Goal: Contribute content: Contribute content

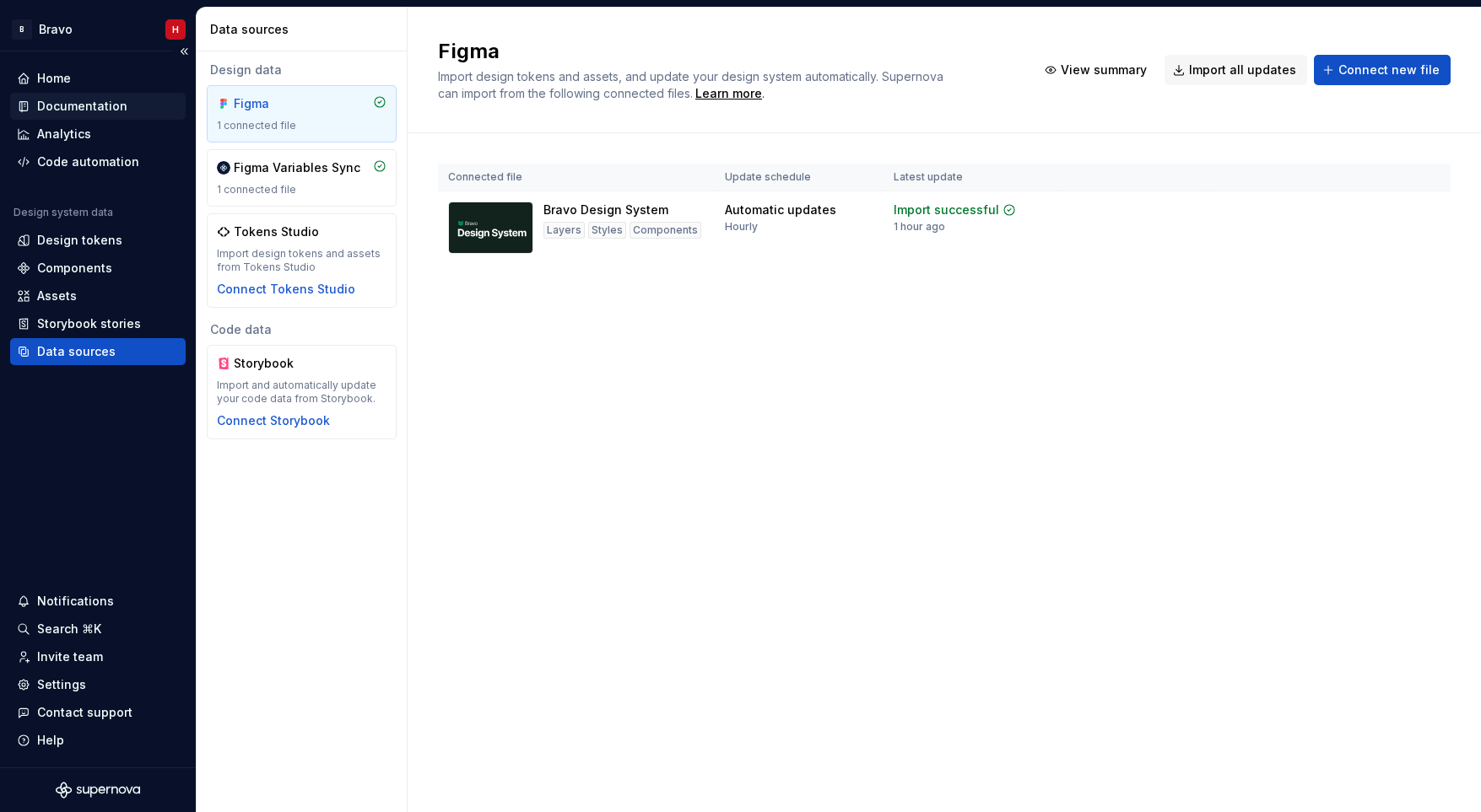
click at [69, 103] on div "Documentation" at bounding box center [82, 106] width 90 height 17
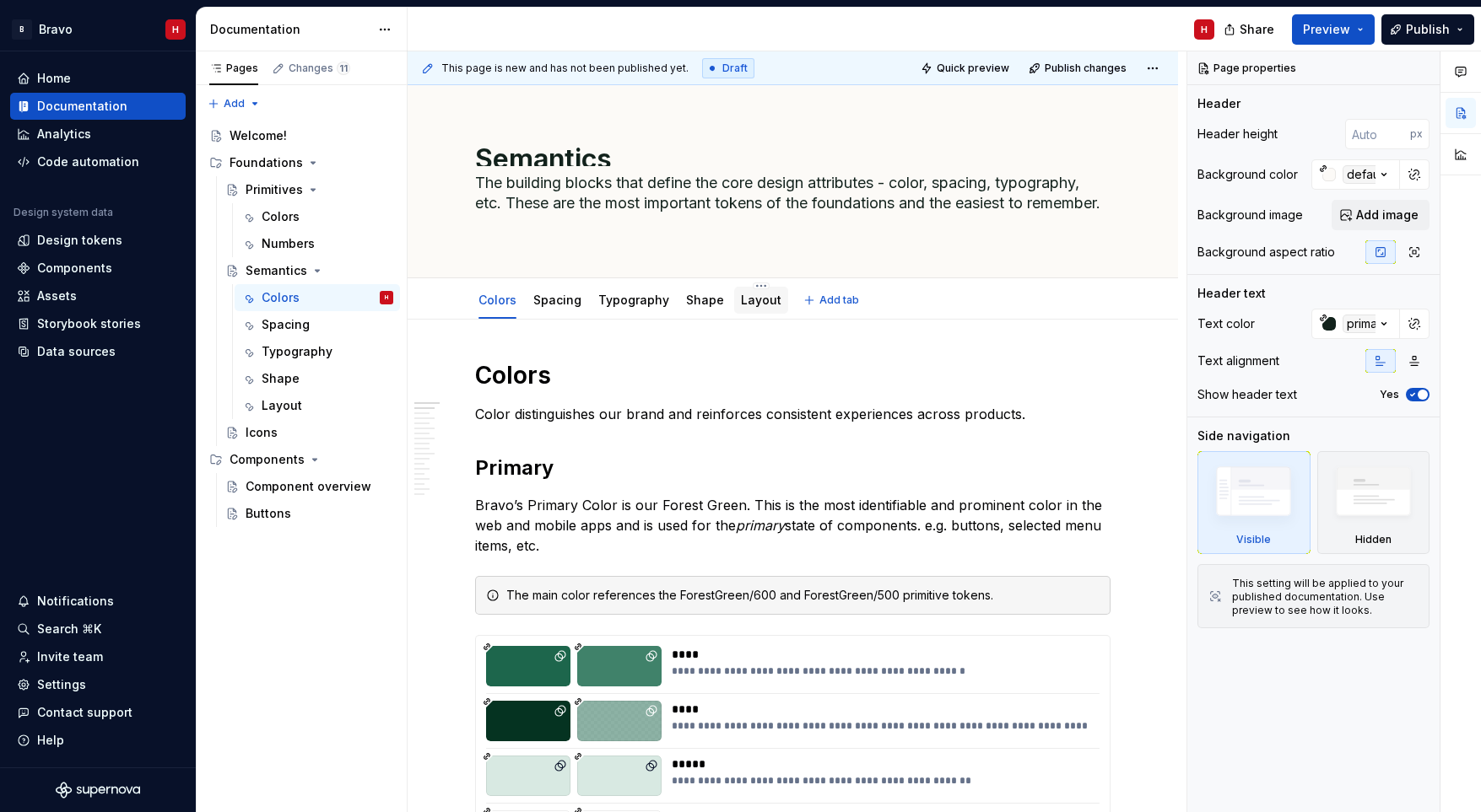
click at [750, 305] on link "Layout" at bounding box center [761, 300] width 41 height 14
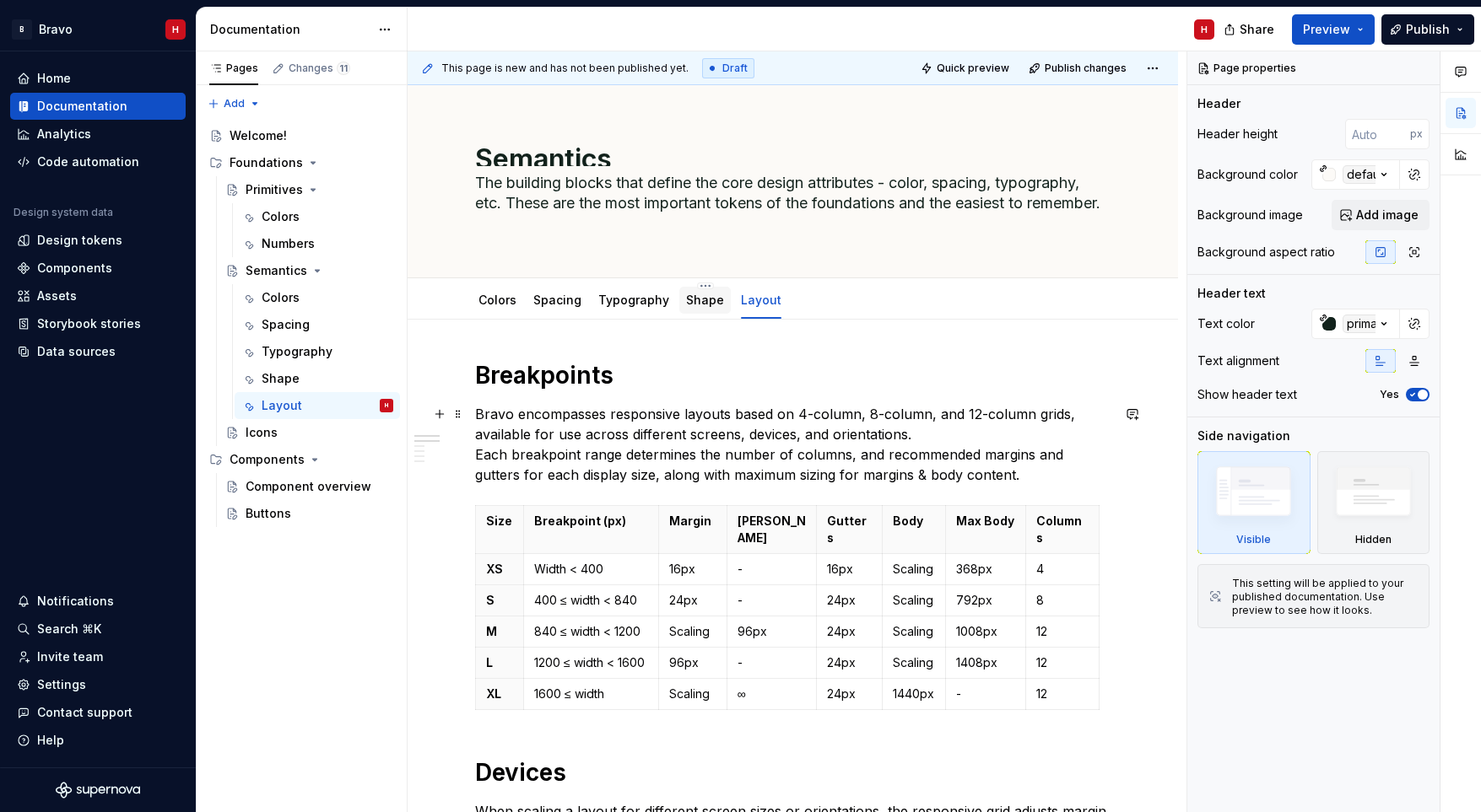
type textarea "*"
click at [802, 296] on button "Add tab" at bounding box center [832, 300] width 69 height 24
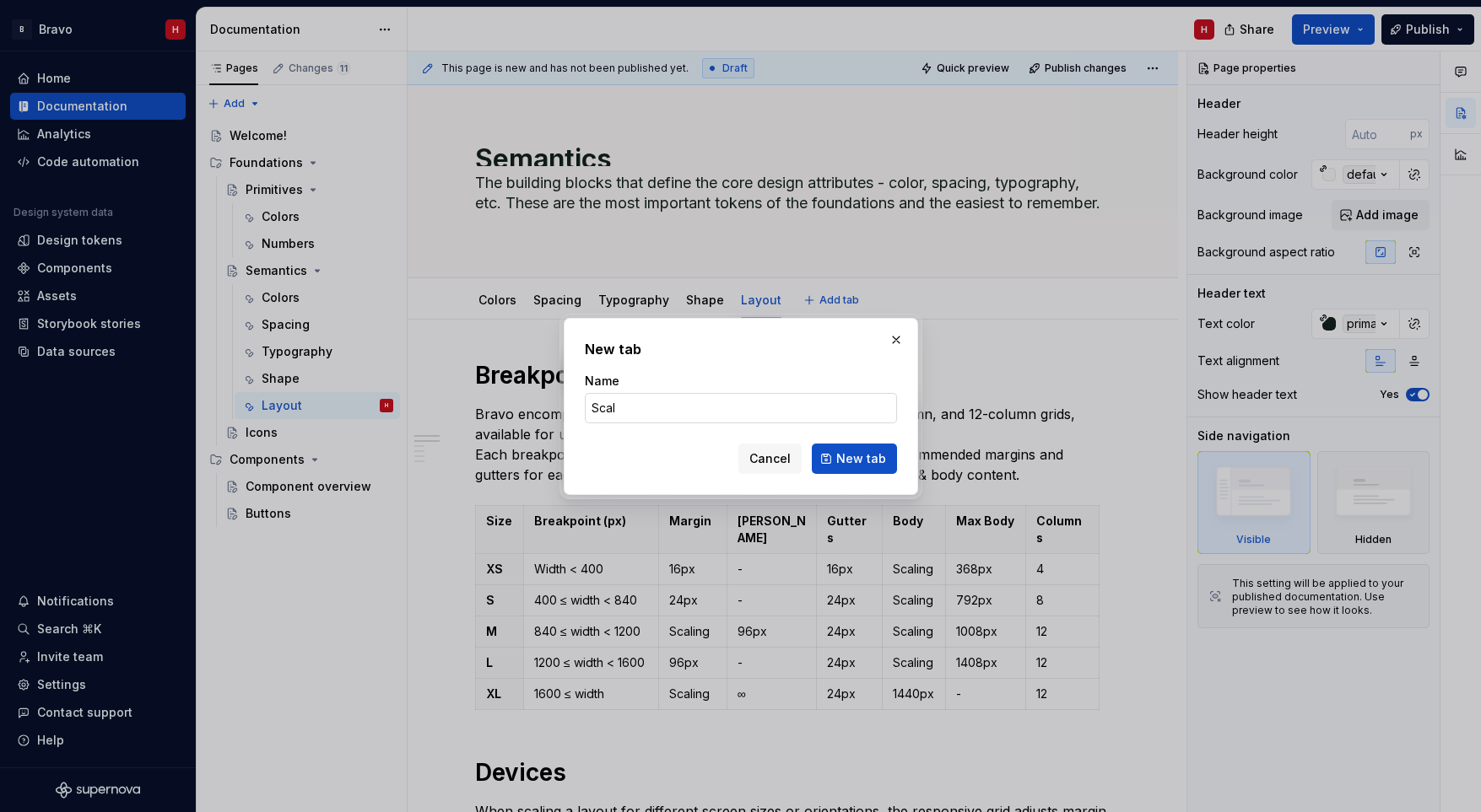
type input "Scale"
click at [841, 456] on span "New tab" at bounding box center [860, 458] width 50 height 17
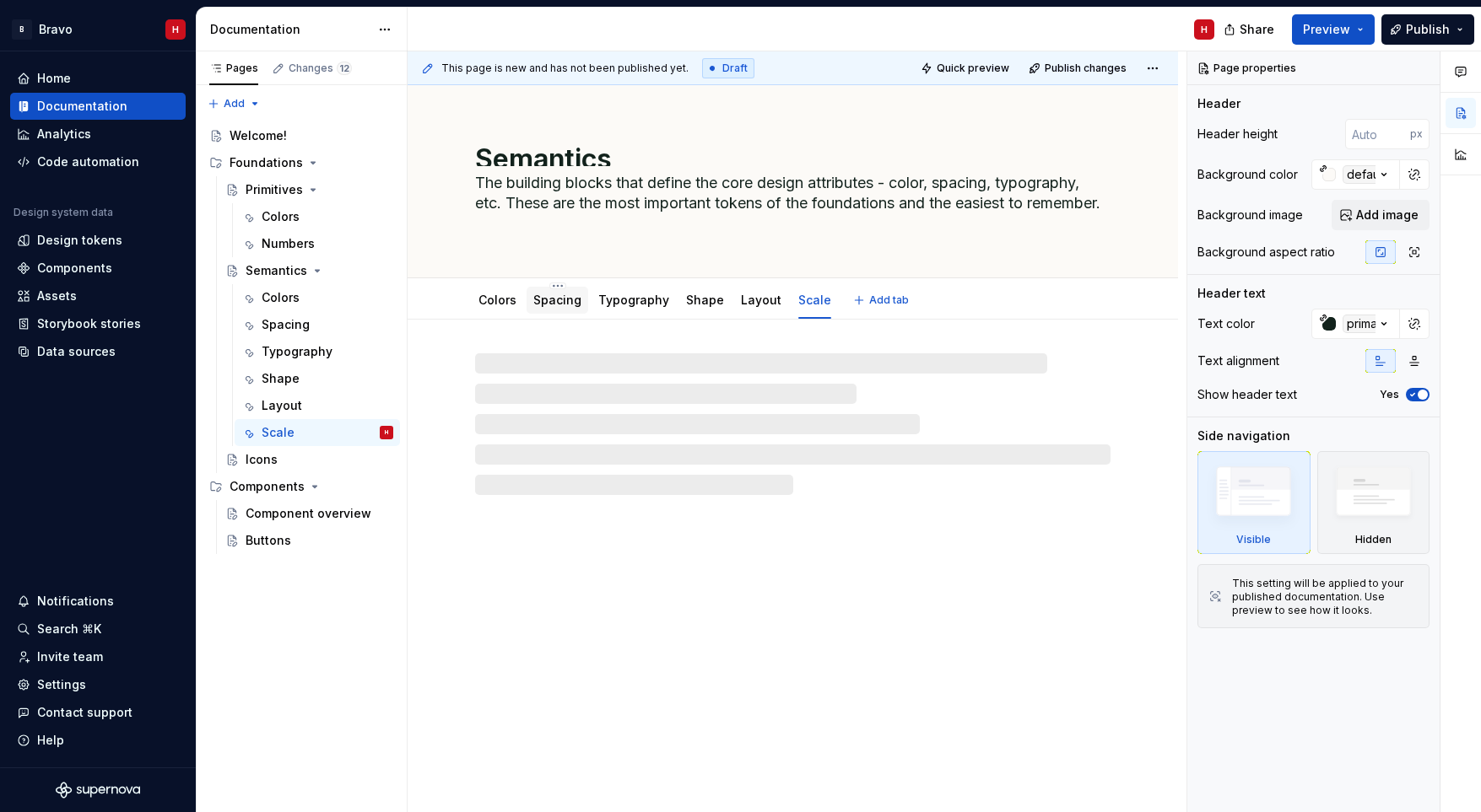
click at [563, 302] on link "Spacing" at bounding box center [556, 300] width 48 height 14
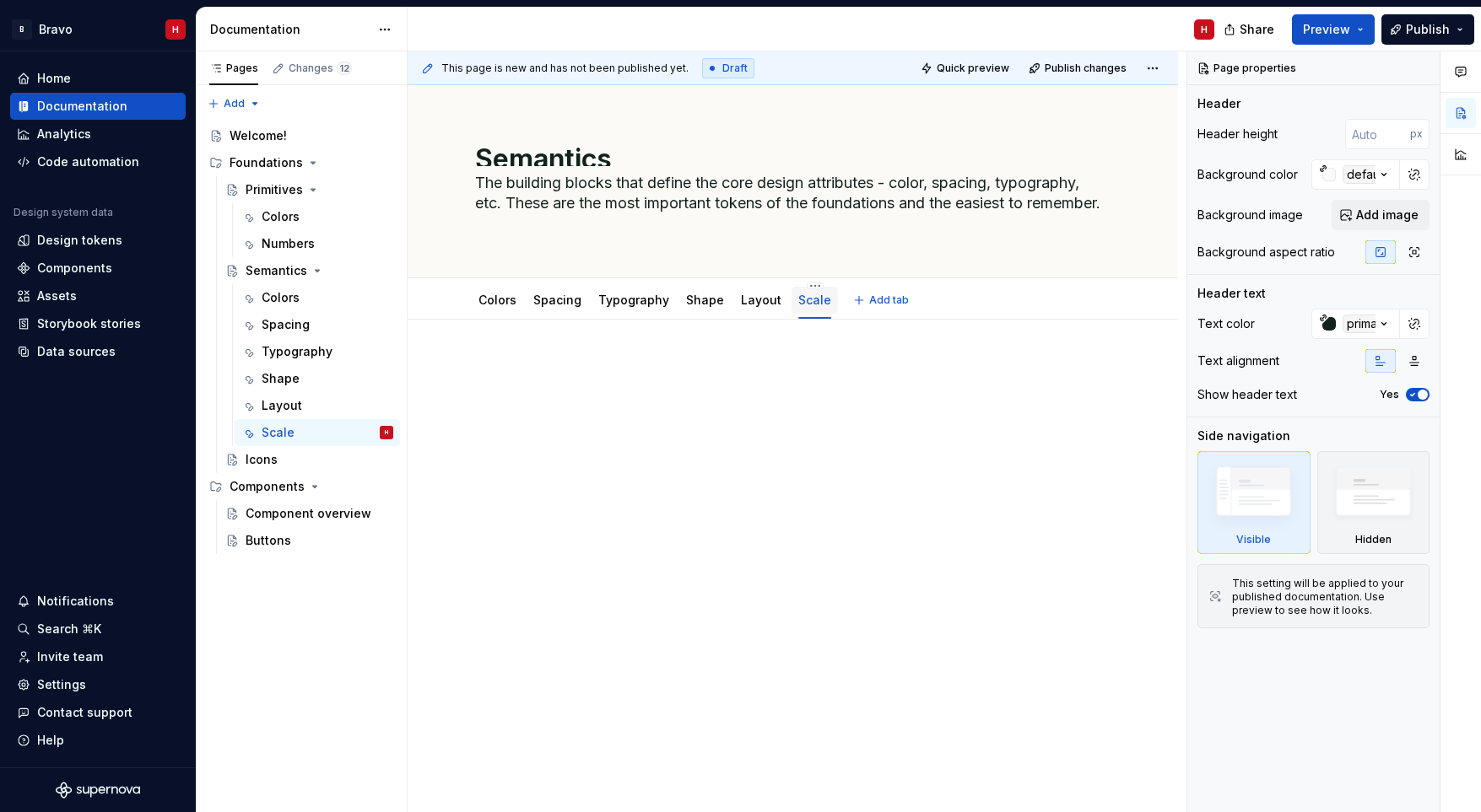
click at [803, 304] on link "Scale" at bounding box center [814, 300] width 33 height 14
click at [803, 283] on html "B Bravo H Home Documentation Analytics Code automation Design system data Desig…" at bounding box center [740, 406] width 1481 height 812
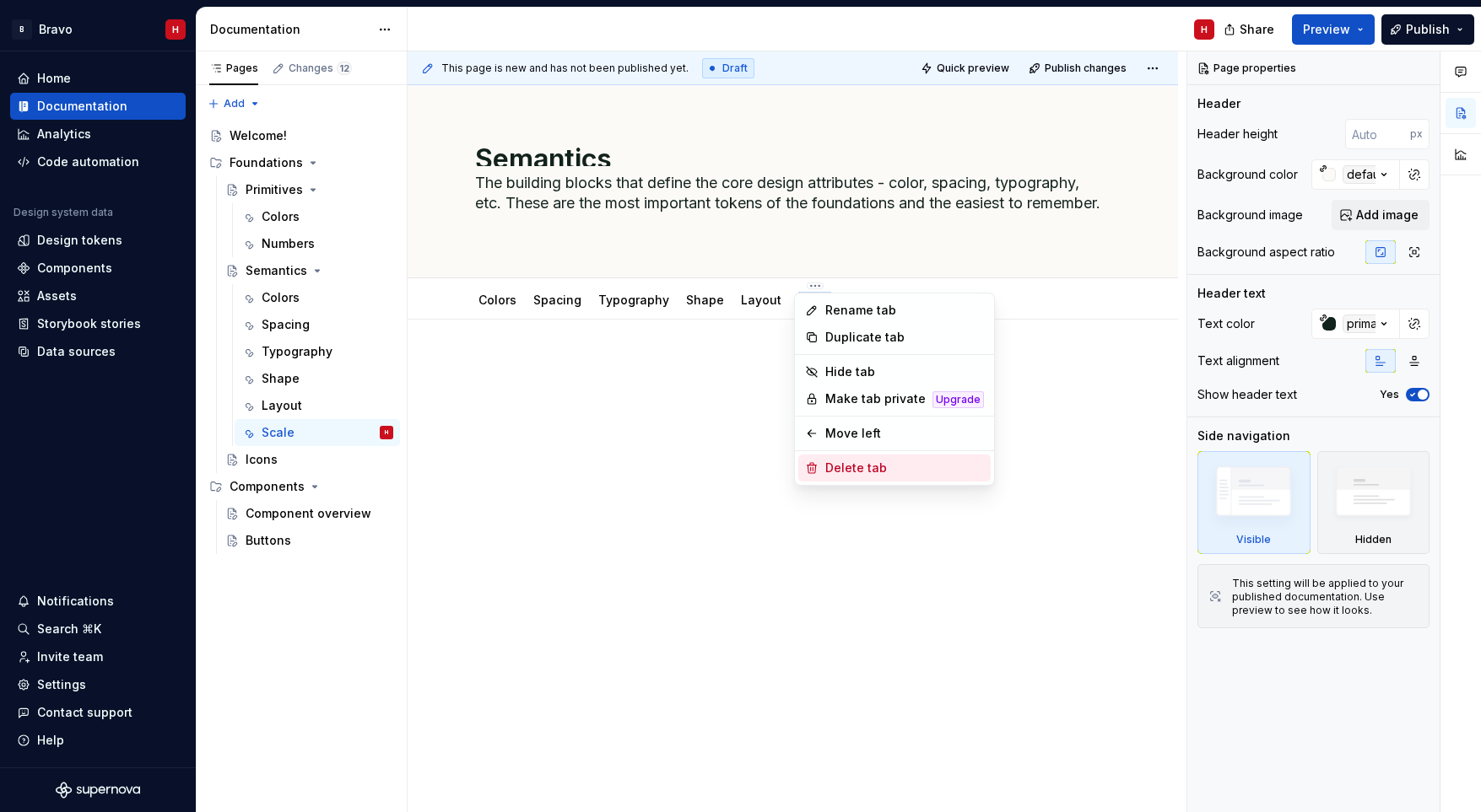
click at [832, 469] on div "Delete tab" at bounding box center [904, 467] width 158 height 17
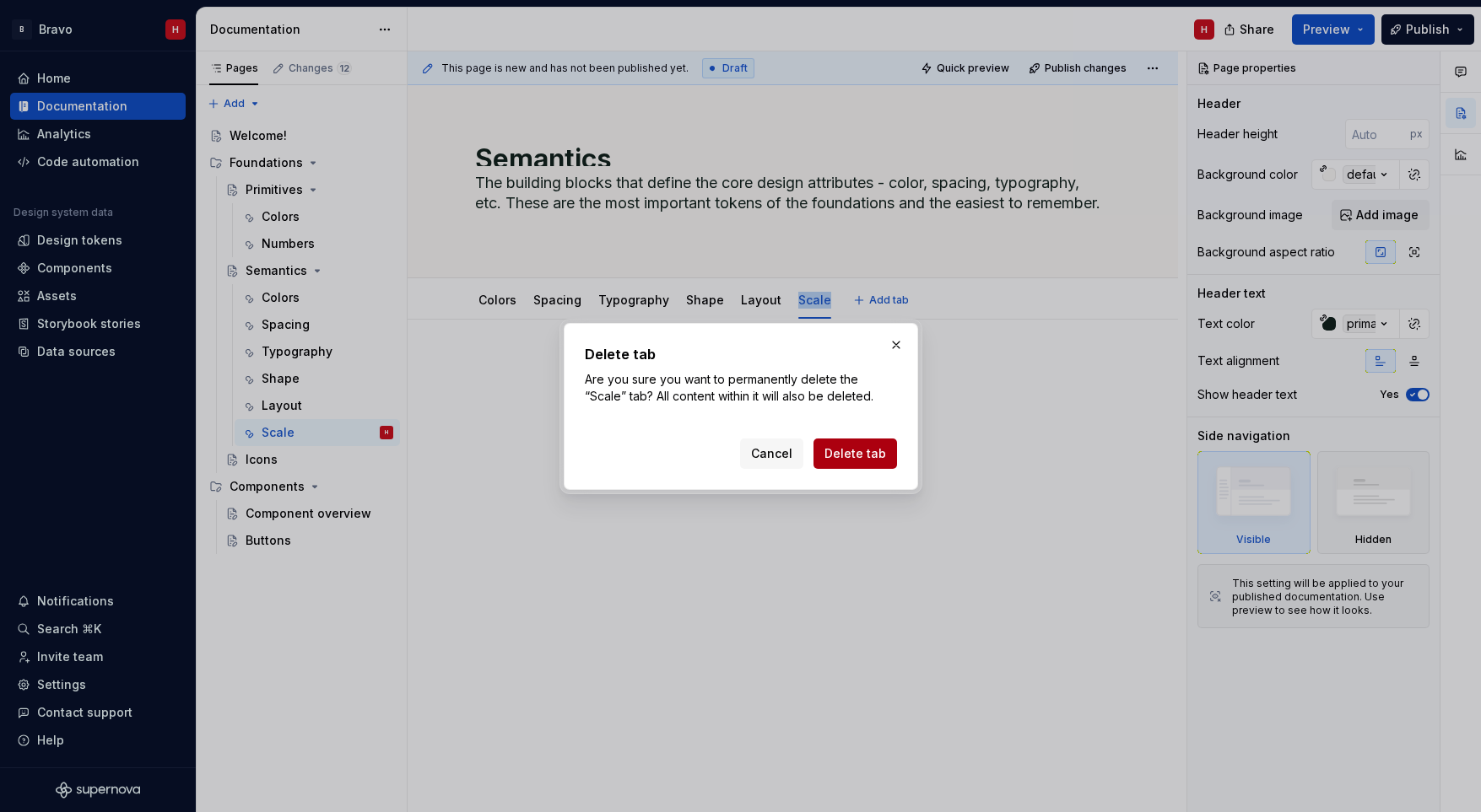
click at [845, 457] on span "Delete tab" at bounding box center [855, 453] width 62 height 17
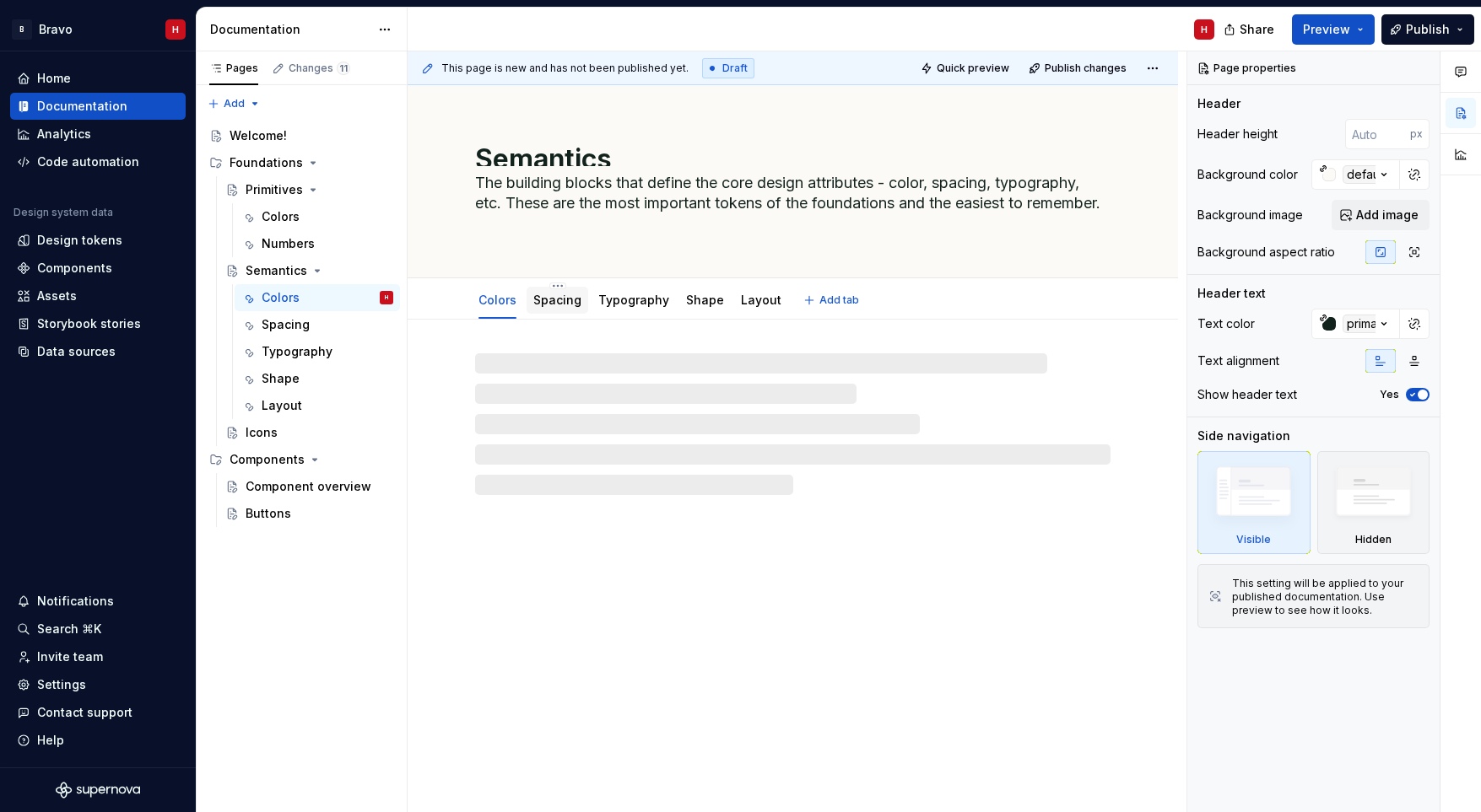
click at [559, 297] on link "Spacing" at bounding box center [556, 300] width 48 height 14
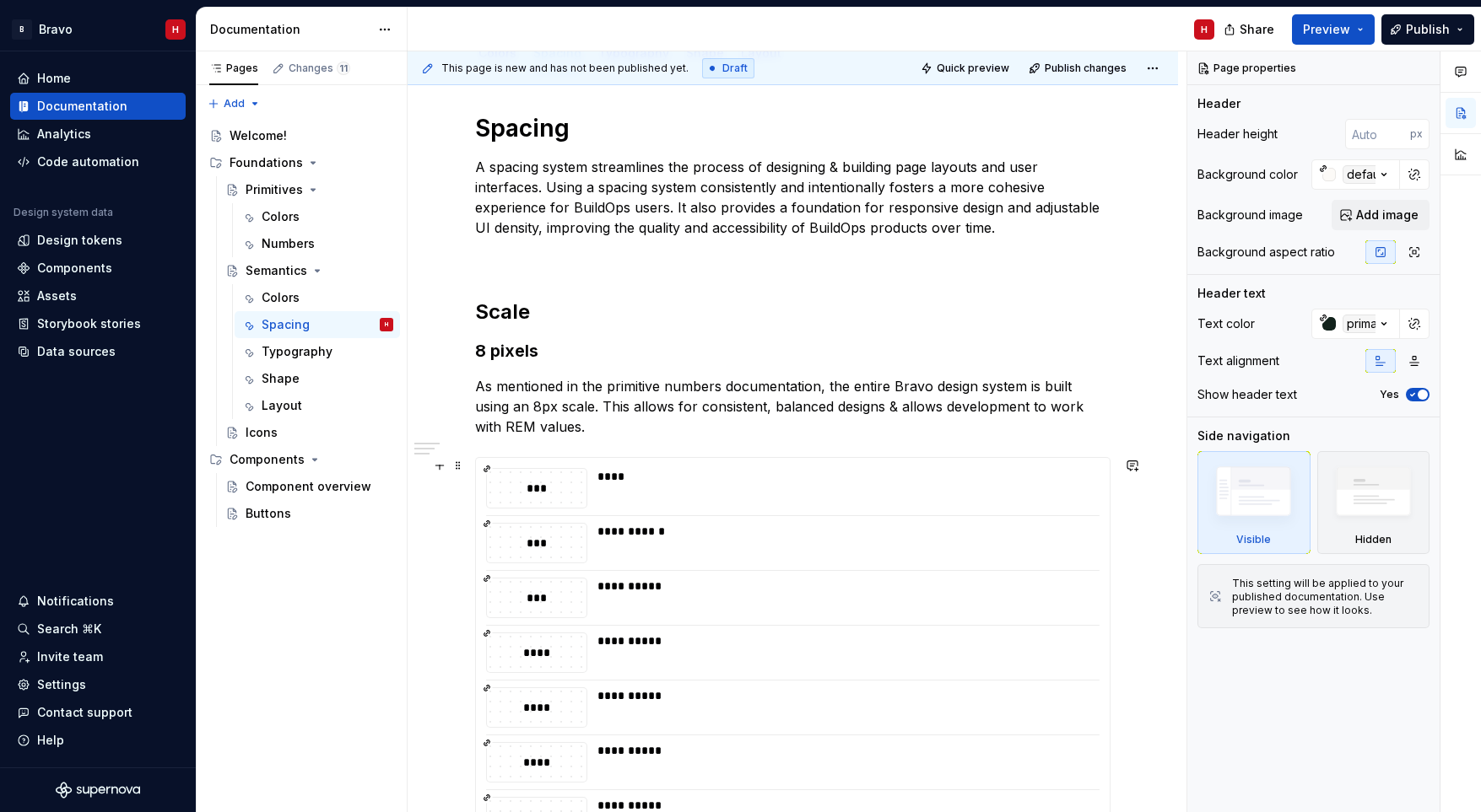
scroll to position [62, 0]
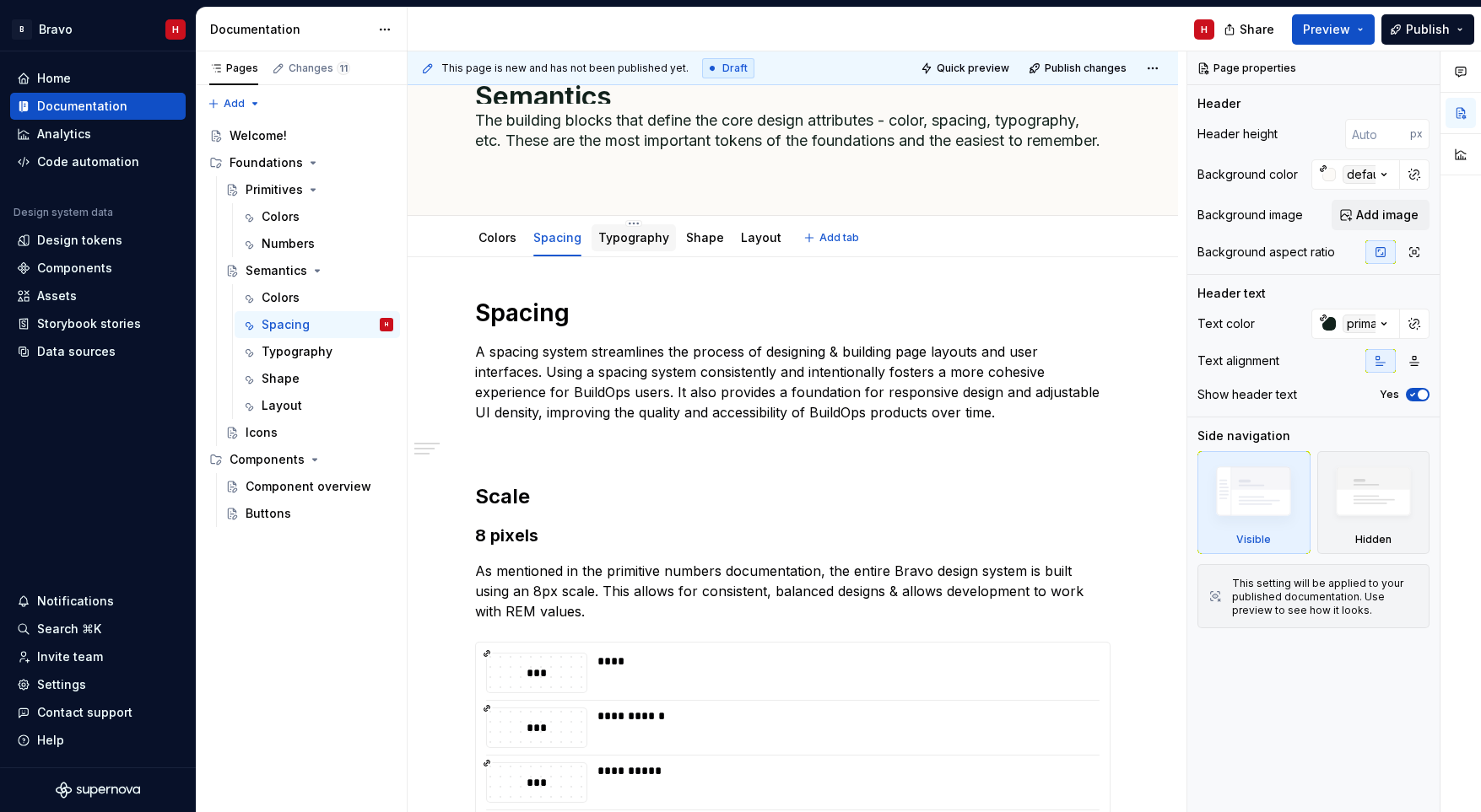
click at [630, 241] on link "Typography" at bounding box center [633, 238] width 71 height 14
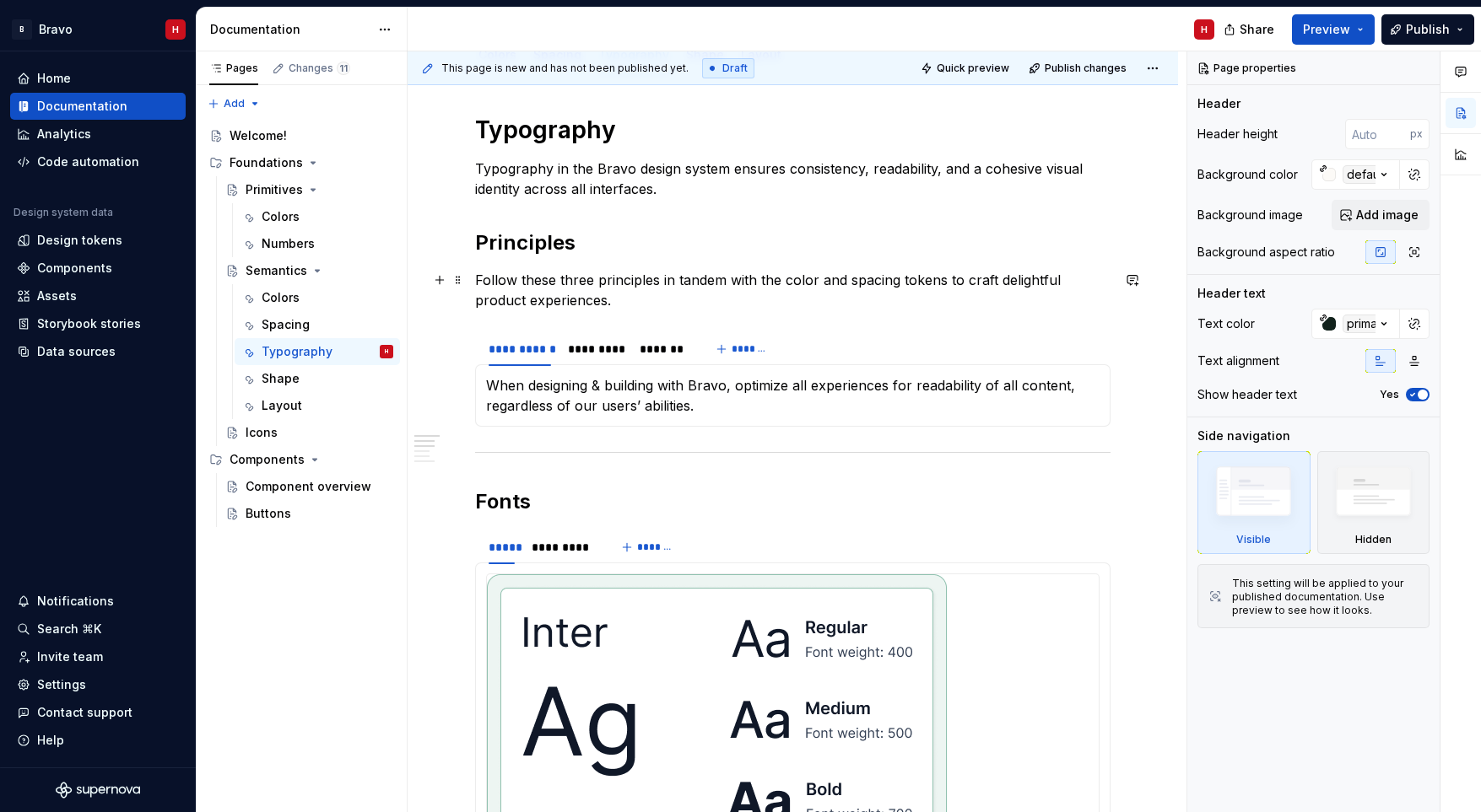
scroll to position [352, 0]
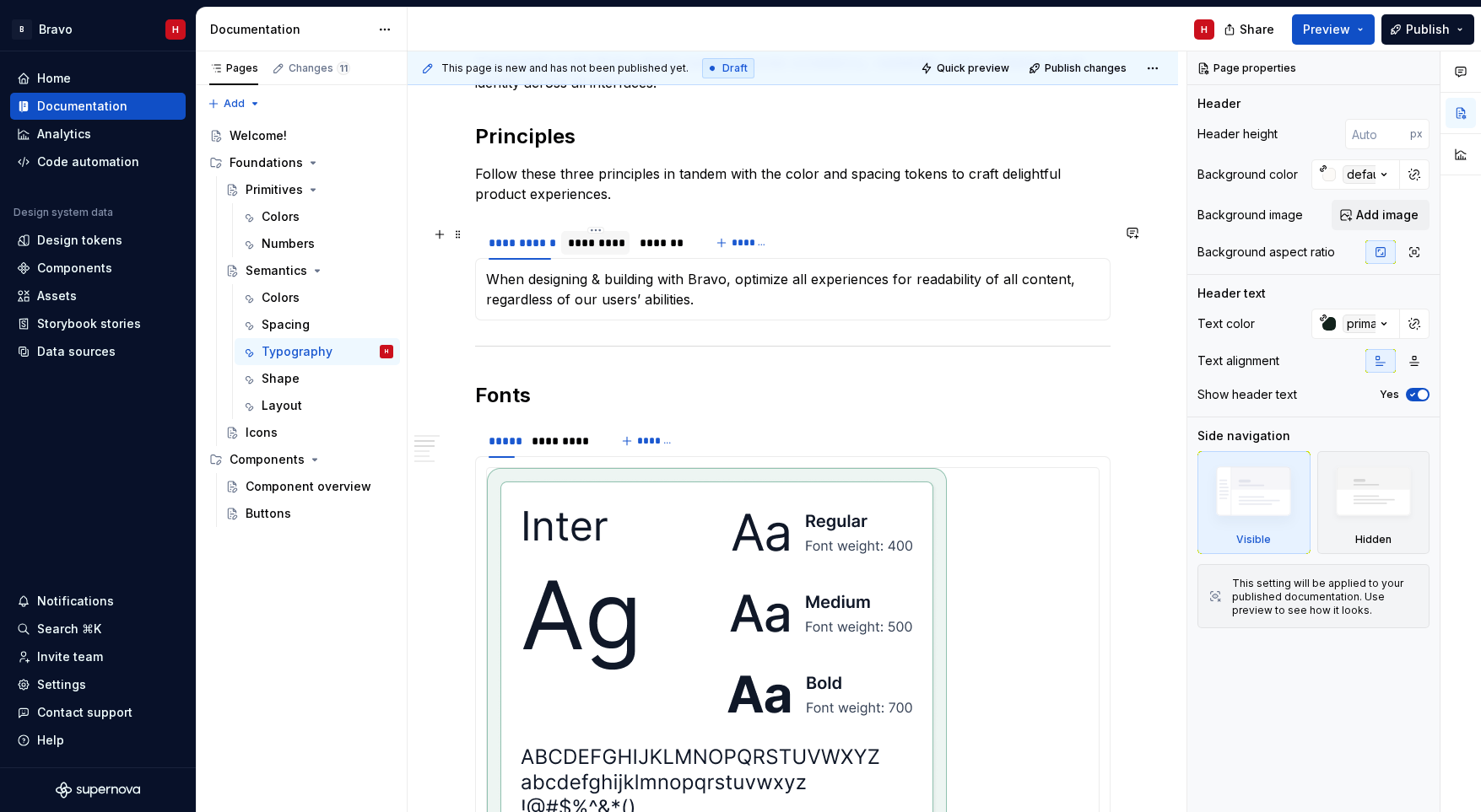
click at [599, 241] on div "*********" at bounding box center [595, 242] width 55 height 17
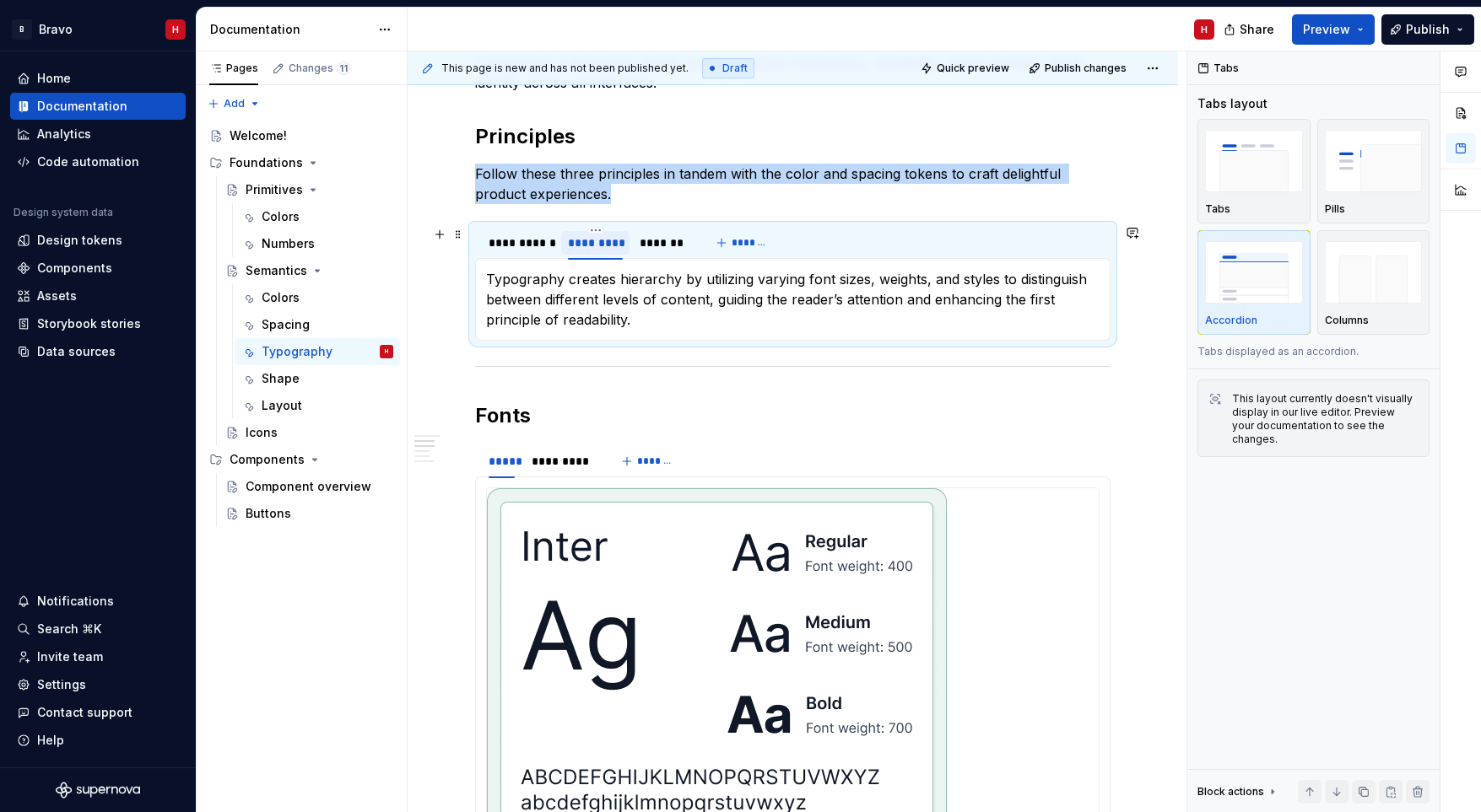
type textarea "*"
click at [667, 244] on div "*******" at bounding box center [663, 242] width 47 height 17
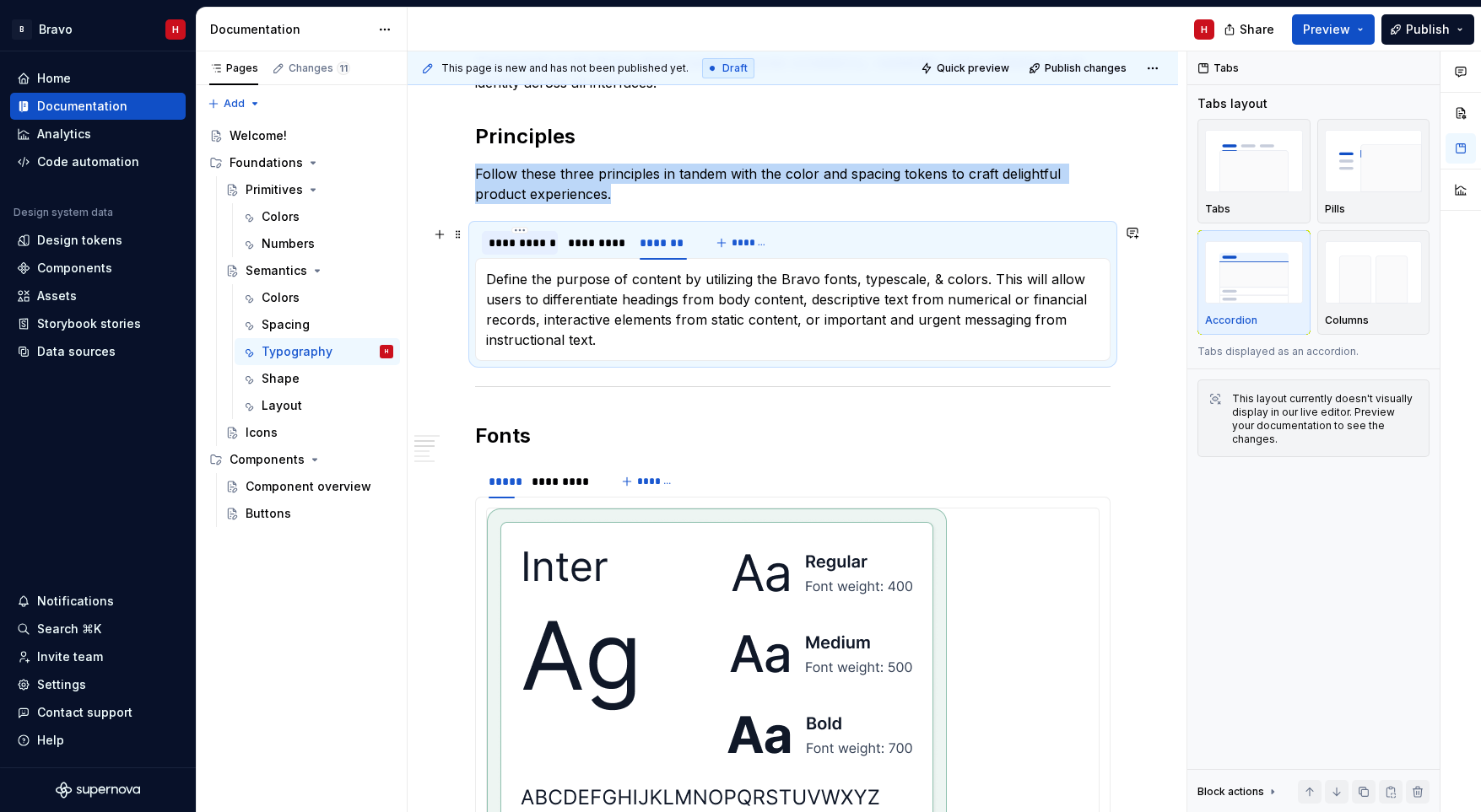
click at [517, 243] on div "**********" at bounding box center [519, 242] width 62 height 17
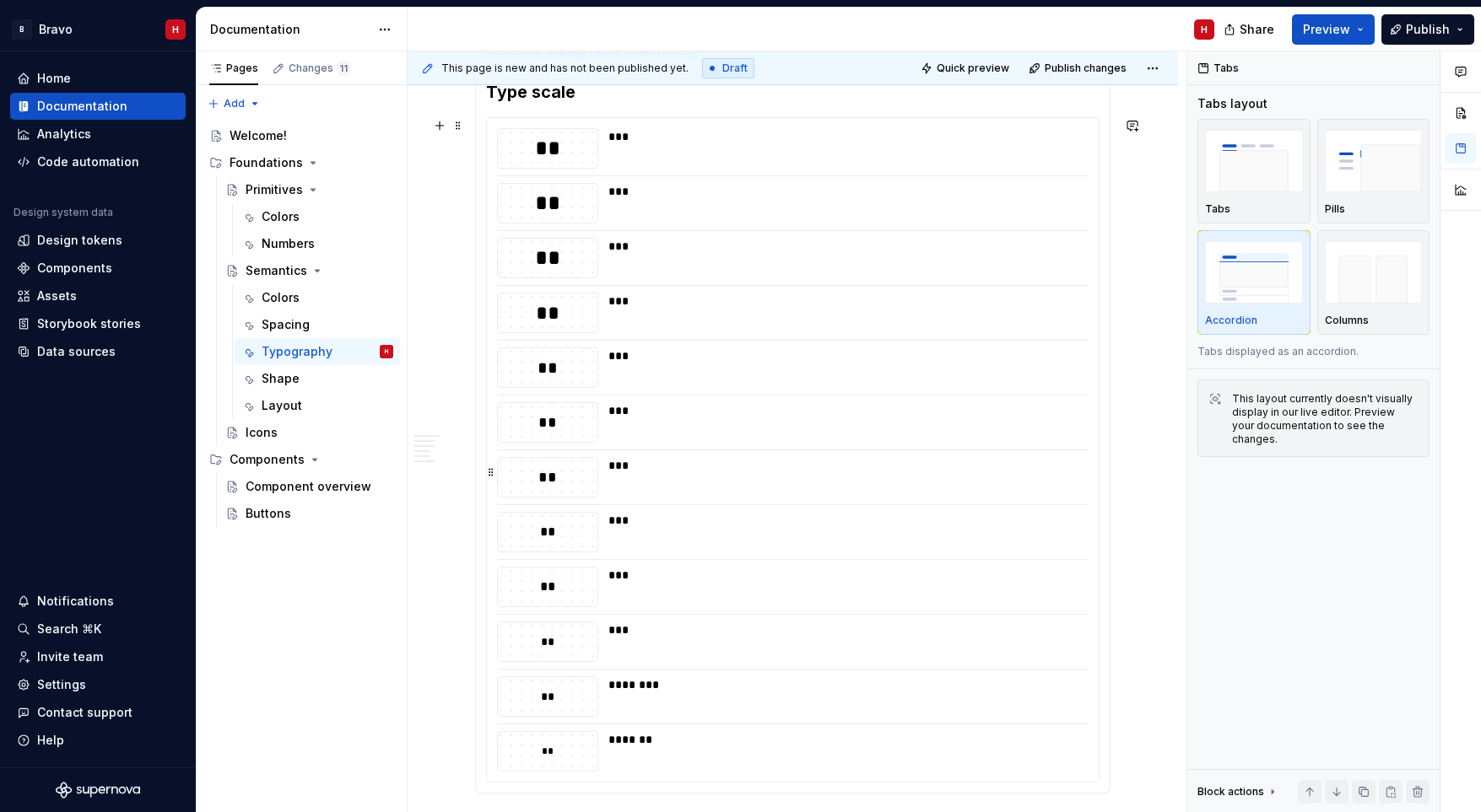
scroll to position [1685, 0]
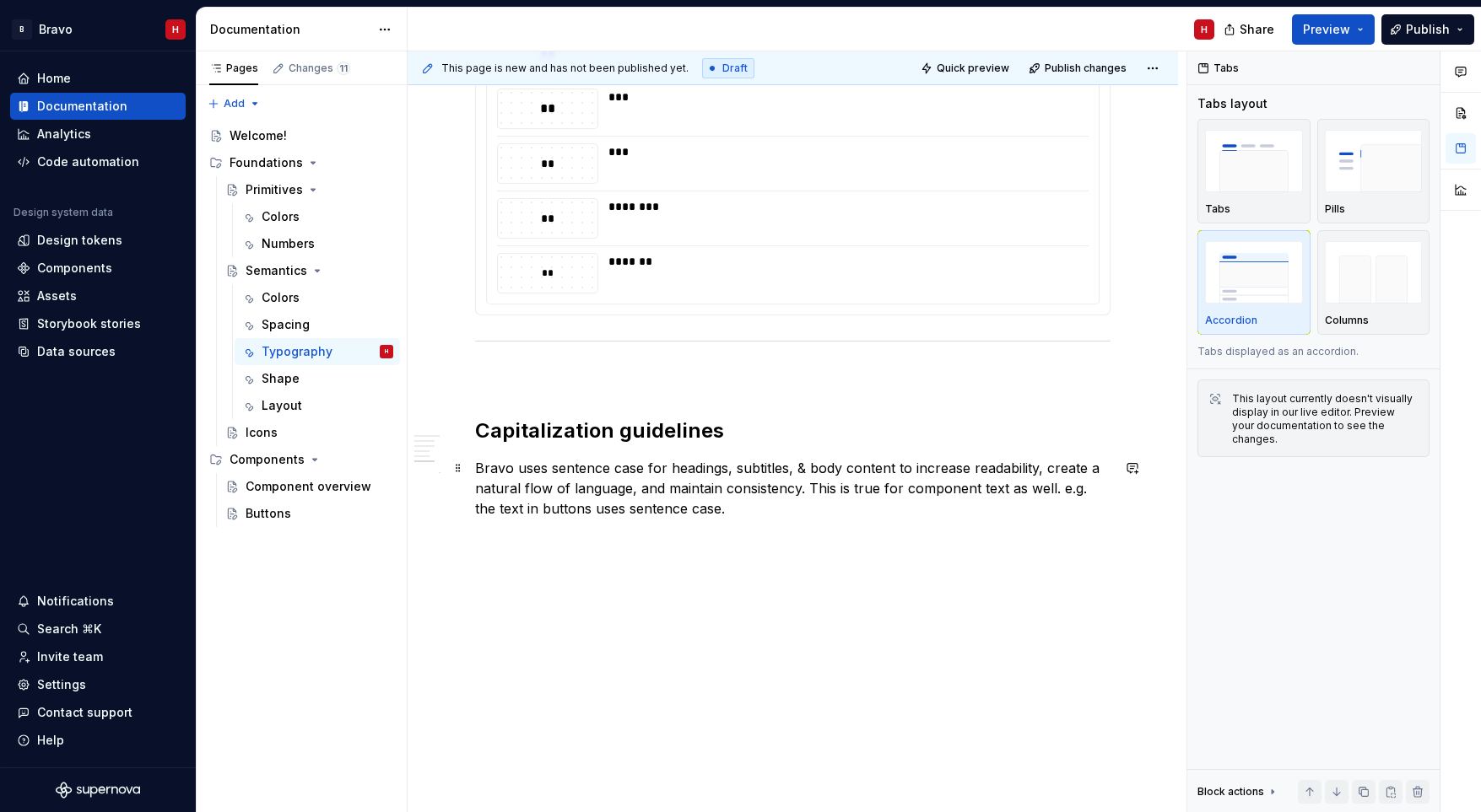
click at [546, 470] on p "Bravo uses sentence case for headings, subtitles, & body content to increase re…" at bounding box center [793, 487] width 635 height 61
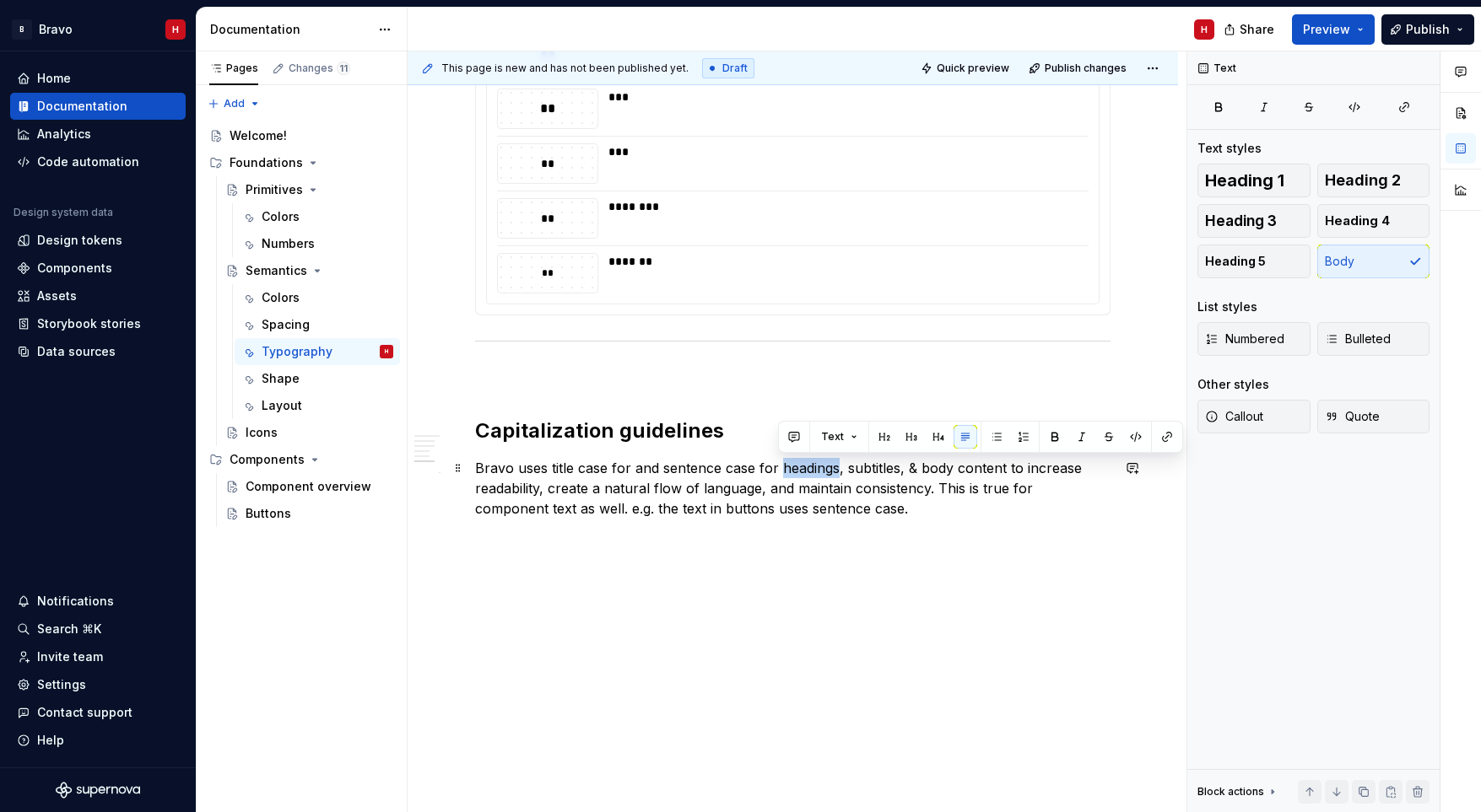
drag, startPoint x: 837, startPoint y: 468, endPoint x: 778, endPoint y: 468, distance: 59.0
click at [778, 468] on p "Bravo uses title case for and sentence case for headings, subtitles, & body con…" at bounding box center [793, 487] width 635 height 61
click at [631, 469] on p "Bravo uses title case for and sentence case for headings, subtitles, & body con…" at bounding box center [793, 487] width 635 height 61
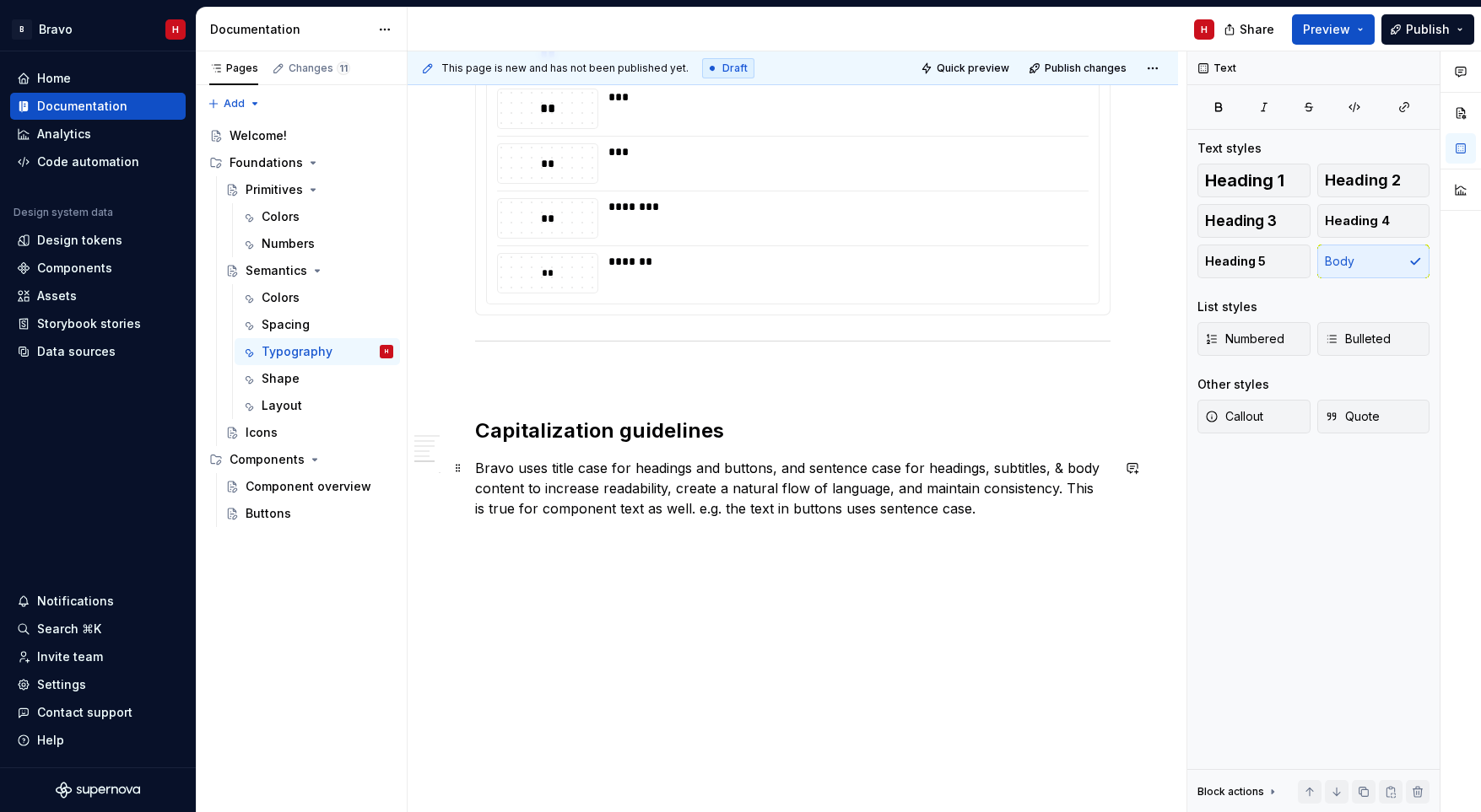
click at [987, 470] on p "Bravo uses title case for headings and buttons, and sentence case for headings,…" at bounding box center [793, 487] width 635 height 61
drag, startPoint x: 993, startPoint y: 469, endPoint x: 926, endPoint y: 469, distance: 67.0
click at [926, 469] on p "Bravo uses title case for headings and buttons, and sentence case for headings,…" at bounding box center [793, 487] width 635 height 61
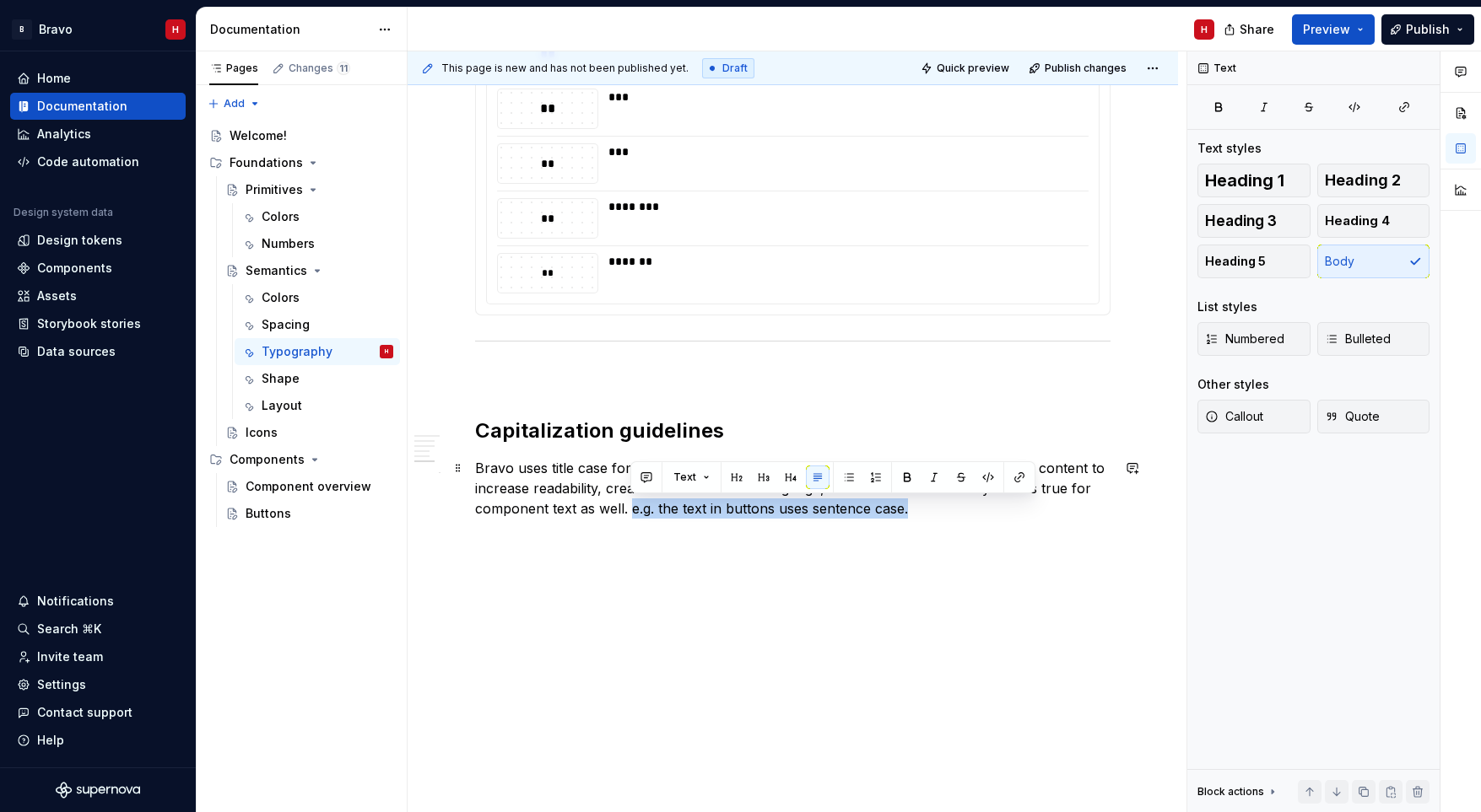
drag, startPoint x: 913, startPoint y: 513, endPoint x: 631, endPoint y: 514, distance: 282.0
click at [631, 514] on p "Bravo uses title case for headings and buttons, and sentence case for subtitles…" at bounding box center [793, 487] width 635 height 61
drag, startPoint x: 911, startPoint y: 514, endPoint x: 683, endPoint y: 516, distance: 228.0
click at [683, 516] on p "Bravo uses title case for headings and buttons, and sentence case for subtitles…" at bounding box center [793, 487] width 635 height 61
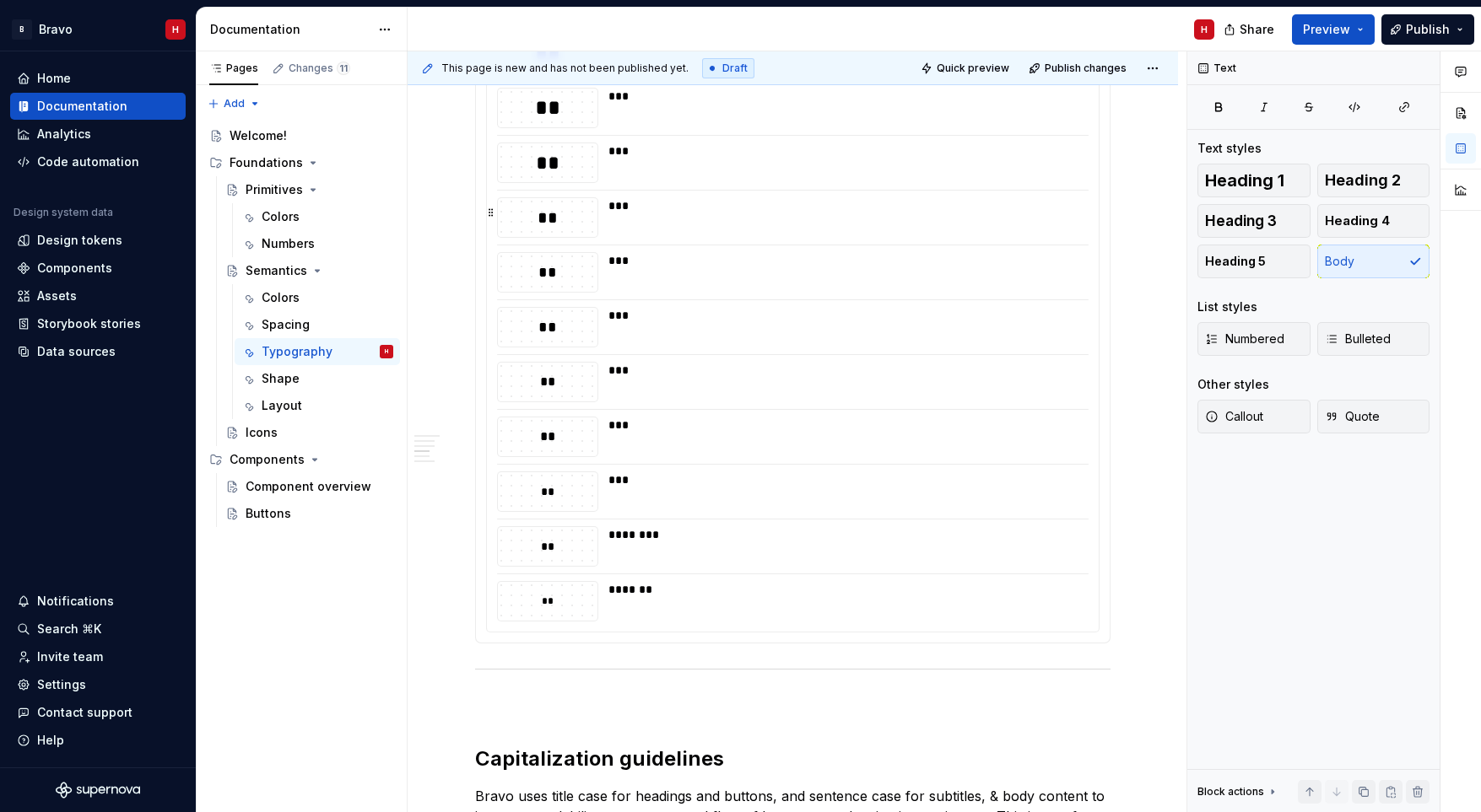
scroll to position [1038, 0]
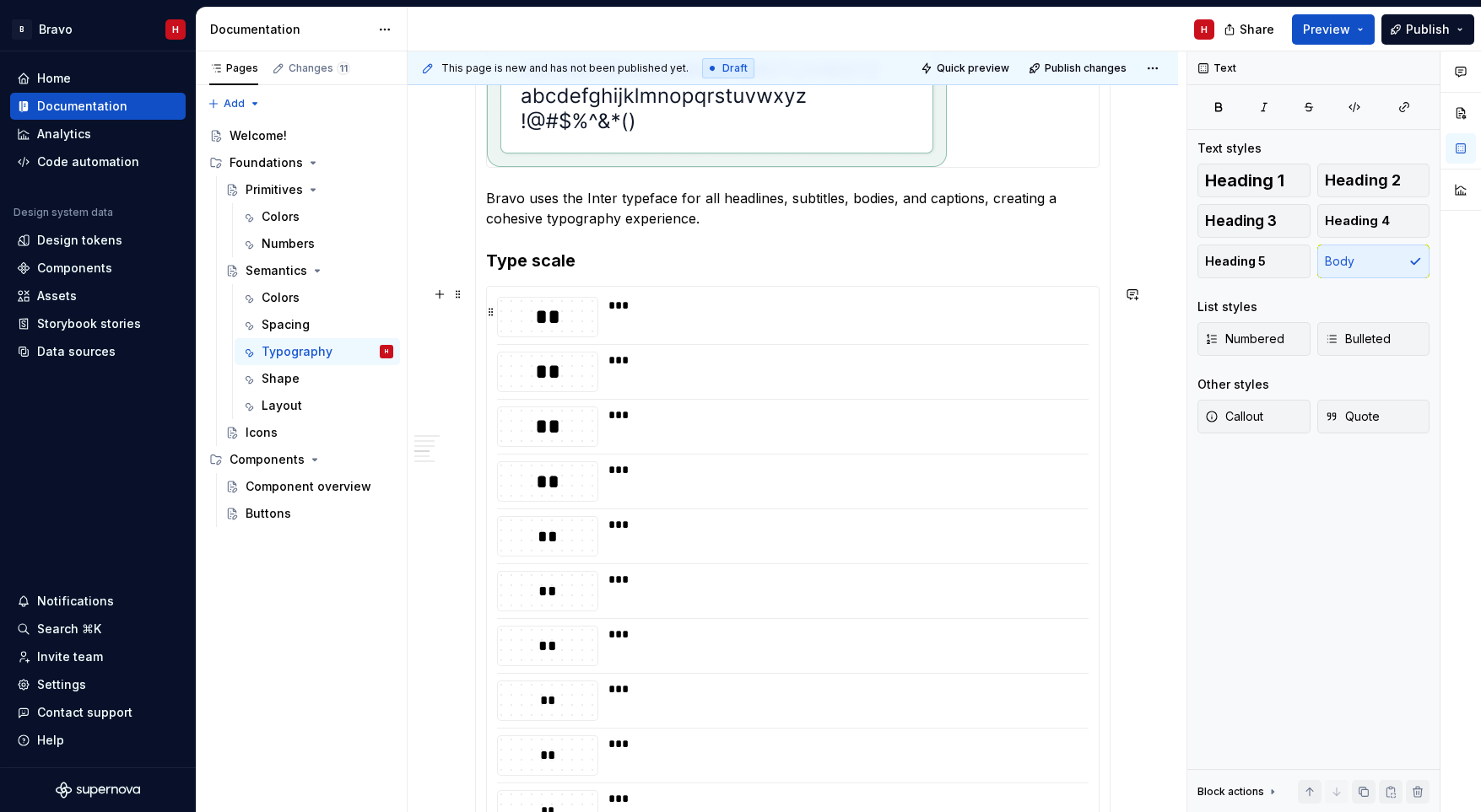
click at [538, 318] on div "**" at bounding box center [547, 317] width 100 height 29
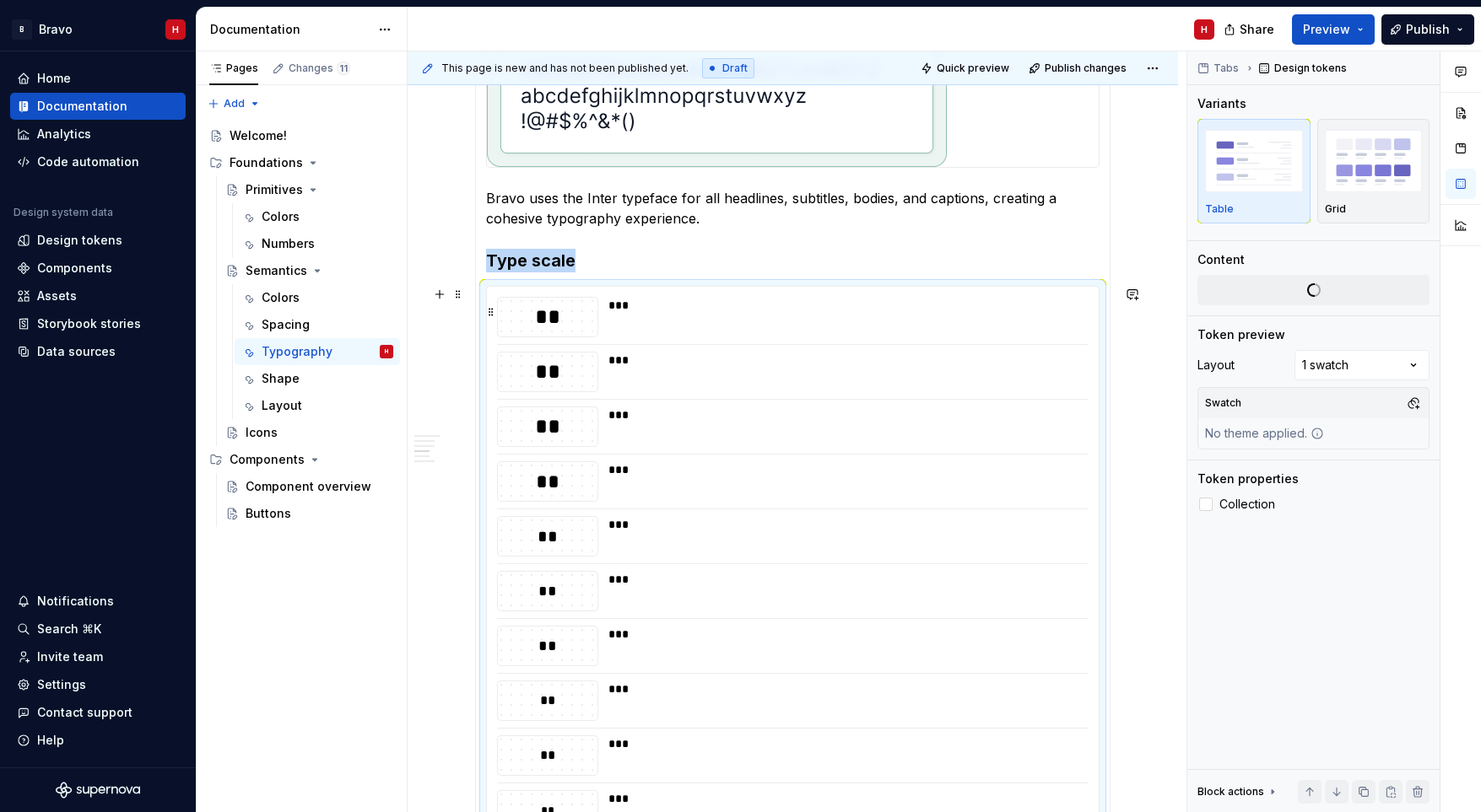
type textarea "*"
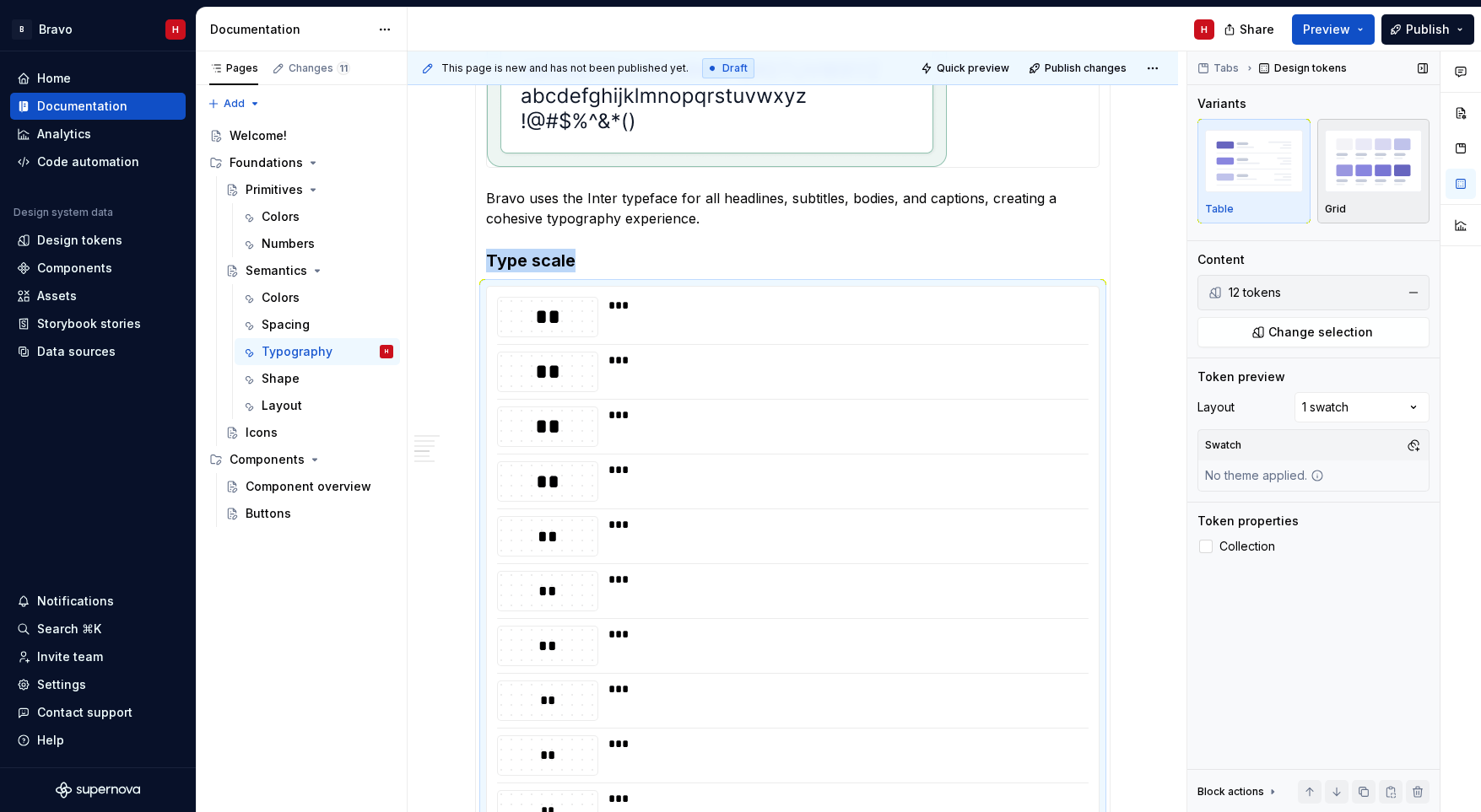
click at [1375, 212] on div "Grid" at bounding box center [1373, 209] width 98 height 14
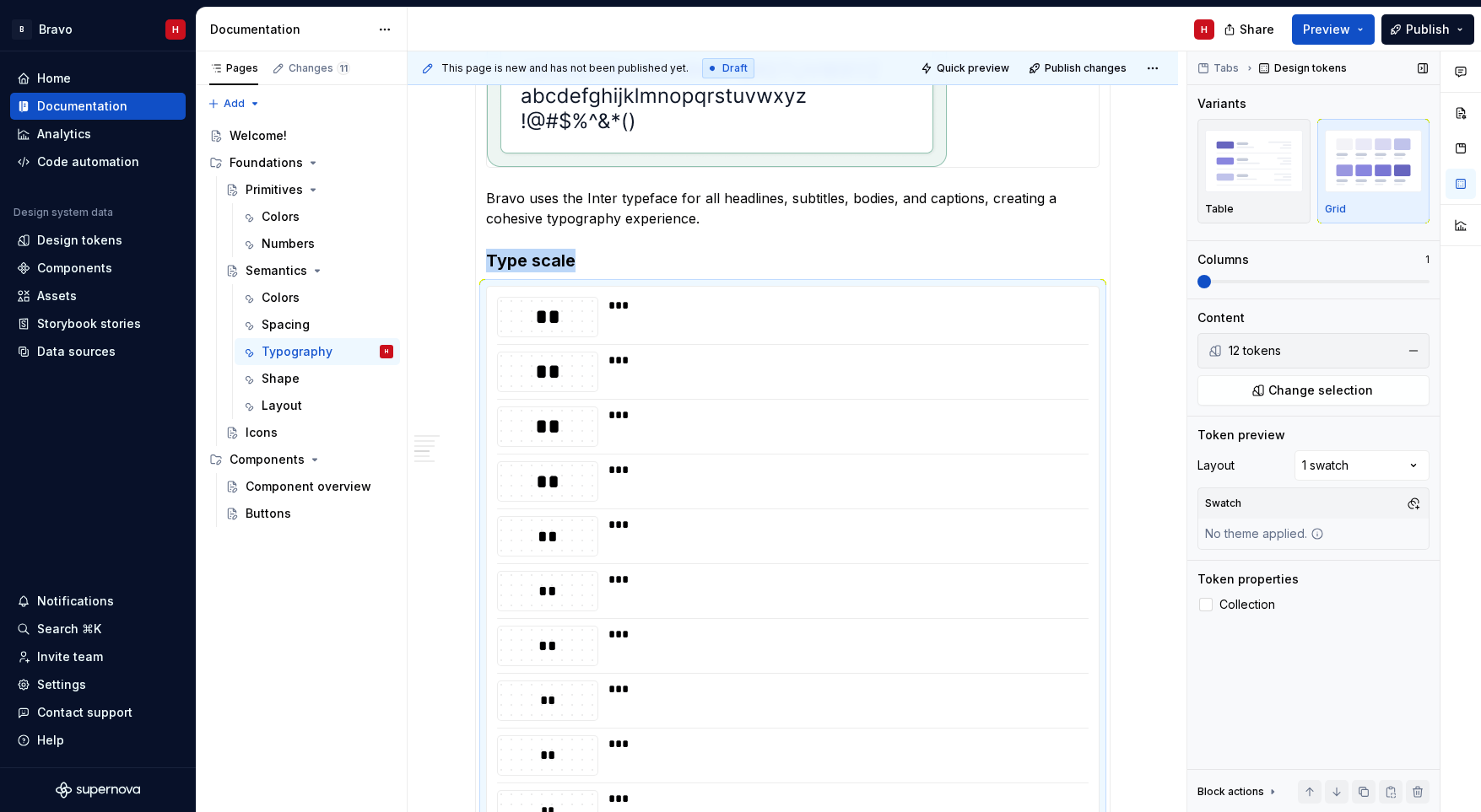
scroll to position [1176, 0]
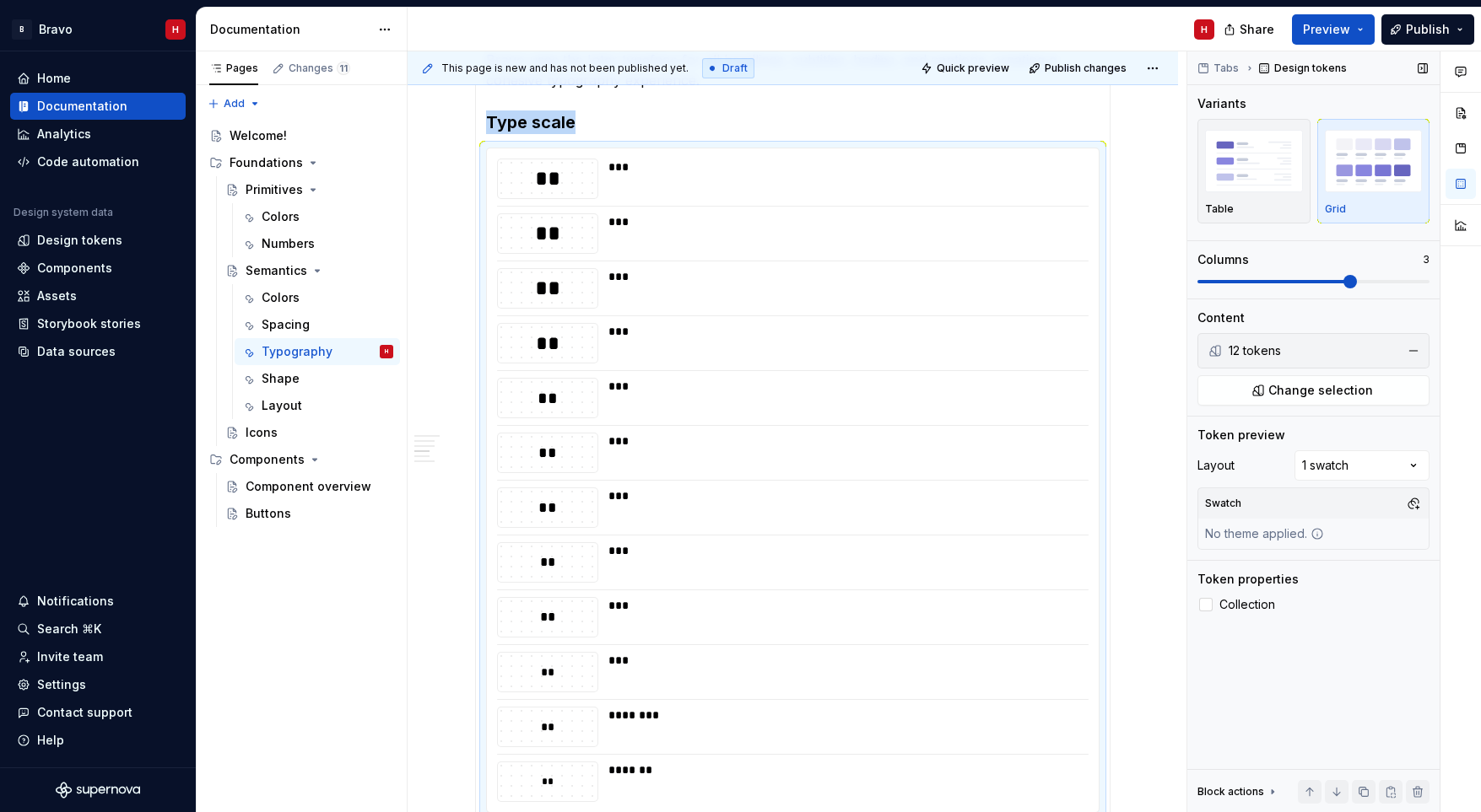
click at [1351, 287] on span at bounding box center [1350, 281] width 14 height 14
click at [1248, 352] on div "12 tokens" at bounding box center [1312, 351] width 166 height 17
click at [1273, 386] on span "Change selection" at bounding box center [1321, 390] width 105 height 17
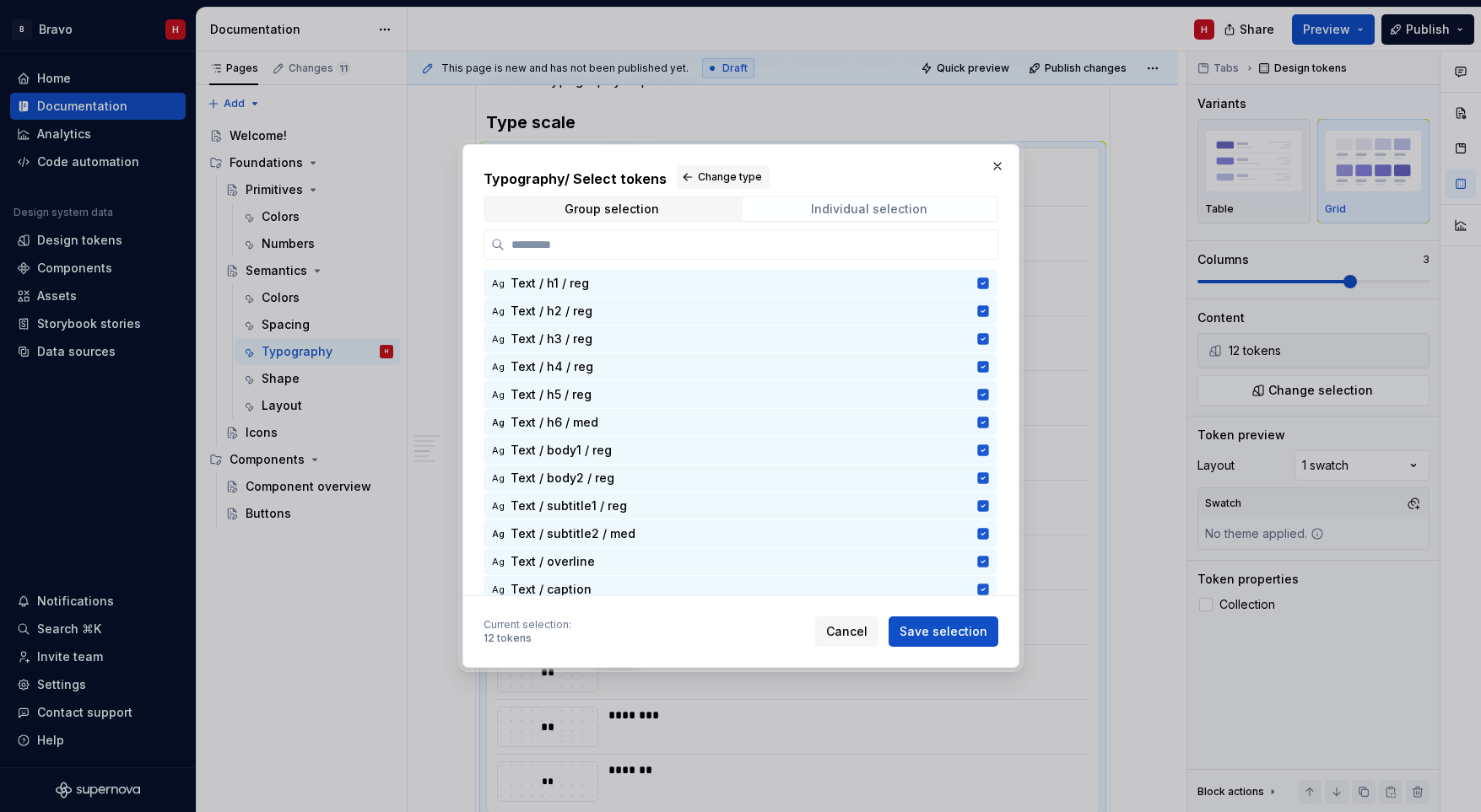
click at [851, 210] on div "Individual selection" at bounding box center [869, 209] width 117 height 14
click at [614, 212] on div "Group selection" at bounding box center [612, 209] width 94 height 14
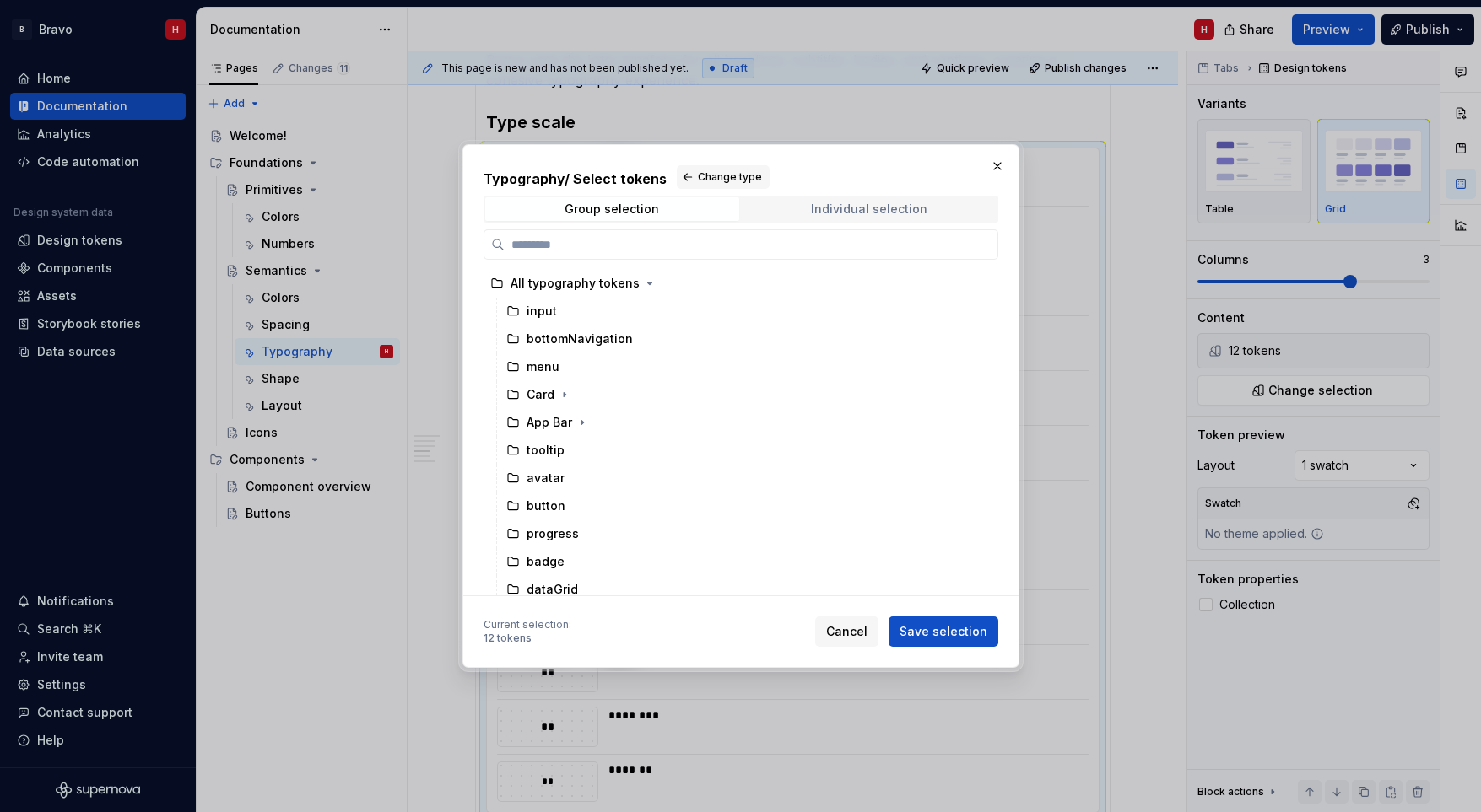
click at [901, 210] on div "Individual selection" at bounding box center [869, 209] width 117 height 14
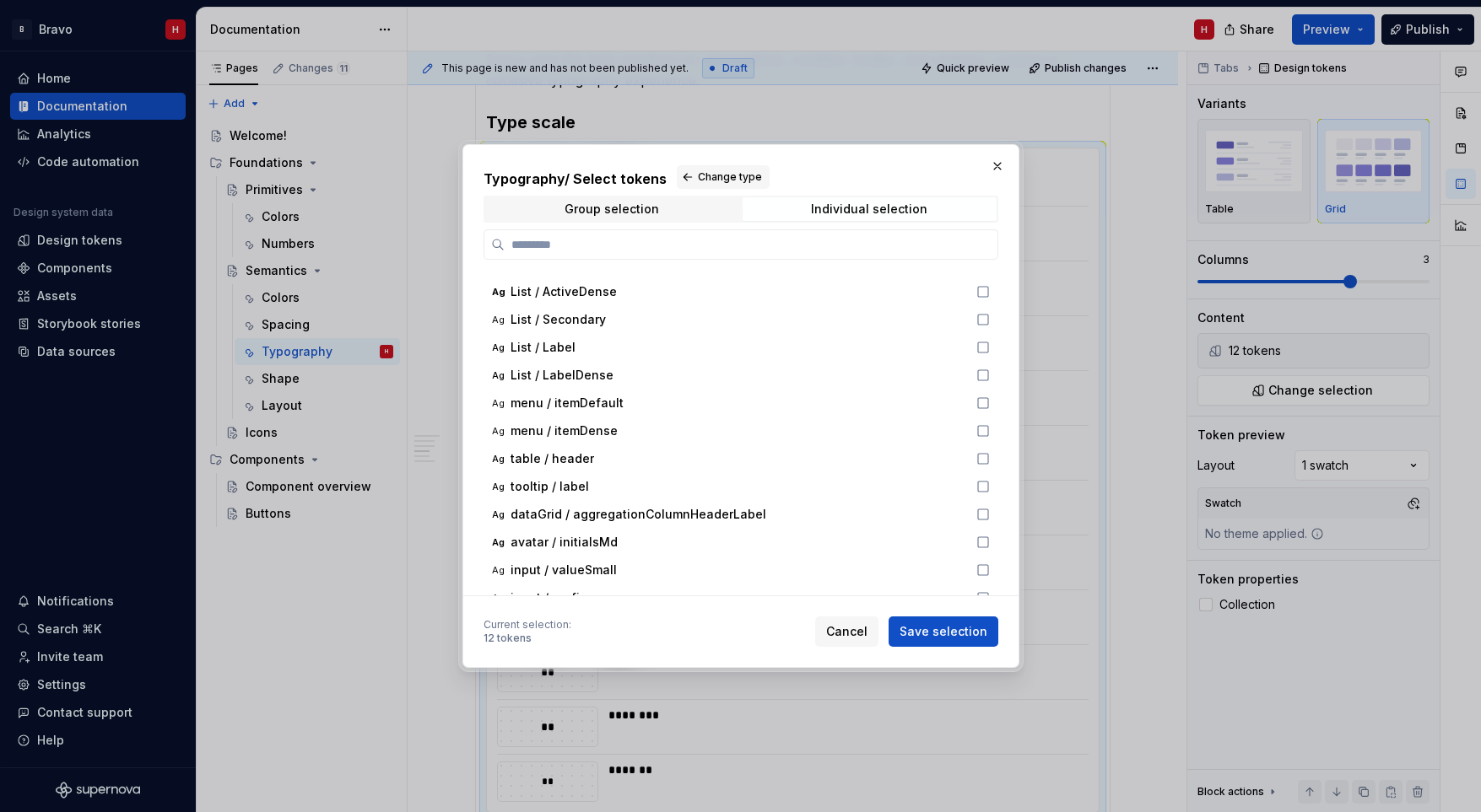
scroll to position [0, 0]
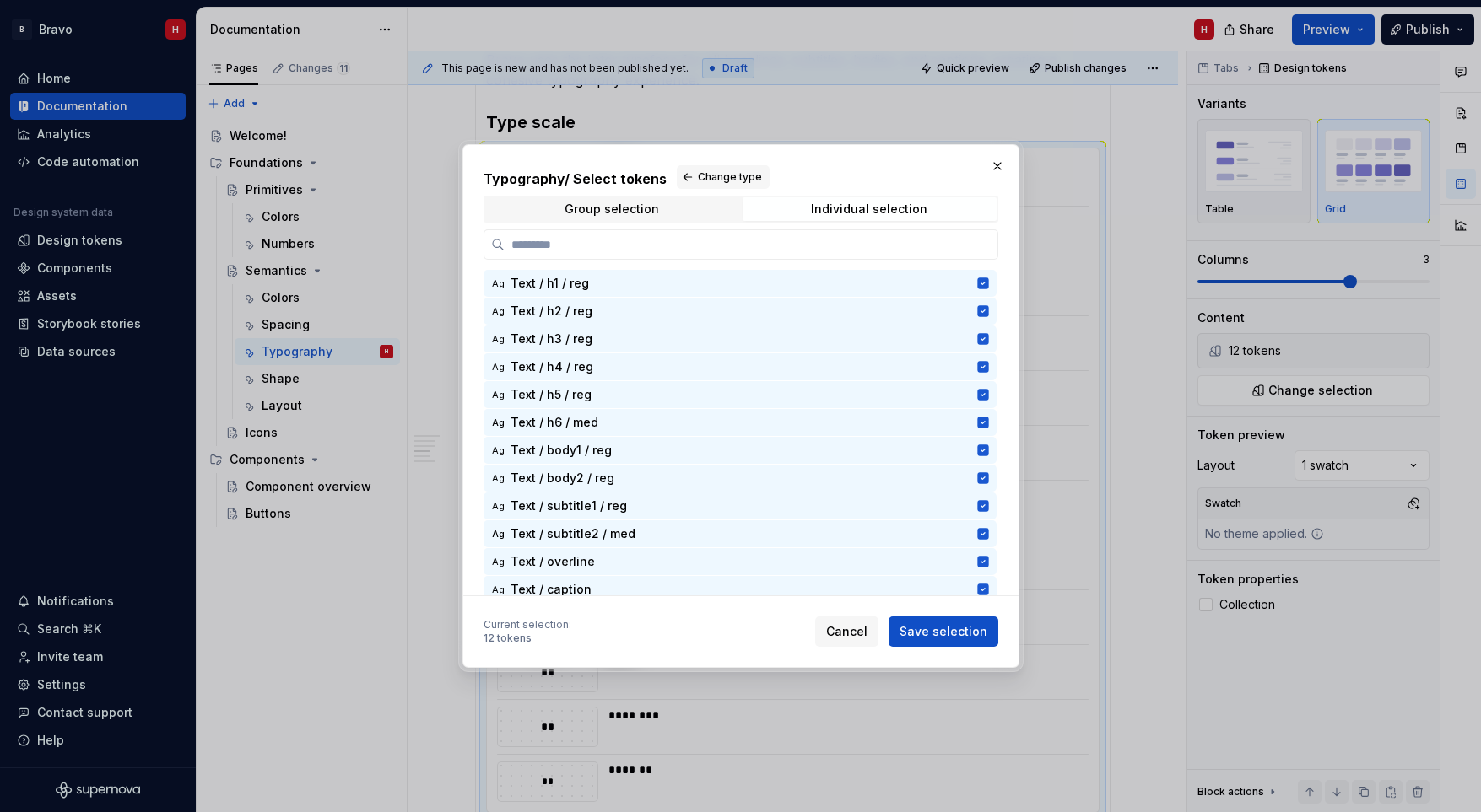
click at [998, 159] on button "button" at bounding box center [997, 166] width 24 height 24
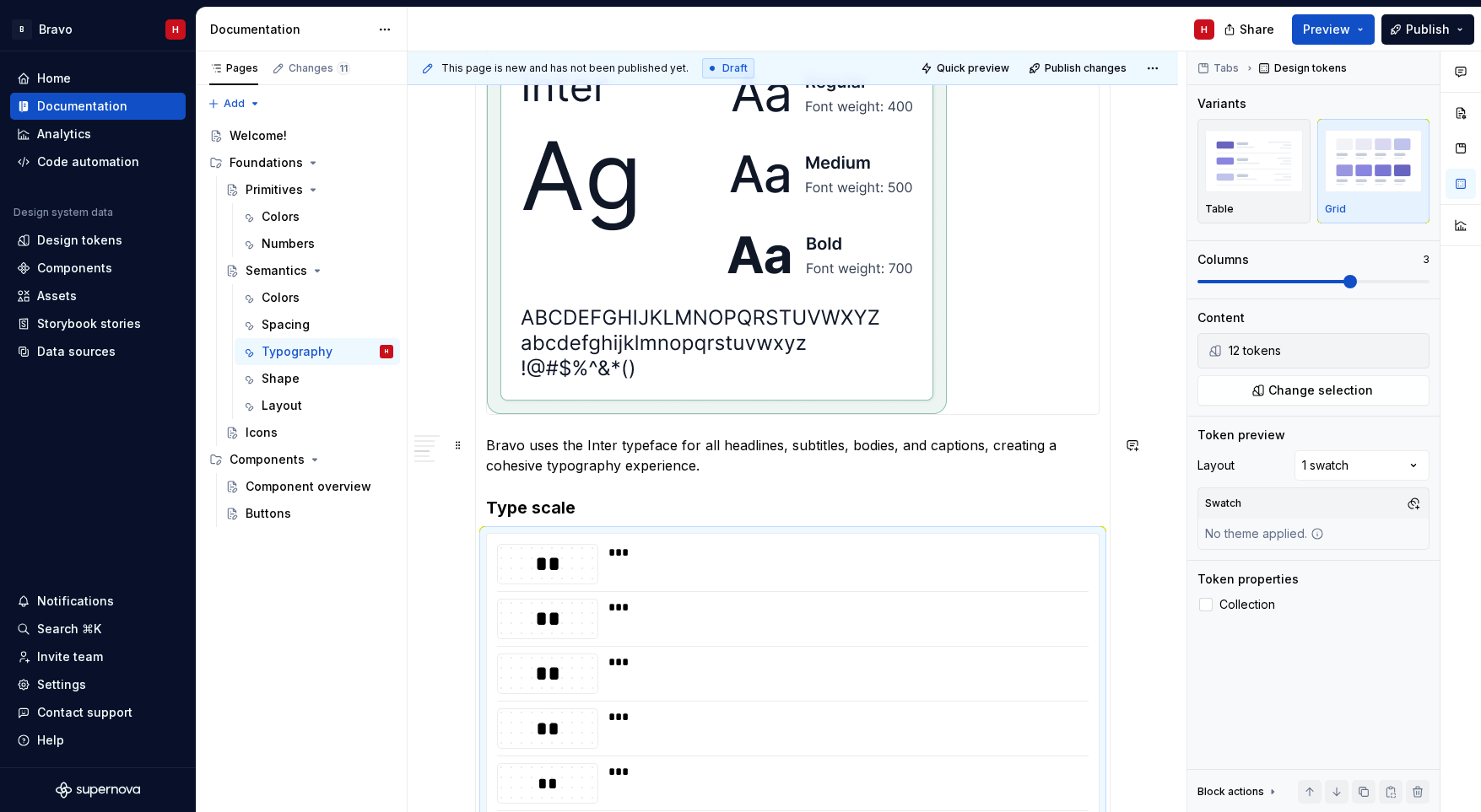
scroll to position [527, 0]
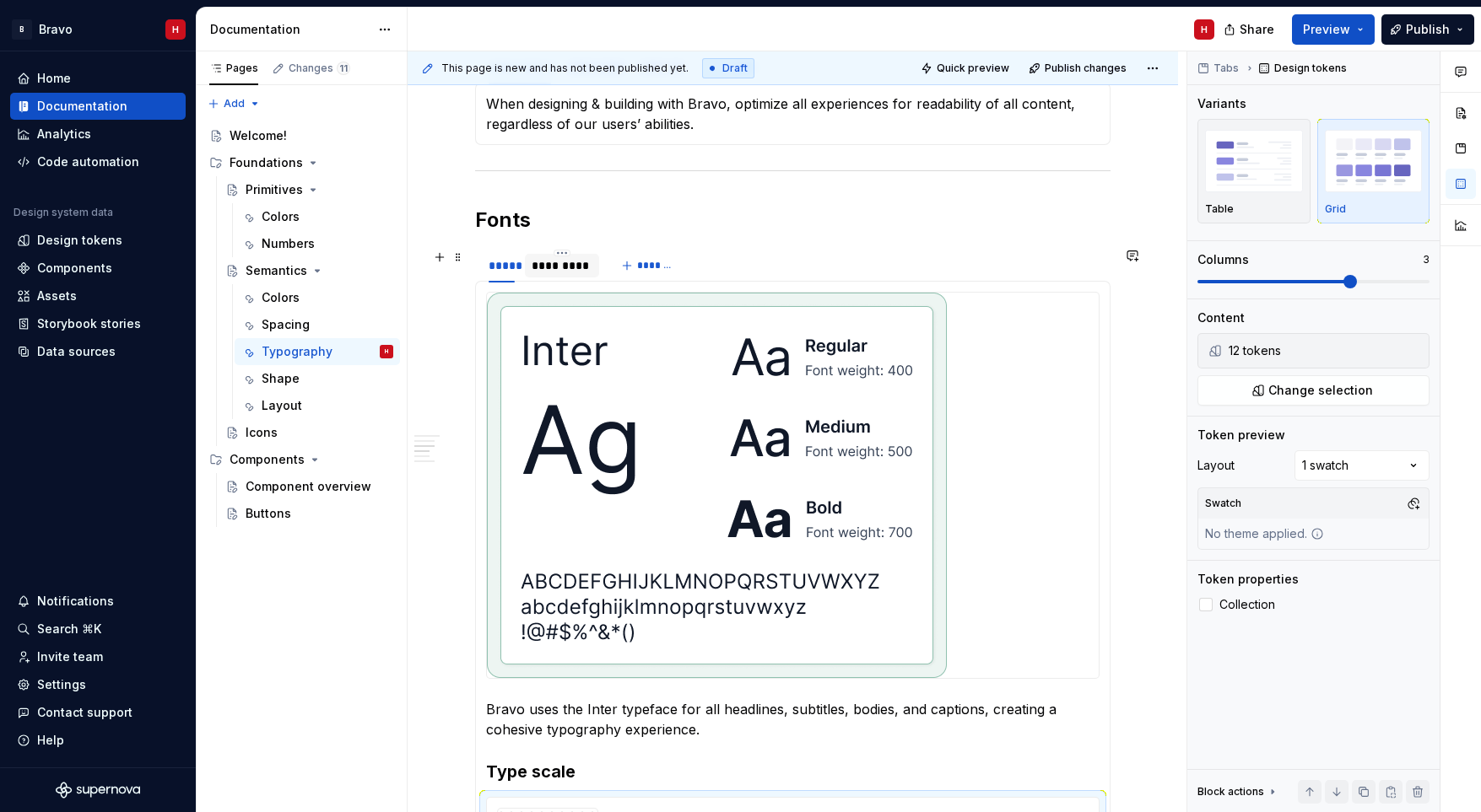
click at [568, 261] on div "*********" at bounding box center [563, 265] width 62 height 17
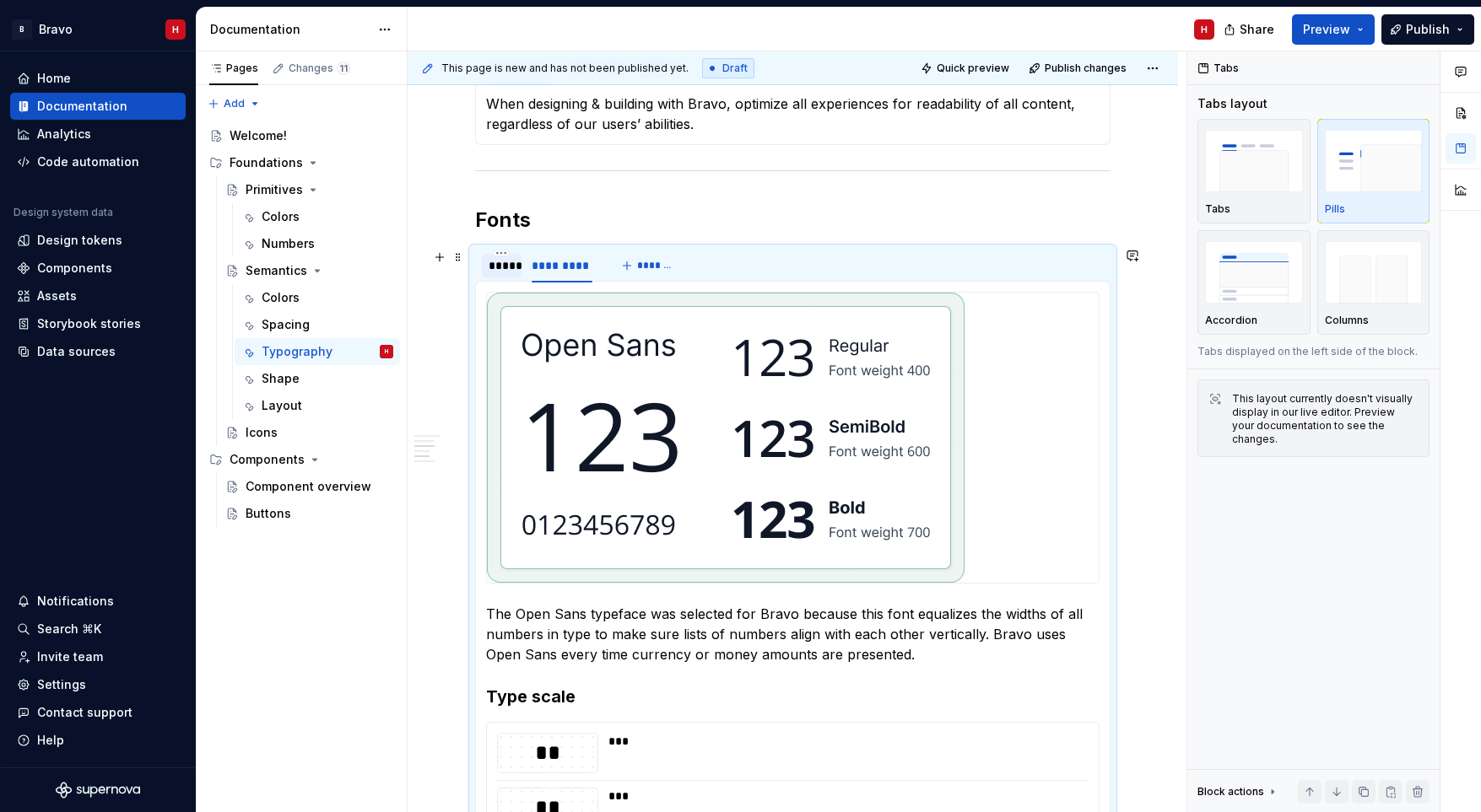
click at [507, 266] on div "*****" at bounding box center [501, 265] width 26 height 17
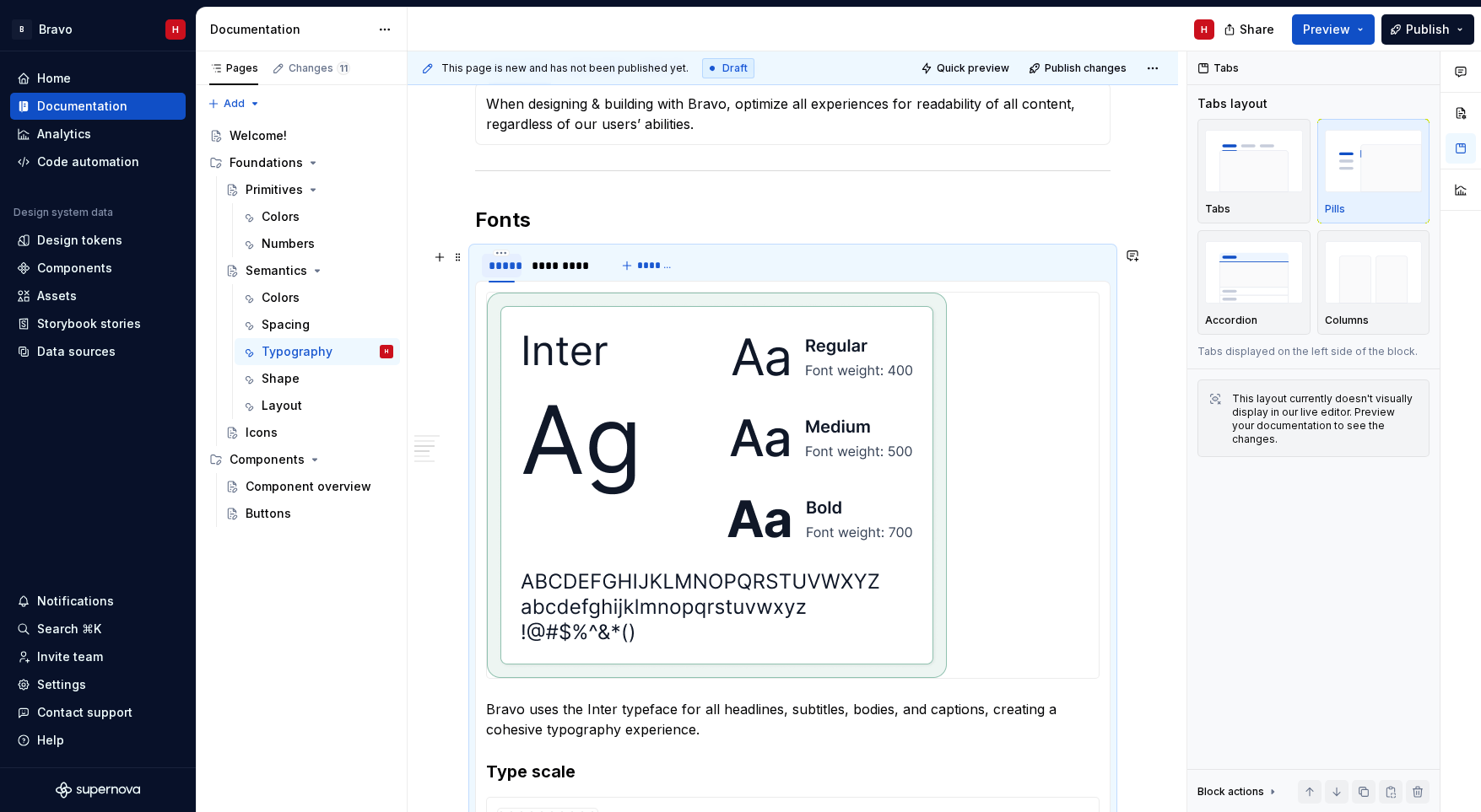
click at [505, 266] on div "*****" at bounding box center [501, 265] width 26 height 17
type input "****"
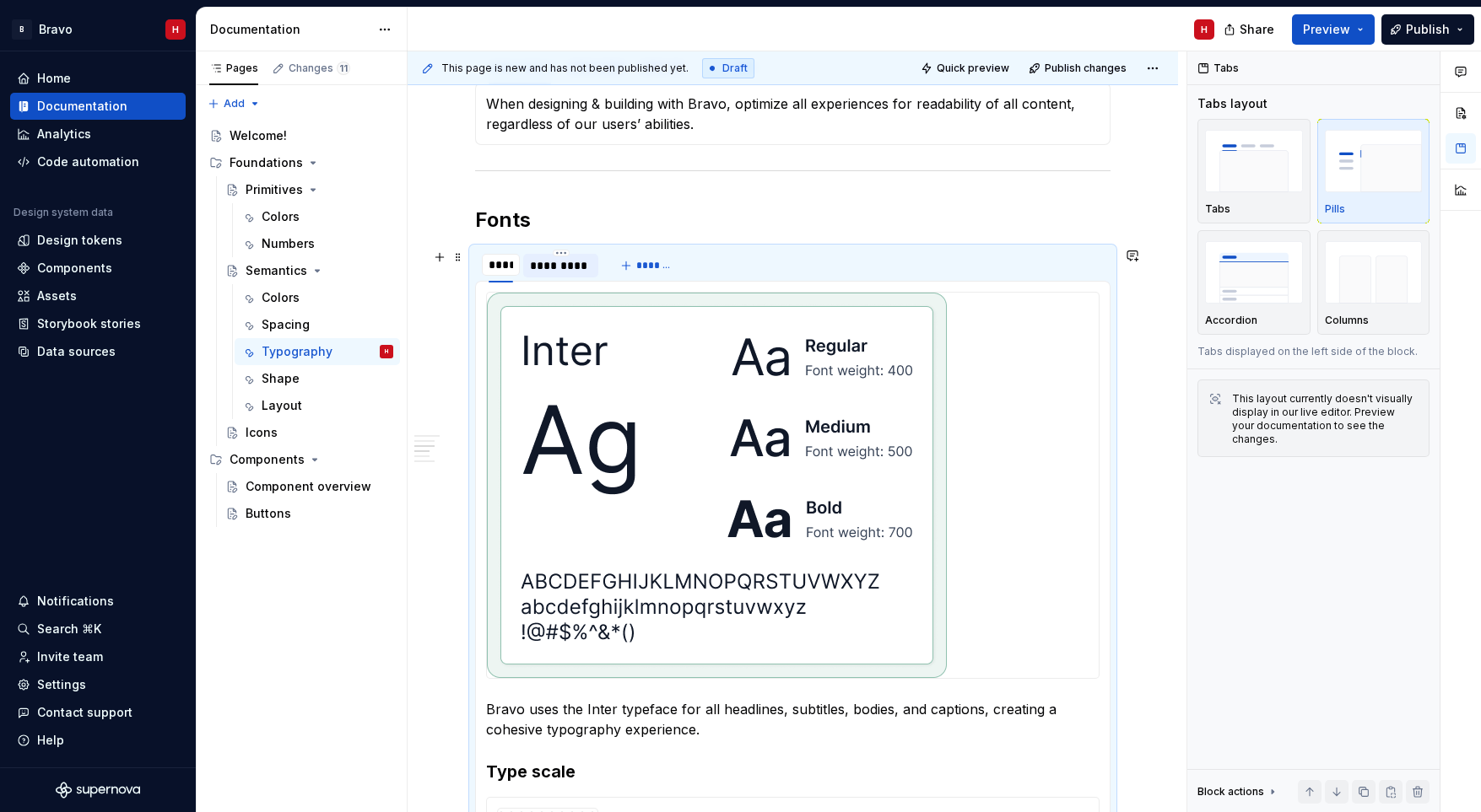
click at [557, 265] on div "*********" at bounding box center [561, 265] width 62 height 17
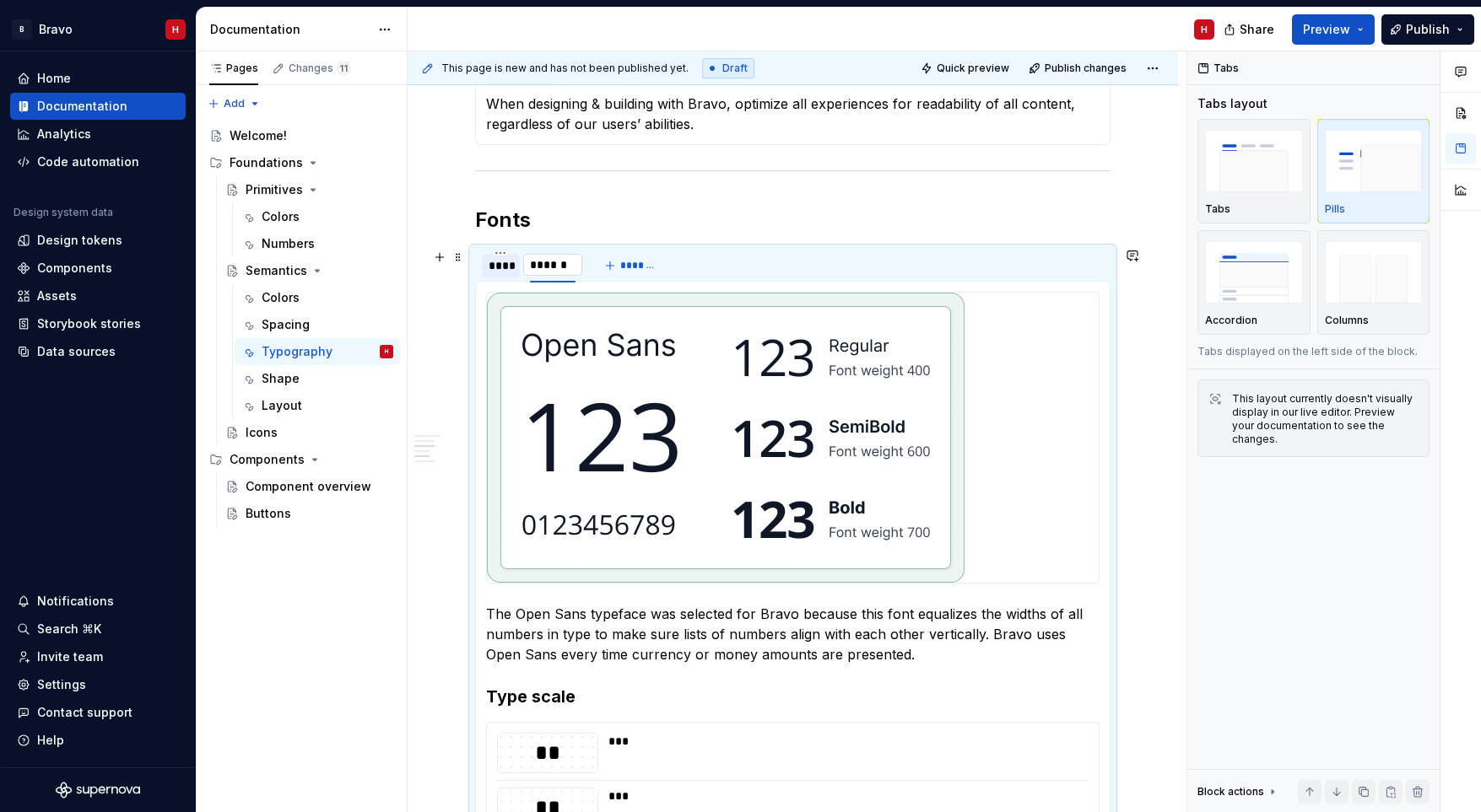
type input "*******"
click at [726, 194] on div "**********" at bounding box center [793, 714] width 635 height 1764
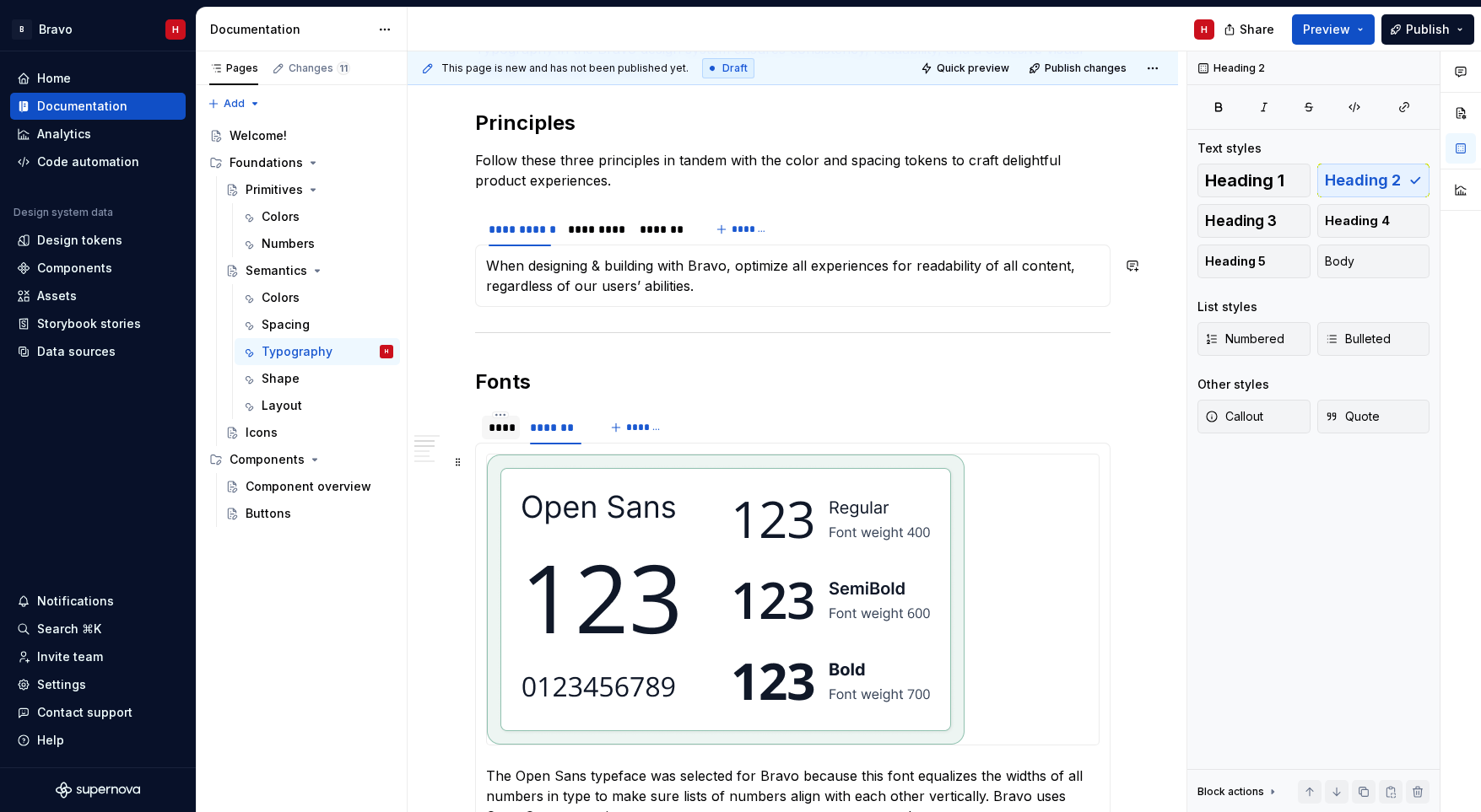
scroll to position [381, 0]
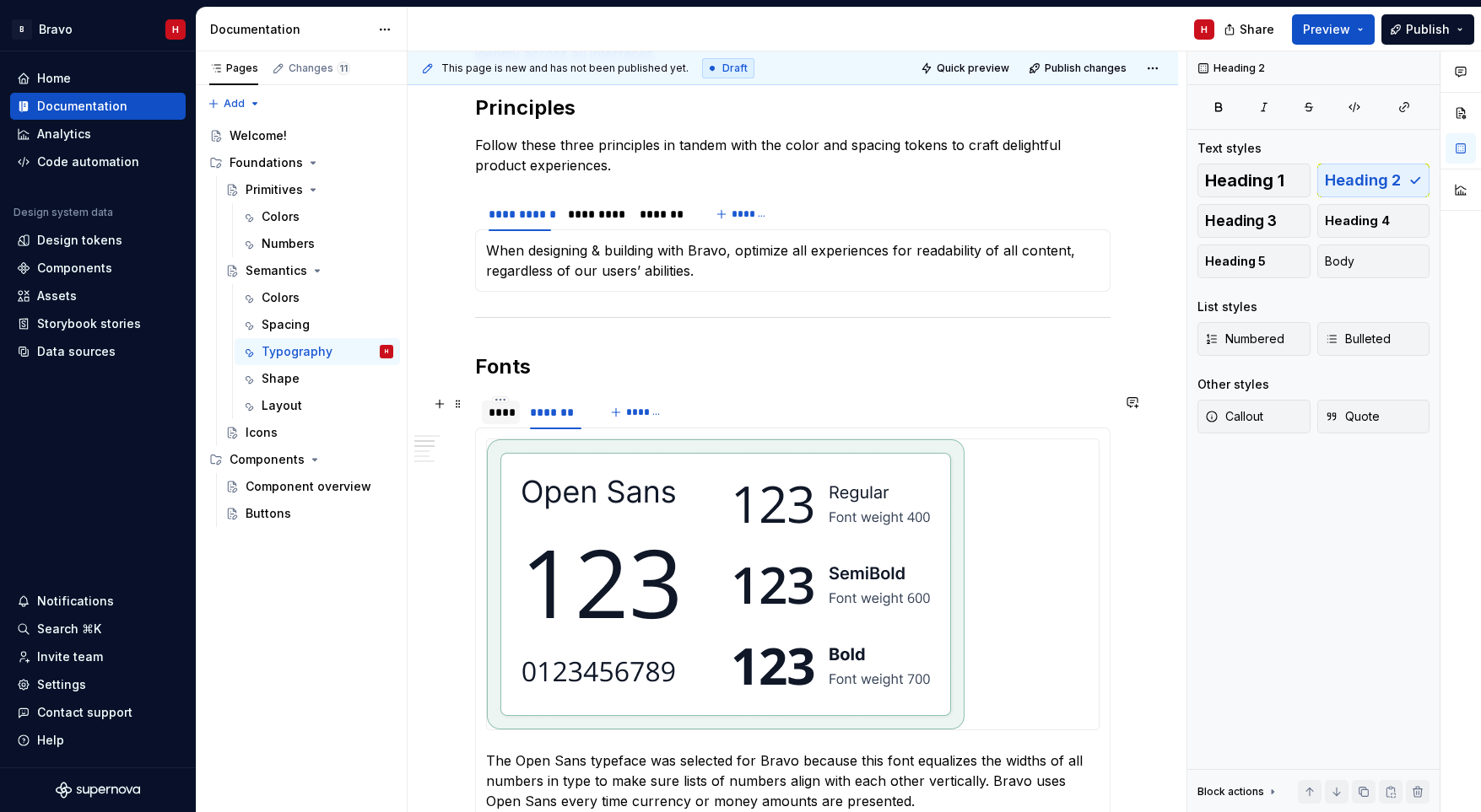
click at [493, 407] on div "****" at bounding box center [500, 412] width 24 height 17
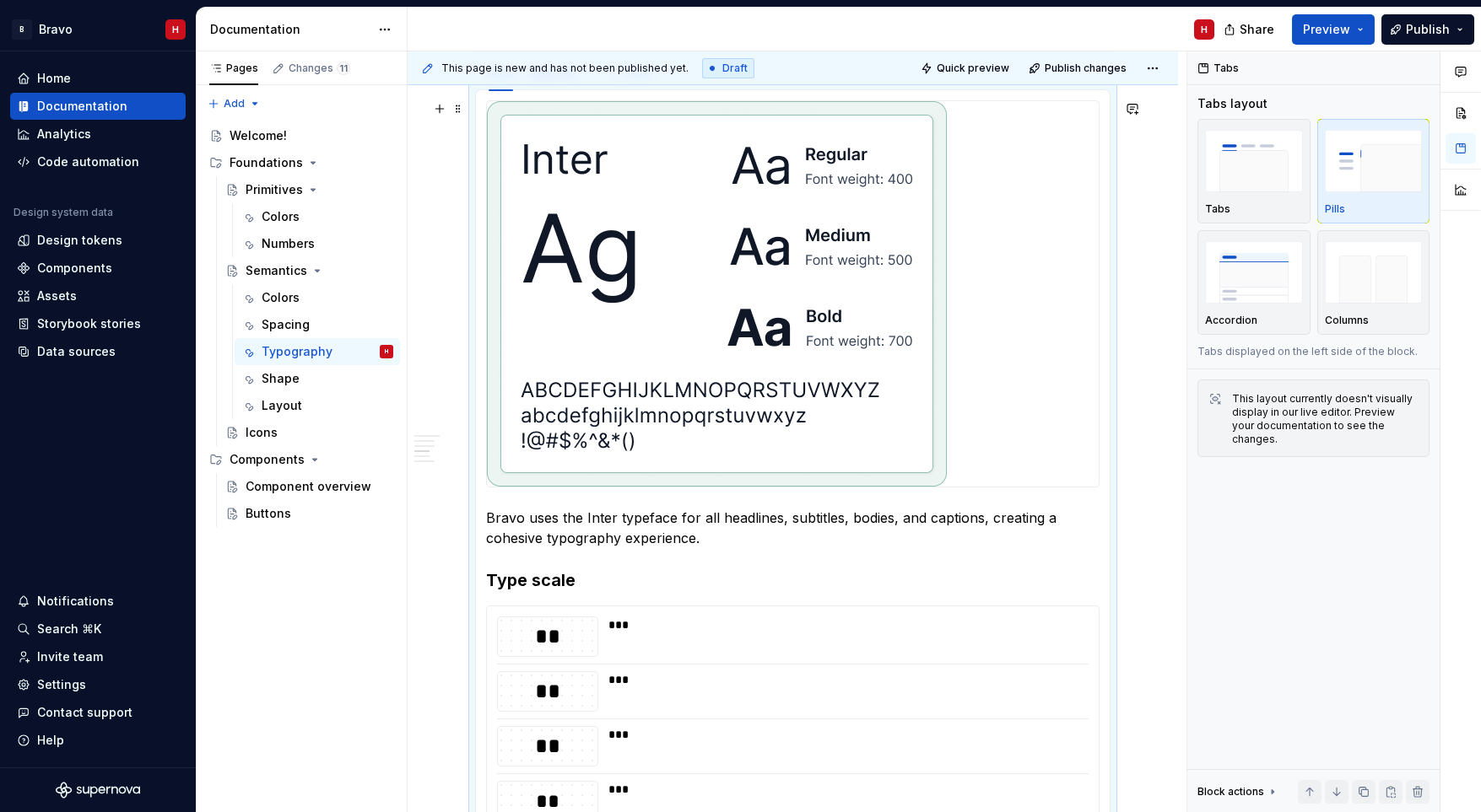
scroll to position [853, 0]
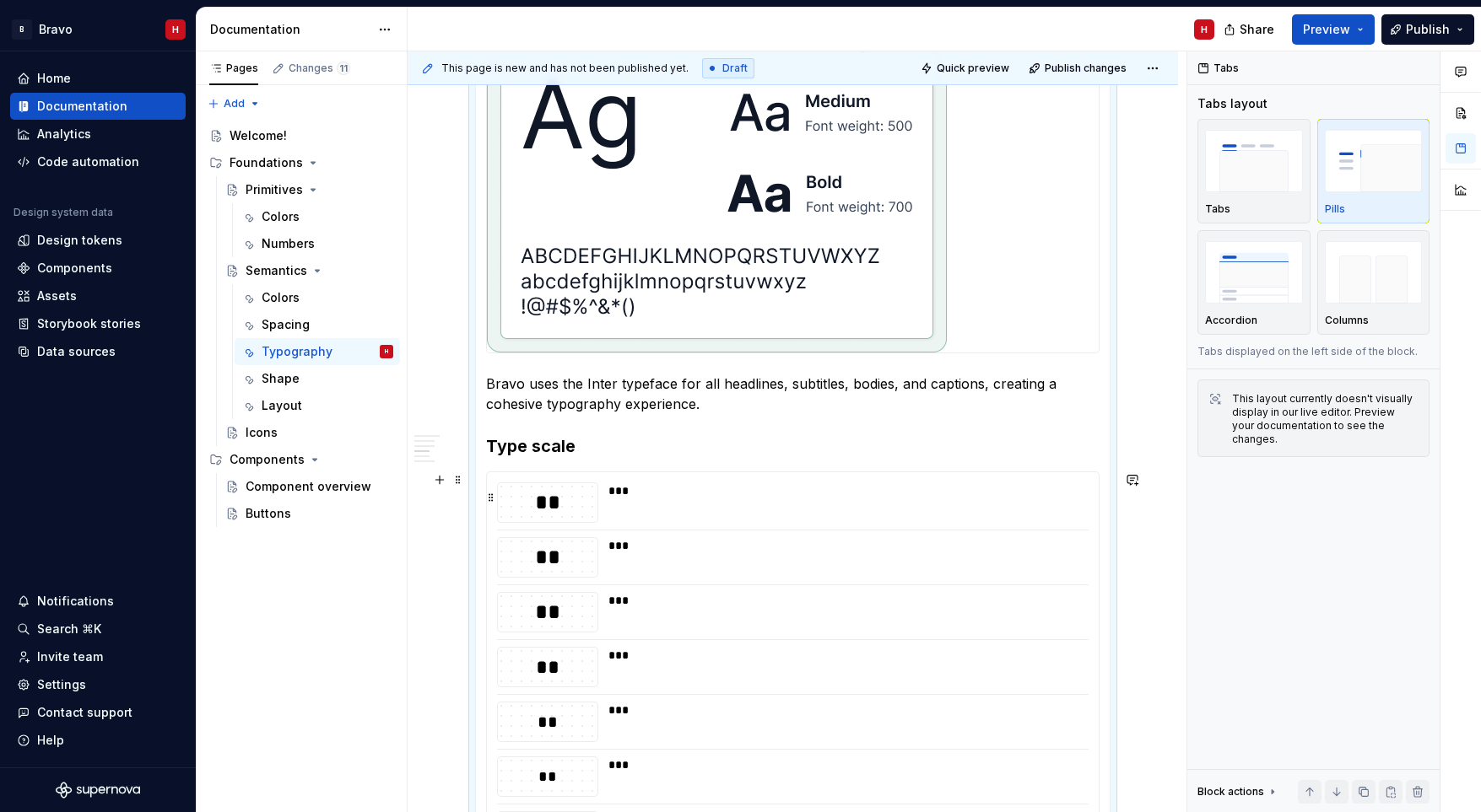
click at [682, 518] on div "***" at bounding box center [842, 502] width 470 height 41
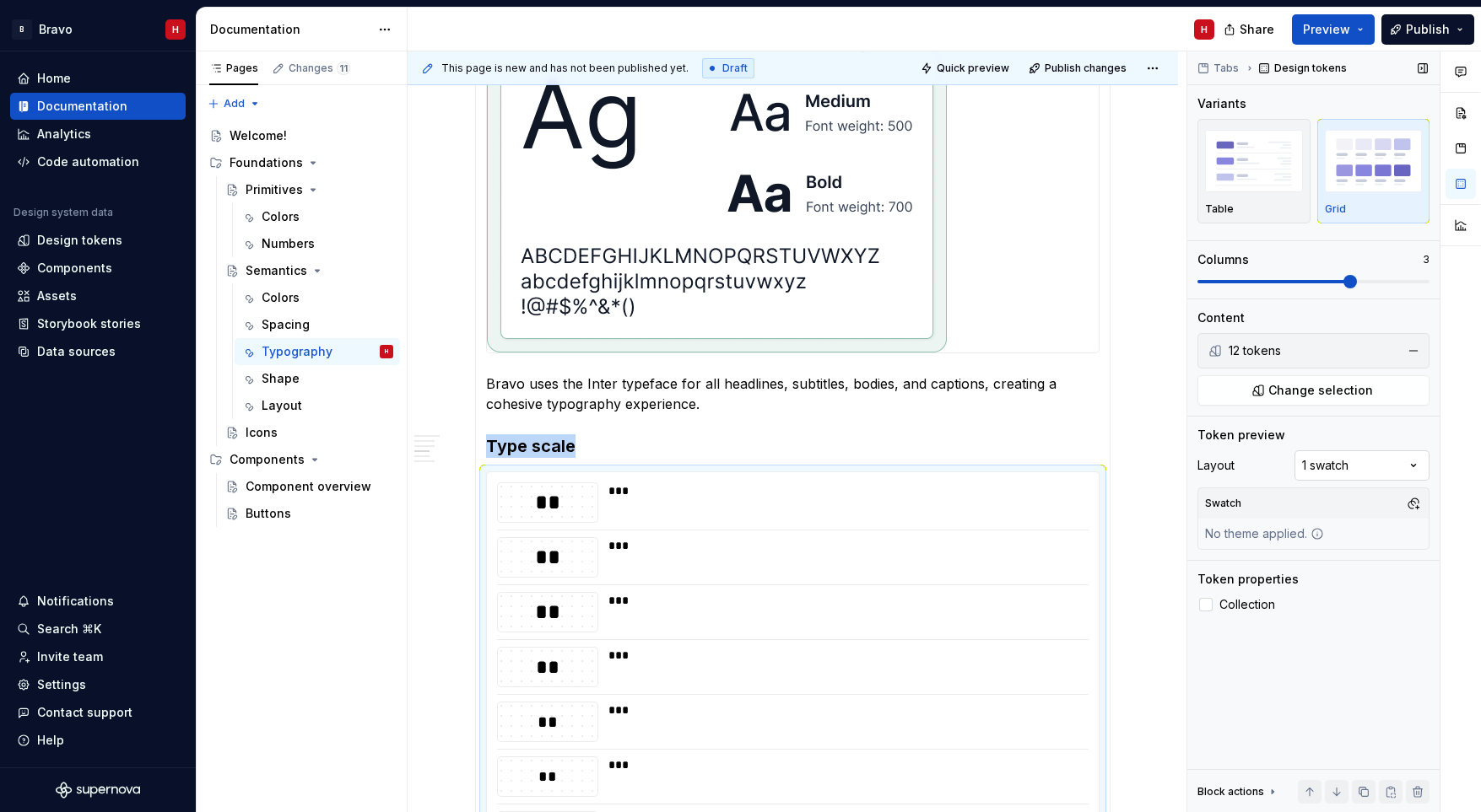
click at [1374, 468] on div "Comments Open comments No comments yet Select ‘Comment’ from the block context …" at bounding box center [1334, 432] width 294 height 761
click at [1413, 465] on div "Comments Open comments No comments yet Select ‘Comment’ from the block context …" at bounding box center [1334, 432] width 294 height 761
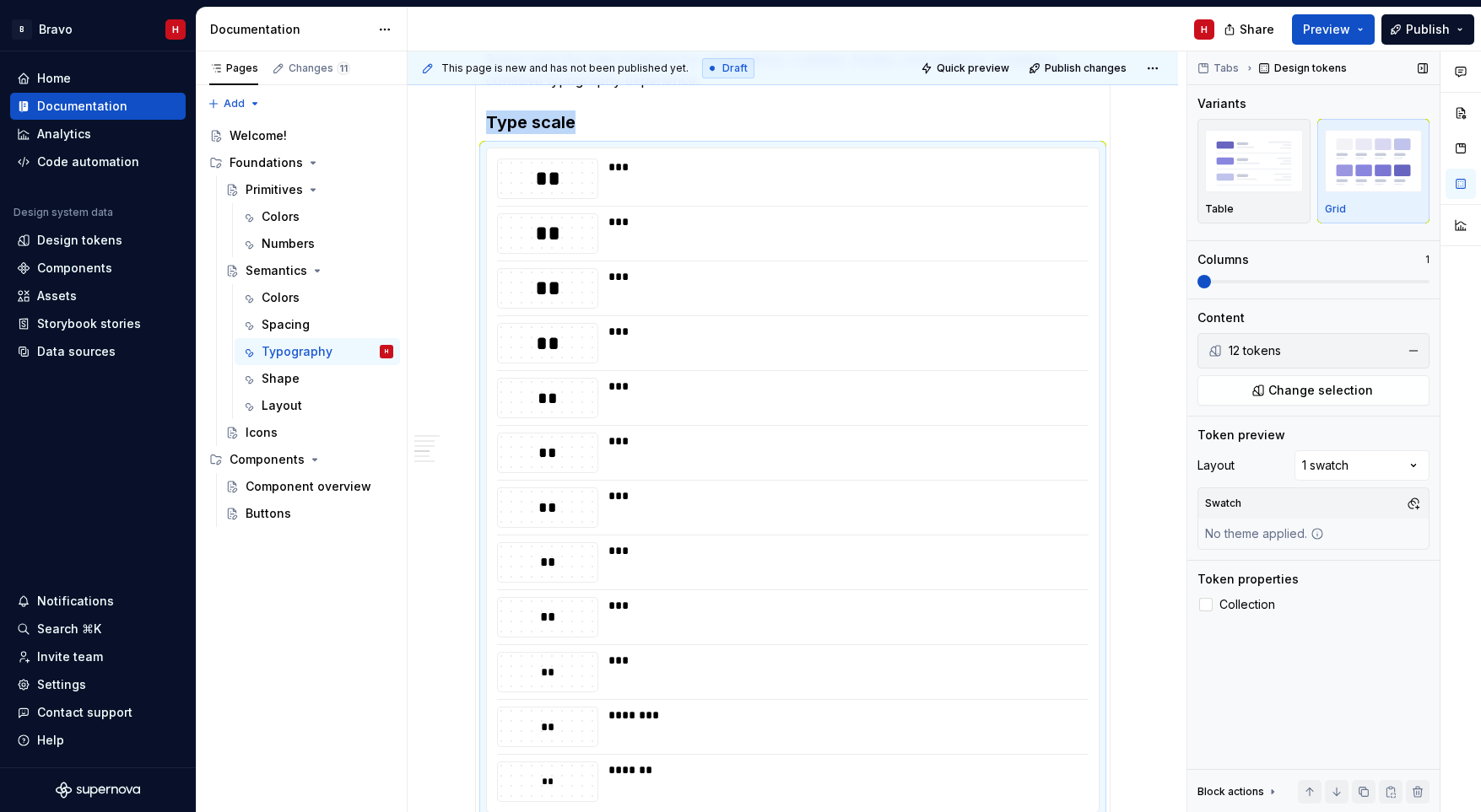
click at [1210, 280] on span at bounding box center [1203, 281] width 14 height 14
click at [1248, 365] on ul "12 tokens" at bounding box center [1313, 350] width 232 height 35
click at [1247, 353] on div "12 tokens" at bounding box center [1312, 351] width 166 height 17
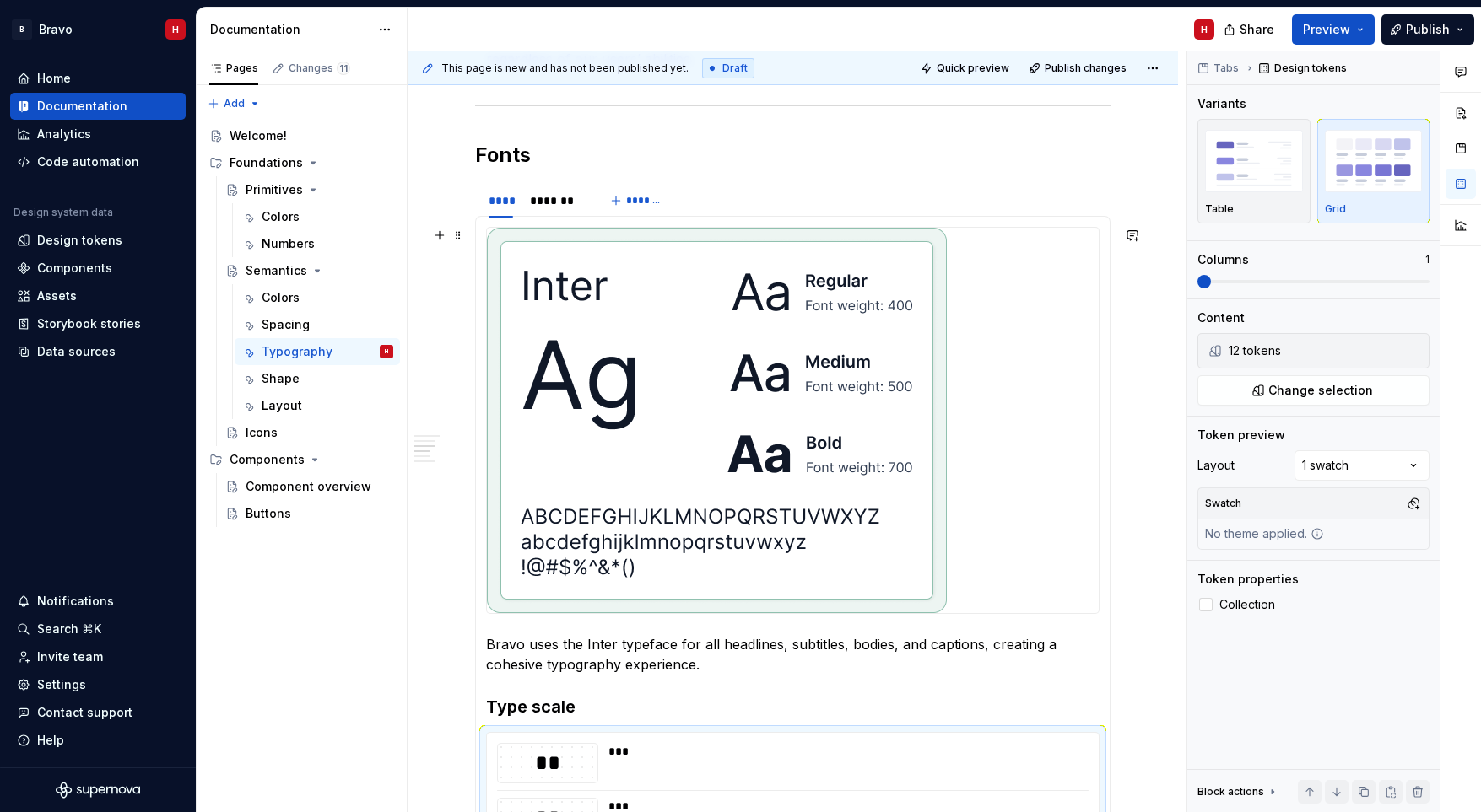
scroll to position [15, 0]
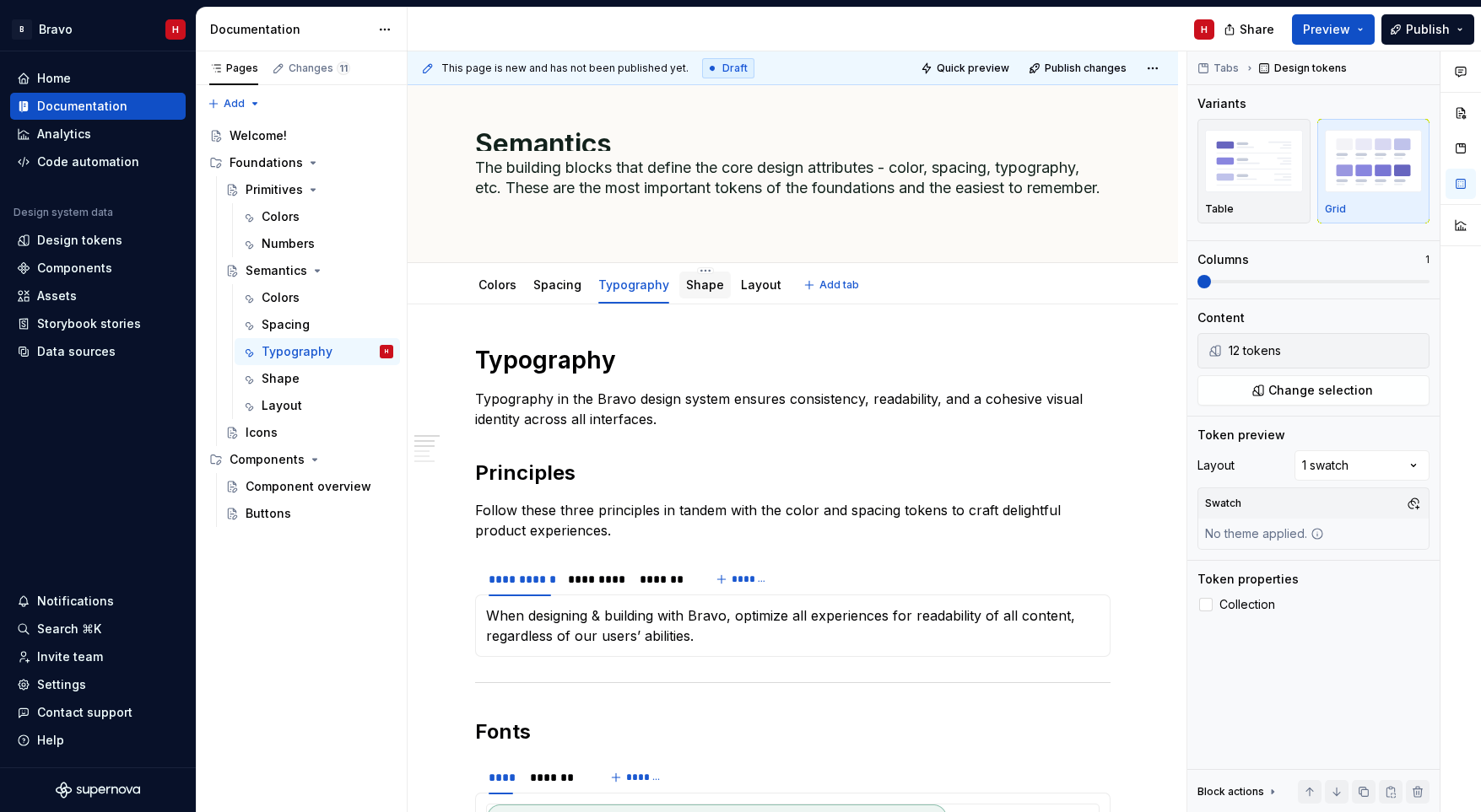
click at [703, 282] on link "Shape" at bounding box center [705, 285] width 38 height 14
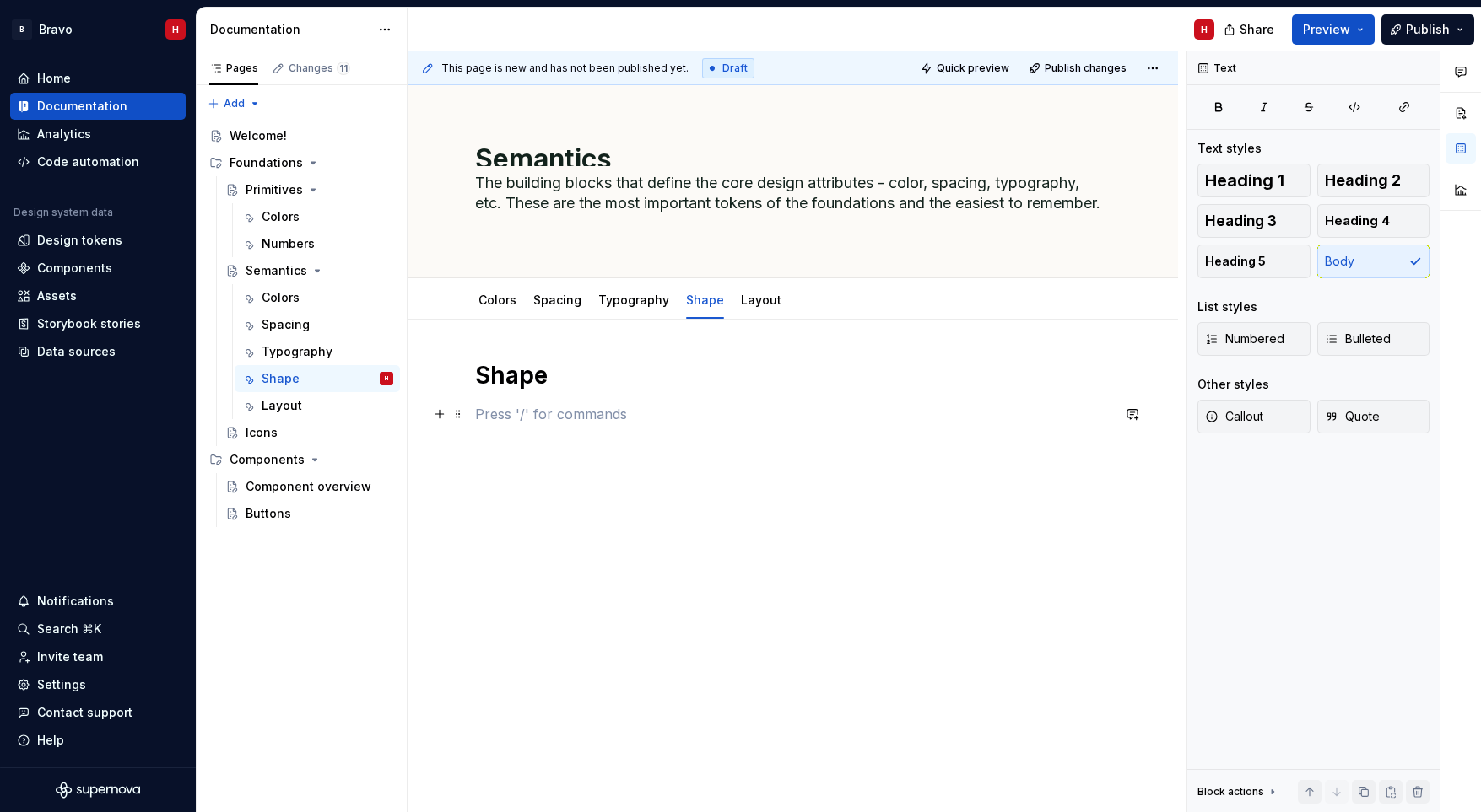
click at [557, 419] on p at bounding box center [793, 414] width 635 height 20
click at [631, 306] on link "Typography" at bounding box center [633, 300] width 71 height 14
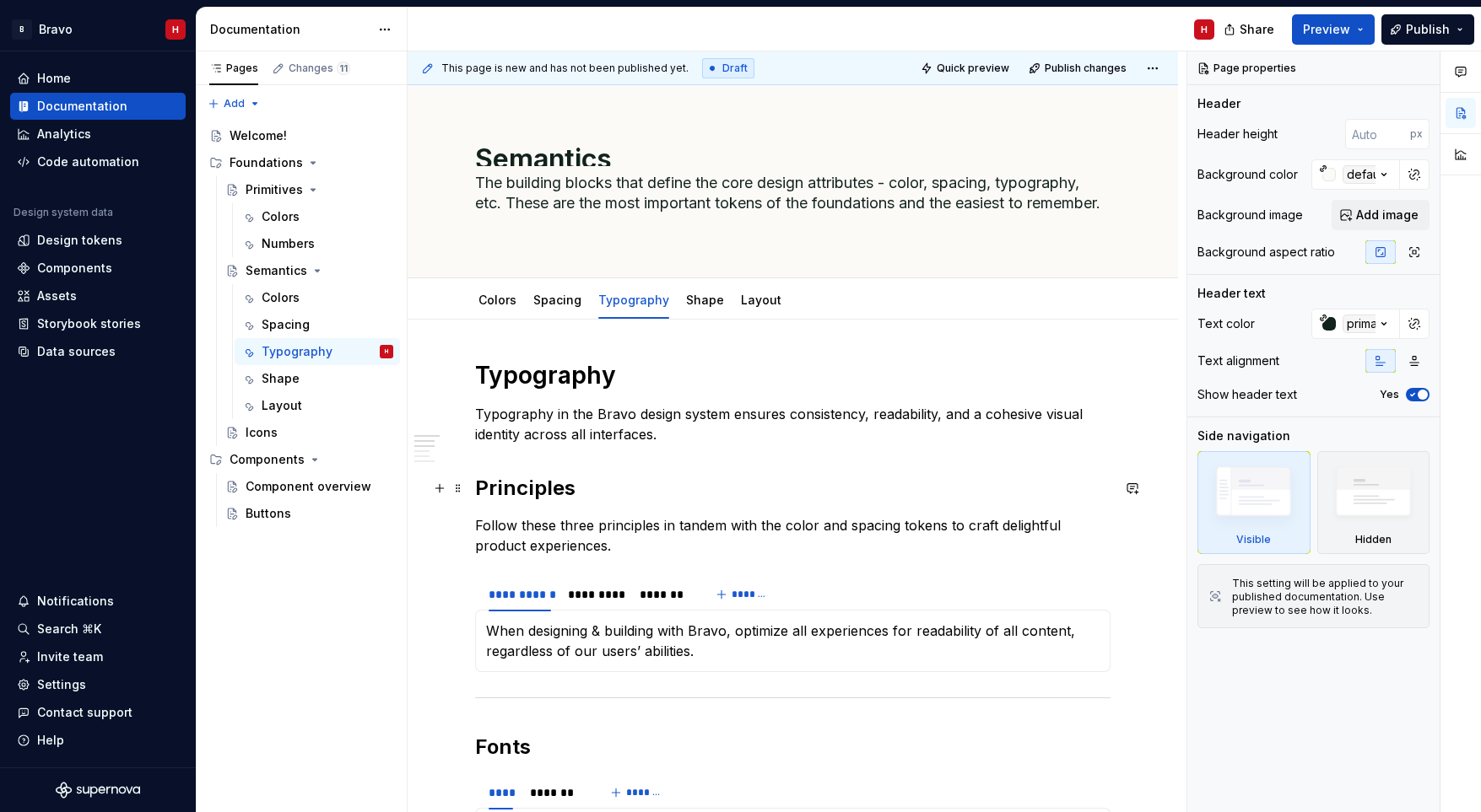
click at [502, 486] on h2 "Principles" at bounding box center [793, 488] width 635 height 27
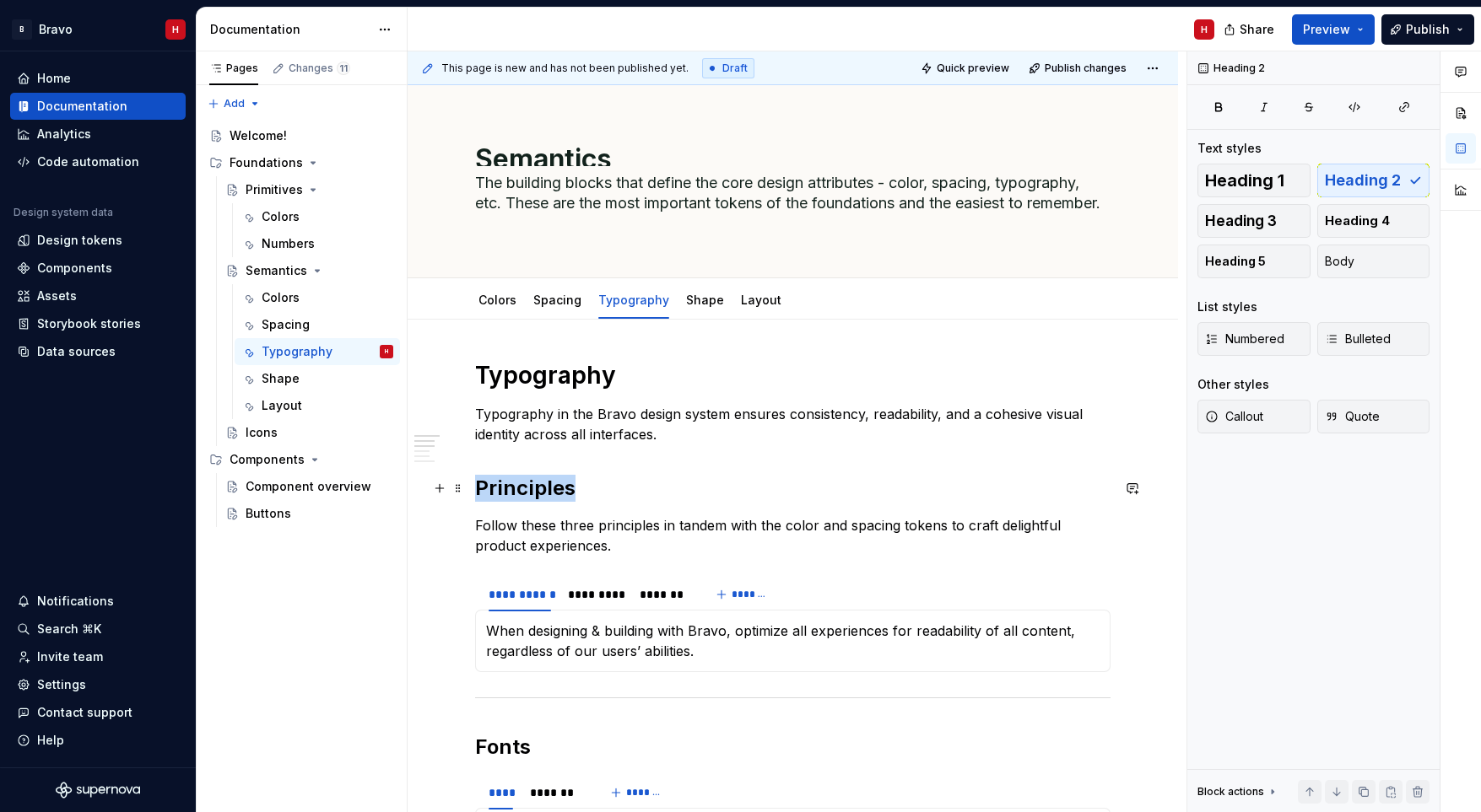
click at [502, 486] on h2 "Principles" at bounding box center [793, 488] width 635 height 27
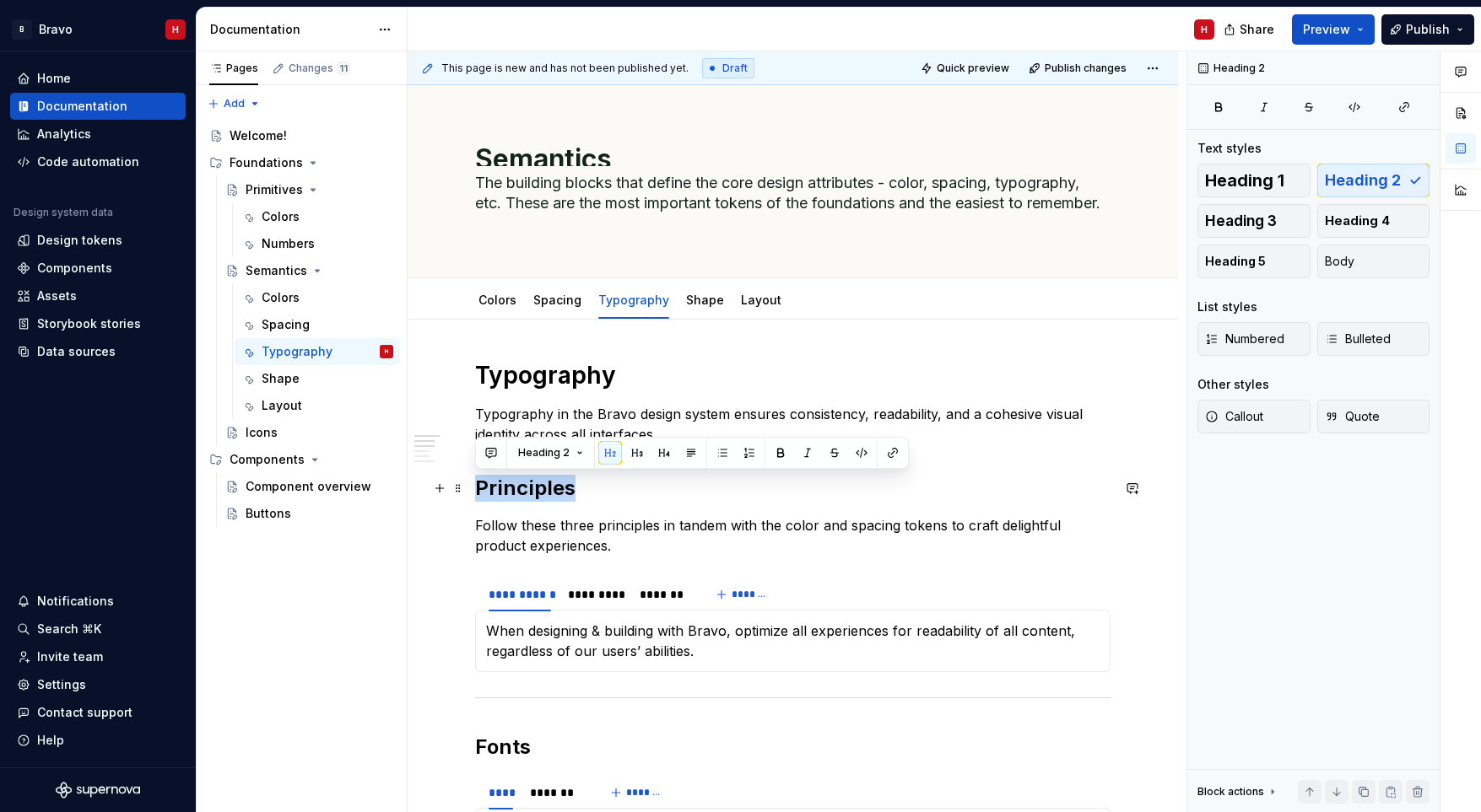
click at [502, 486] on h2 "Principles" at bounding box center [793, 488] width 635 height 27
copy h2 "Principles"
click at [698, 292] on div "Shape" at bounding box center [705, 300] width 38 height 17
click at [698, 297] on link "Shape" at bounding box center [705, 300] width 38 height 14
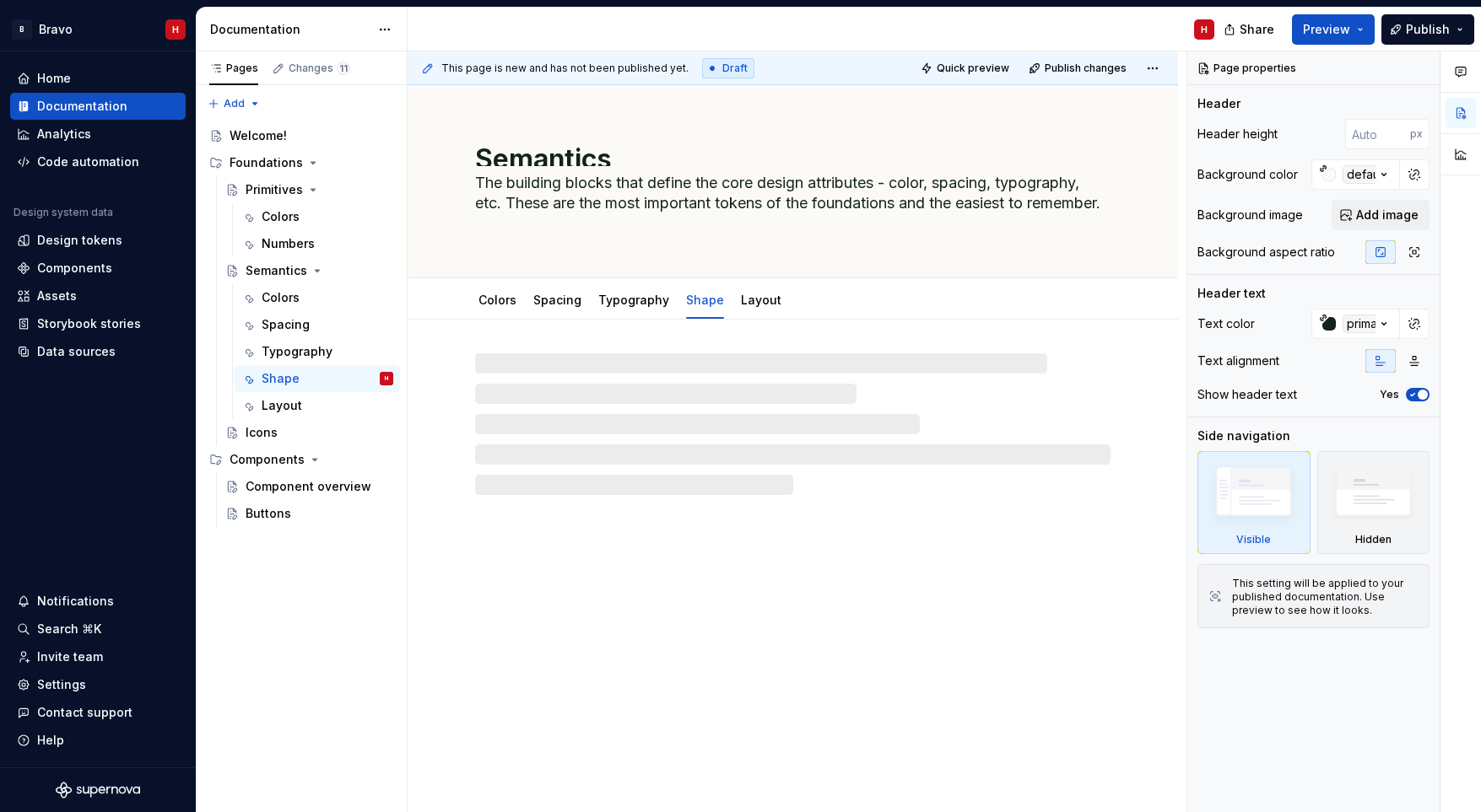
type textarea "*"
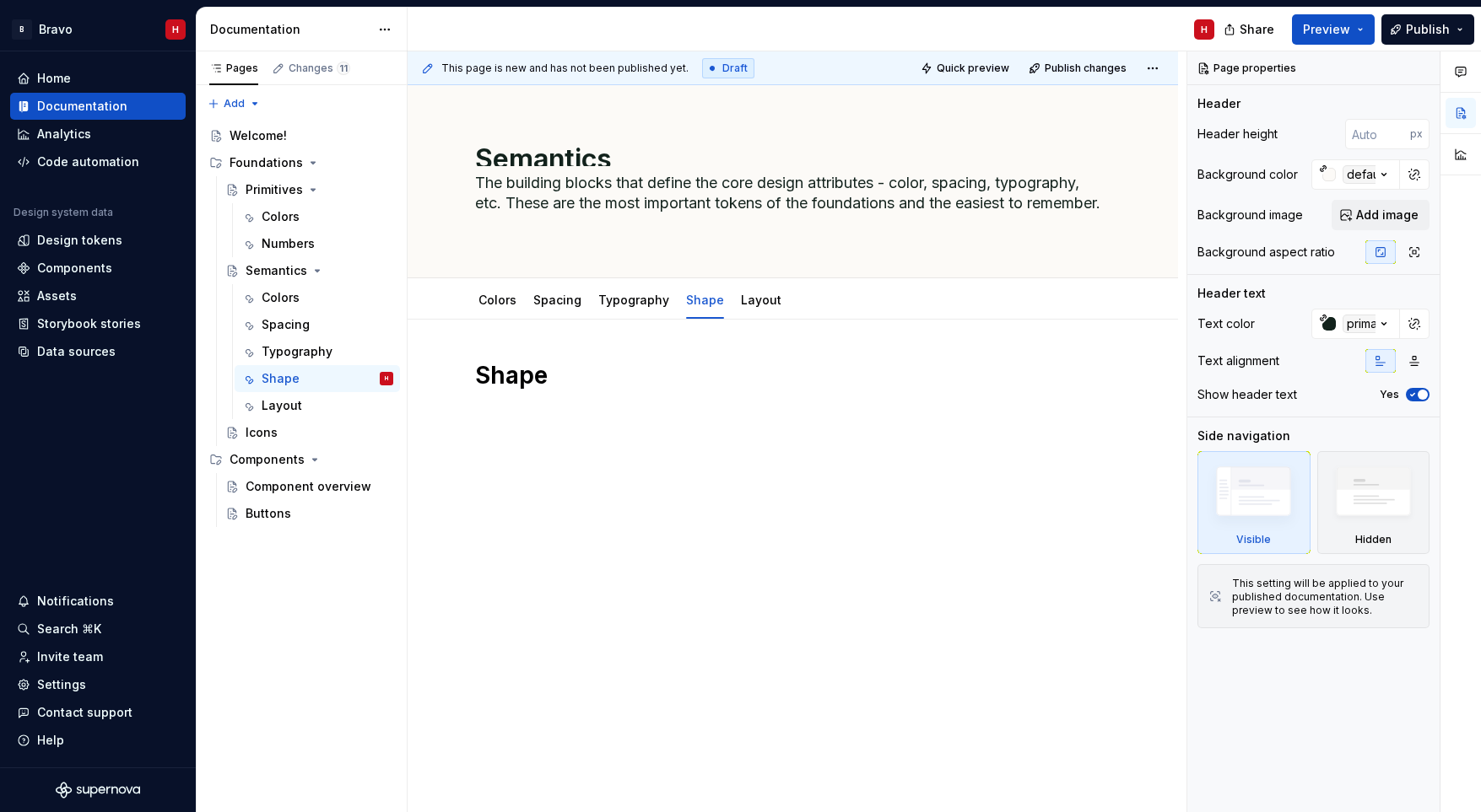
click at [527, 439] on div "Shape" at bounding box center [793, 401] width 635 height 84
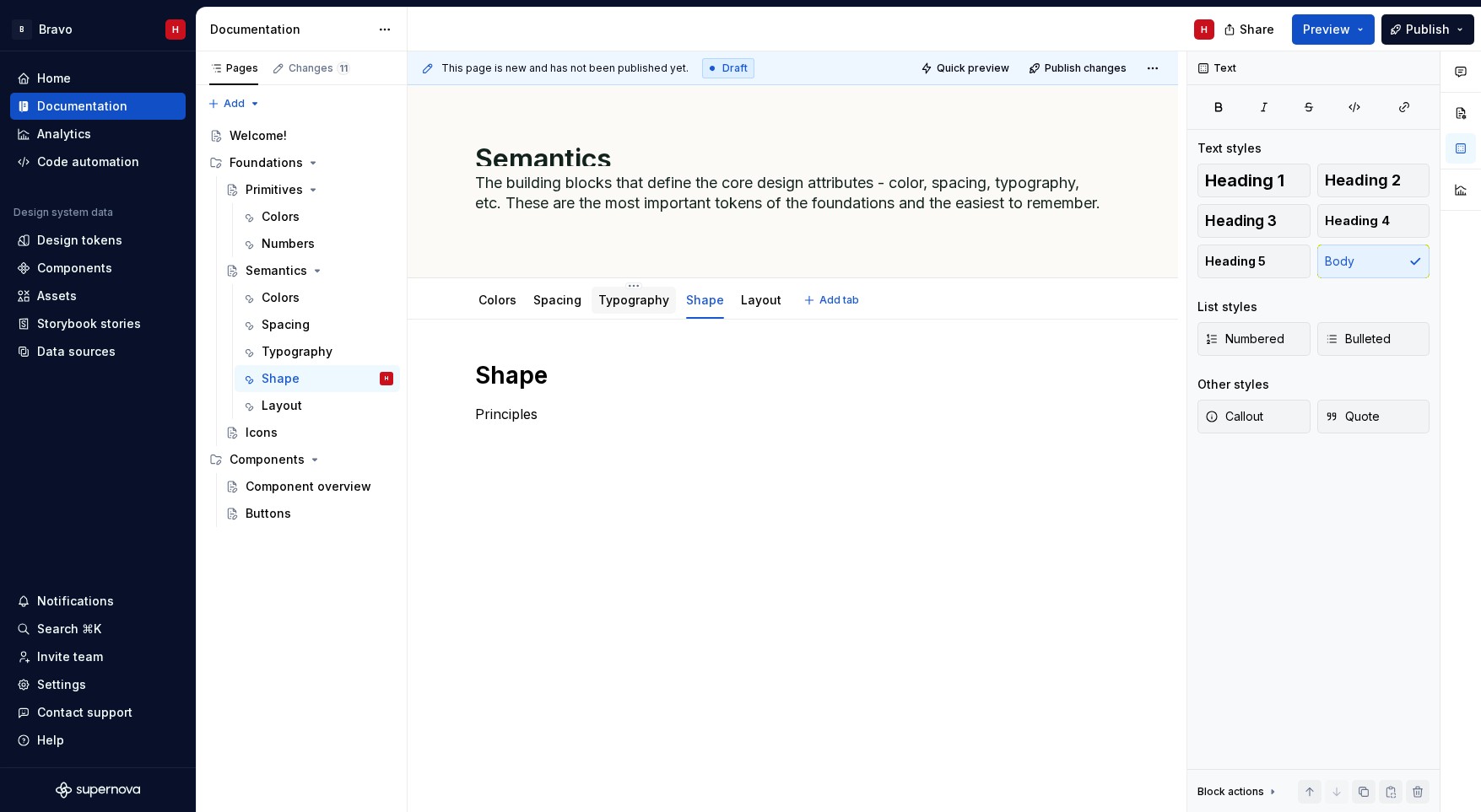
click at [632, 297] on link "Typography" at bounding box center [633, 300] width 71 height 14
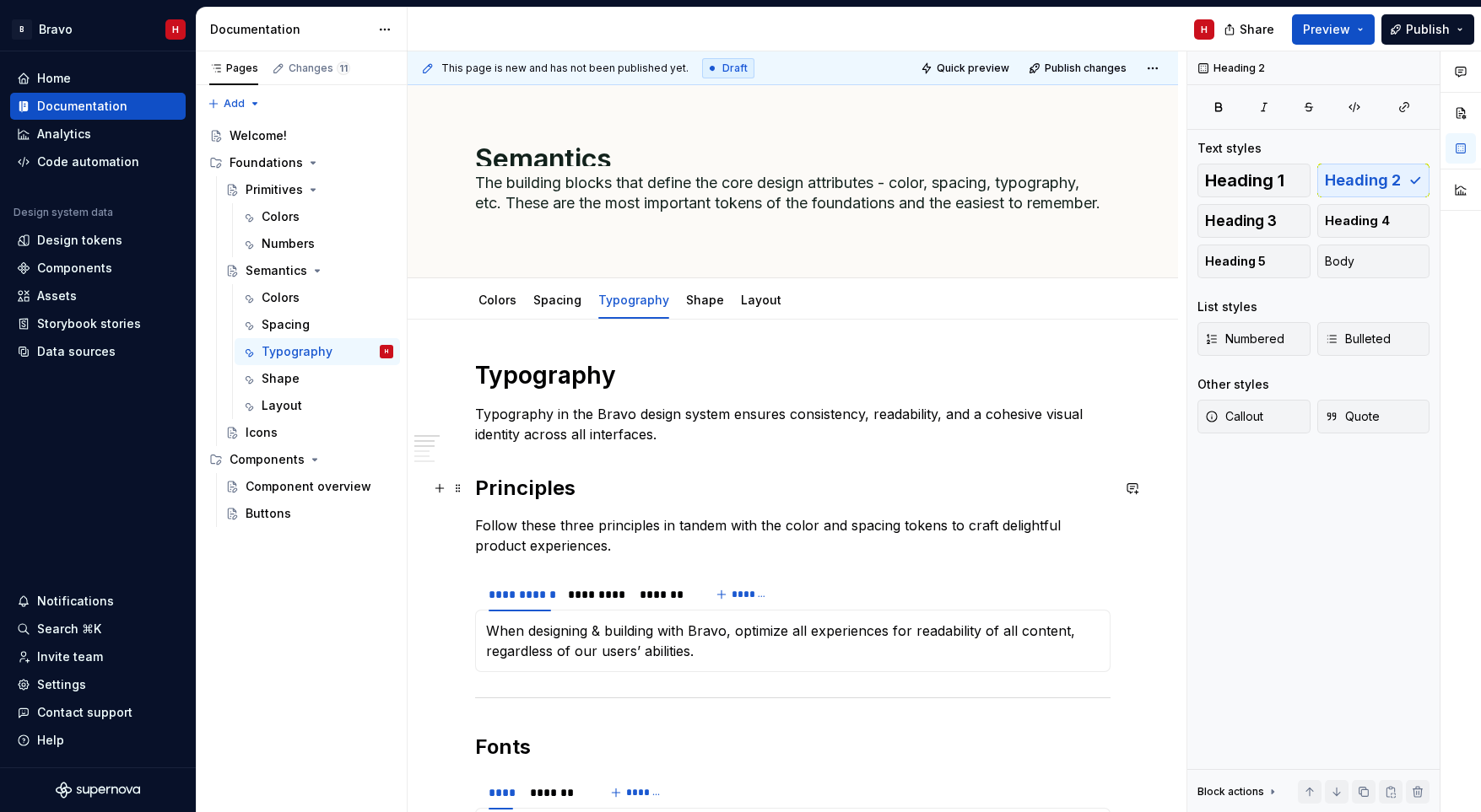
click at [530, 491] on h2 "Principles" at bounding box center [793, 488] width 635 height 27
click at [696, 313] on div "Shape" at bounding box center [705, 300] width 52 height 27
click at [698, 303] on link "Shape" at bounding box center [705, 300] width 38 height 14
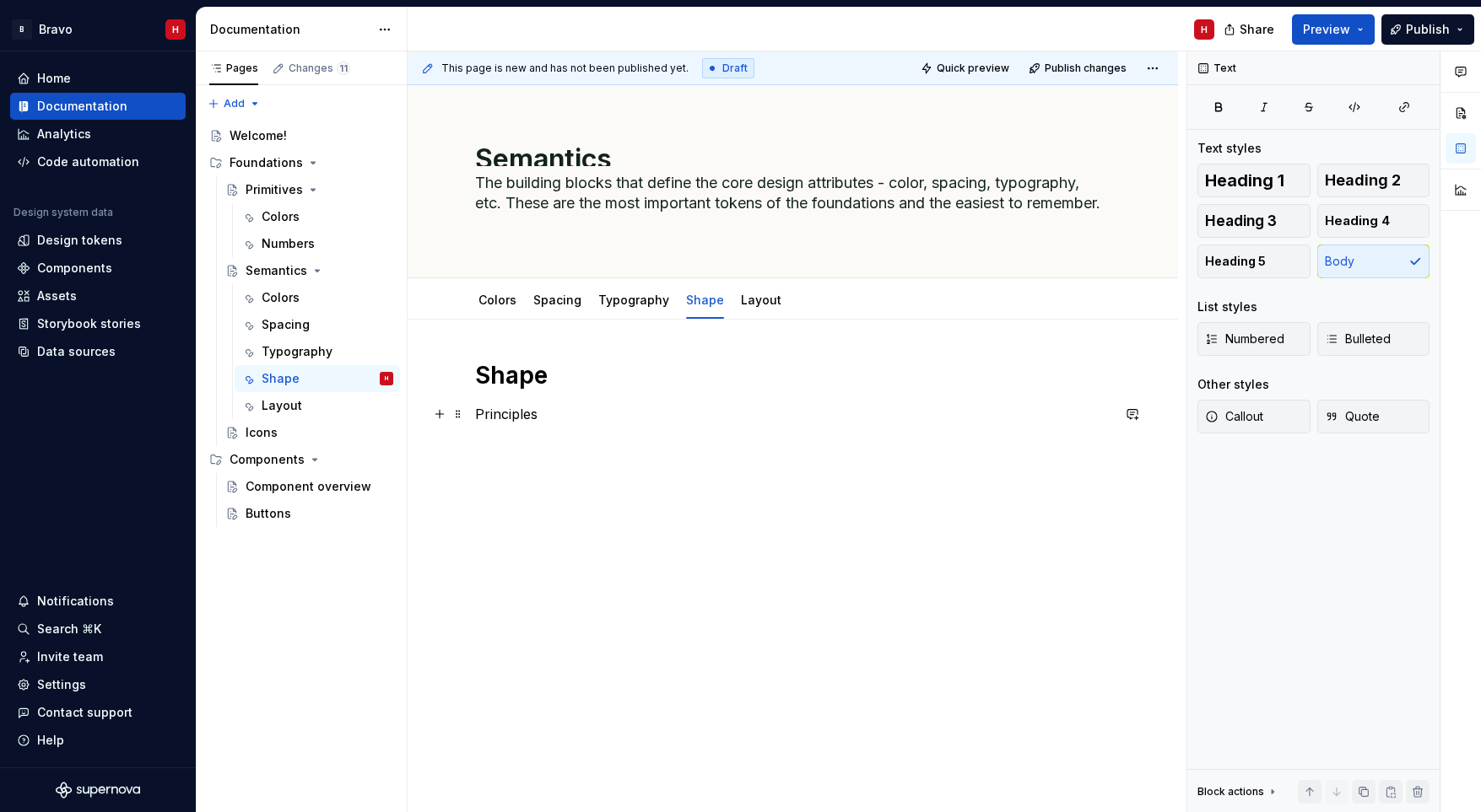
click at [504, 417] on p "Principles" at bounding box center [793, 414] width 635 height 20
click at [1393, 180] on span "Heading 2" at bounding box center [1362, 180] width 76 height 17
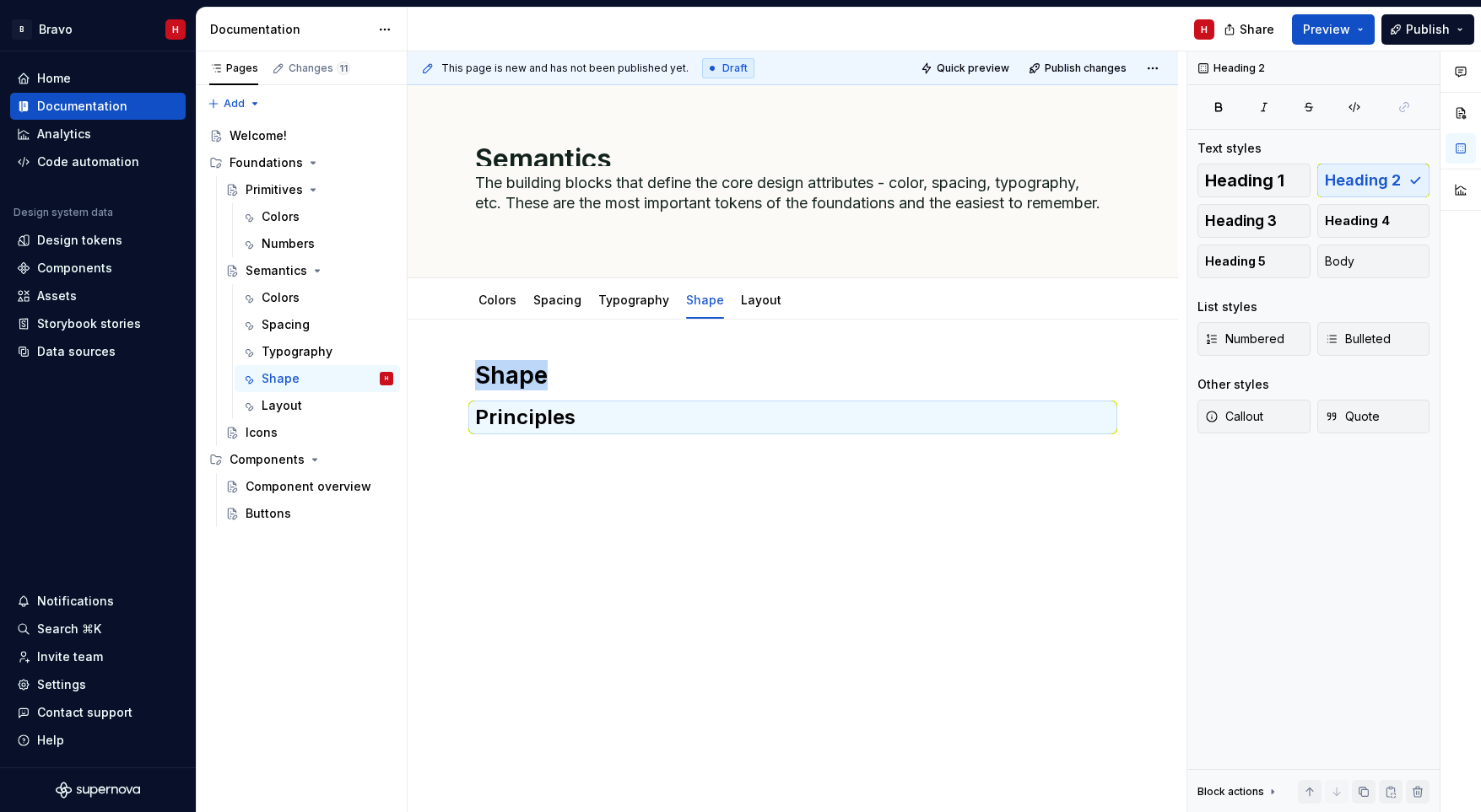
type textarea "*"
click at [603, 442] on div "Shape Principles" at bounding box center [793, 405] width 635 height 91
click at [603, 430] on h2 "Principles" at bounding box center [793, 418] width 635 height 27
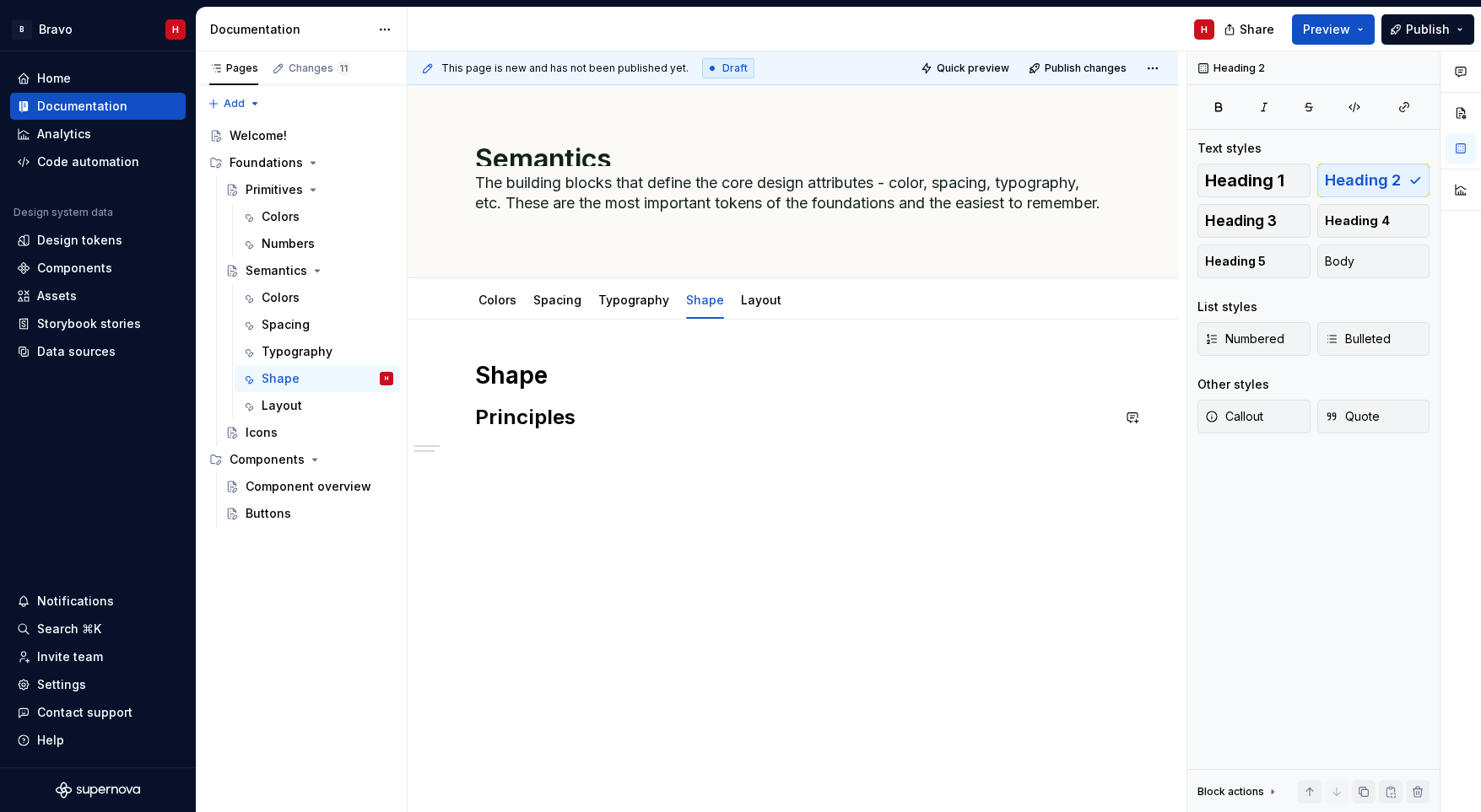
click at [546, 456] on div "Shape Principles" at bounding box center [793, 506] width 771 height 375
click at [581, 421] on h2 "Principles" at bounding box center [793, 418] width 635 height 27
click at [553, 448] on p at bounding box center [793, 455] width 635 height 20
click at [550, 411] on h2 "Principles" at bounding box center [793, 418] width 635 height 27
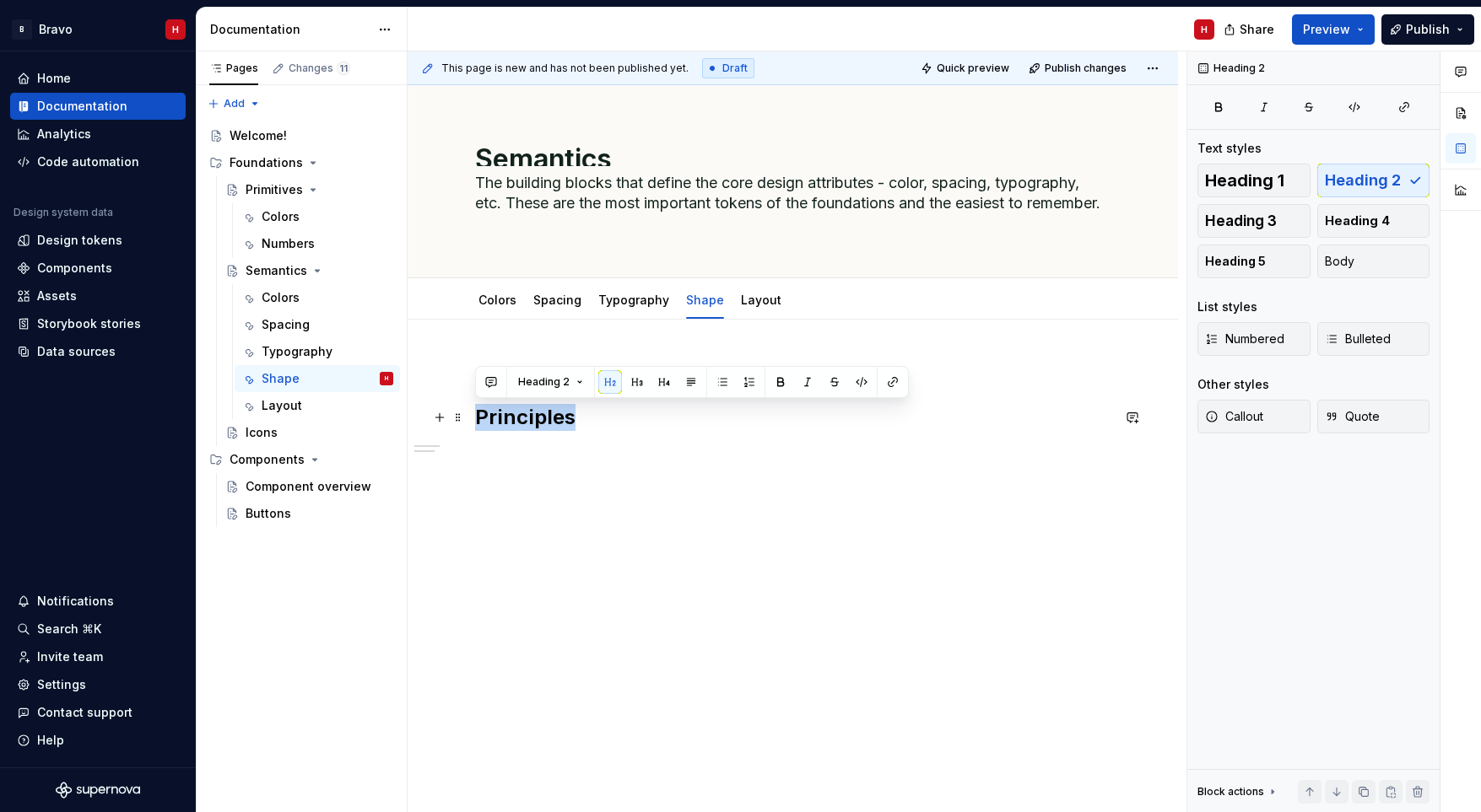
click at [550, 411] on h2 "Principles" at bounding box center [793, 418] width 635 height 27
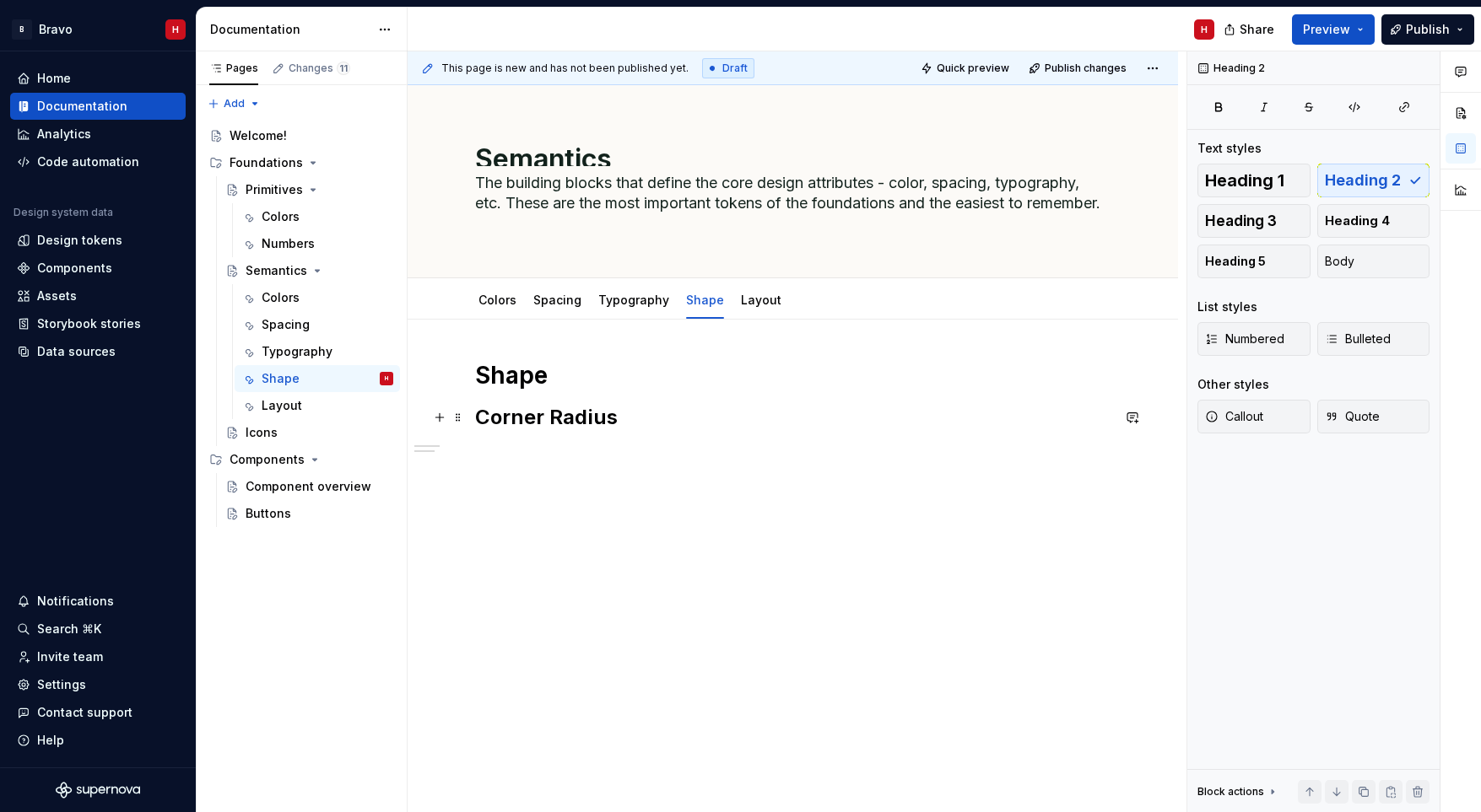
click at [554, 439] on div "Shape Corner Radius" at bounding box center [793, 412] width 635 height 105
type textarea "*"
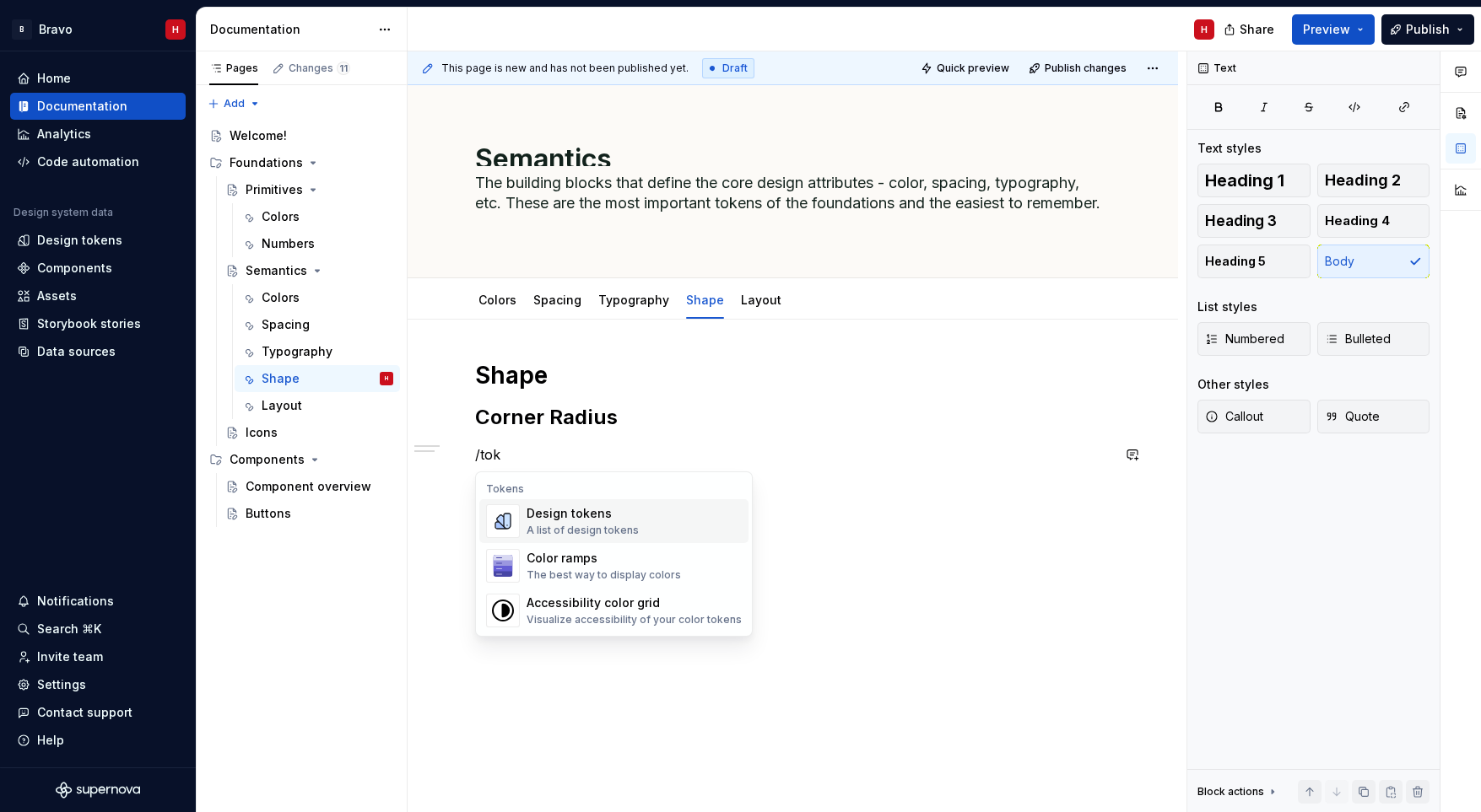
click at [608, 529] on div "A list of design tokens" at bounding box center [583, 530] width 112 height 14
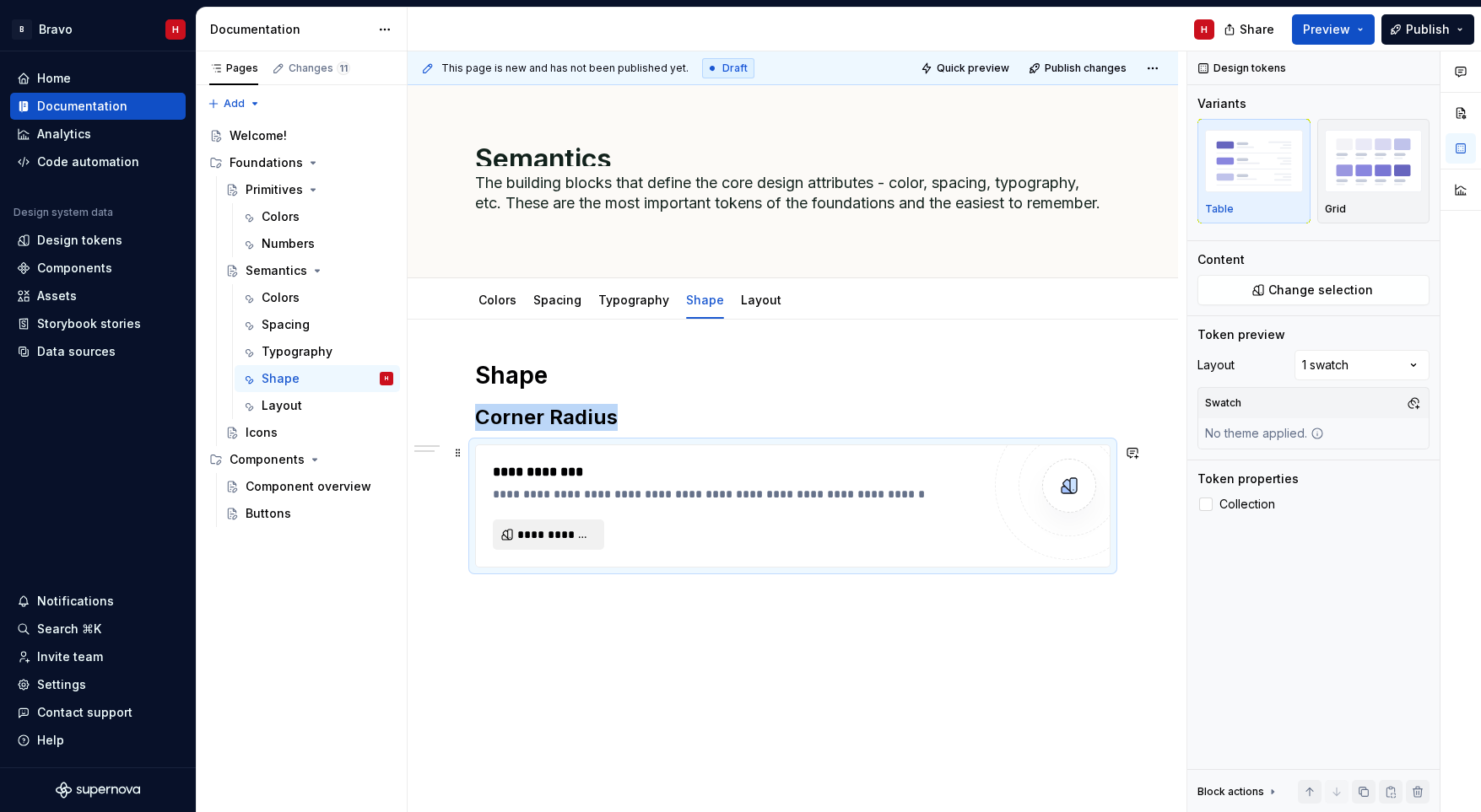
click at [568, 537] on span "**********" at bounding box center [555, 534] width 76 height 17
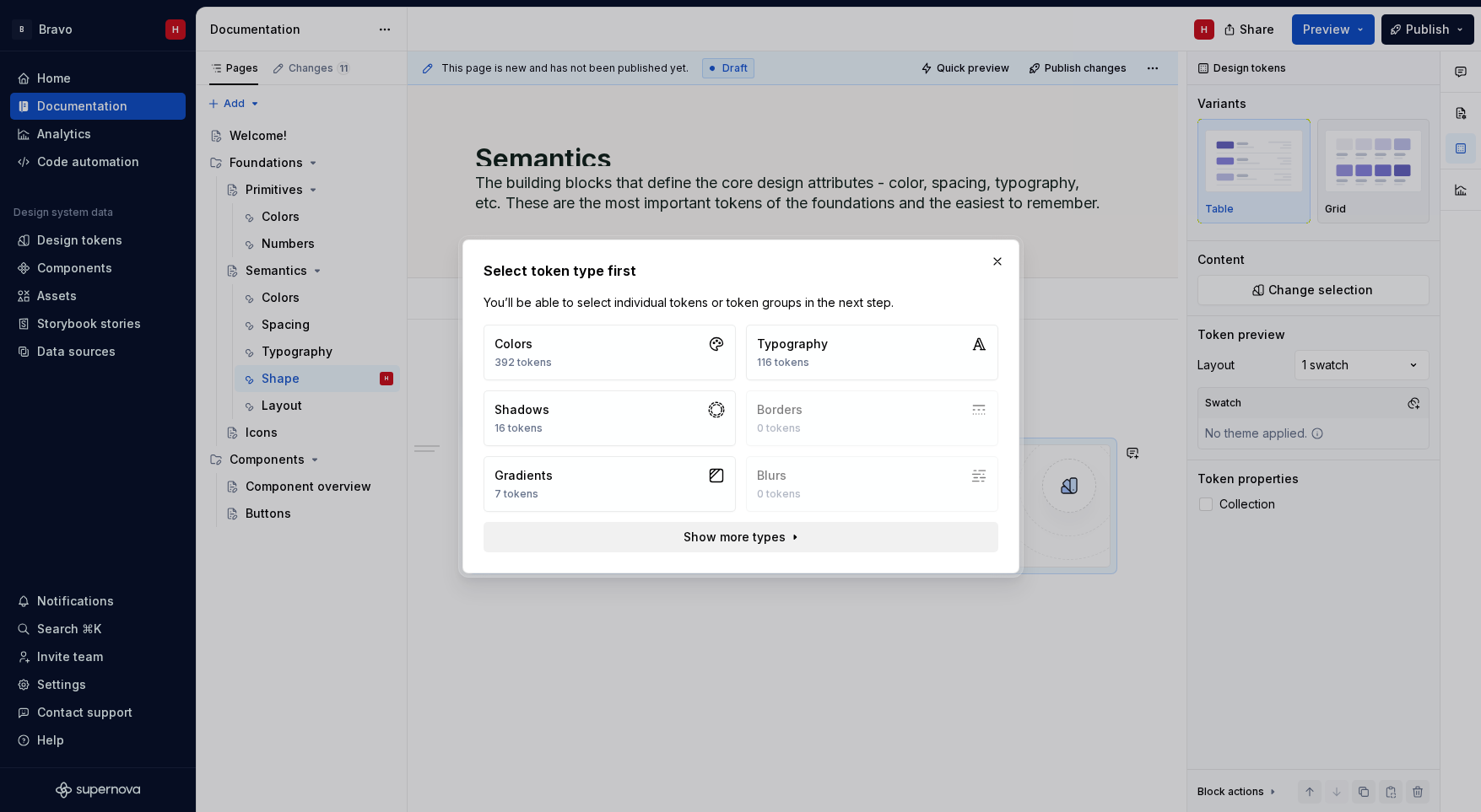
click at [783, 539] on button "Show more types" at bounding box center [740, 537] width 515 height 31
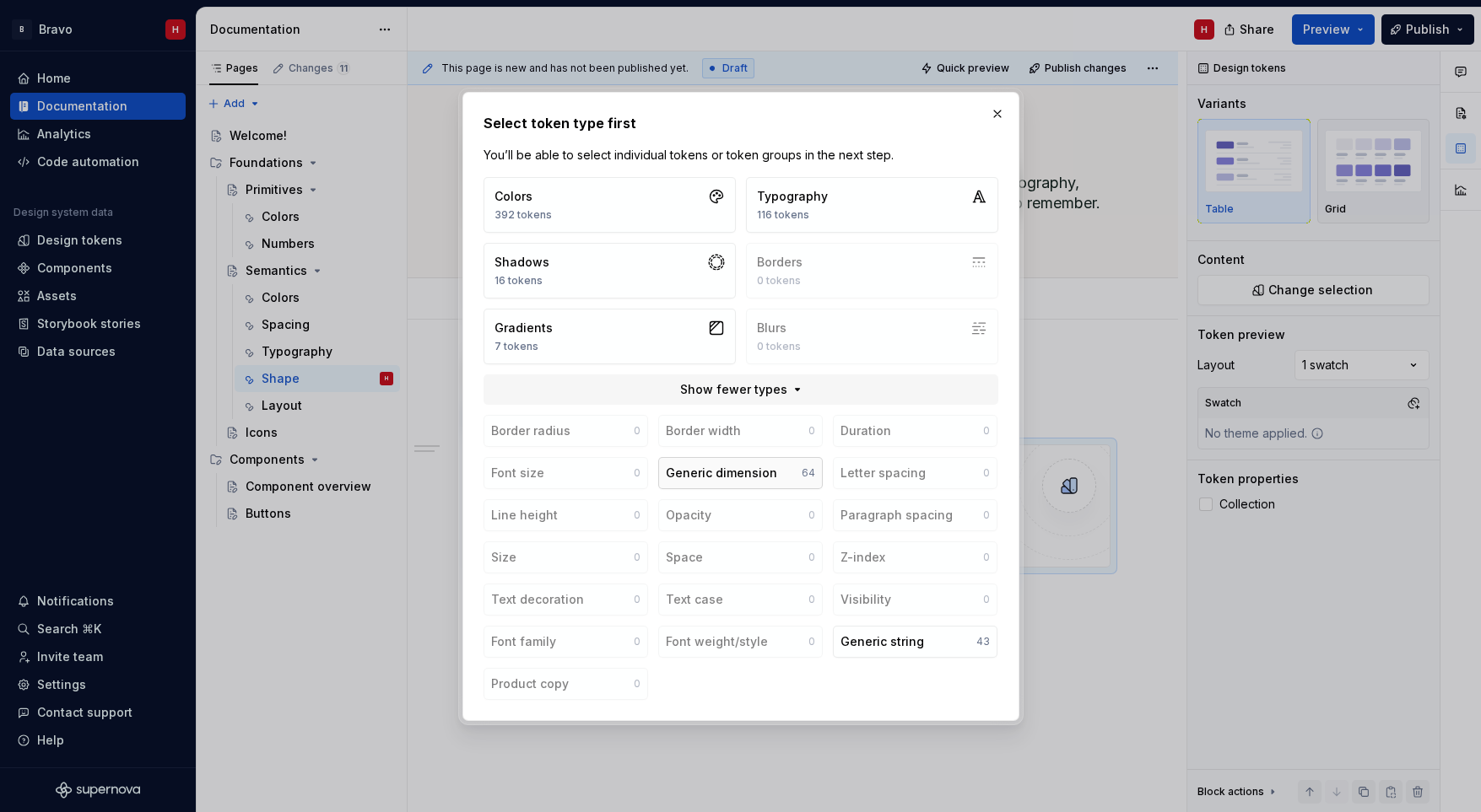
click at [763, 473] on div "Generic dimension" at bounding box center [721, 473] width 111 height 17
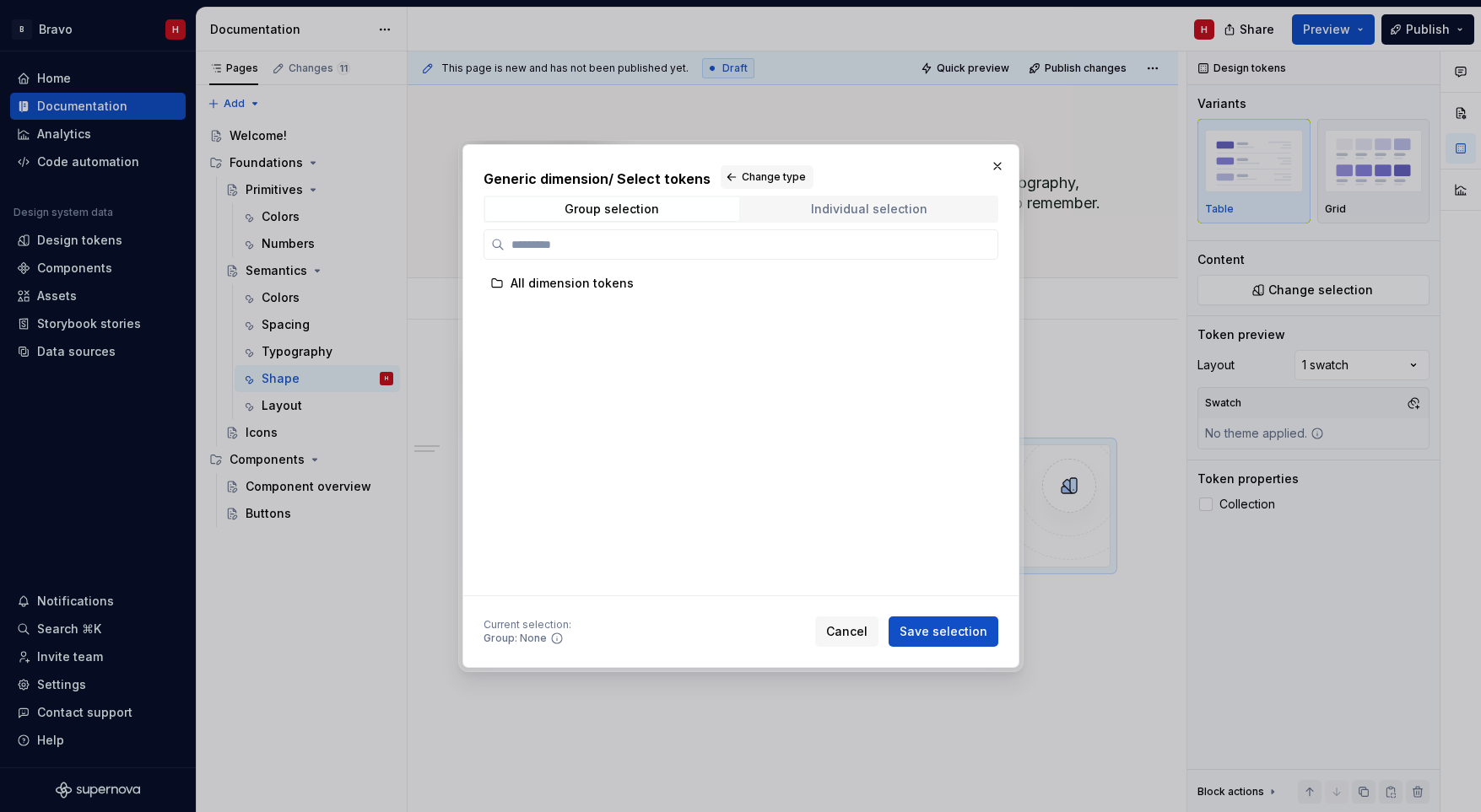
click at [889, 206] on div "Individual selection" at bounding box center [869, 209] width 117 height 14
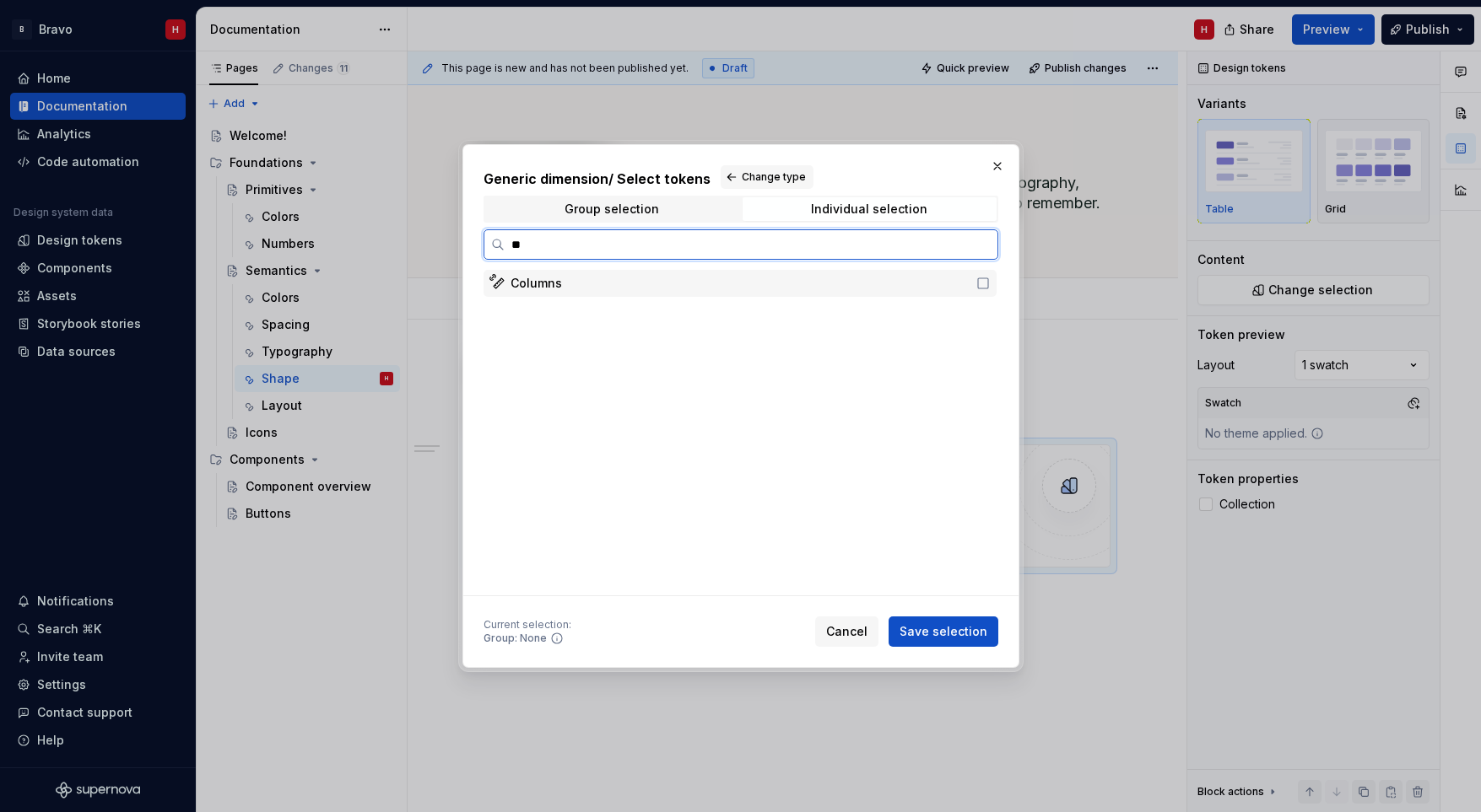
type input "*"
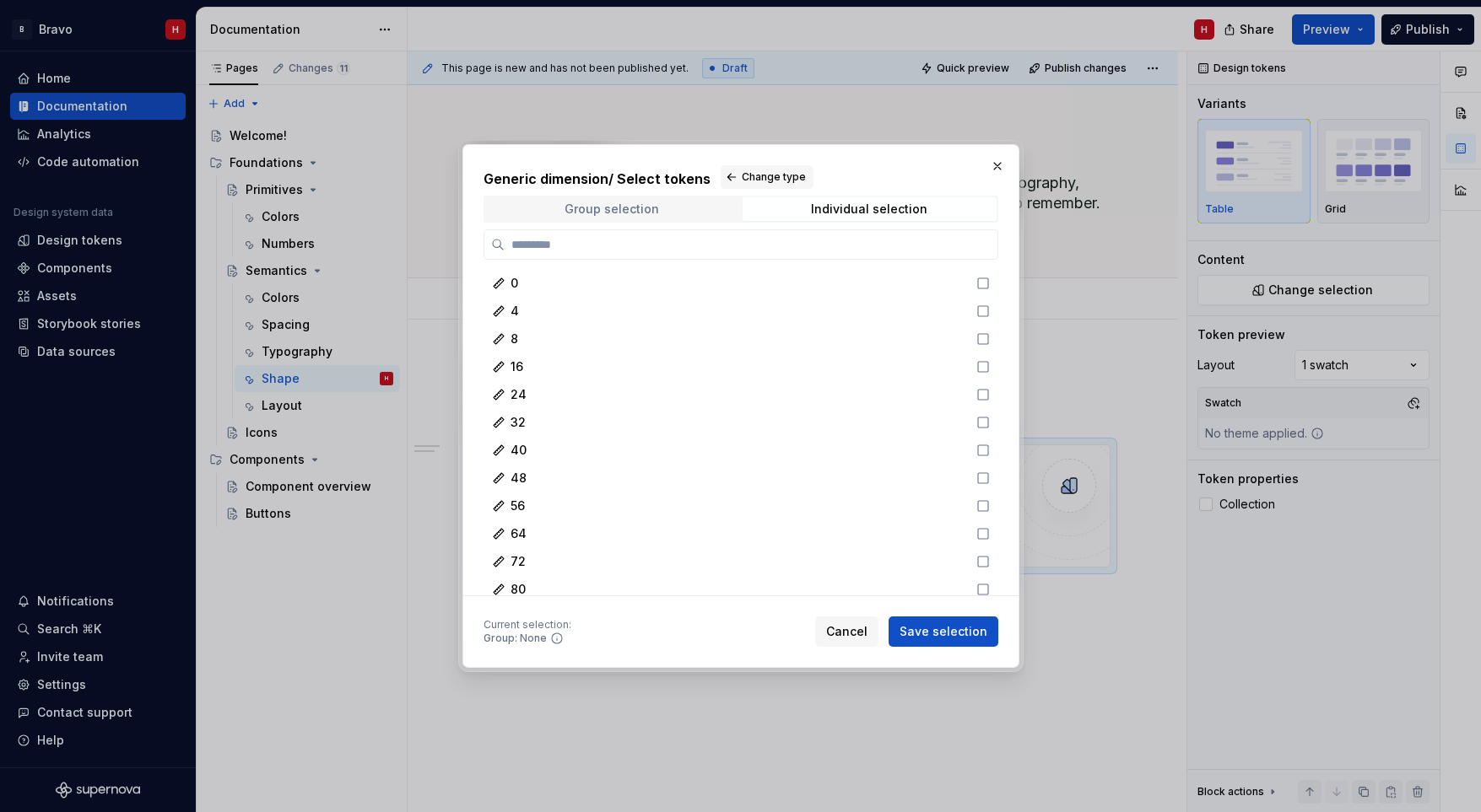
click at [635, 213] on div "Group selection" at bounding box center [612, 209] width 94 height 14
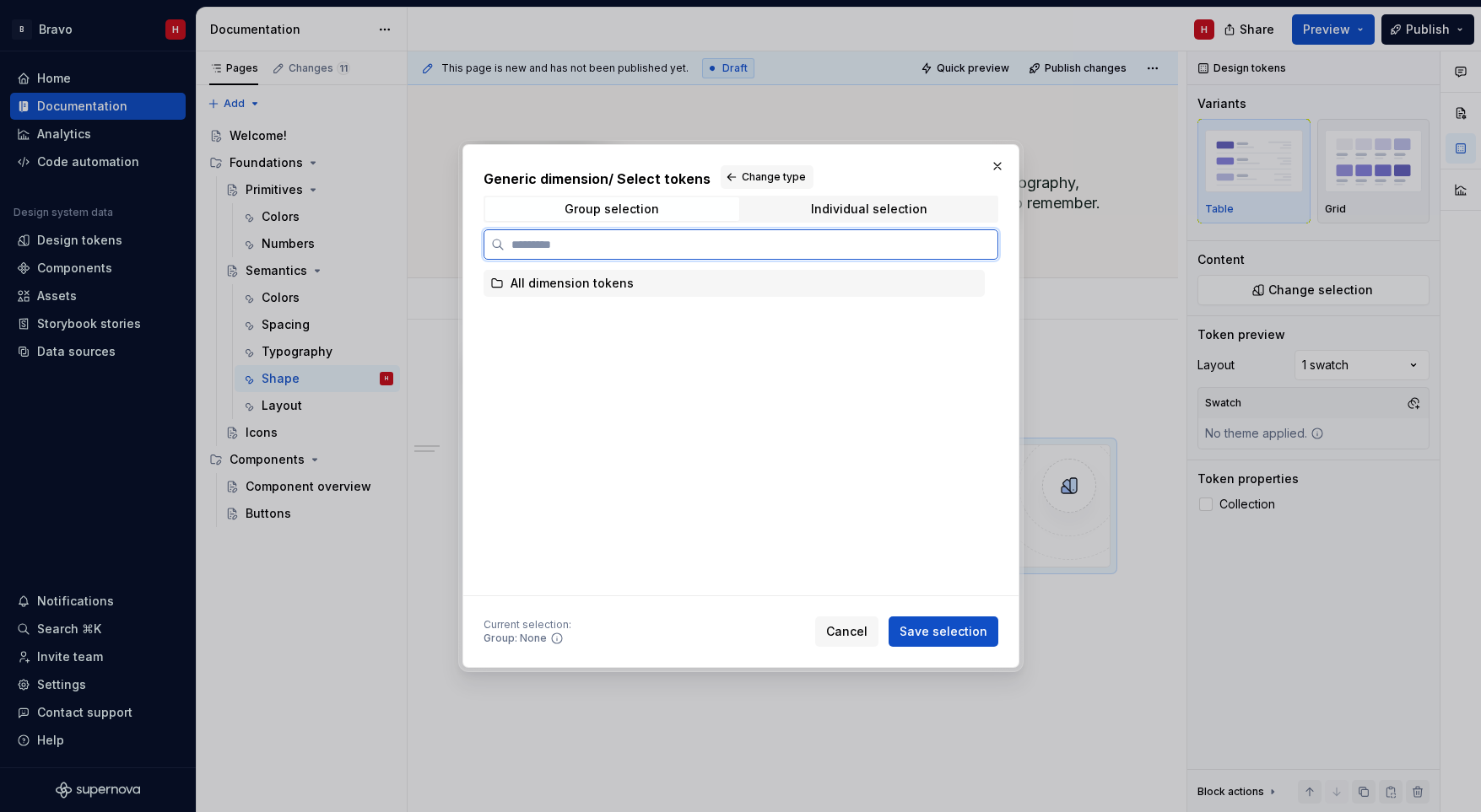
click at [495, 281] on icon at bounding box center [497, 283] width 14 height 14
click at [965, 282] on icon at bounding box center [971, 283] width 14 height 14
click at [755, 175] on span "Change type" at bounding box center [774, 176] width 64 height 14
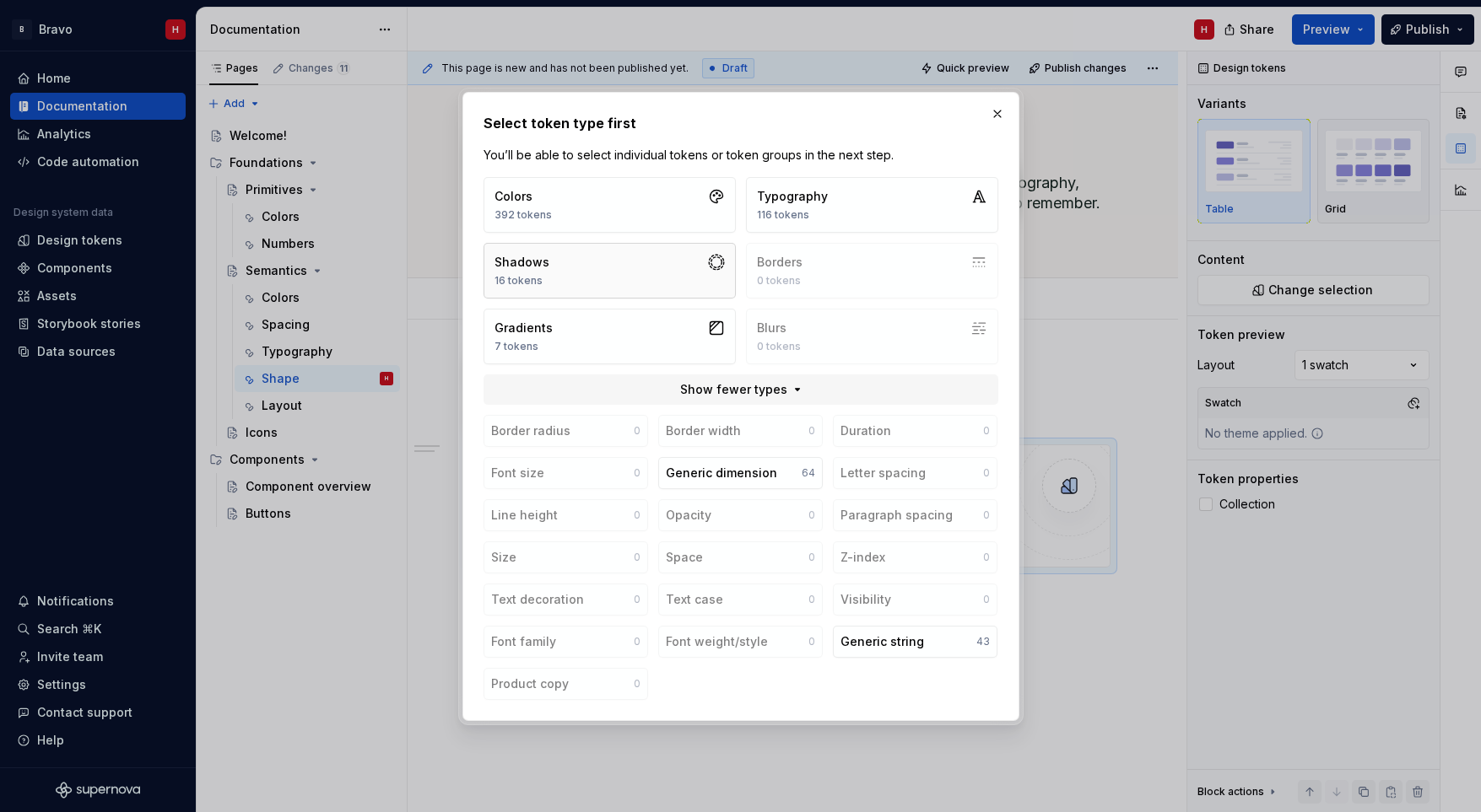
click at [592, 262] on button "Shadows 16 tokens" at bounding box center [609, 271] width 252 height 56
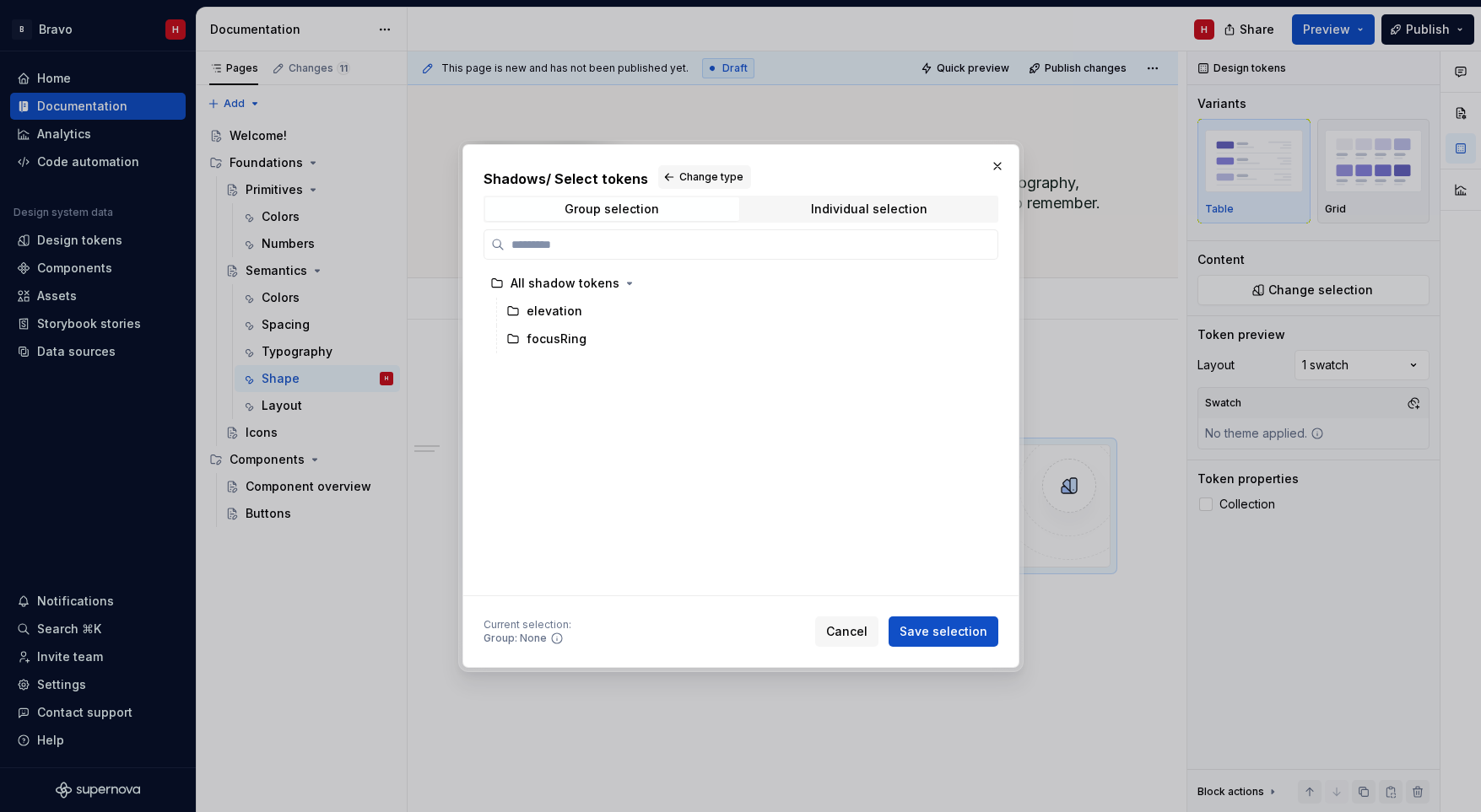
click at [650, 171] on h2 "Shadows / Select tokens Change type" at bounding box center [740, 177] width 515 height 24
click at [687, 173] on span "Change type" at bounding box center [711, 176] width 64 height 14
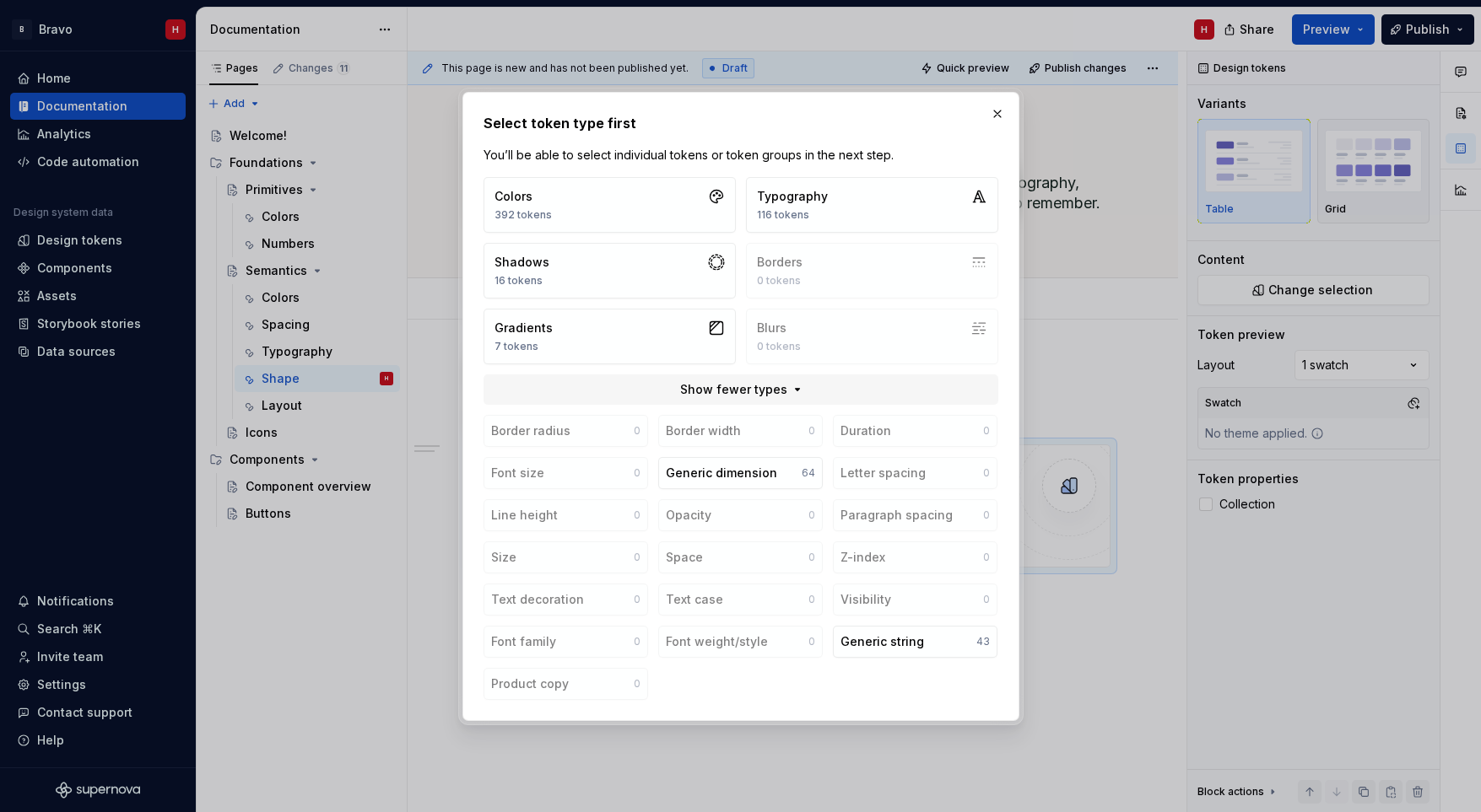
click at [545, 436] on div "Border radius 0 Border width 0 Duration 0 Font size 0 Generic dimension 64 Lett…" at bounding box center [740, 557] width 515 height 285
click at [910, 640] on div "Generic string" at bounding box center [882, 641] width 83 height 17
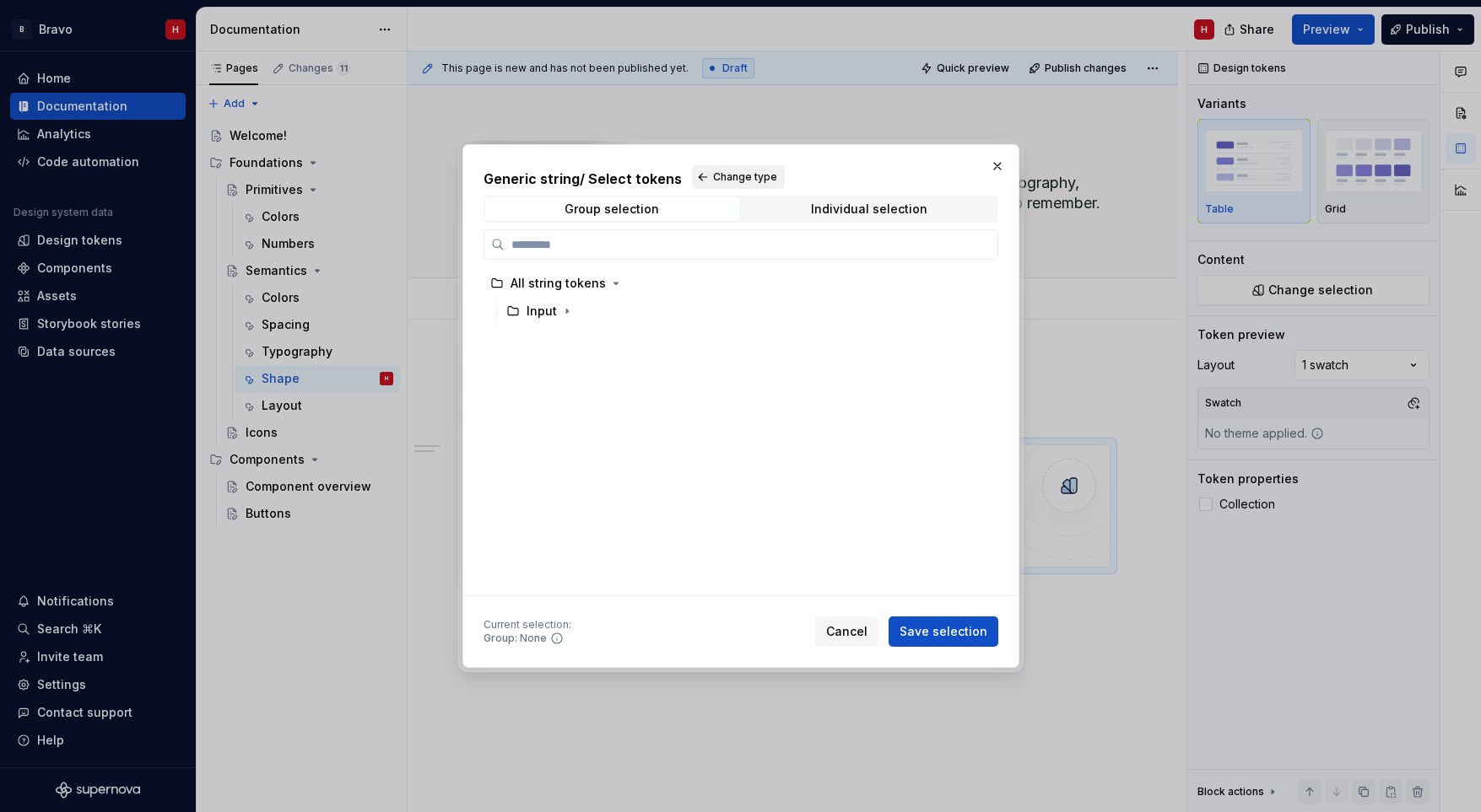
click at [720, 171] on span "Change type" at bounding box center [745, 176] width 64 height 14
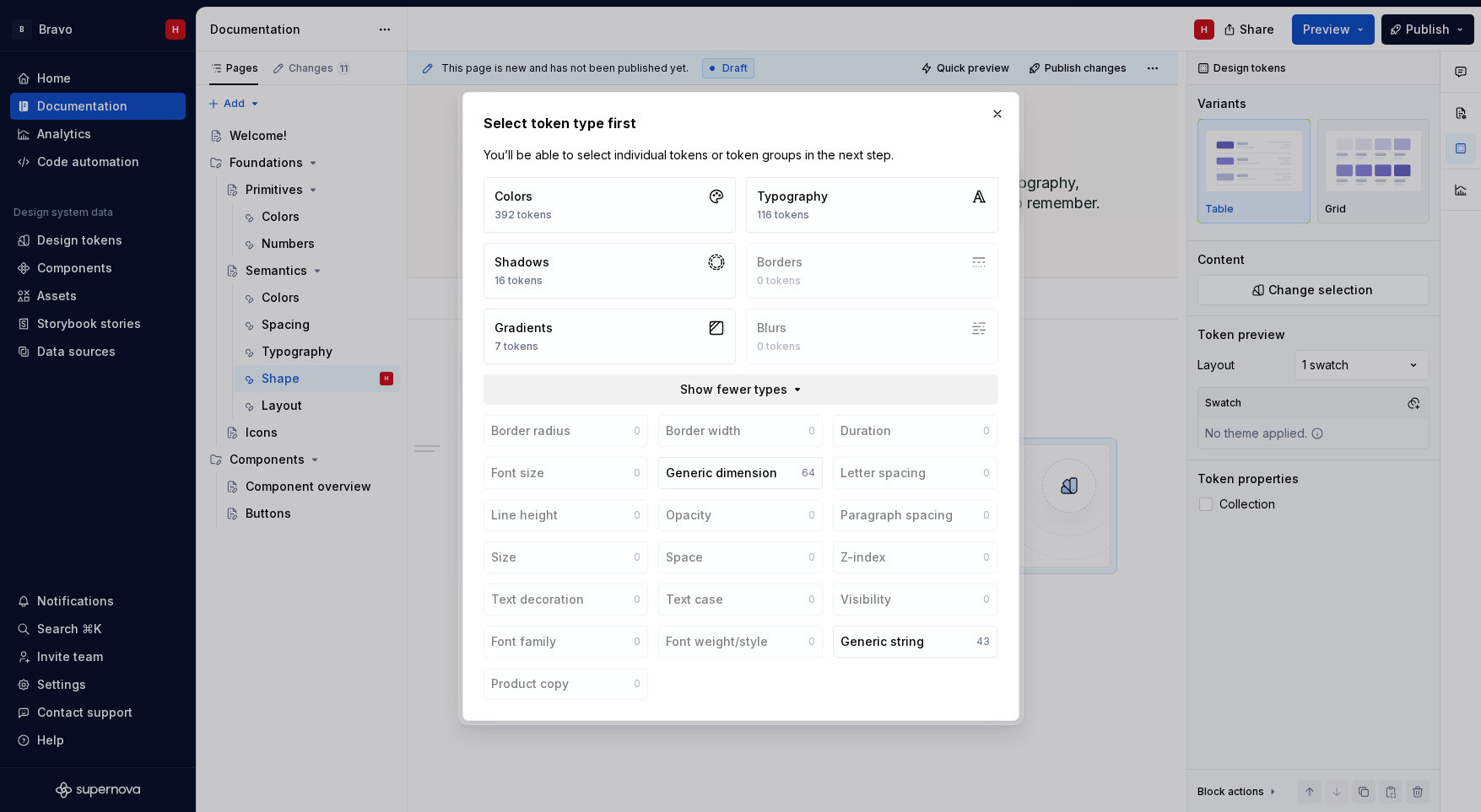
click at [755, 389] on span "Show fewer types" at bounding box center [734, 390] width 107 height 17
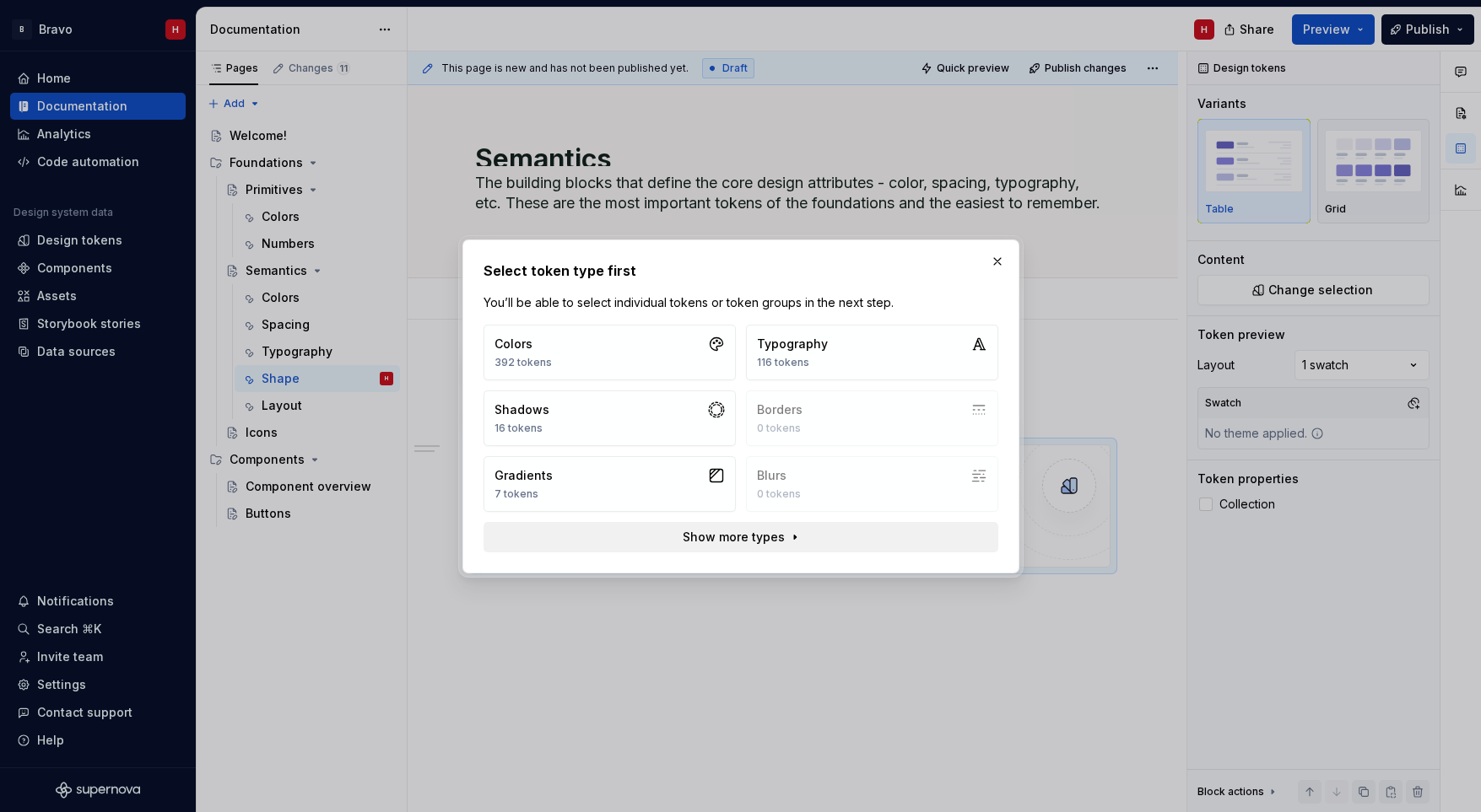
click at [740, 539] on span "Show more types" at bounding box center [734, 537] width 102 height 17
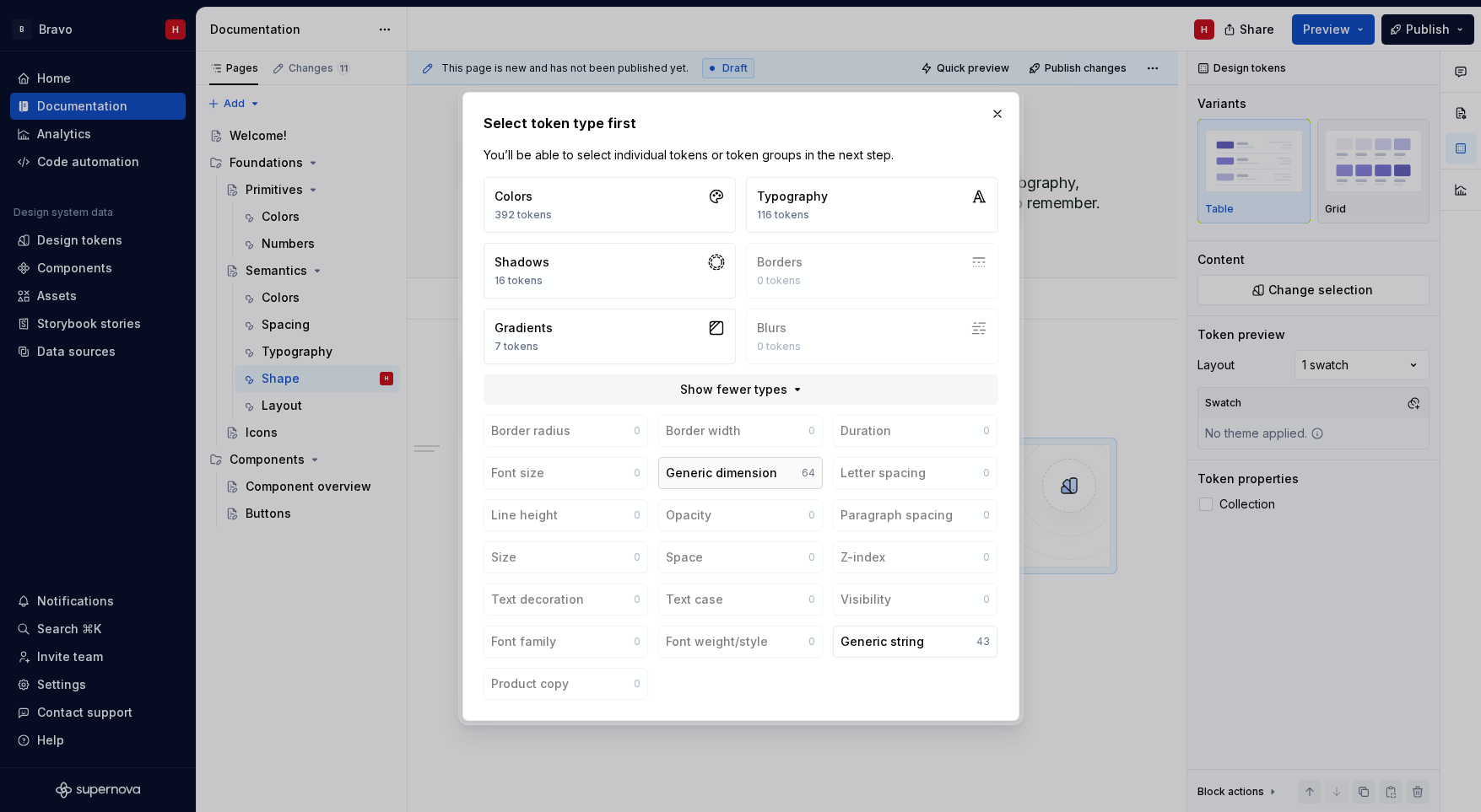
click at [728, 471] on div "Generic dimension" at bounding box center [721, 473] width 111 height 17
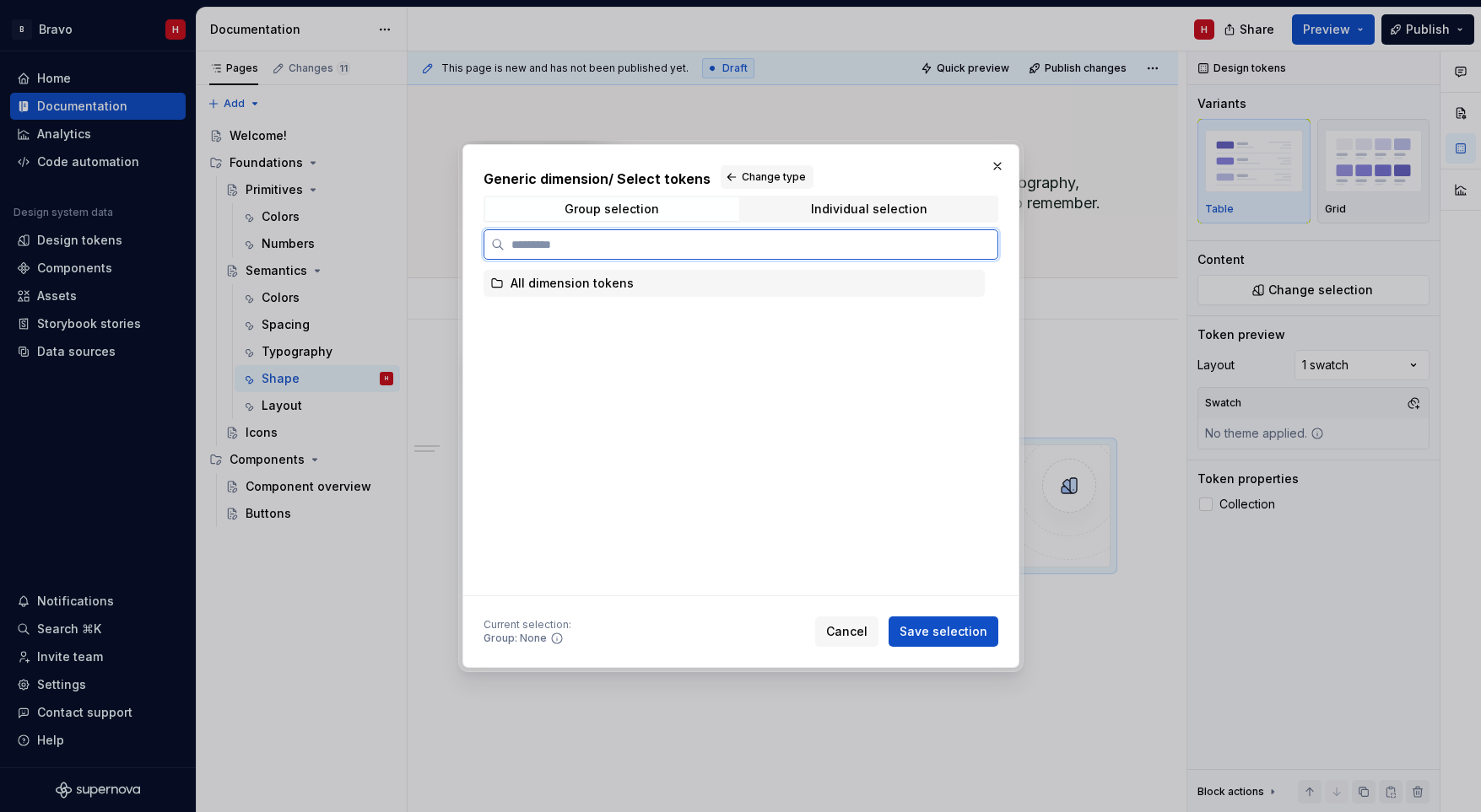
click at [566, 289] on div "All dimension tokens" at bounding box center [572, 283] width 123 height 17
click at [542, 288] on div "All dimension tokens" at bounding box center [572, 283] width 123 height 17
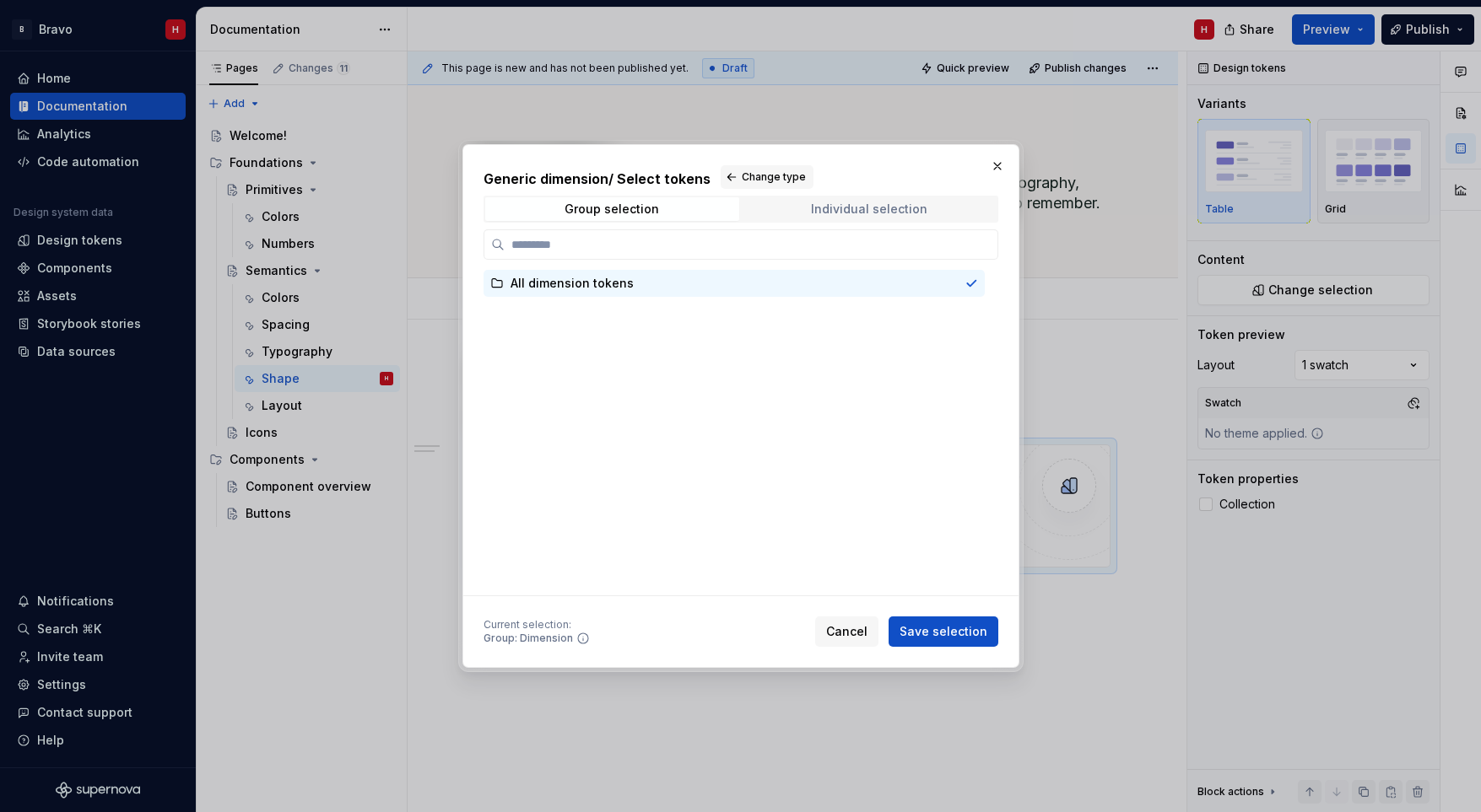
click at [883, 208] on div "Individual selection" at bounding box center [869, 209] width 117 height 14
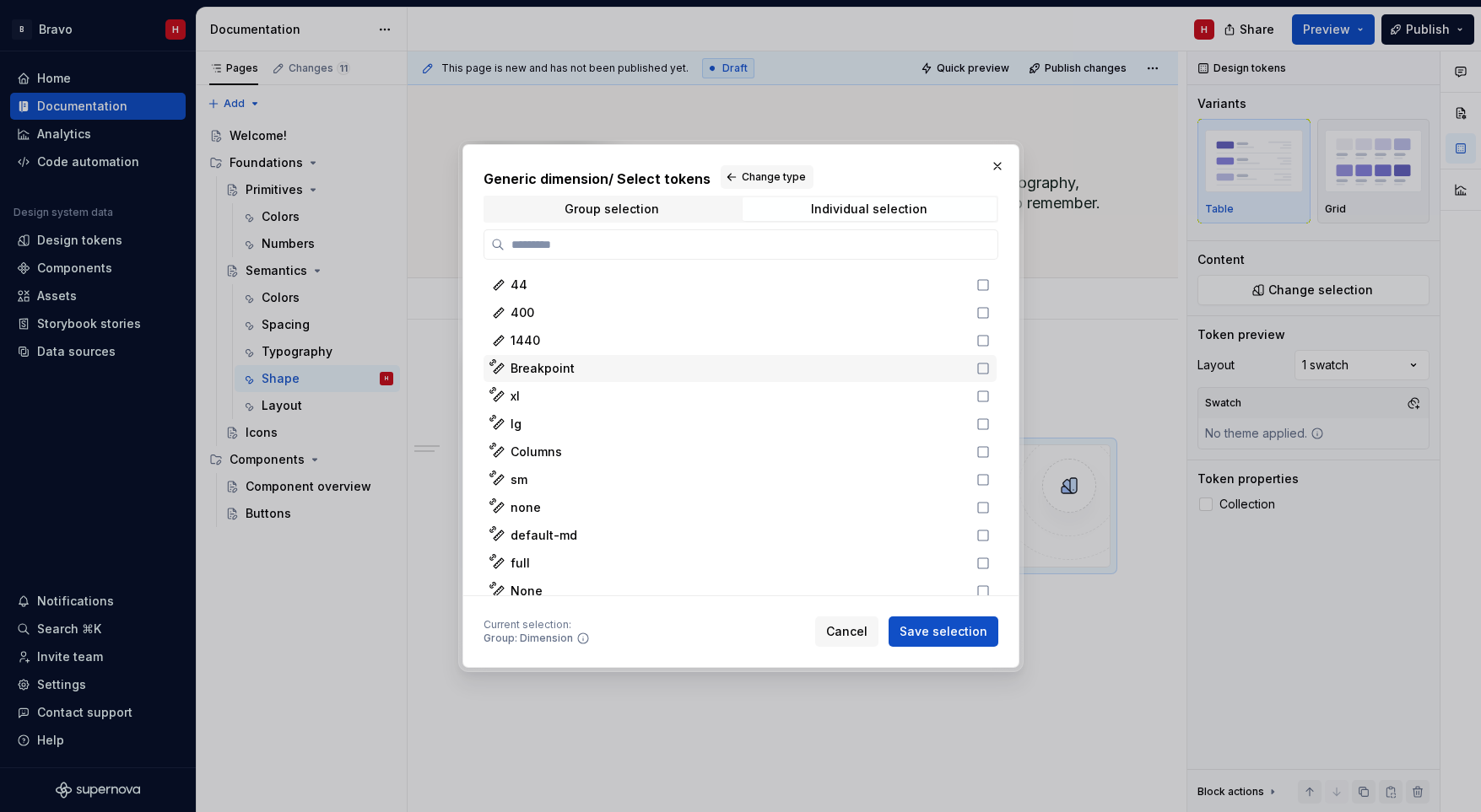
scroll to position [909, 0]
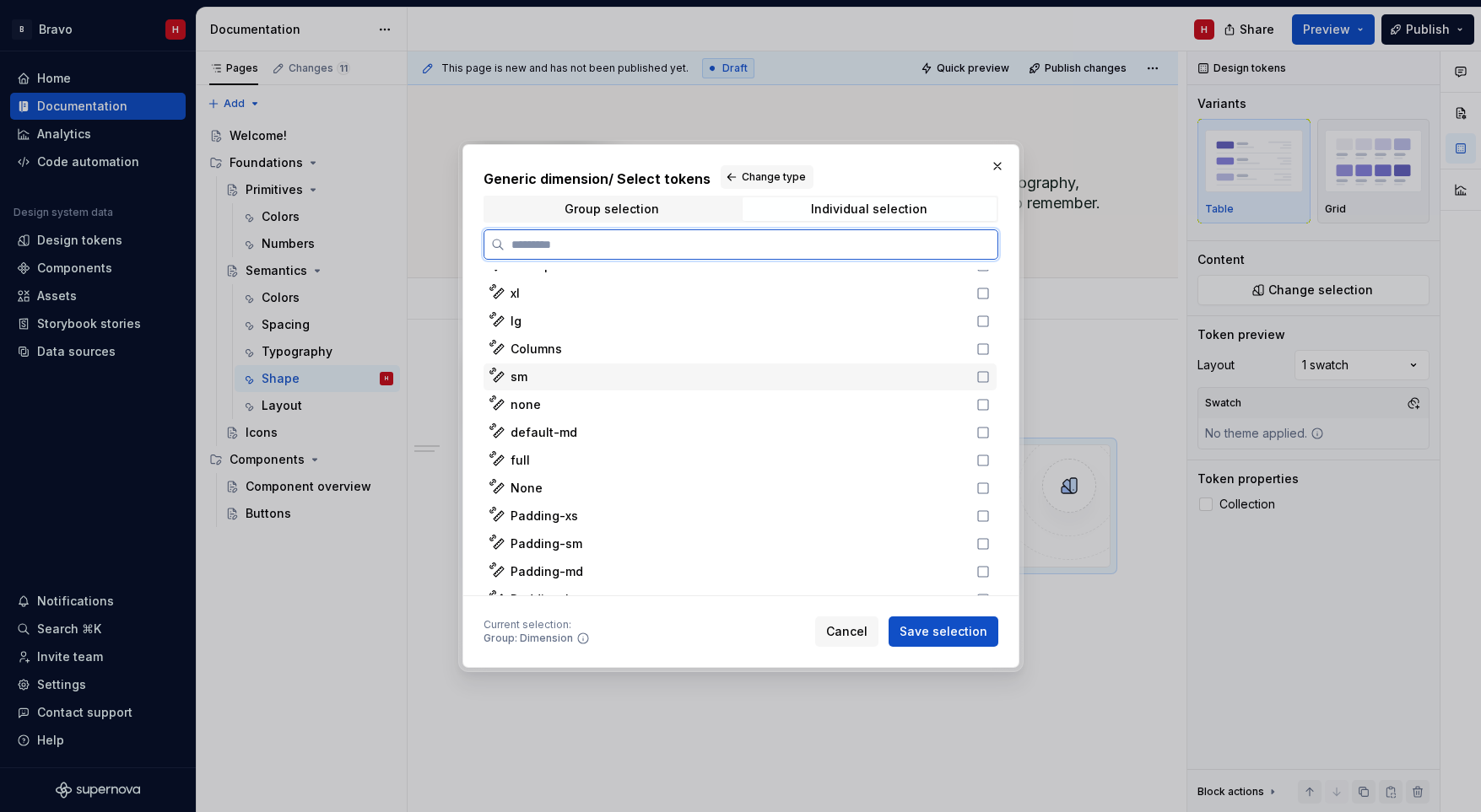
click at [980, 376] on icon at bounding box center [983, 376] width 14 height 14
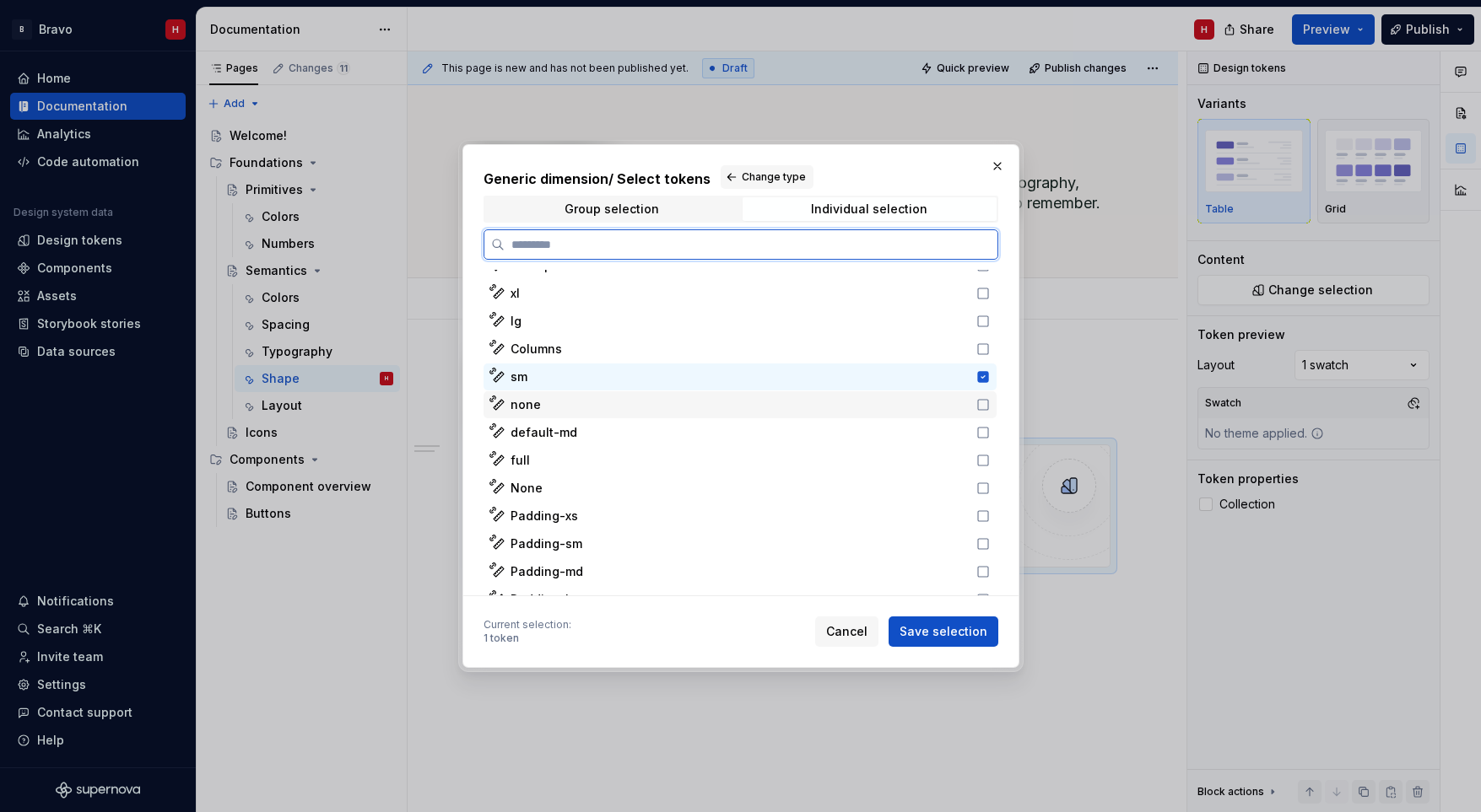
click at [983, 398] on icon at bounding box center [983, 404] width 14 height 14
click at [982, 439] on icon at bounding box center [983, 432] width 14 height 14
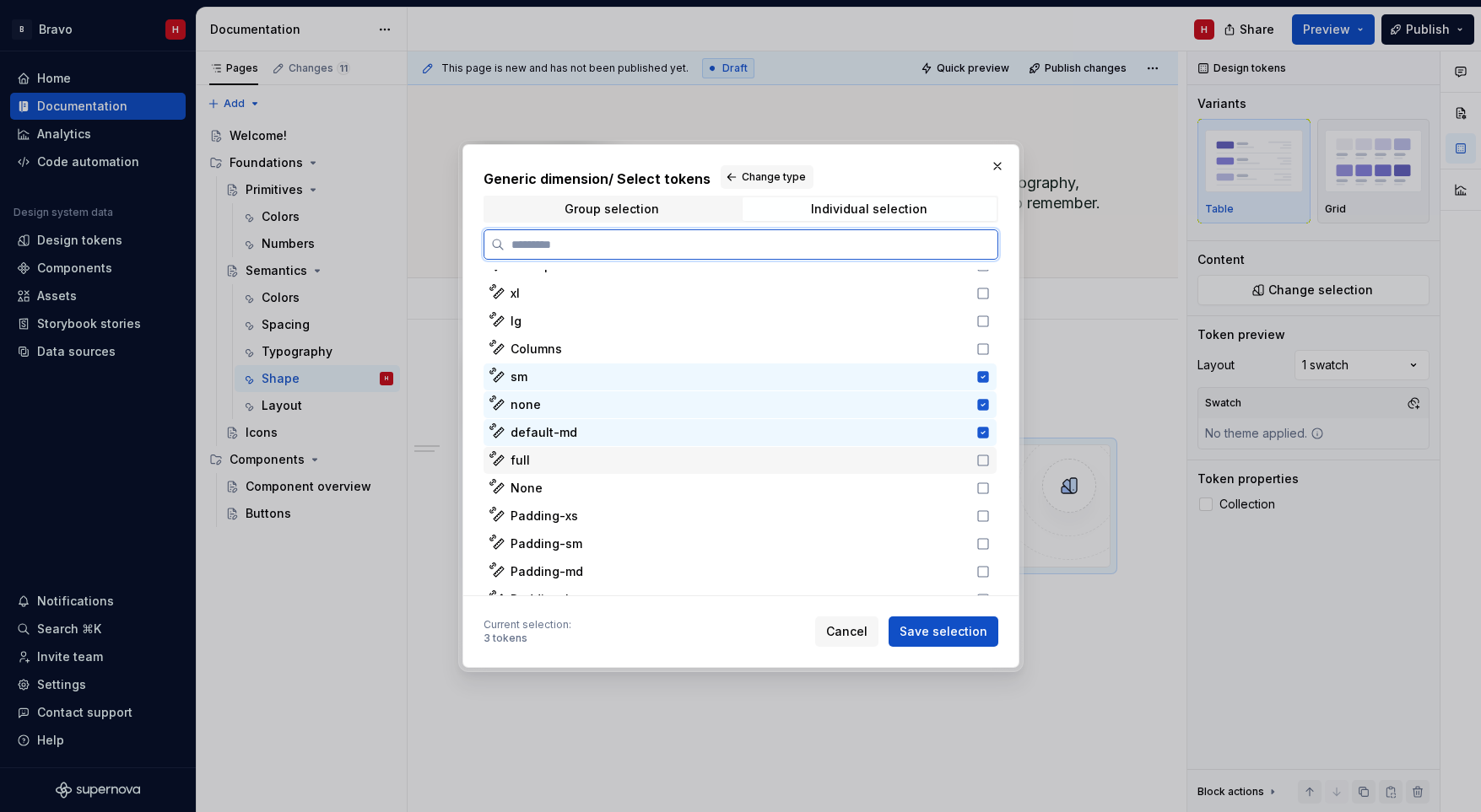
click at [984, 461] on icon at bounding box center [983, 460] width 14 height 14
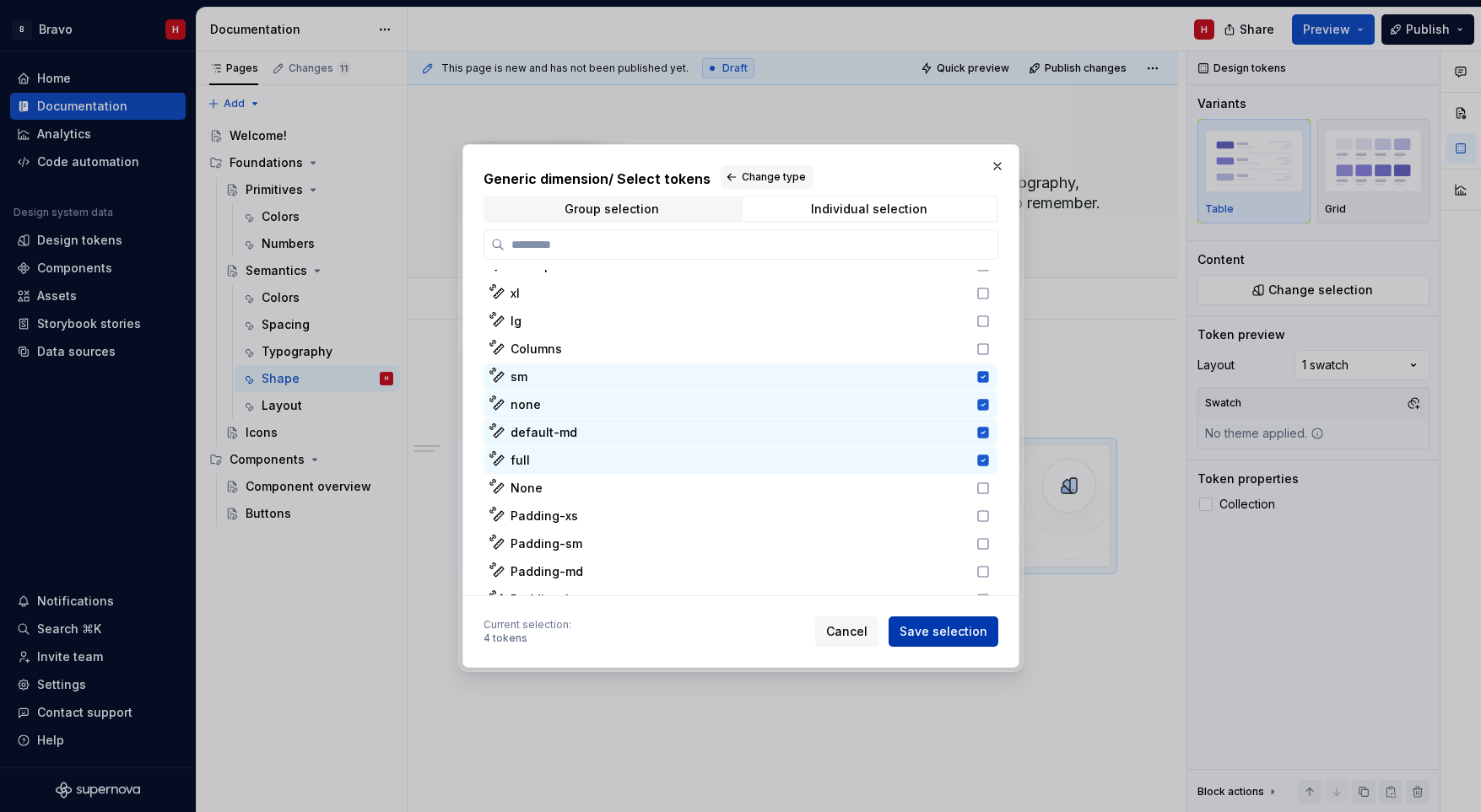
click at [923, 632] on span "Save selection" at bounding box center [943, 631] width 88 height 17
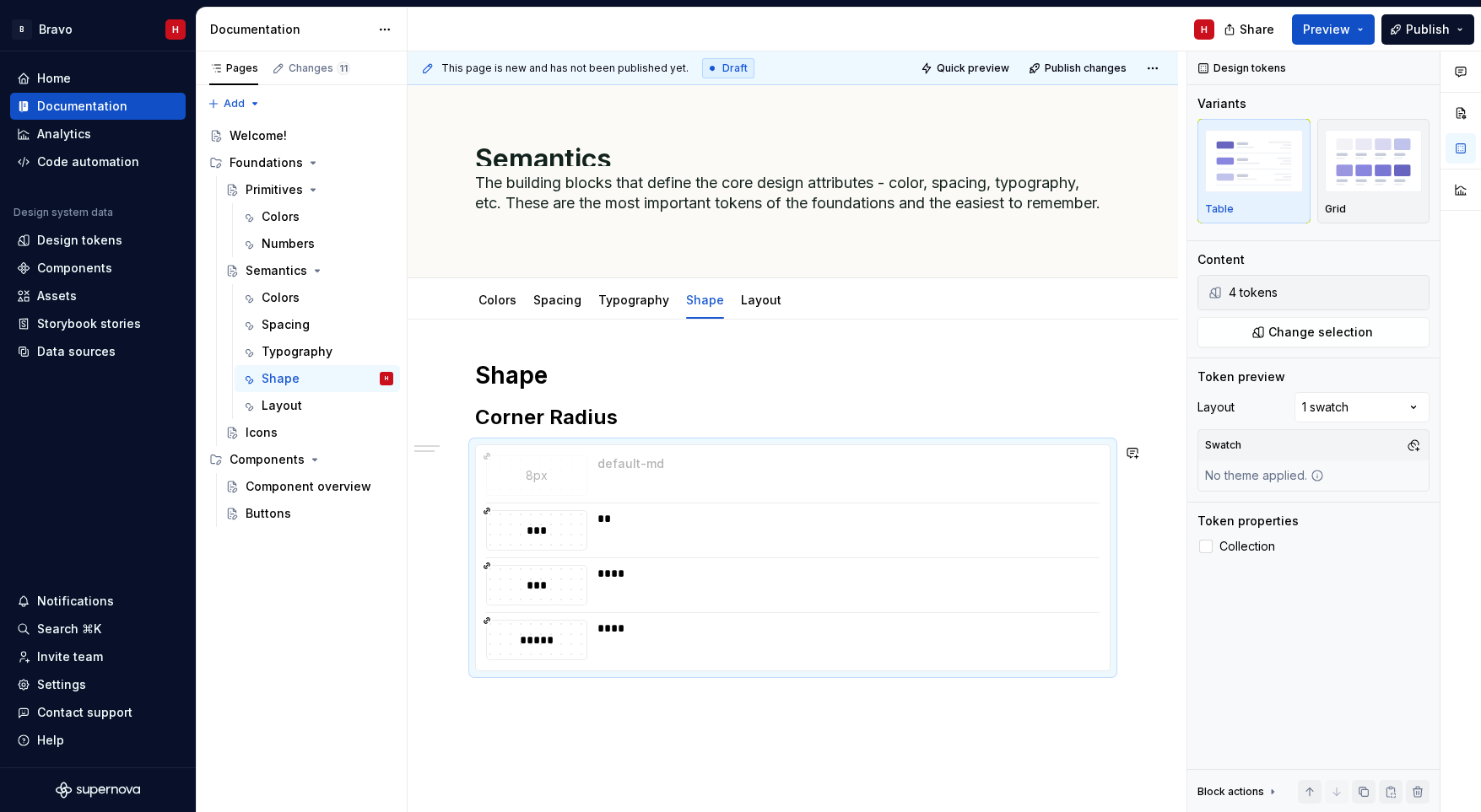
drag, startPoint x: 479, startPoint y: 578, endPoint x: 482, endPoint y: 469, distance: 109.0
drag, startPoint x: 482, startPoint y: 582, endPoint x: 483, endPoint y: 524, distance: 58.0
click at [665, 477] on div "**********" at bounding box center [843, 476] width 492 height 41
click at [1347, 326] on span "Change selection" at bounding box center [1321, 332] width 105 height 17
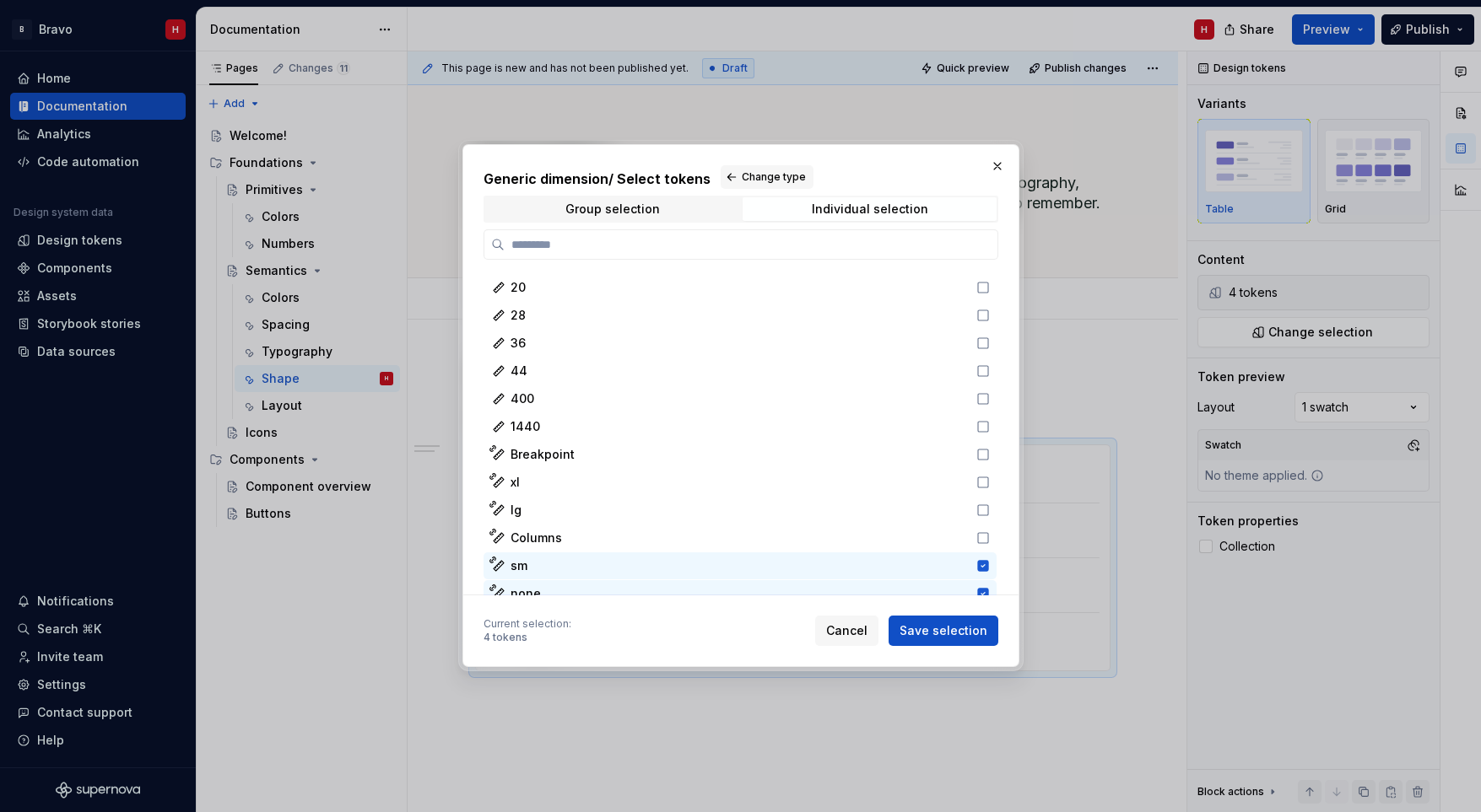
scroll to position [793, 0]
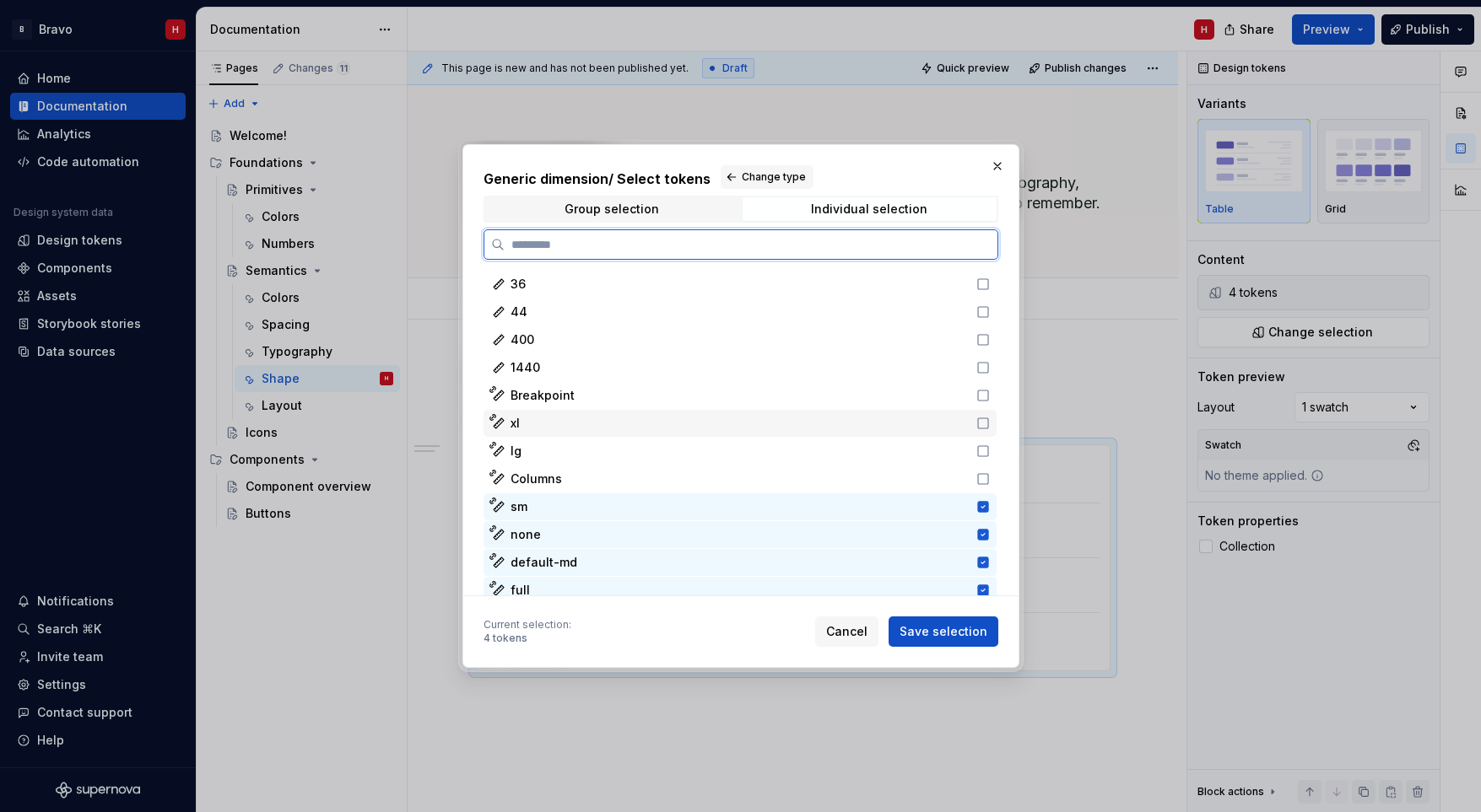
click at [559, 423] on div "xl" at bounding box center [738, 423] width 456 height 17
click at [545, 450] on div "lg" at bounding box center [738, 451] width 456 height 17
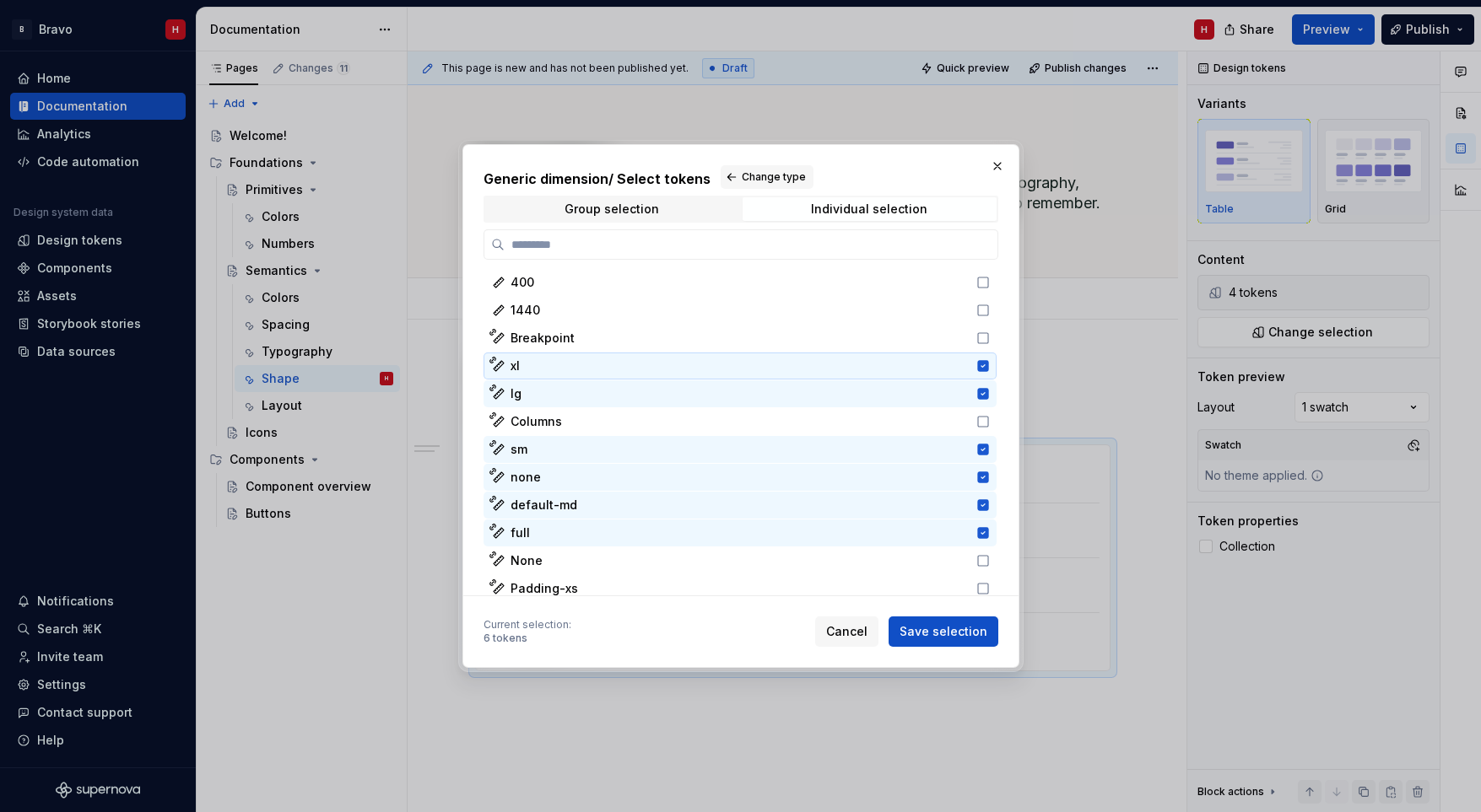
scroll to position [863, 0]
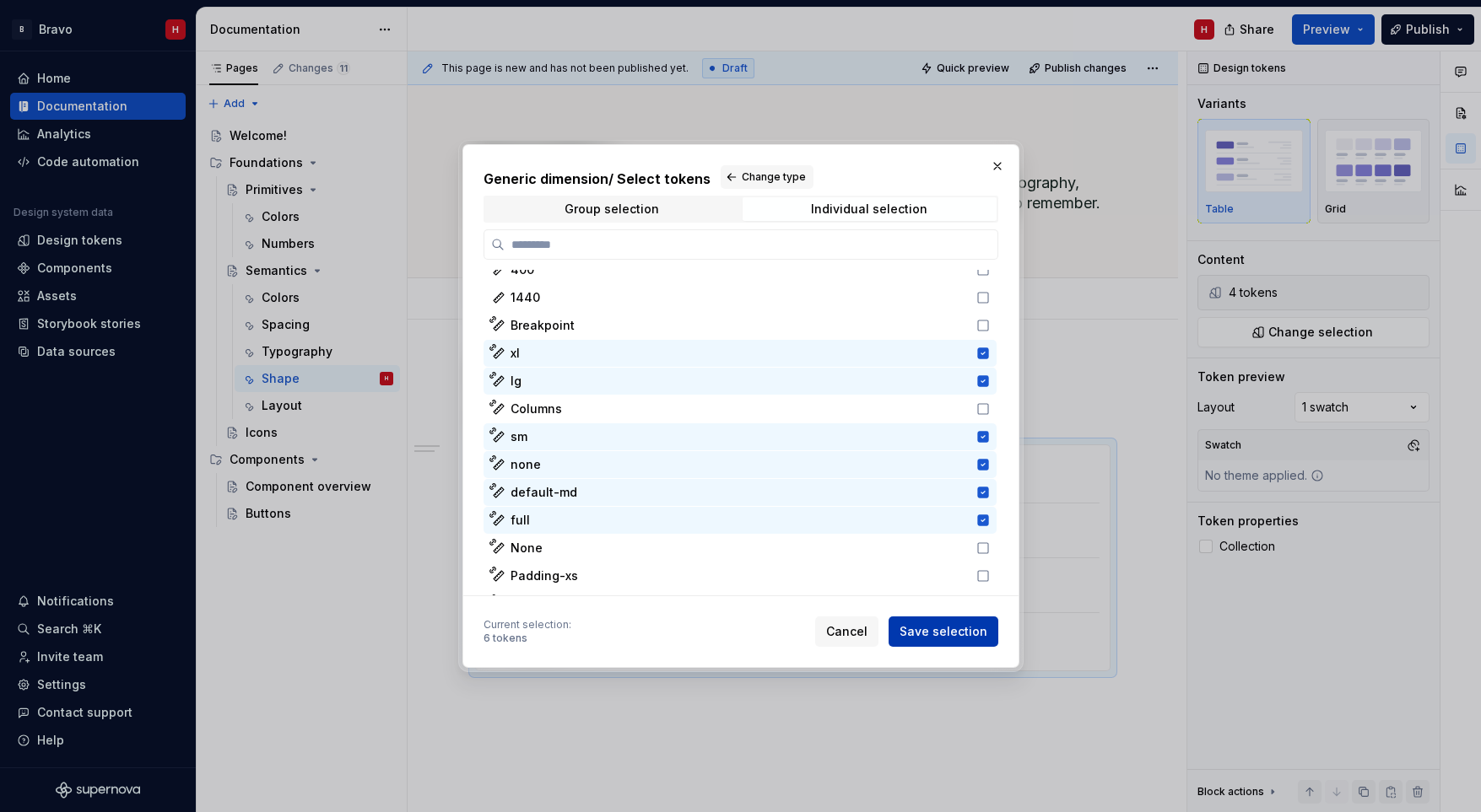
click at [934, 625] on span "Save selection" at bounding box center [943, 631] width 88 height 17
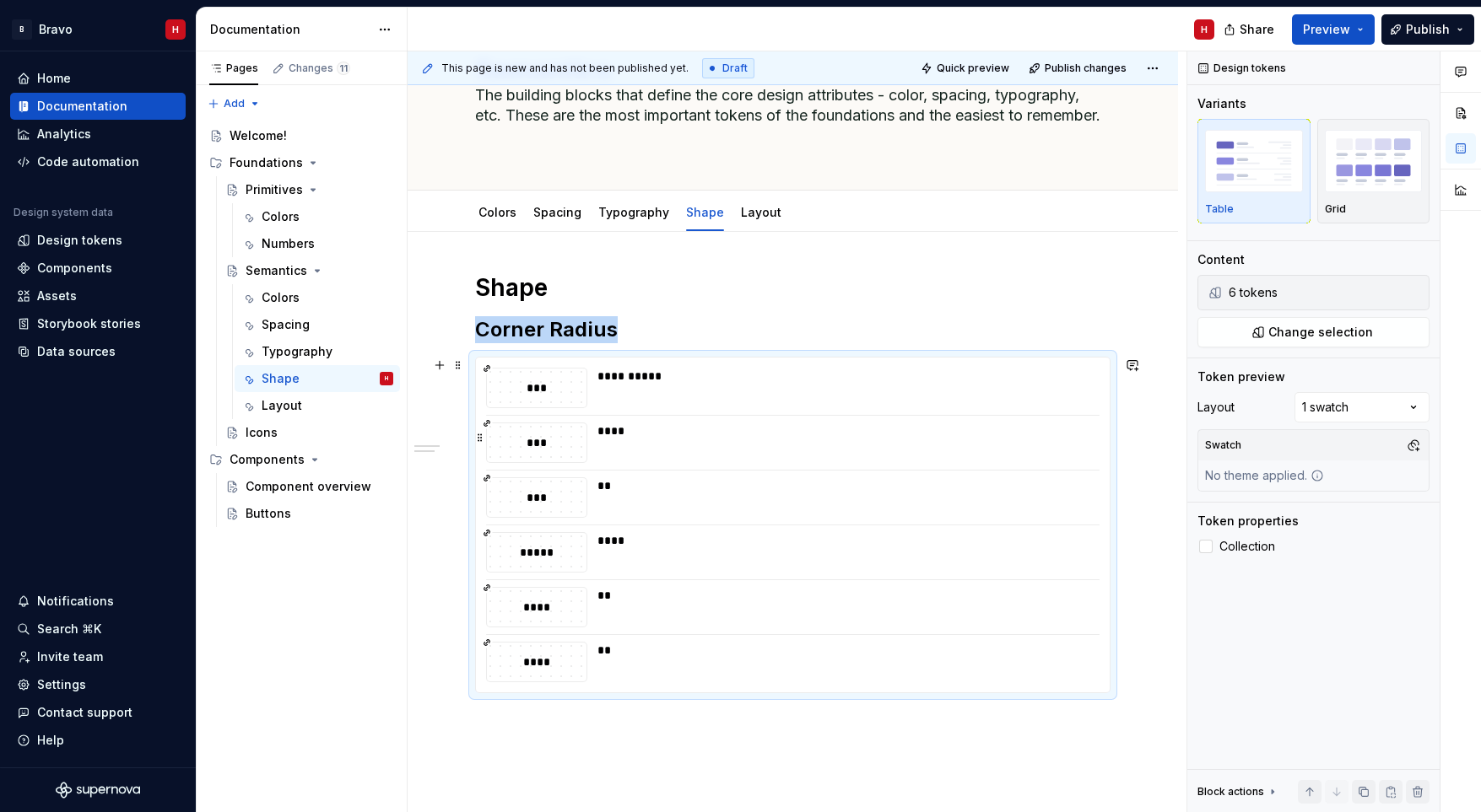
scroll to position [107, 0]
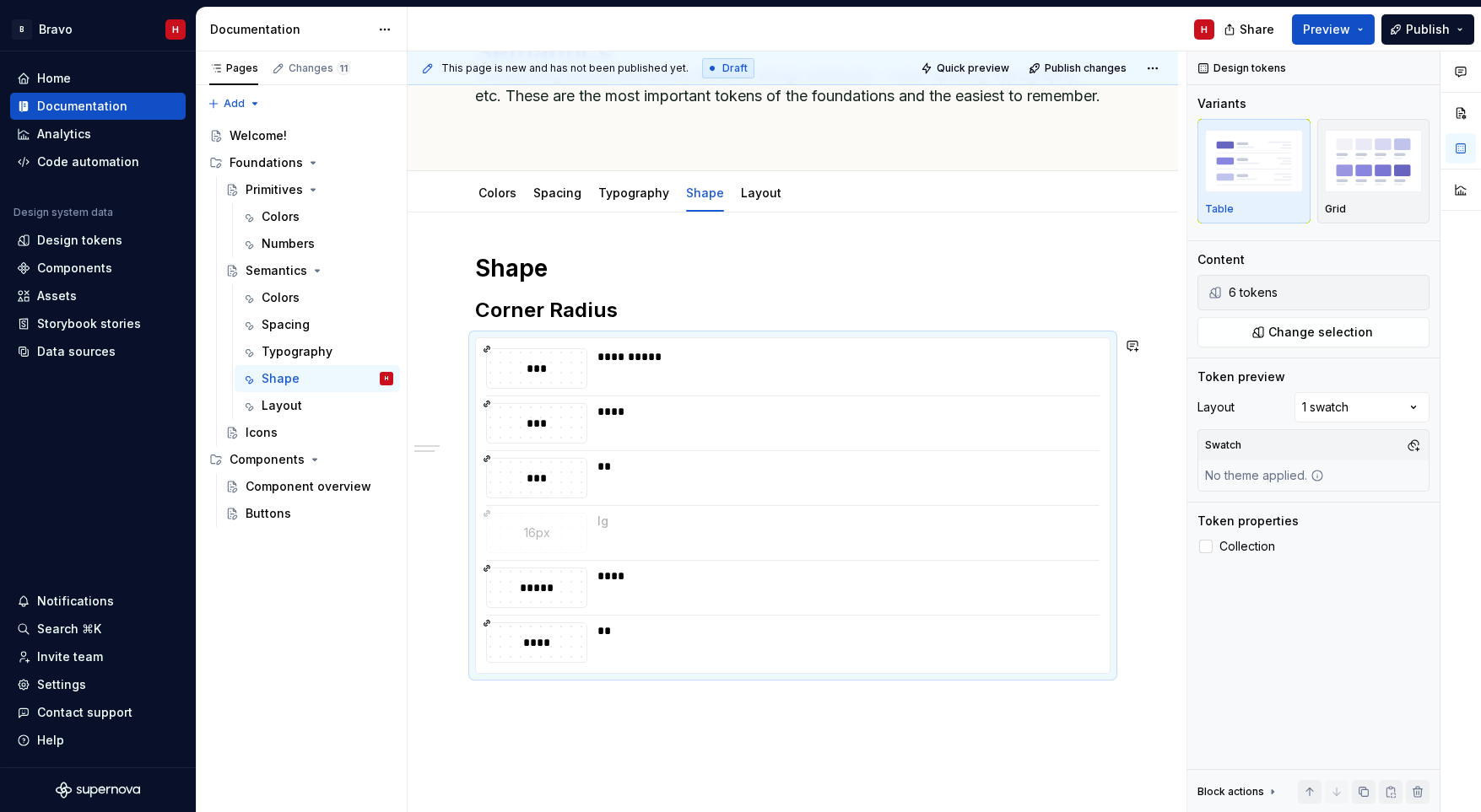
drag, startPoint x: 479, startPoint y: 637, endPoint x: 480, endPoint y: 518, distance: 119.0
drag, startPoint x: 486, startPoint y: 638, endPoint x: 485, endPoint y: 578, distance: 60.0
click at [485, 577] on body "B Bravo H Home Documentation Analytics Code automation Design system data Desig…" at bounding box center [740, 406] width 1481 height 812
drag, startPoint x: 481, startPoint y: 363, endPoint x: 482, endPoint y: 474, distance: 111.0
click at [685, 310] on h2 "Corner Radius" at bounding box center [793, 310] width 635 height 27
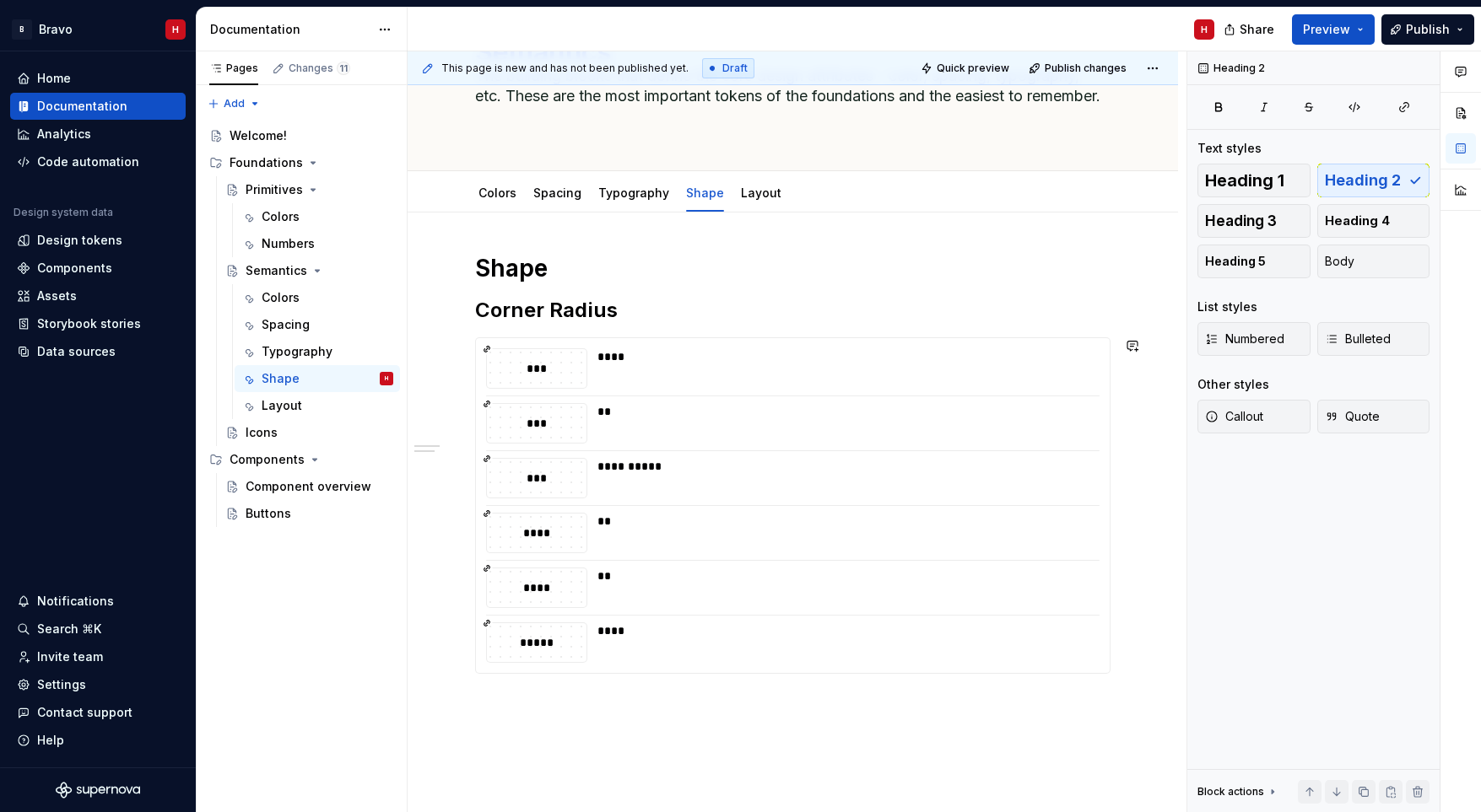
click at [763, 771] on div "**********" at bounding box center [793, 575] width 771 height 725
click at [645, 314] on h2 "Corner Radius" at bounding box center [793, 310] width 635 height 27
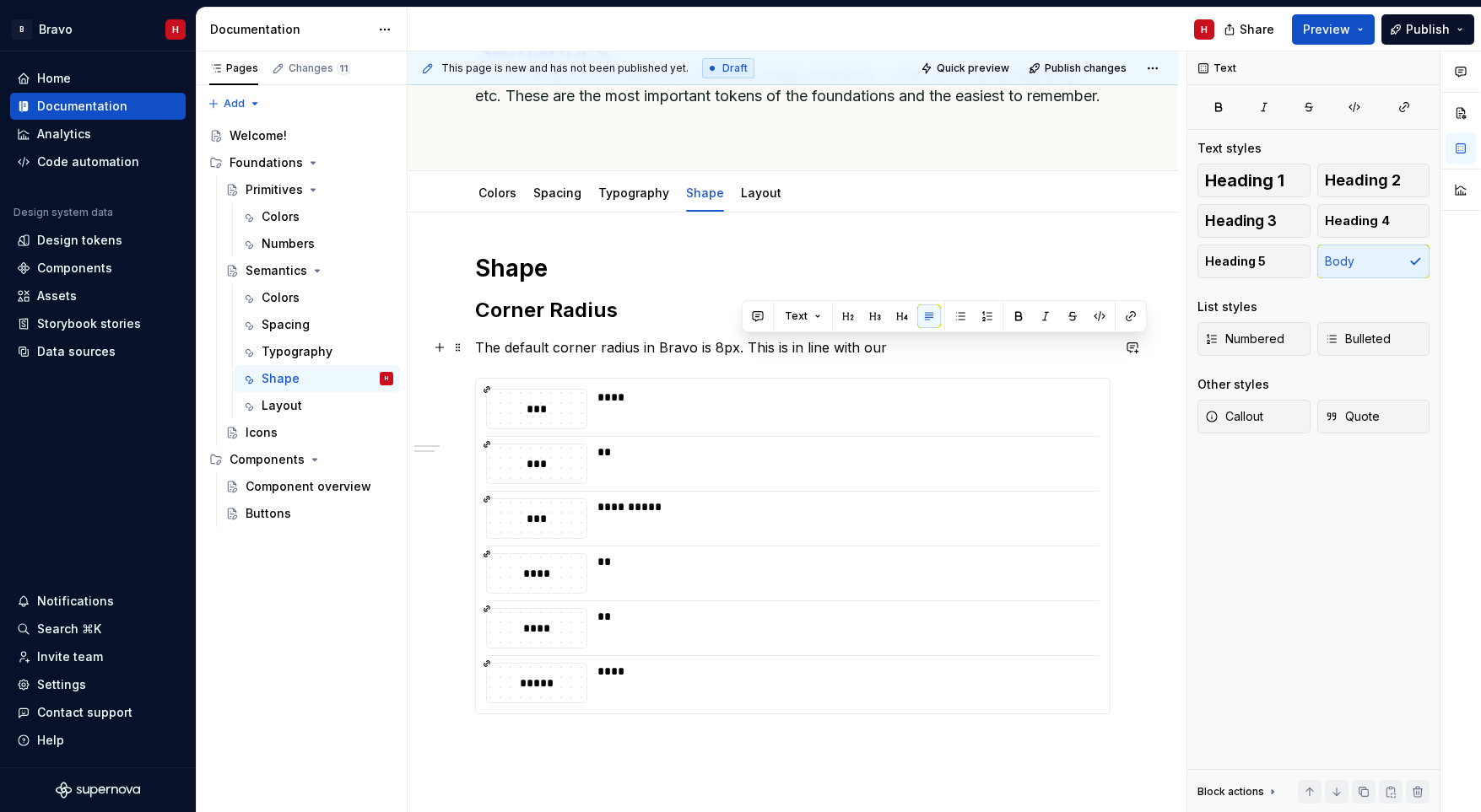
drag, startPoint x: 904, startPoint y: 351, endPoint x: 745, endPoint y: 350, distance: 159.0
click at [745, 350] on p "The default corner radius in Bravo is 8px. This is in line with our" at bounding box center [793, 347] width 635 height 20
click at [842, 349] on p "The default corner radius in Bravo is 8px. This is in line with our" at bounding box center [793, 347] width 635 height 20
drag, startPoint x: 886, startPoint y: 347, endPoint x: 789, endPoint y: 345, distance: 97.0
click at [789, 345] on p "The default corner radius in Bravo is 8px. This is in line with our" at bounding box center [793, 347] width 635 height 20
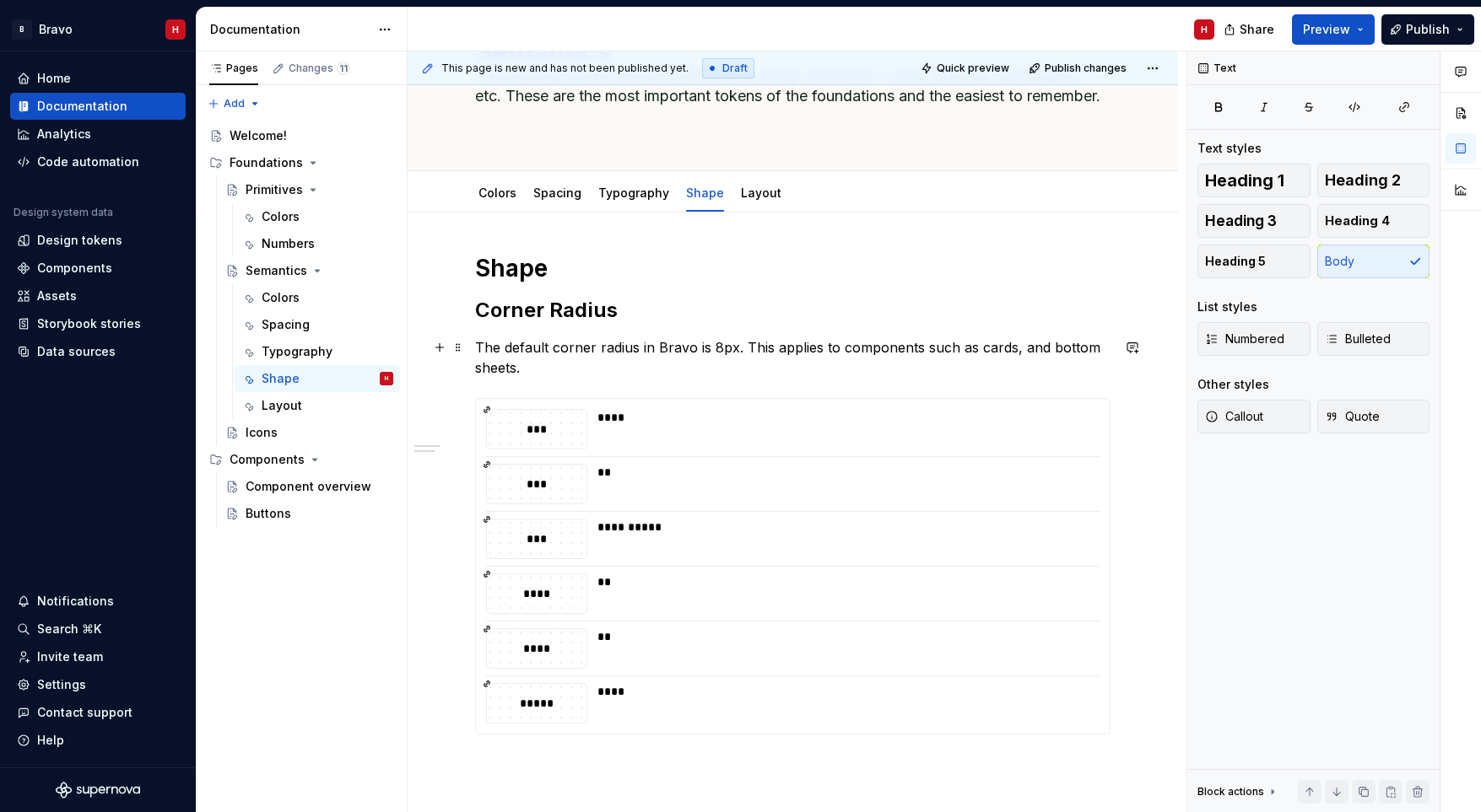
click at [1047, 349] on p "The default corner radius in Bravo is 8px. This applies to components such as c…" at bounding box center [793, 357] width 635 height 41
click at [533, 367] on p "The default corner radius in Bravo is 8px. This applies to components such as c…" at bounding box center [793, 357] width 635 height 41
click at [699, 373] on p "The default corner radius in Bravo is 8px. This applies to components such as c…" at bounding box center [793, 357] width 635 height 41
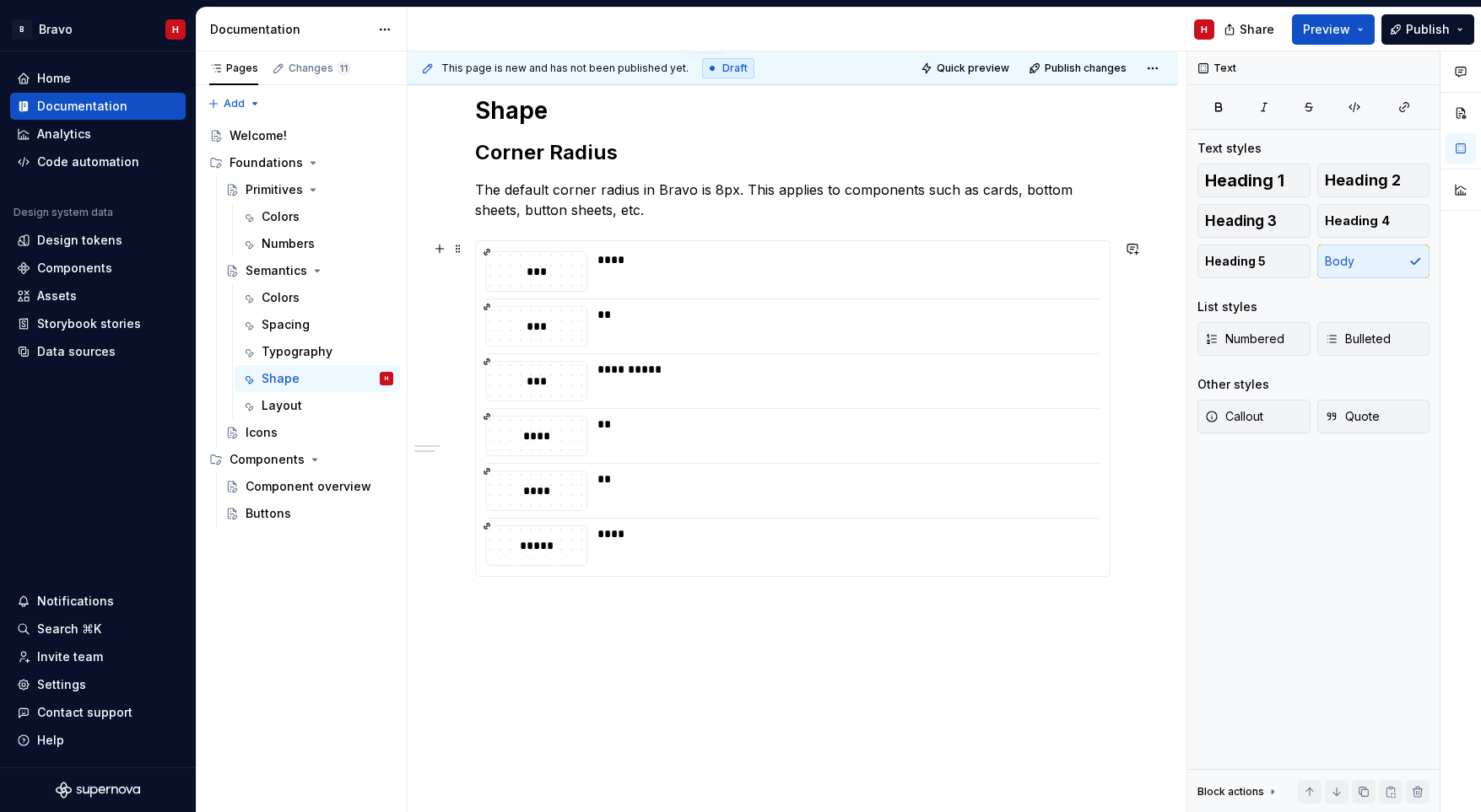
scroll to position [0, 0]
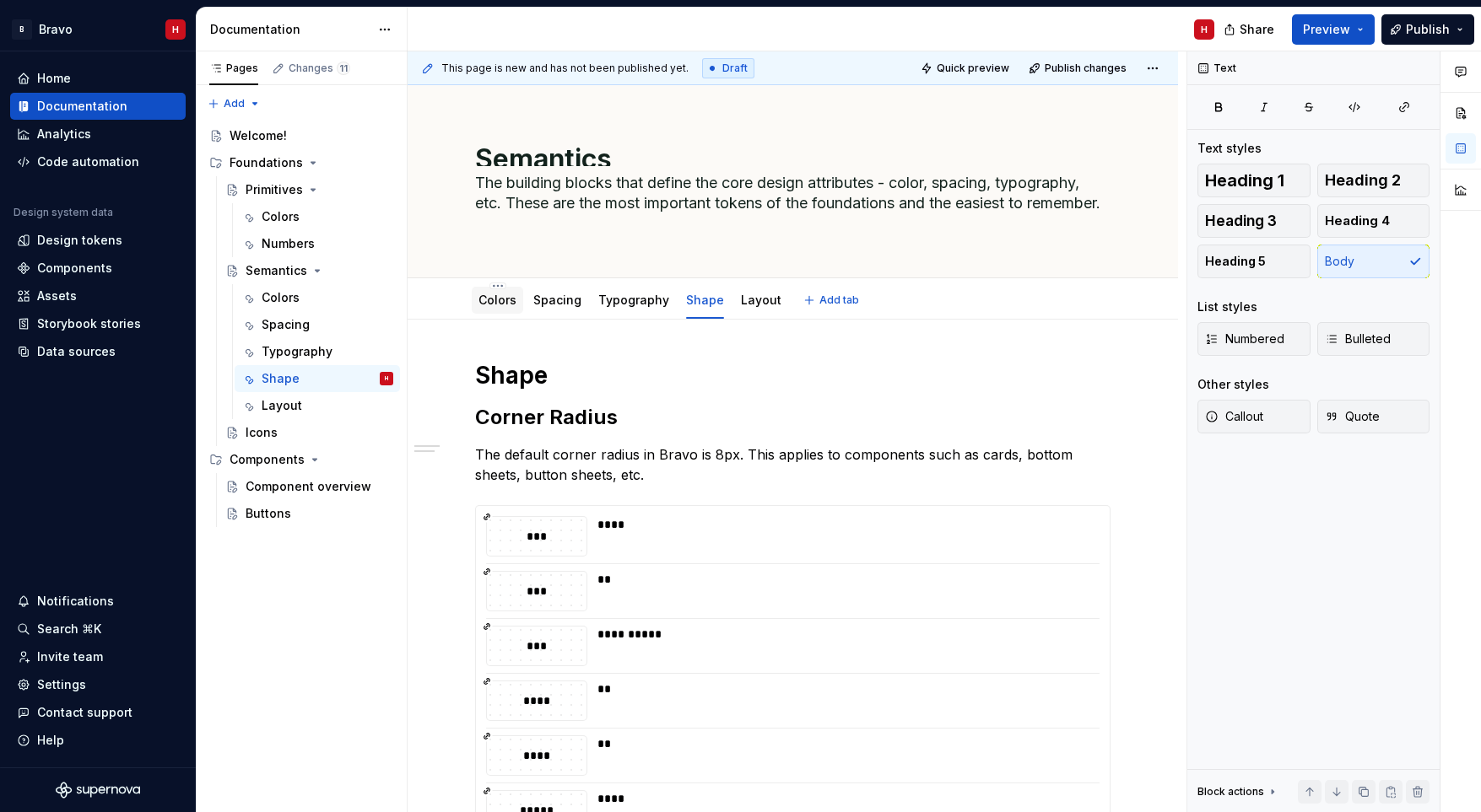
click at [498, 298] on link "Colors" at bounding box center [498, 300] width 38 height 14
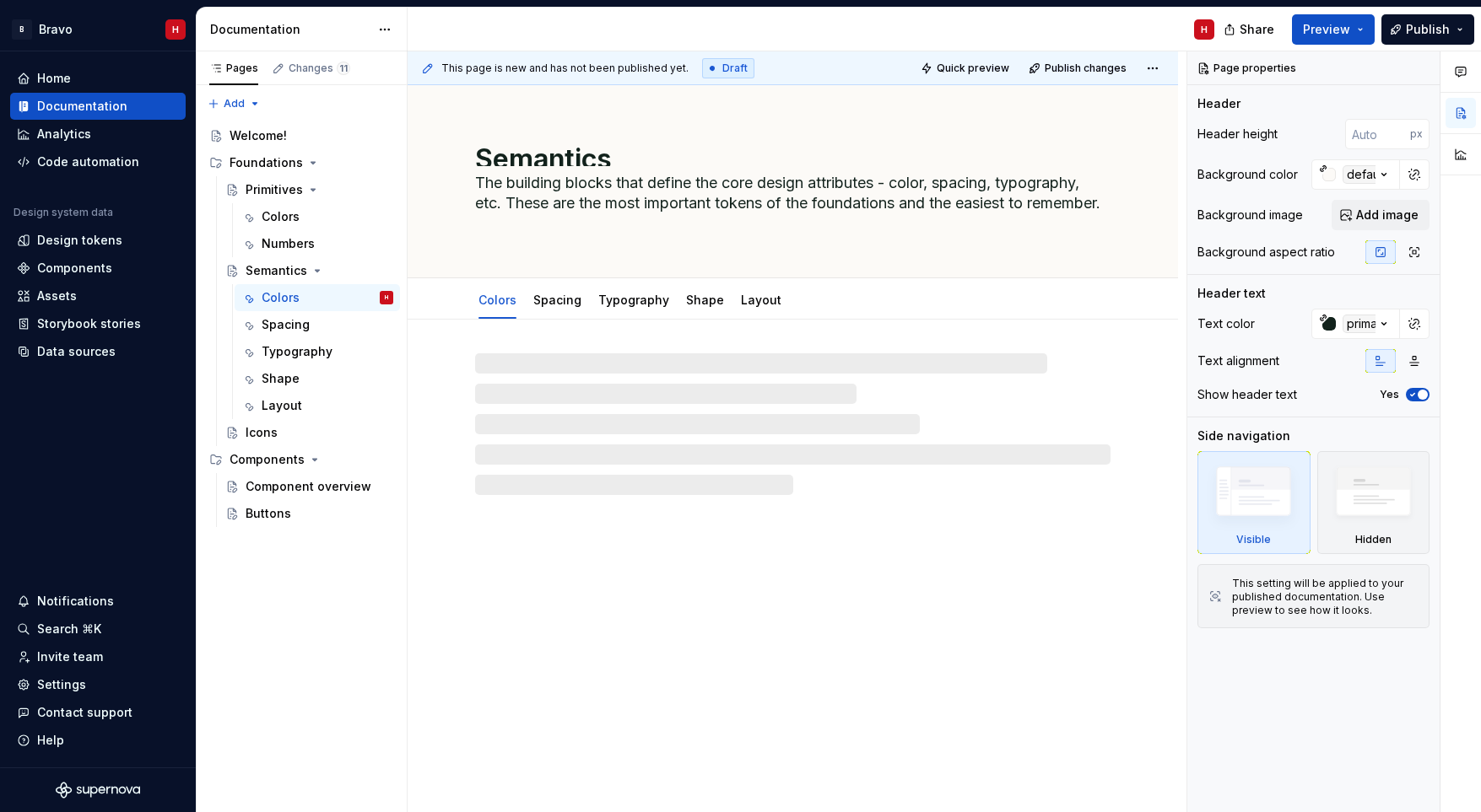
type textarea "*"
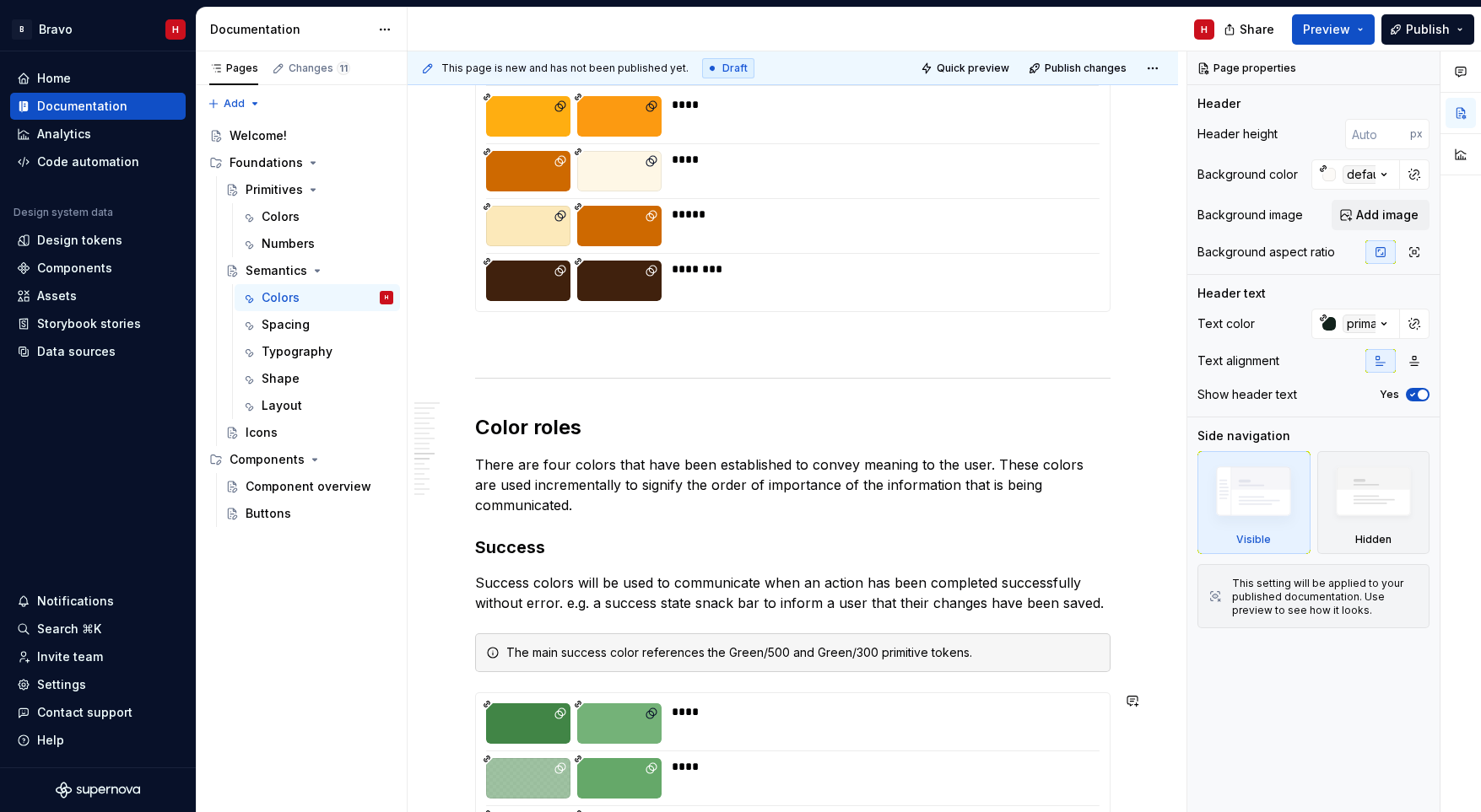
scroll to position [3341, 0]
click at [541, 377] on div at bounding box center [793, 379] width 635 height 11
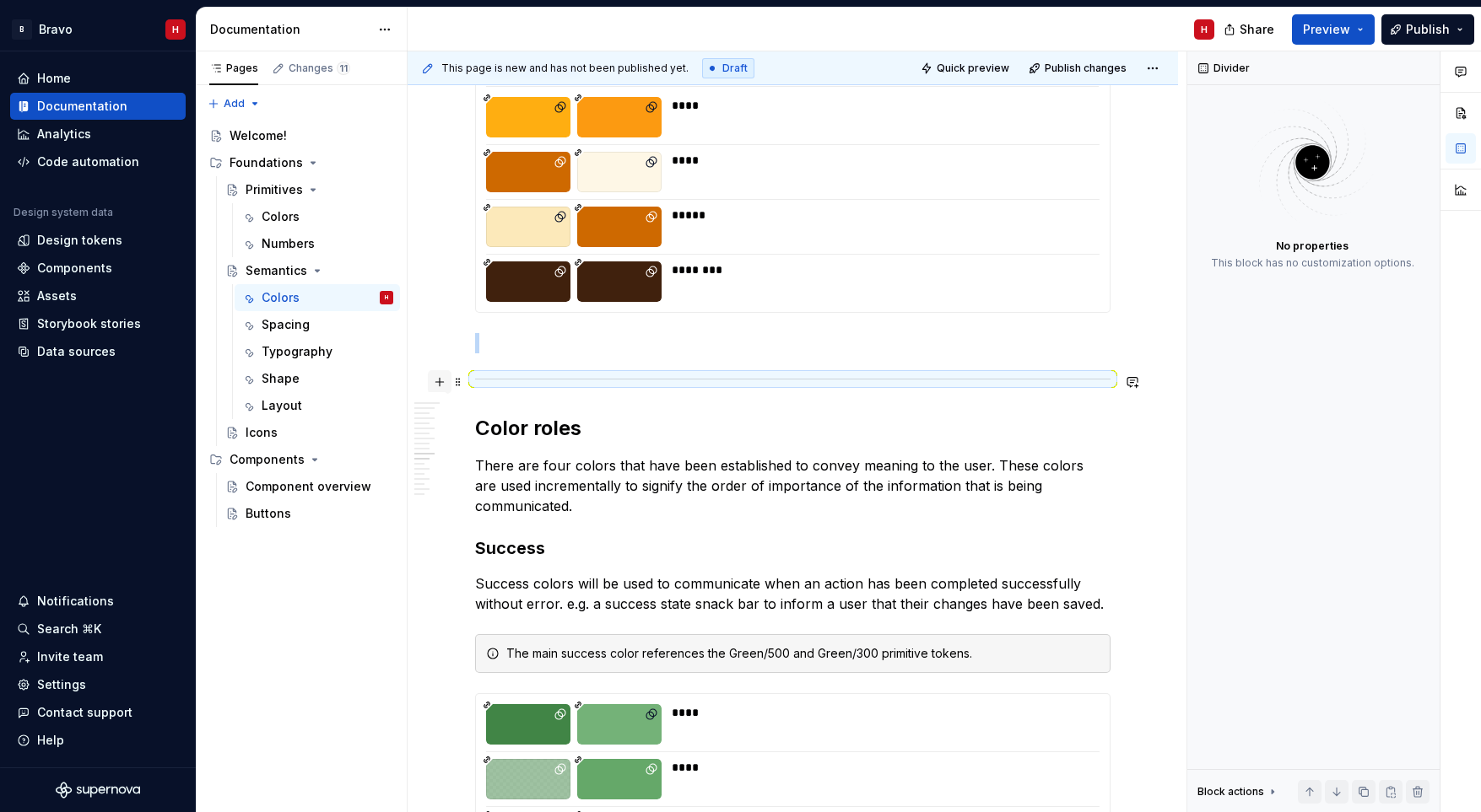
click at [436, 379] on button "button" at bounding box center [440, 382] width 24 height 24
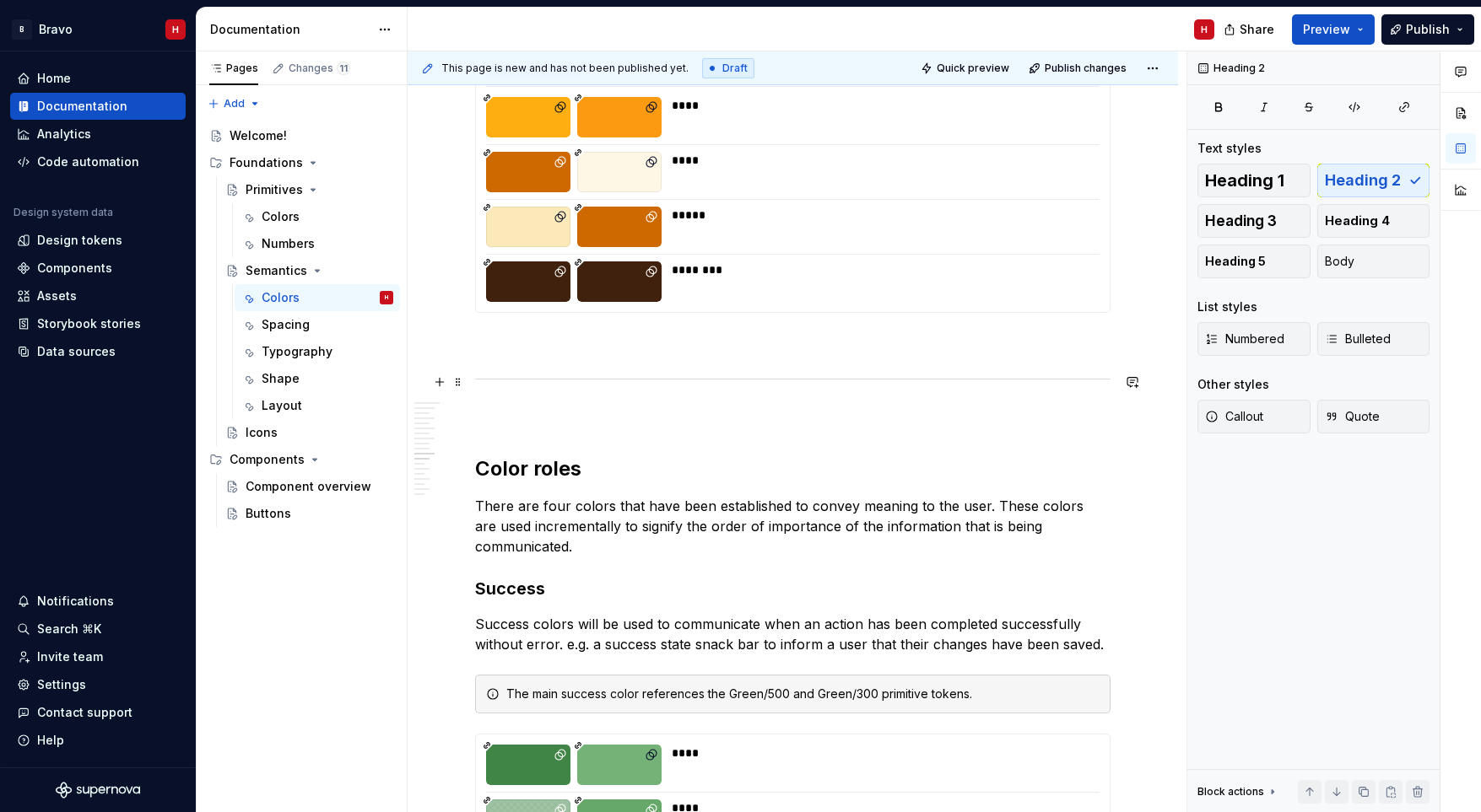
click at [959, 430] on div "**********" at bounding box center [793, 428] width 635 height 6819
click at [464, 419] on span at bounding box center [458, 415] width 14 height 24
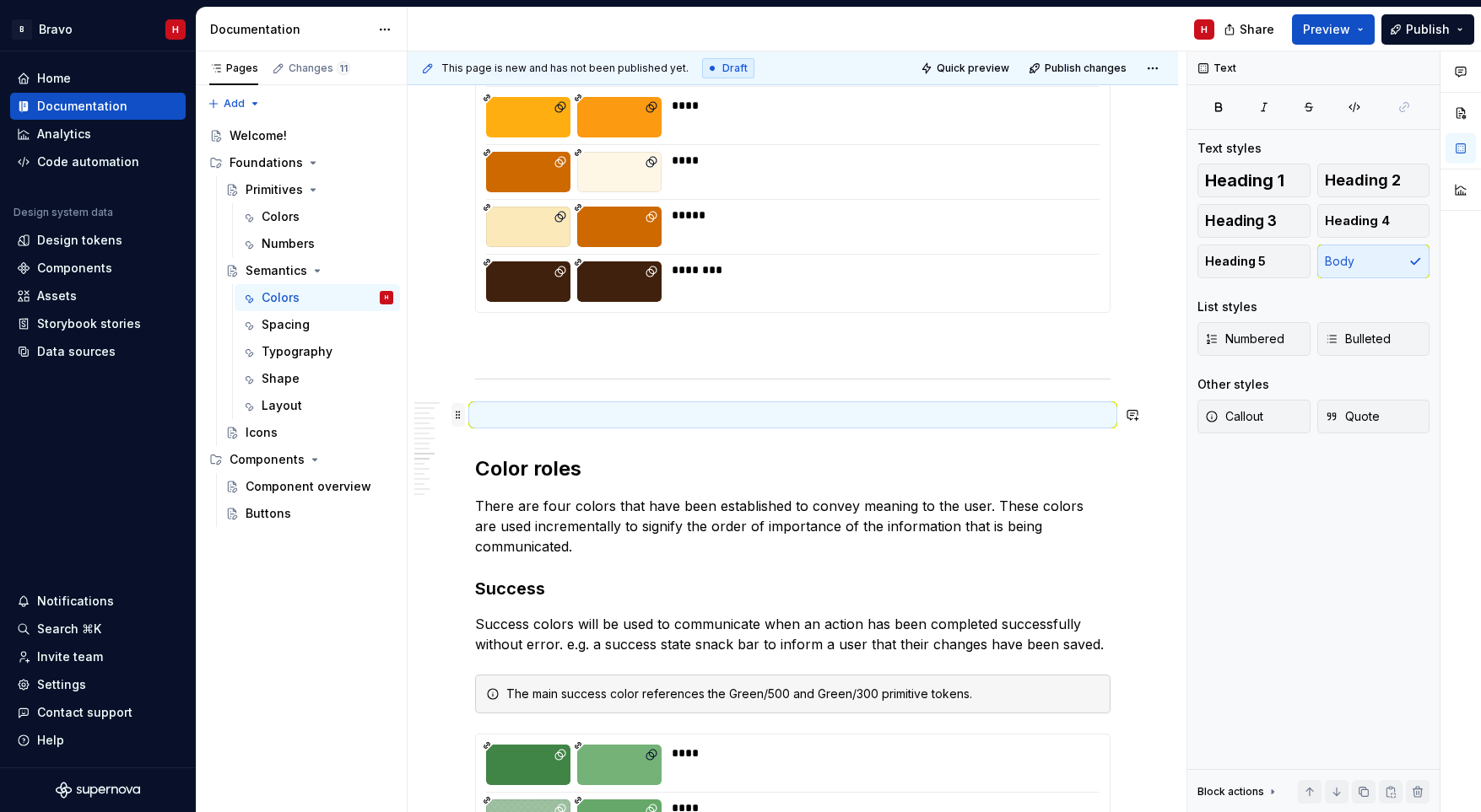
click at [460, 416] on span at bounding box center [458, 415] width 14 height 24
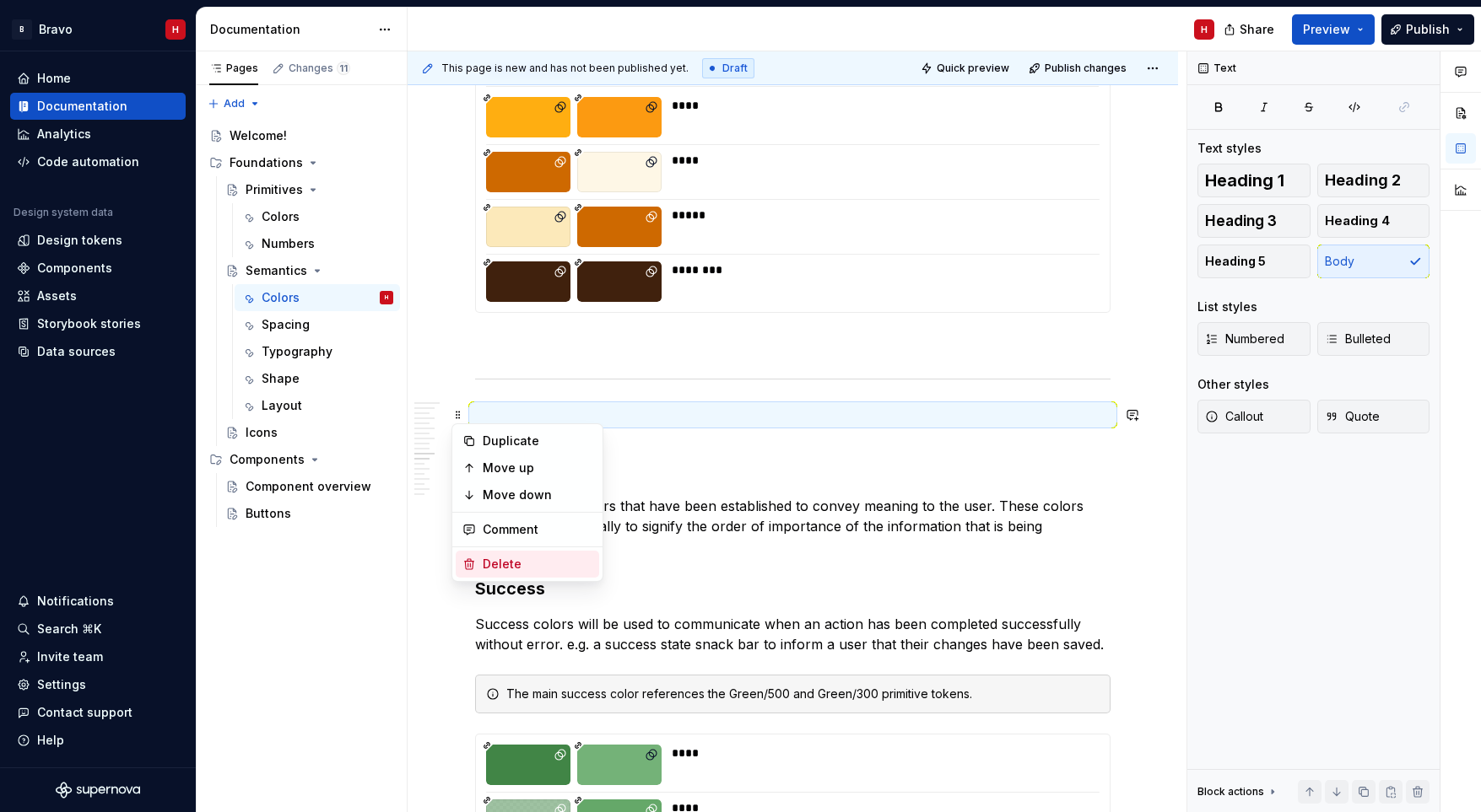
click at [514, 565] on div "Delete" at bounding box center [536, 564] width 109 height 17
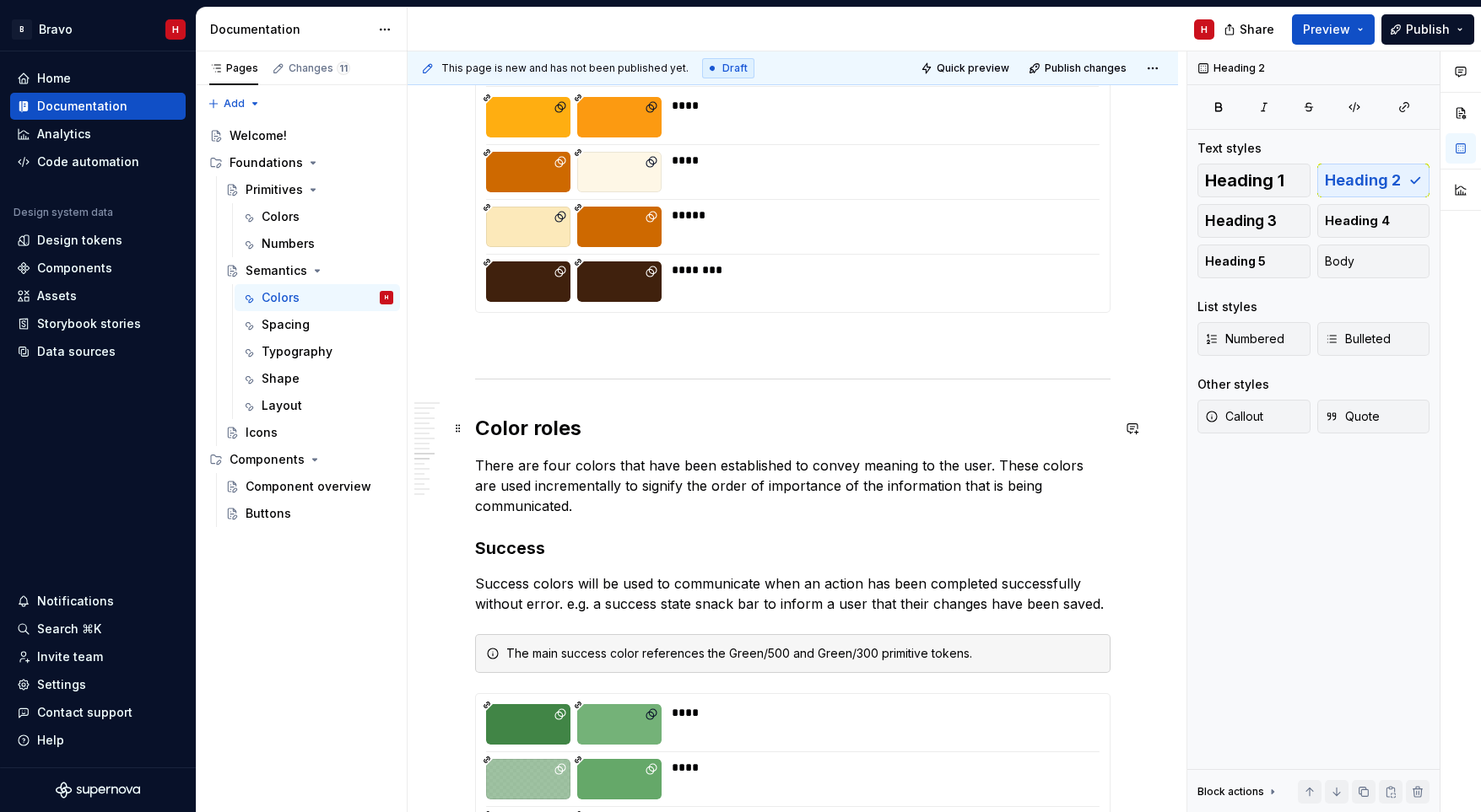
click at [557, 431] on h2 "Color roles" at bounding box center [793, 429] width 635 height 27
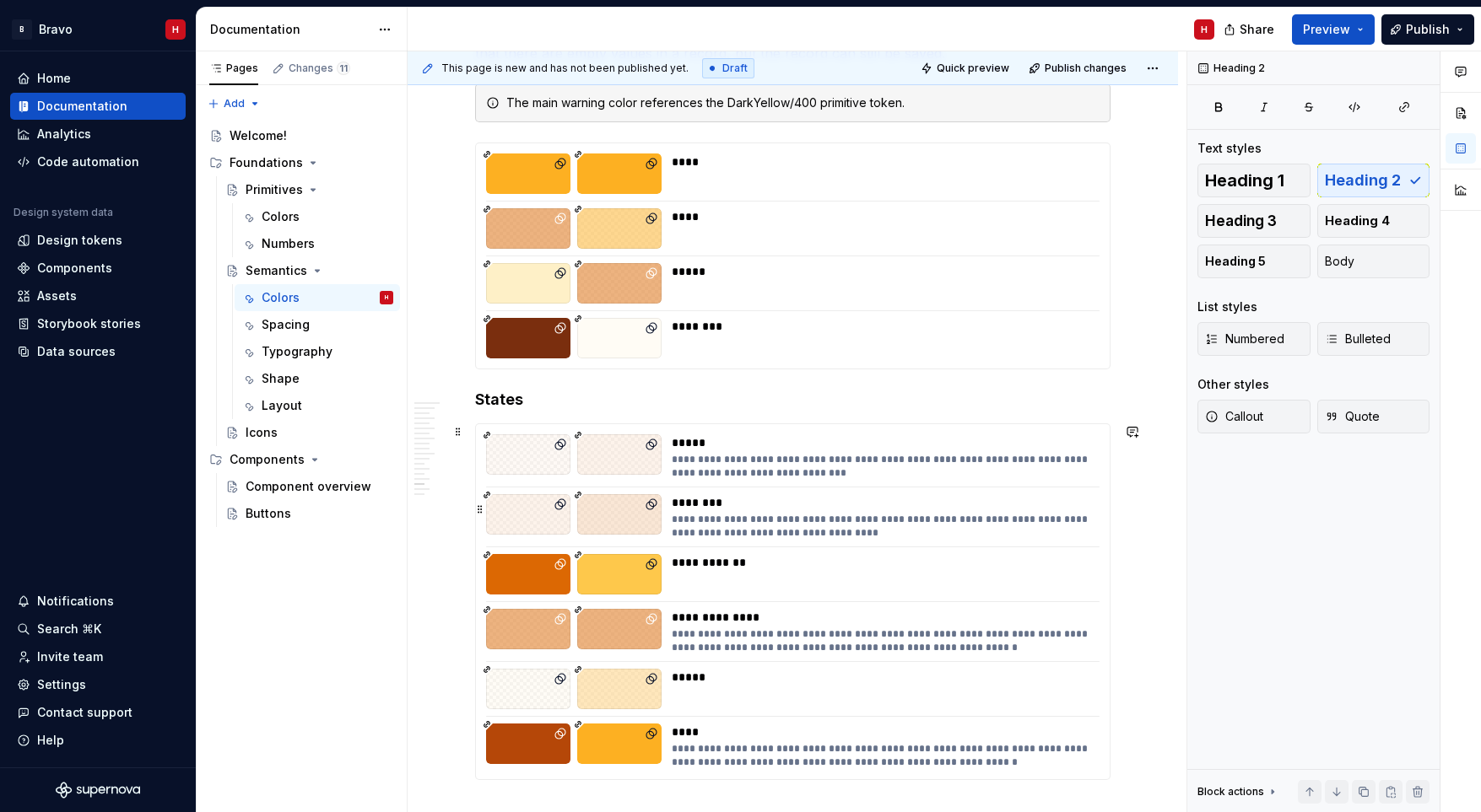
scroll to position [6590, 0]
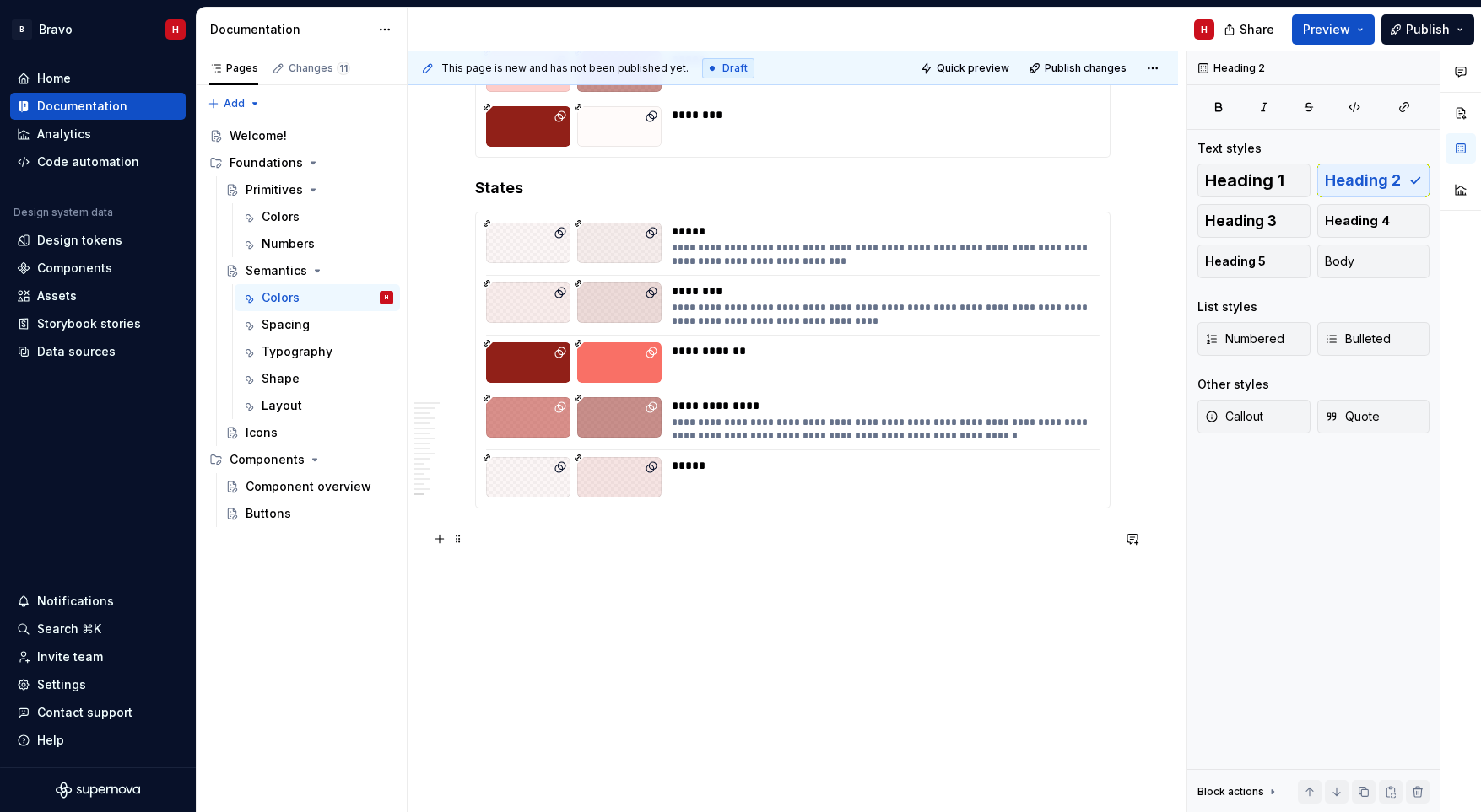
click at [632, 543] on p at bounding box center [793, 539] width 635 height 20
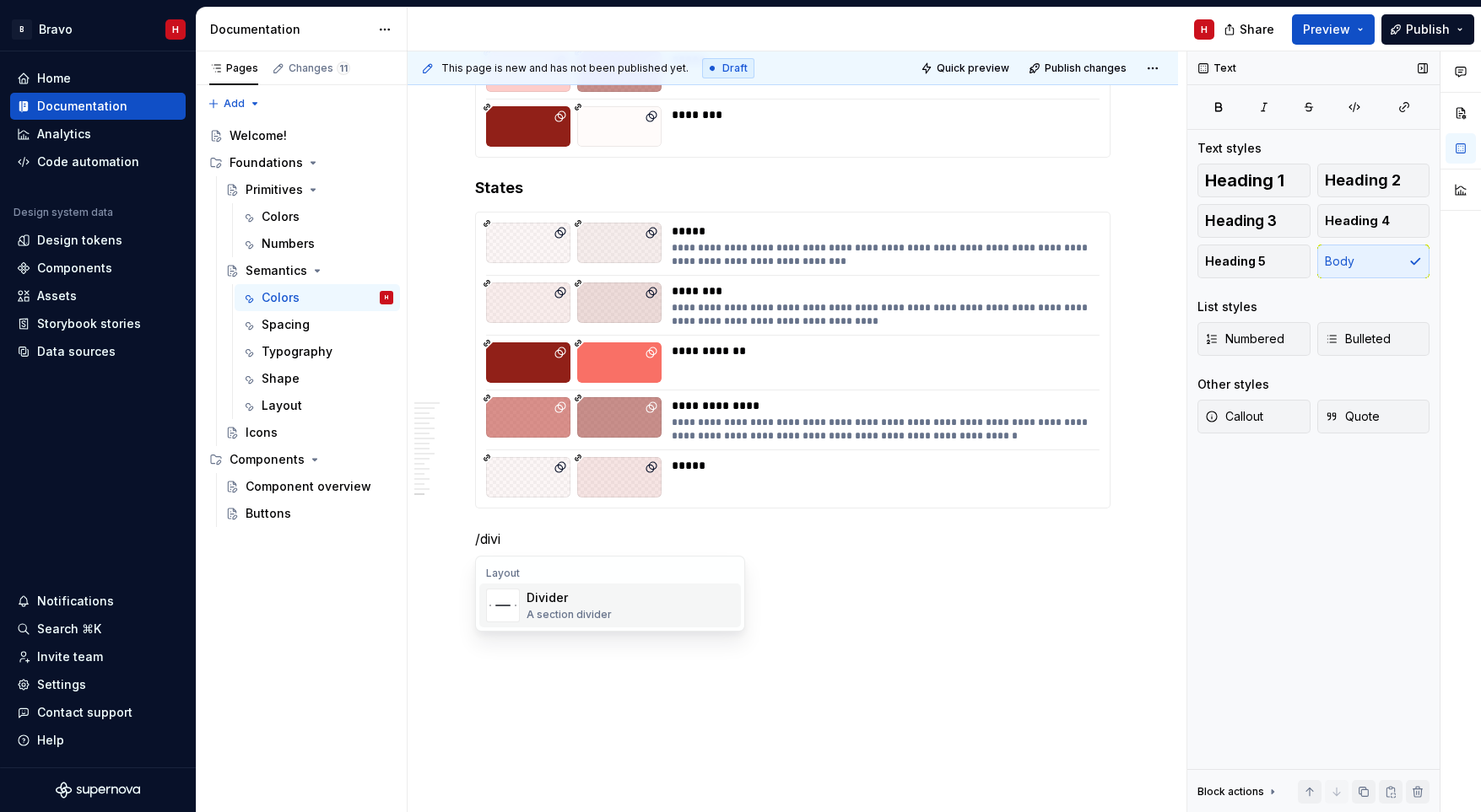
drag, startPoint x: 615, startPoint y: 608, endPoint x: 1224, endPoint y: 382, distance: 649.6
click at [615, 608] on div "Divider A section divider" at bounding box center [630, 605] width 207 height 33
click at [1396, 183] on span "Heading 2" at bounding box center [1362, 180] width 76 height 17
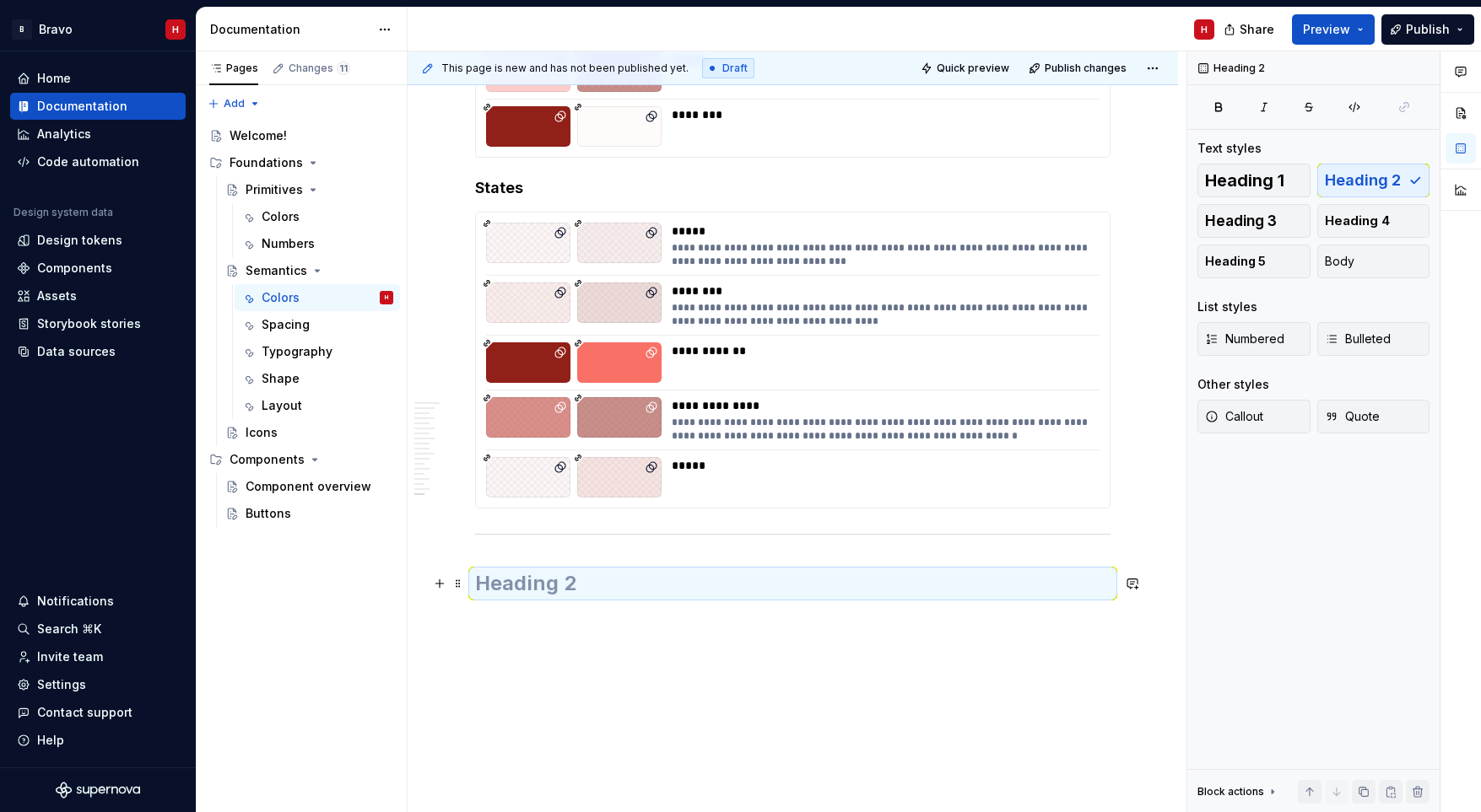
click at [547, 587] on h2 at bounding box center [793, 583] width 635 height 27
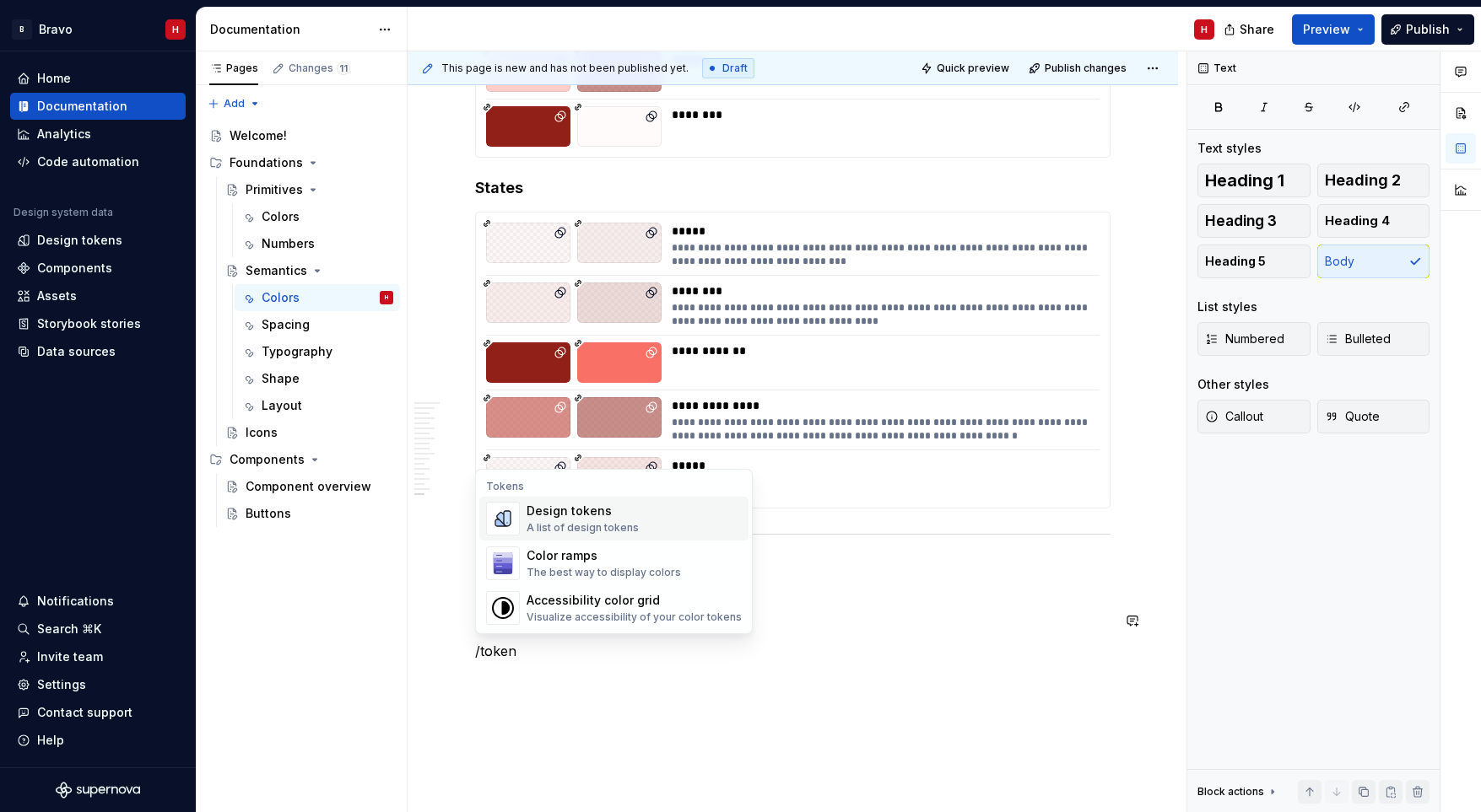
click at [564, 515] on div "Design tokens" at bounding box center [583, 511] width 112 height 17
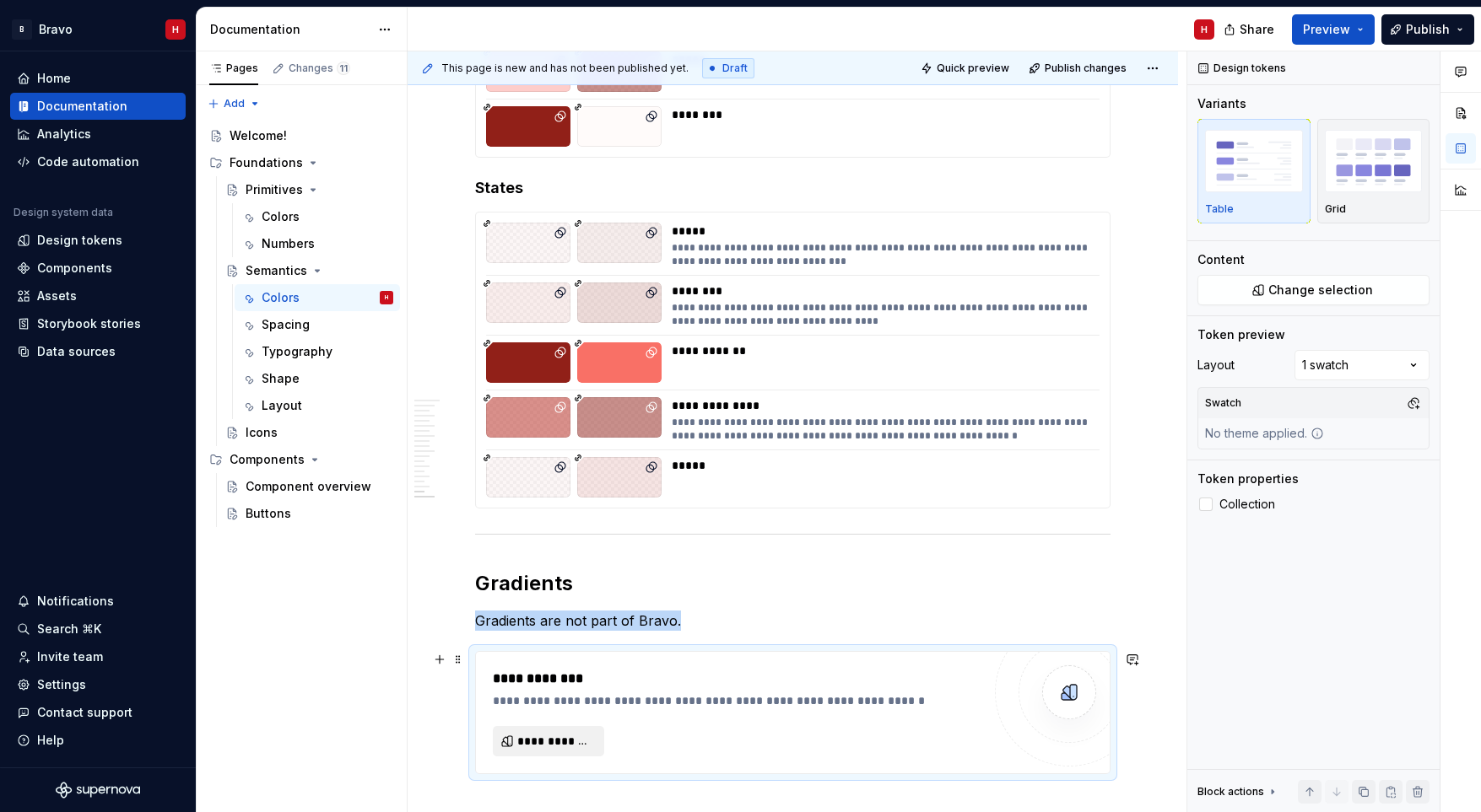
click at [565, 732] on span "**********" at bounding box center [555, 741] width 76 height 17
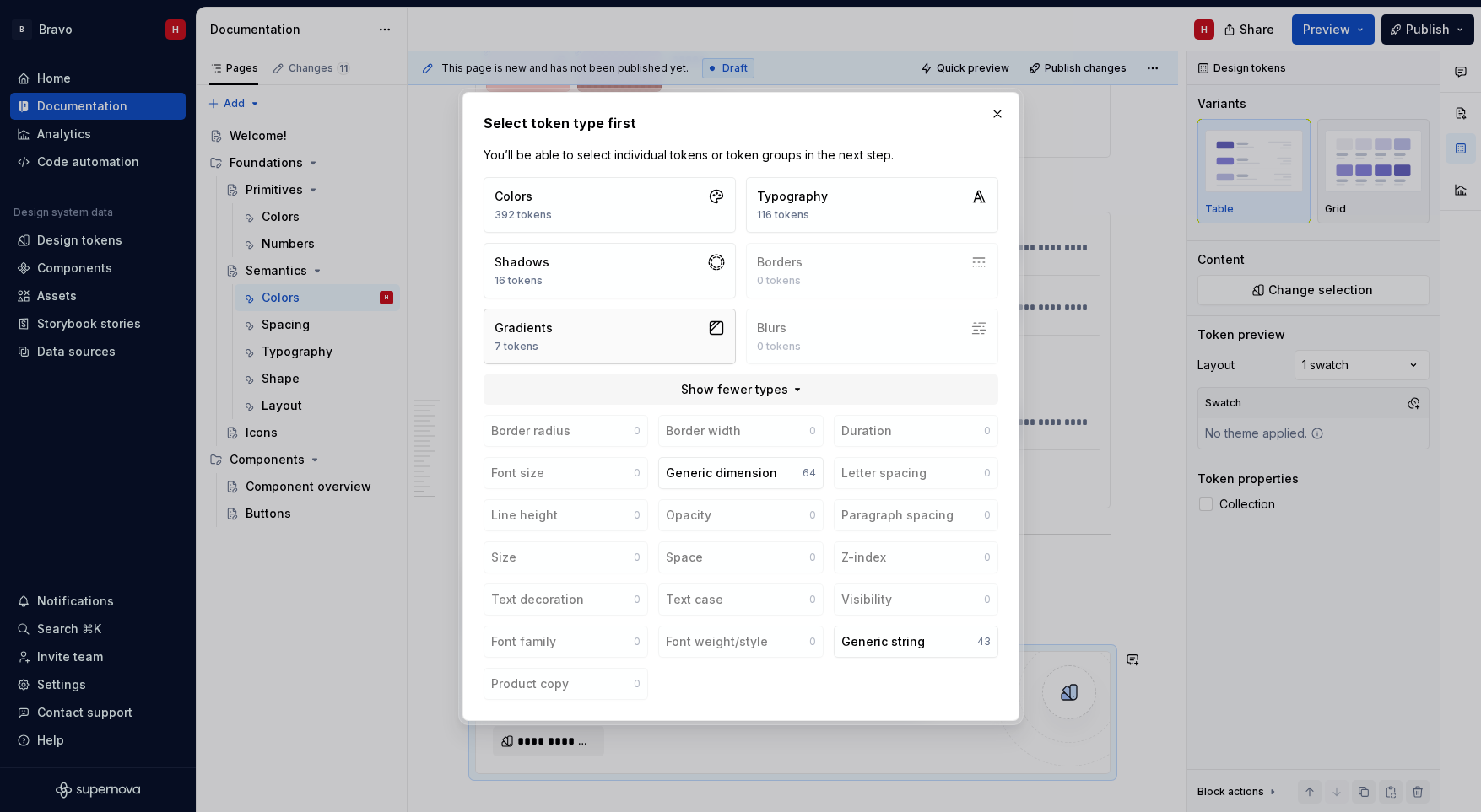
click at [569, 350] on button "Gradients 7 tokens" at bounding box center [609, 336] width 252 height 56
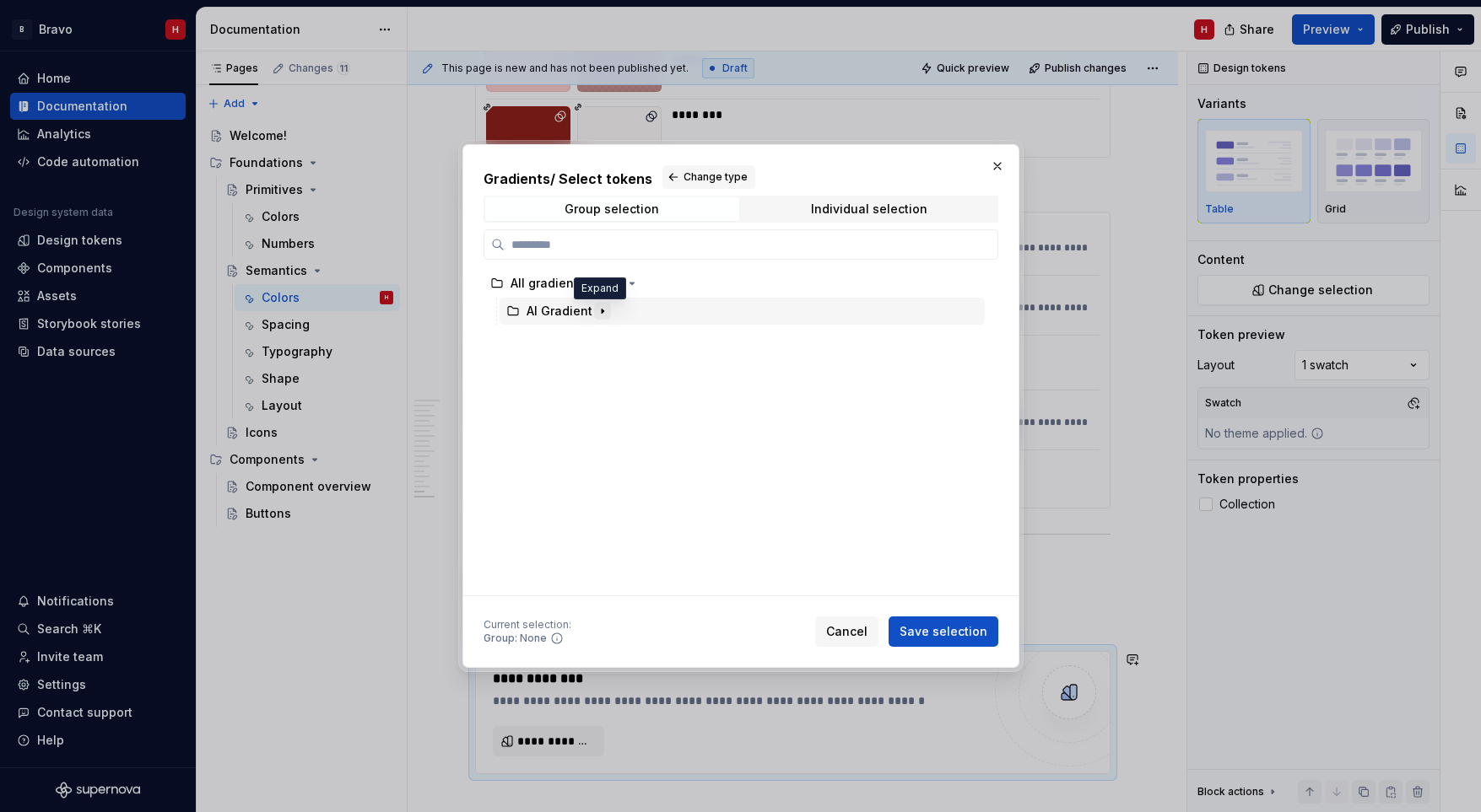
click at [603, 316] on icon "button" at bounding box center [602, 311] width 14 height 14
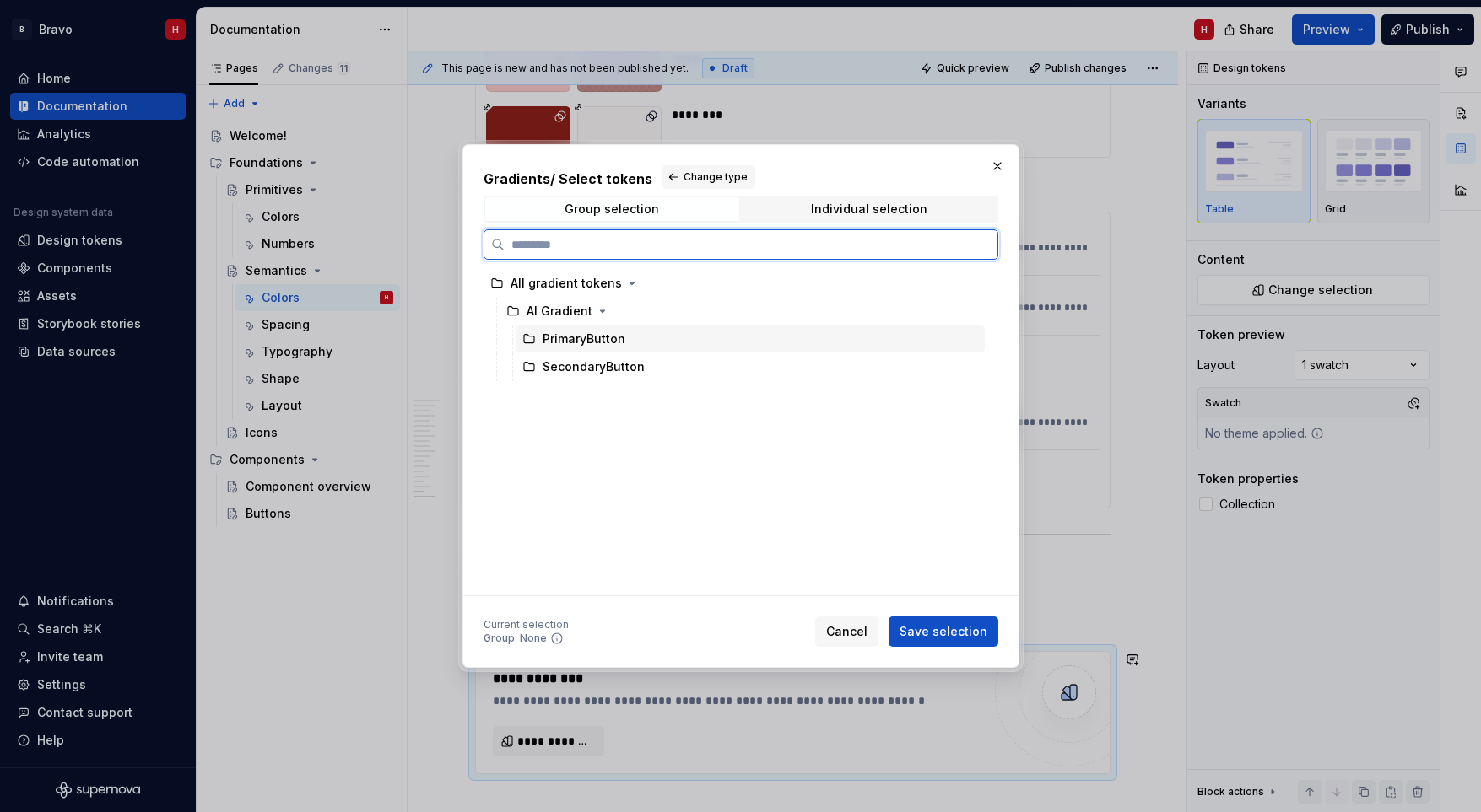
click at [595, 338] on div "PrimaryButton" at bounding box center [584, 339] width 82 height 17
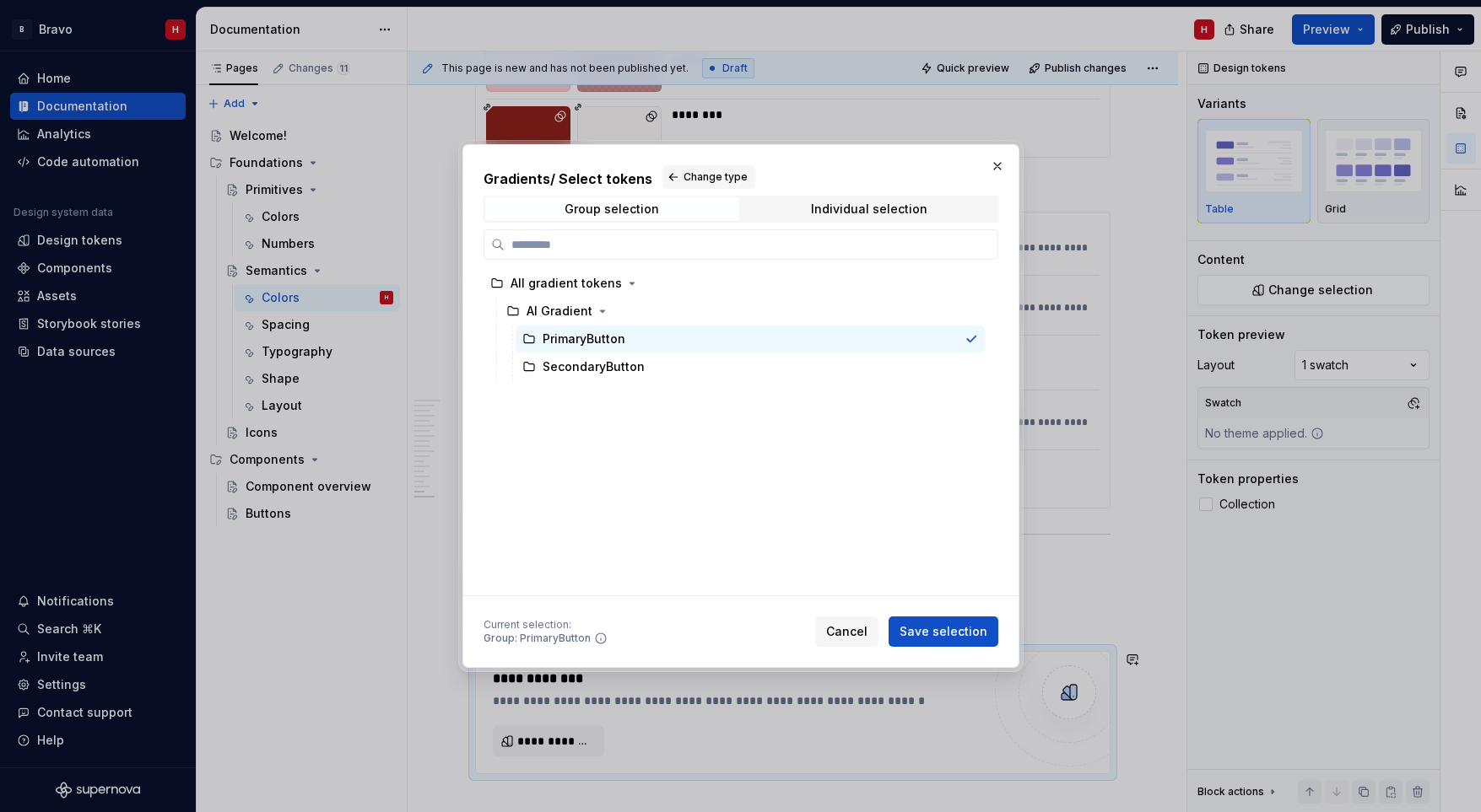
click at [845, 637] on span "Cancel" at bounding box center [847, 631] width 42 height 17
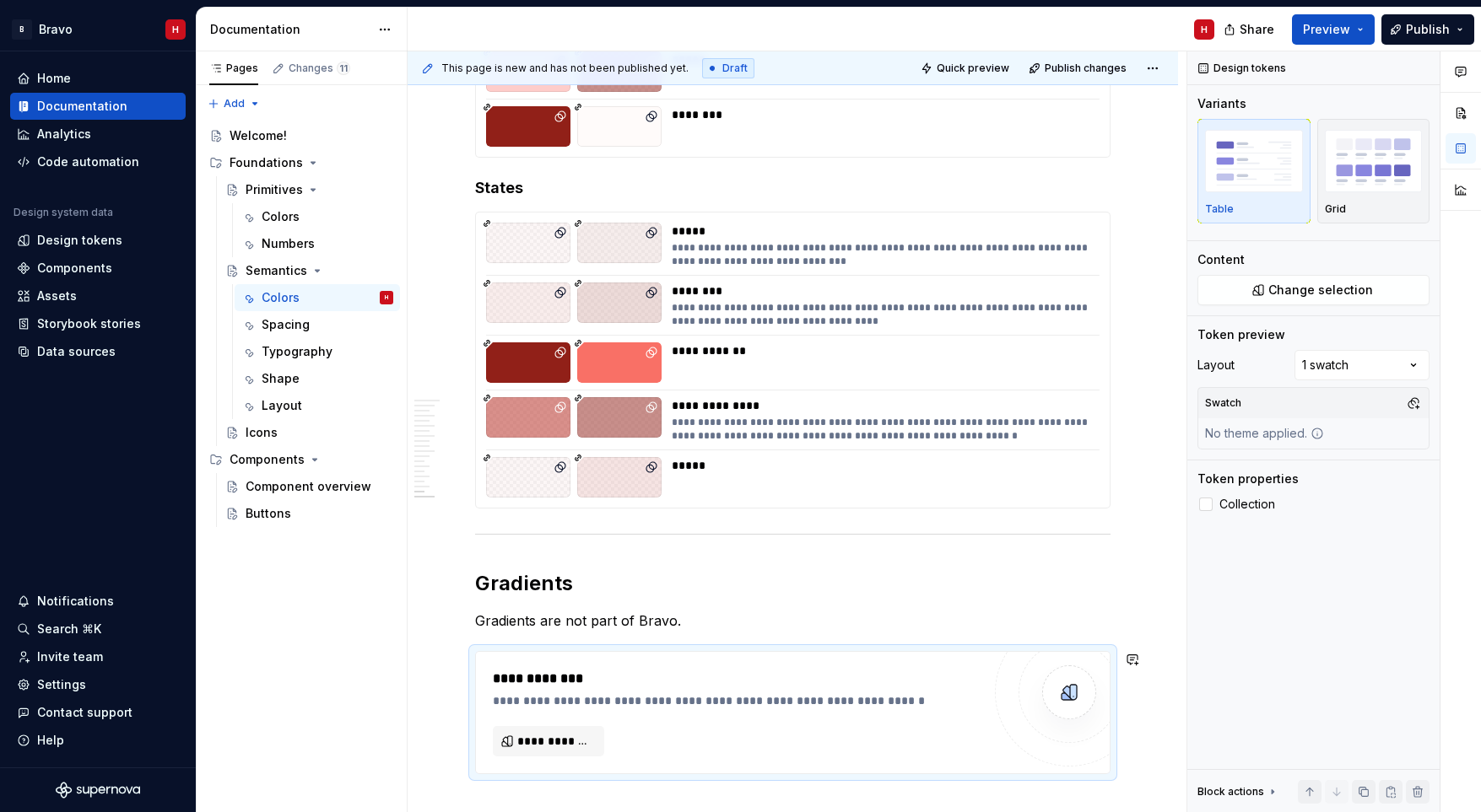
scroll to position [6618, 0]
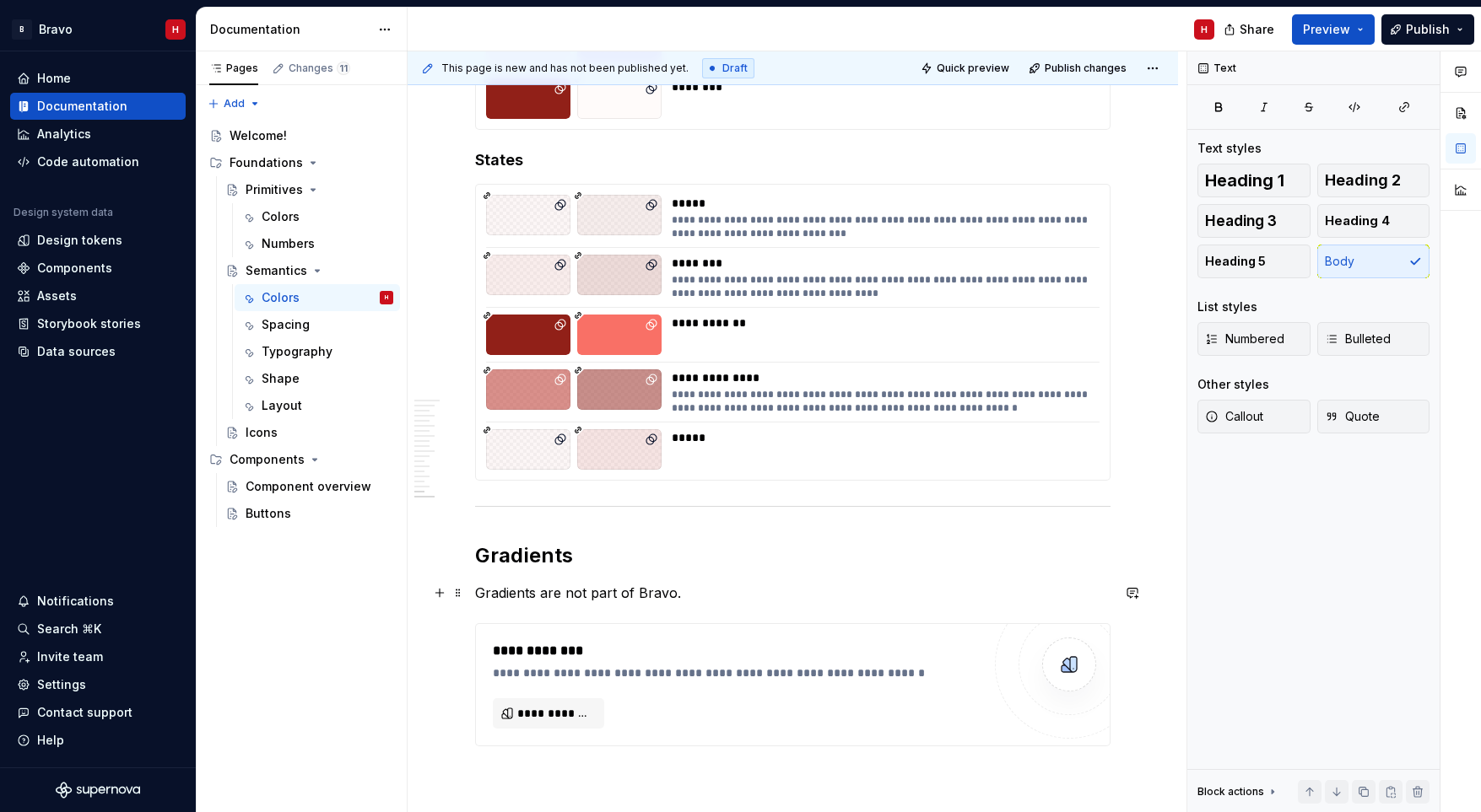
click at [698, 596] on p "Gradients are not part of Bravo." at bounding box center [793, 592] width 635 height 20
click at [457, 633] on span at bounding box center [458, 631] width 14 height 24
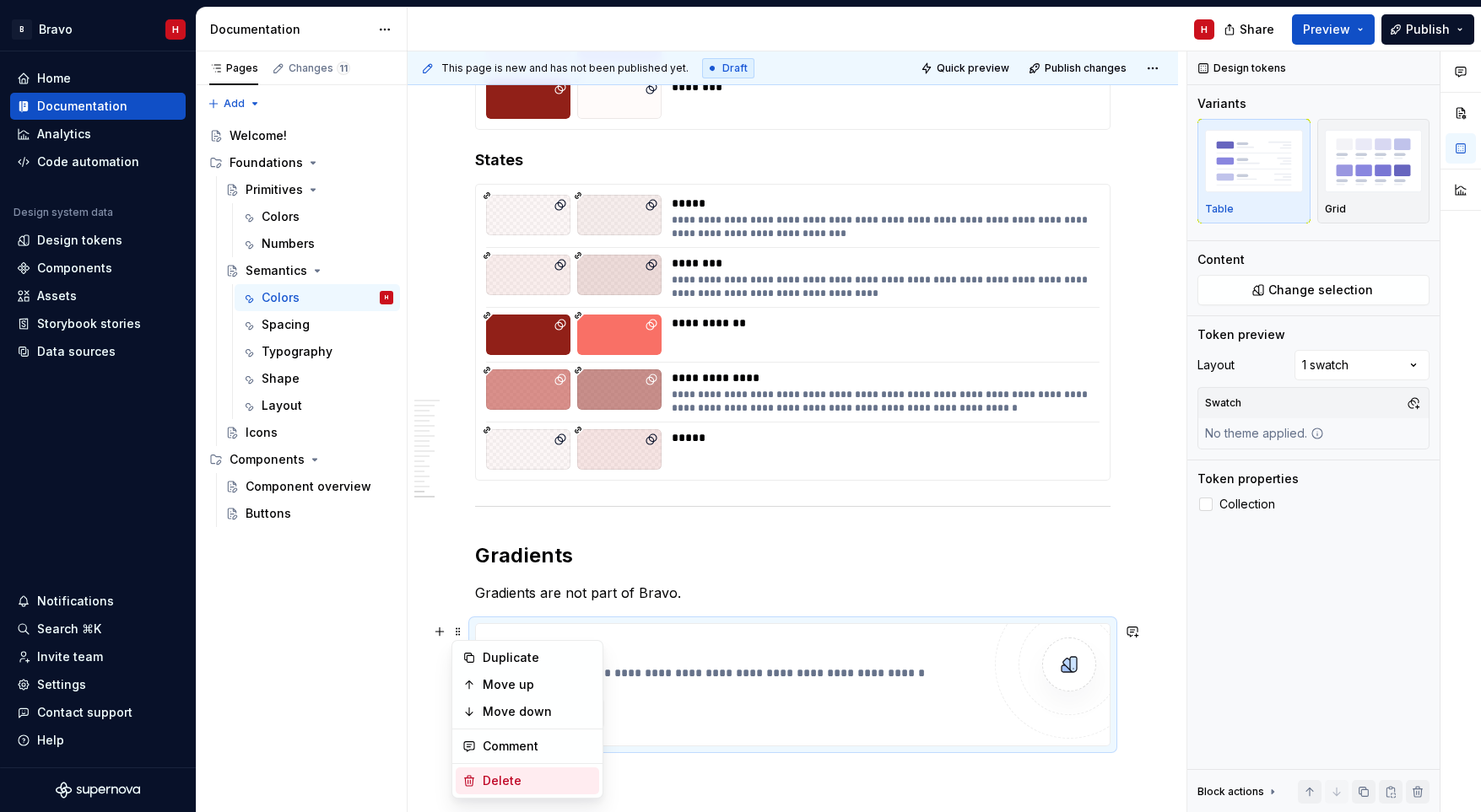
click at [498, 773] on div "Delete" at bounding box center [536, 780] width 109 height 17
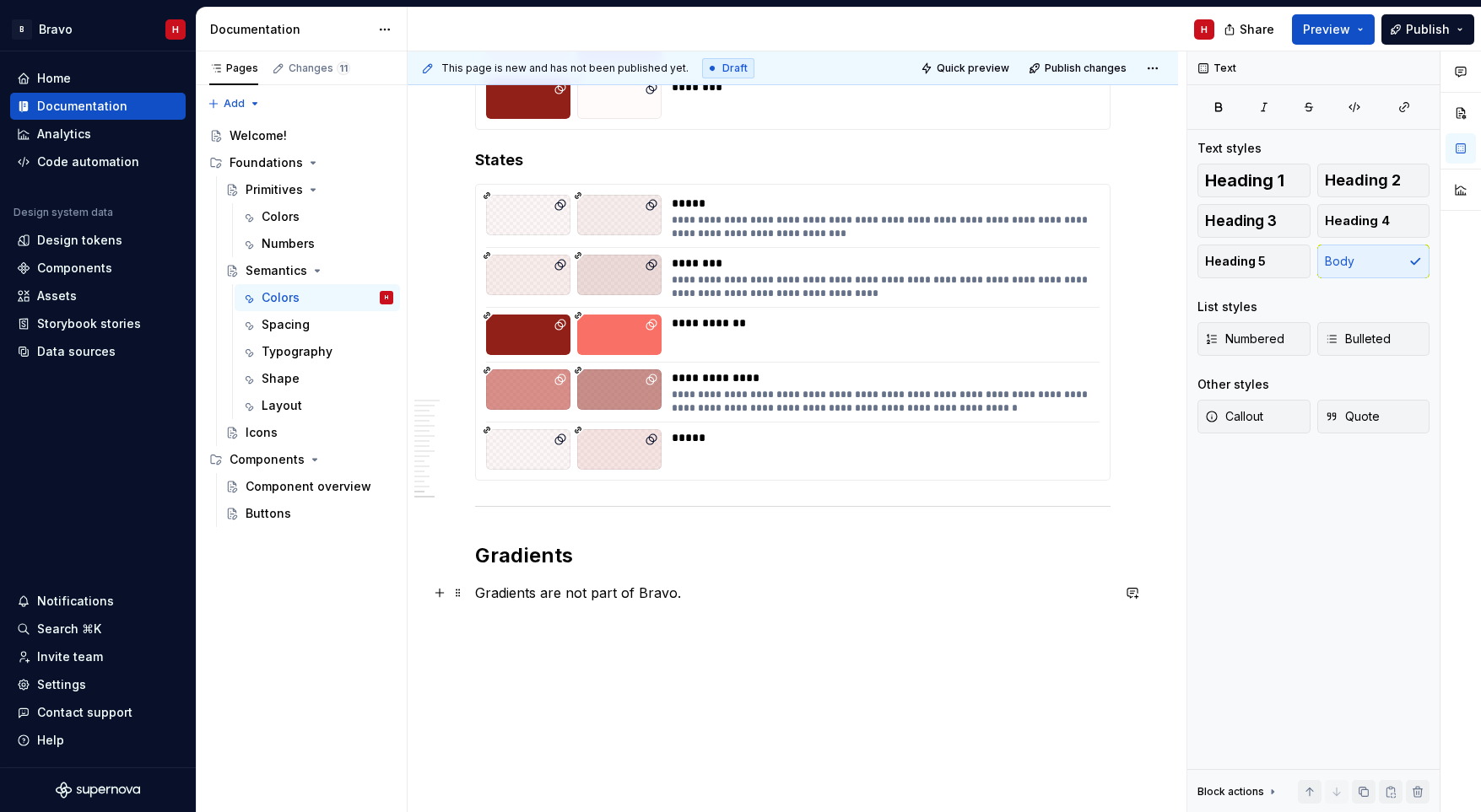
click at [720, 598] on p "Gradients are not part of Bravo." at bounding box center [793, 592] width 635 height 20
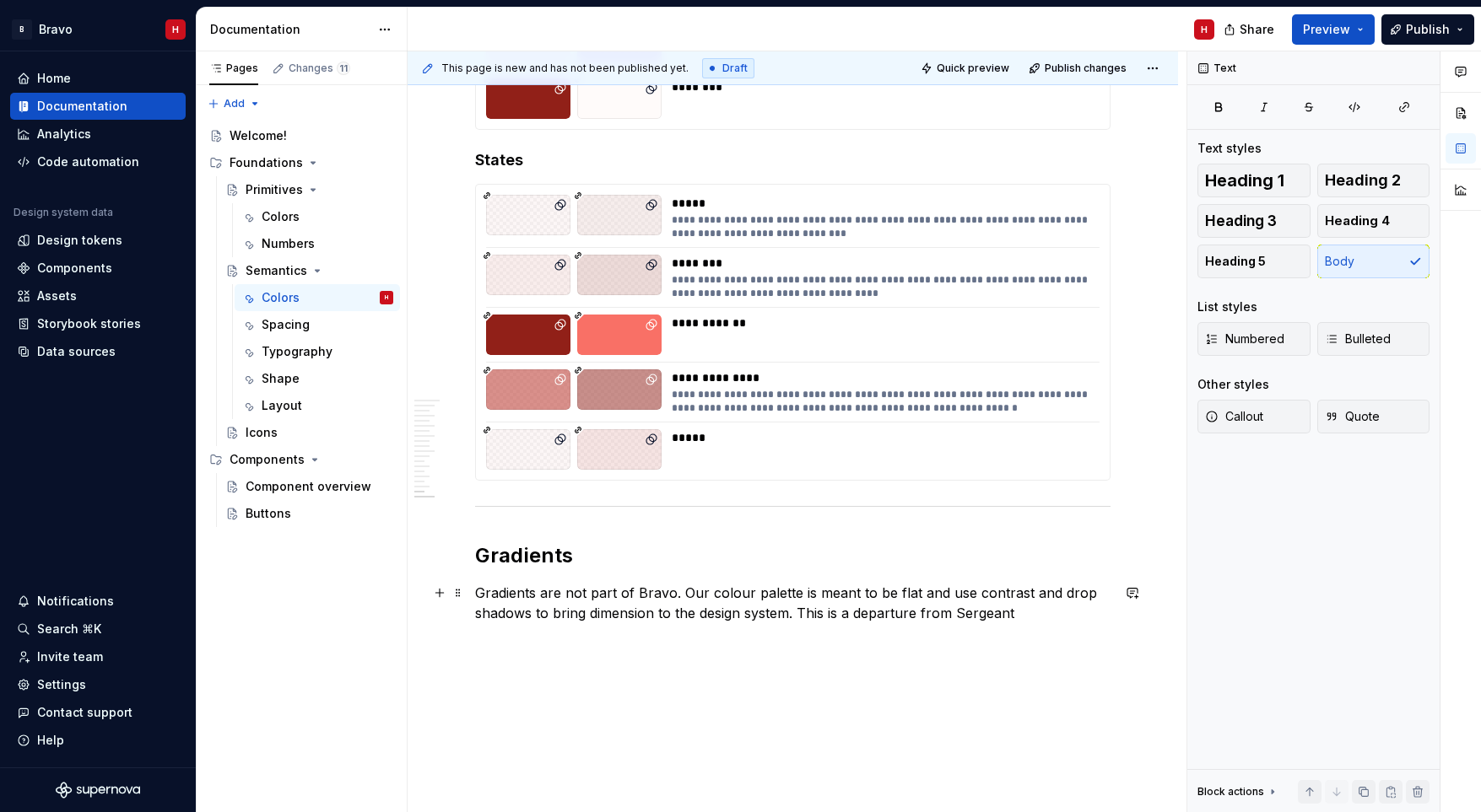
click at [955, 615] on p "Gradients are not part of Bravo. Our colour palette is meant to be flat and use…" at bounding box center [793, 602] width 635 height 41
click at [1051, 614] on p "Gradients are not part of Bravo. Our colour palette is meant to be flat and use…" at bounding box center [793, 602] width 635 height 41
drag, startPoint x: 841, startPoint y: 666, endPoint x: 746, endPoint y: 543, distance: 155.4
click at [841, 667] on div "**********" at bounding box center [796, 432] width 779 height 761
click at [285, 406] on div "Layout" at bounding box center [281, 405] width 41 height 17
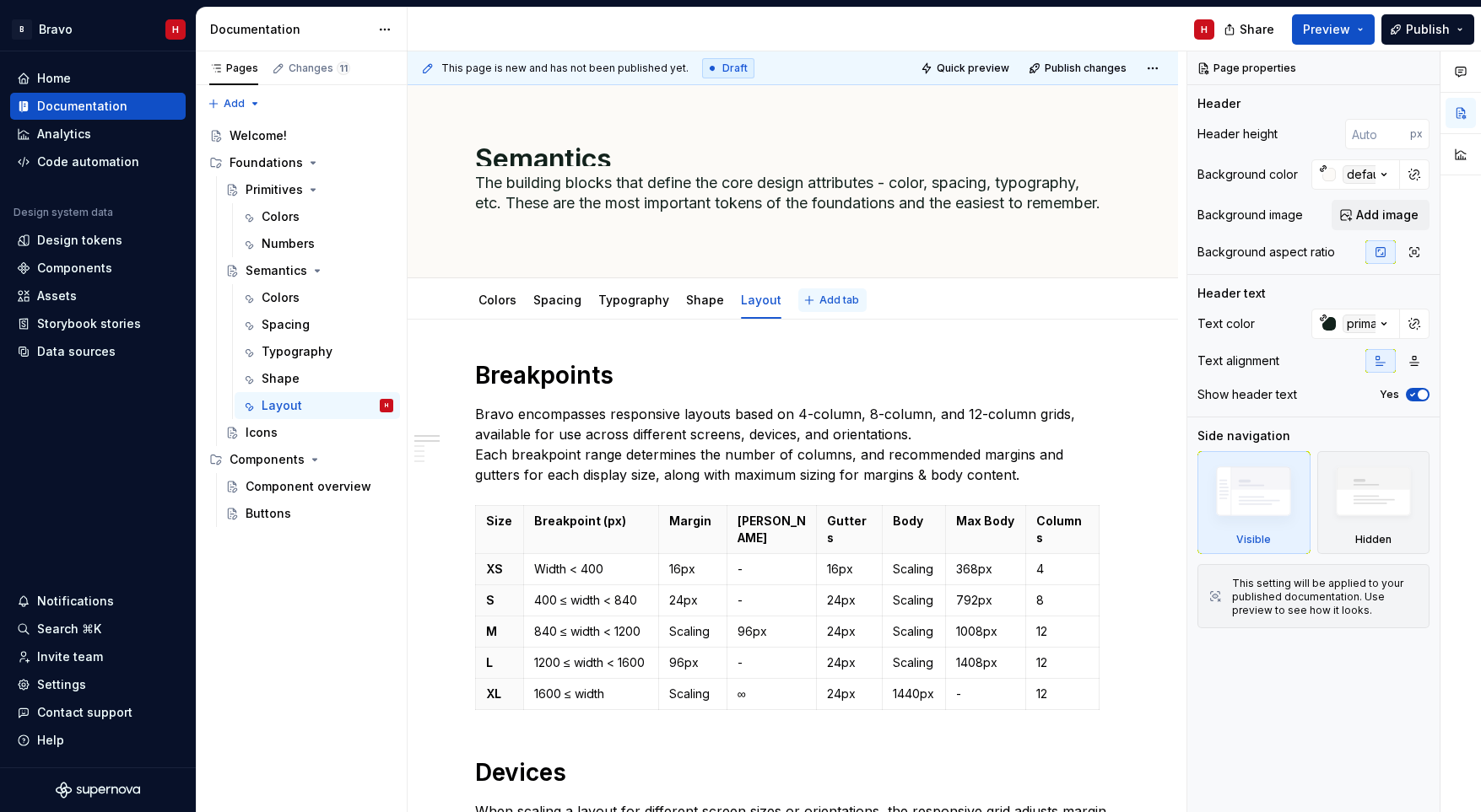
type textarea "*"
click at [825, 299] on span "Add tab" at bounding box center [840, 300] width 40 height 14
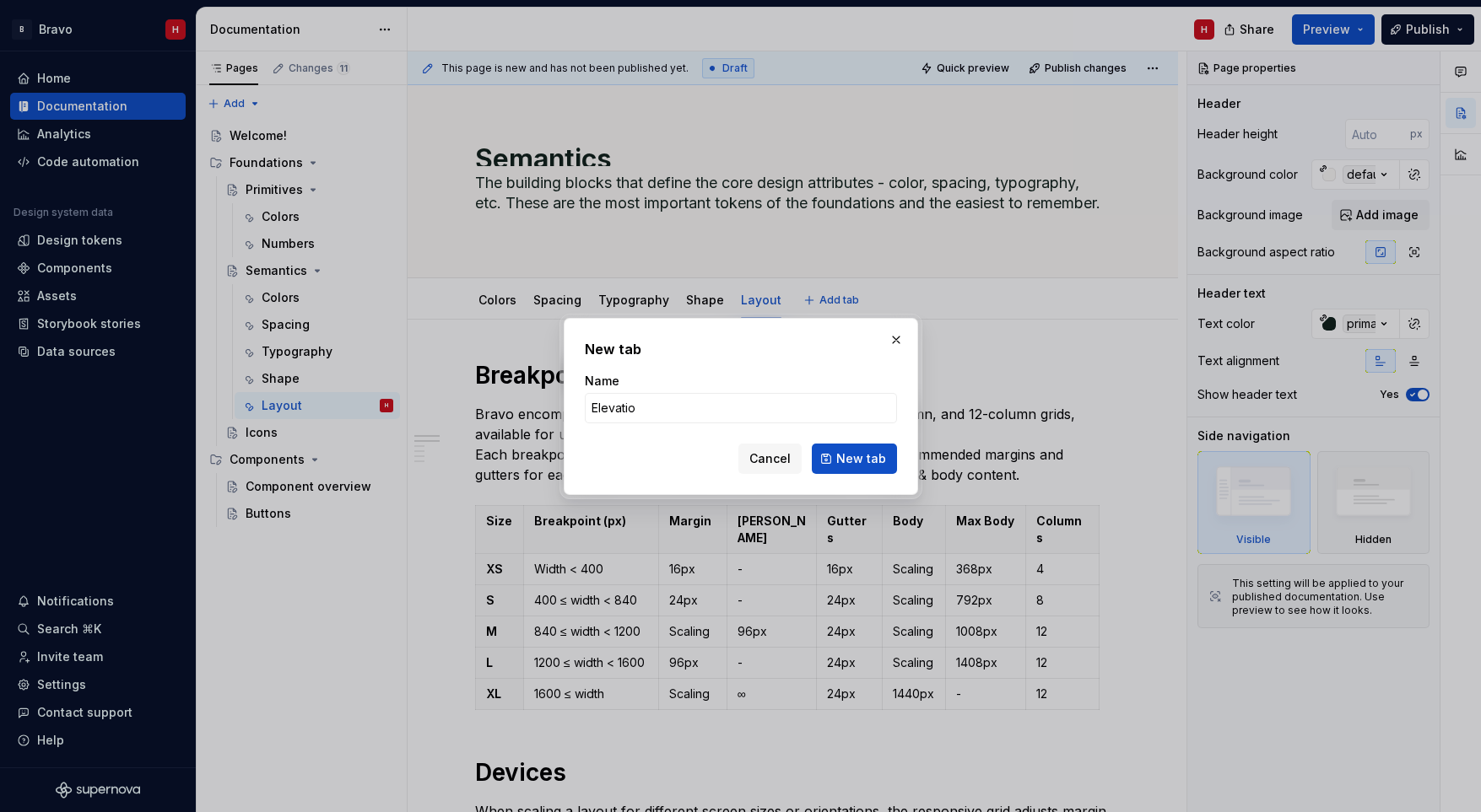
type input "Elevation"
click button "New tab" at bounding box center [854, 459] width 85 height 31
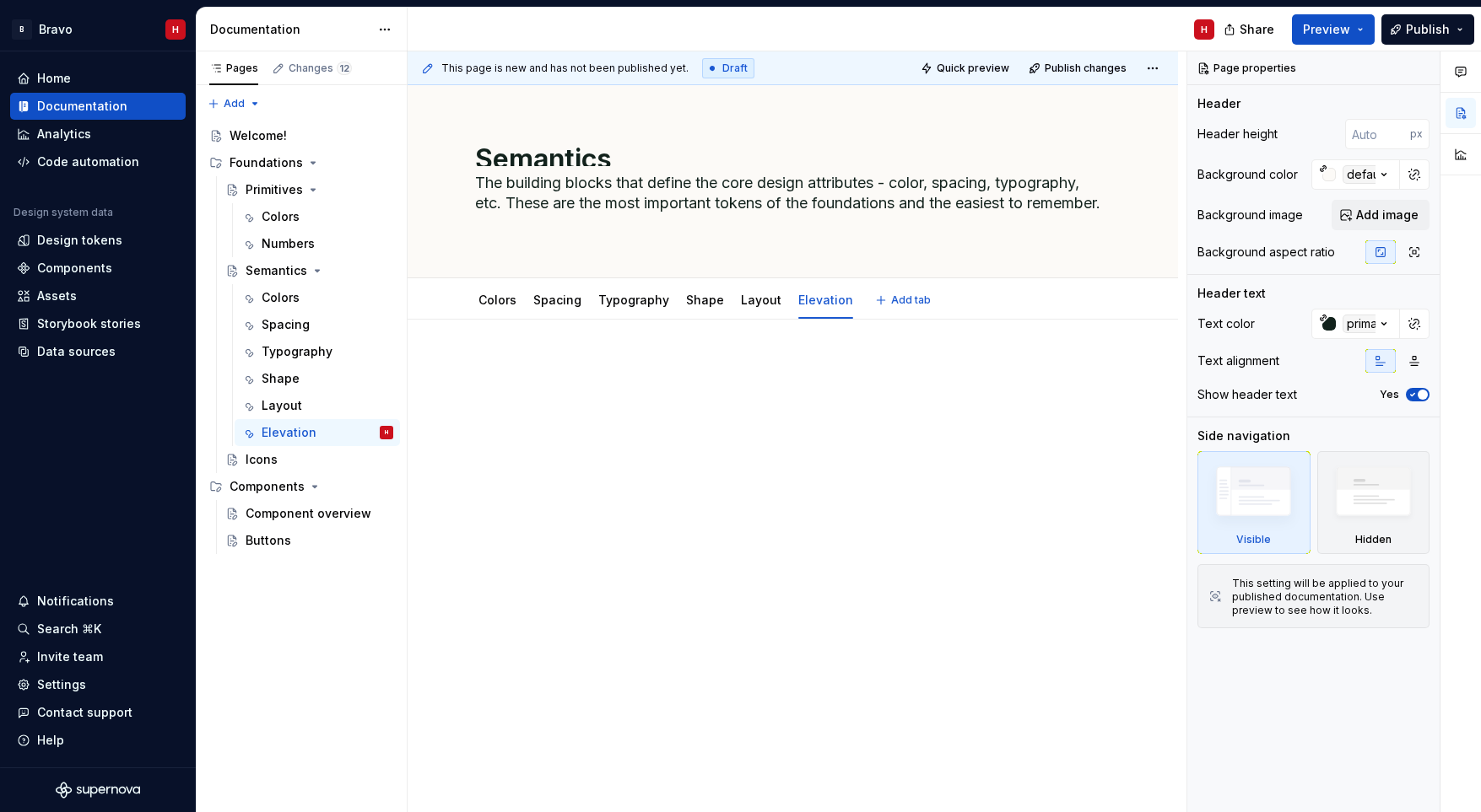
type textarea "*"
click at [620, 379] on p at bounding box center [793, 370] width 635 height 20
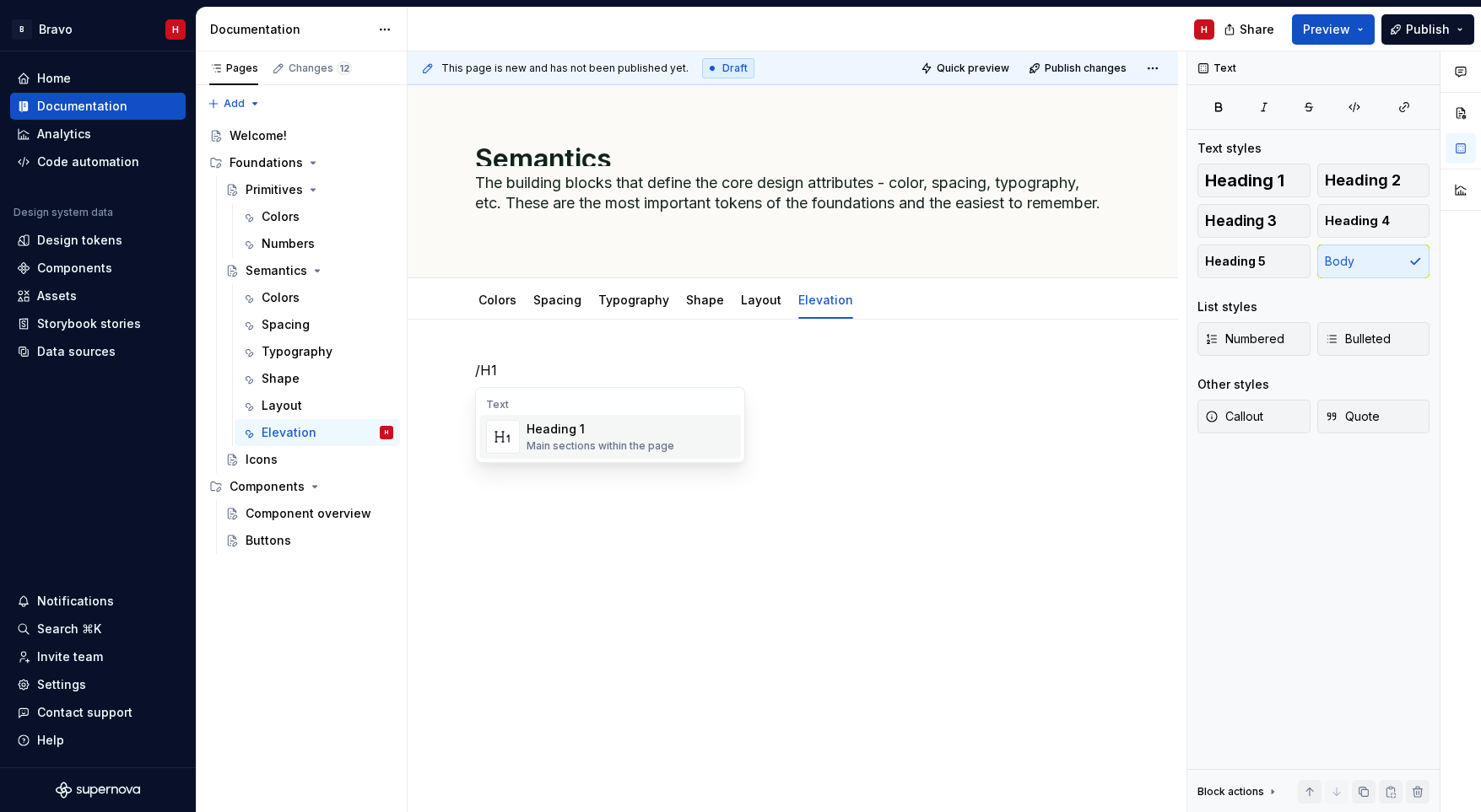
click at [615, 437] on div "Heading 1" at bounding box center [600, 429] width 147 height 17
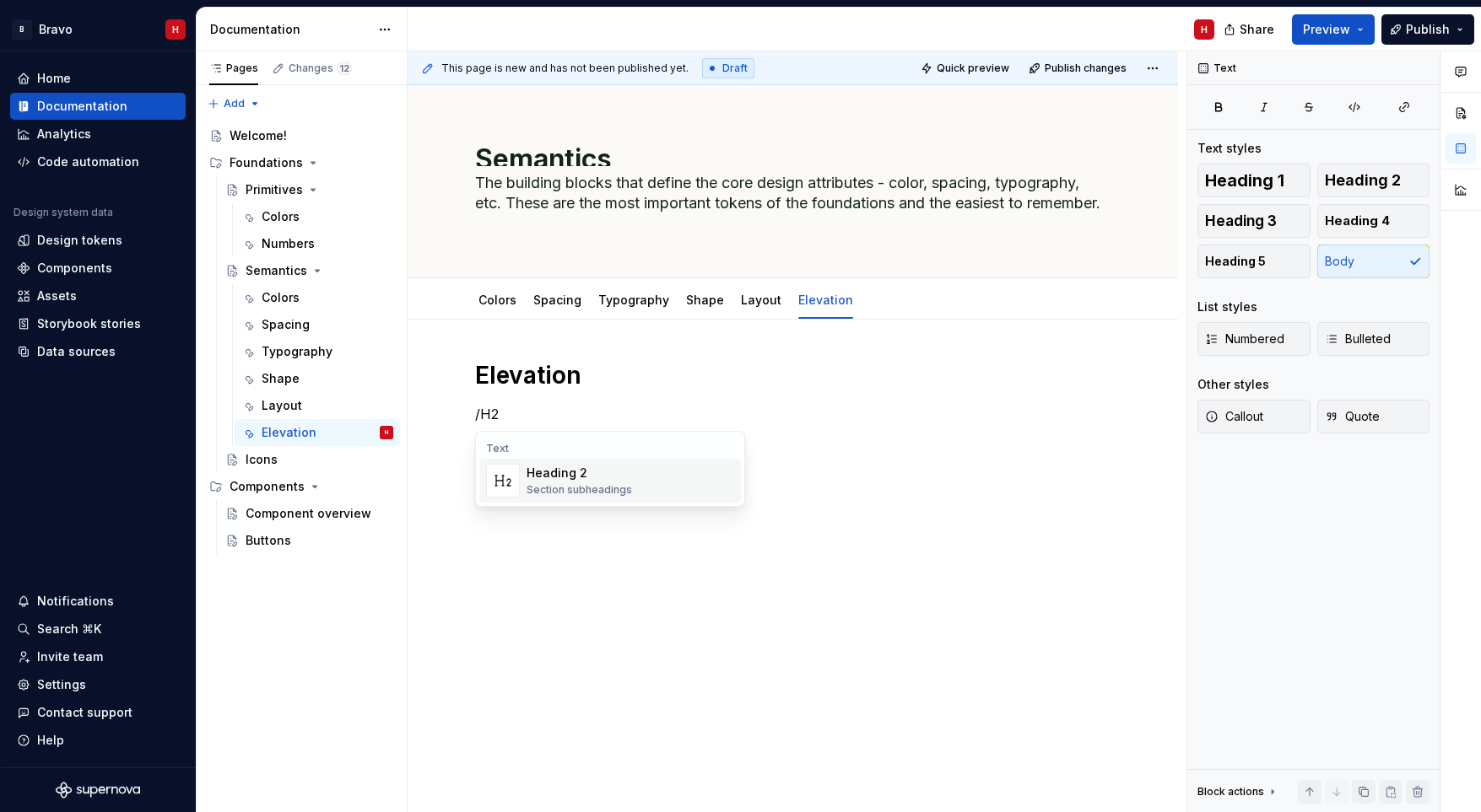
click at [634, 485] on div "Heading 2 Section subheadings" at bounding box center [630, 480] width 207 height 33
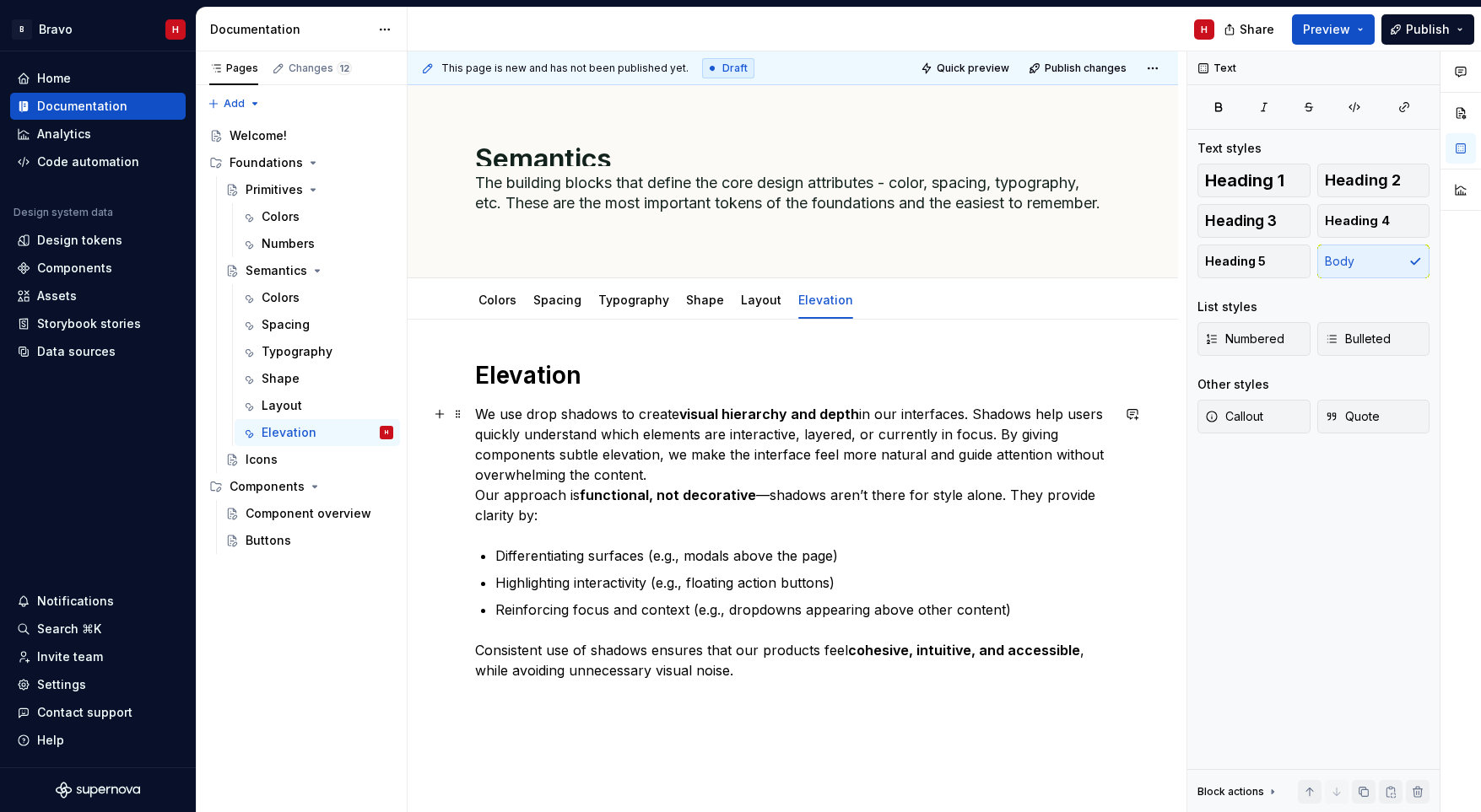
click at [983, 457] on p "We use drop shadows to create visual hierarchy and depth in our interfaces. Sha…" at bounding box center [793, 465] width 635 height 121
click at [657, 474] on p "We use drop shadows to create visual hierarchy and depth in our interfaces. Sha…" at bounding box center [793, 465] width 635 height 121
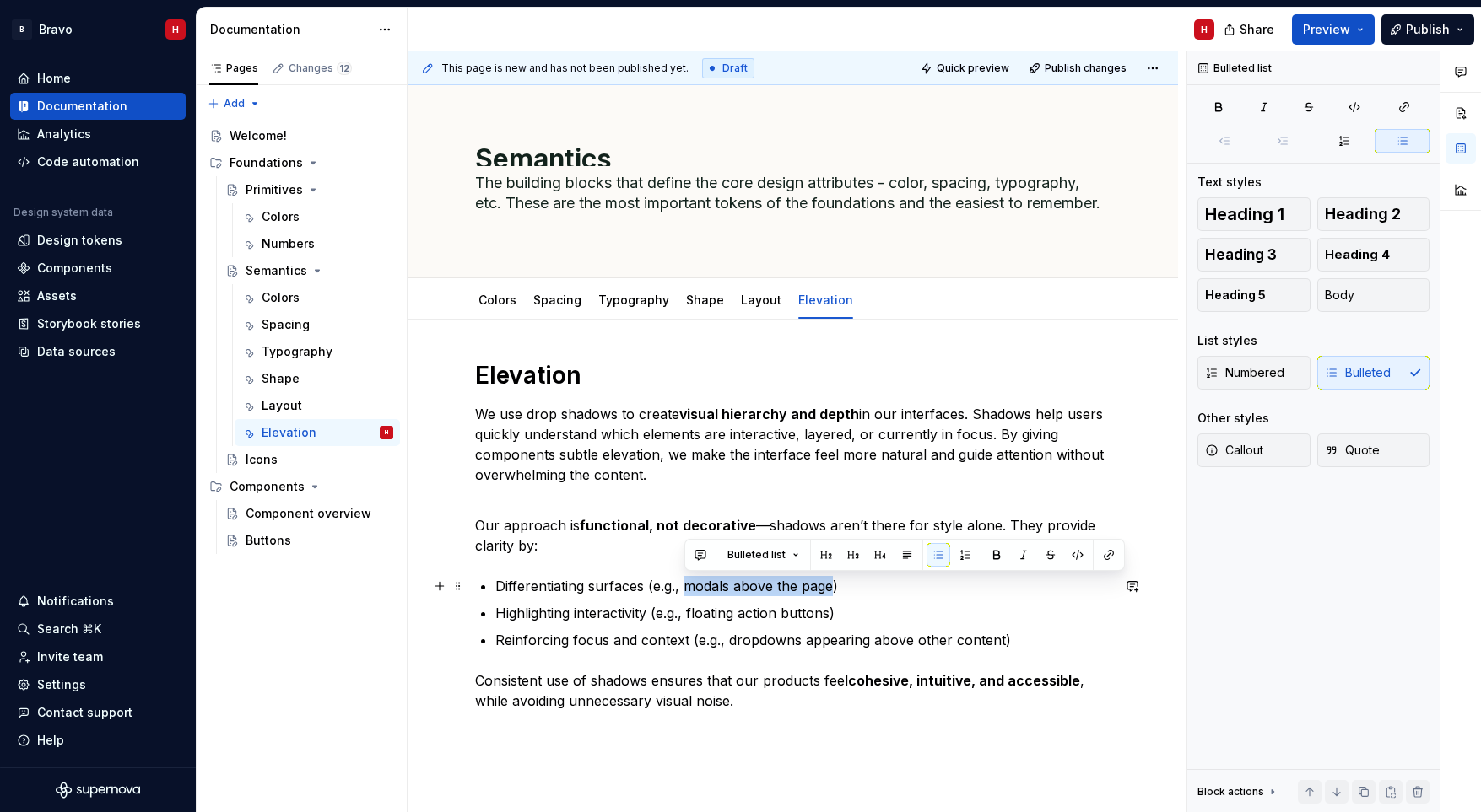
drag, startPoint x: 684, startPoint y: 587, endPoint x: 834, endPoint y: 595, distance: 150.2
click at [834, 595] on p "Differentiating surfaces (e.g., modals above the page)" at bounding box center [802, 586] width 615 height 20
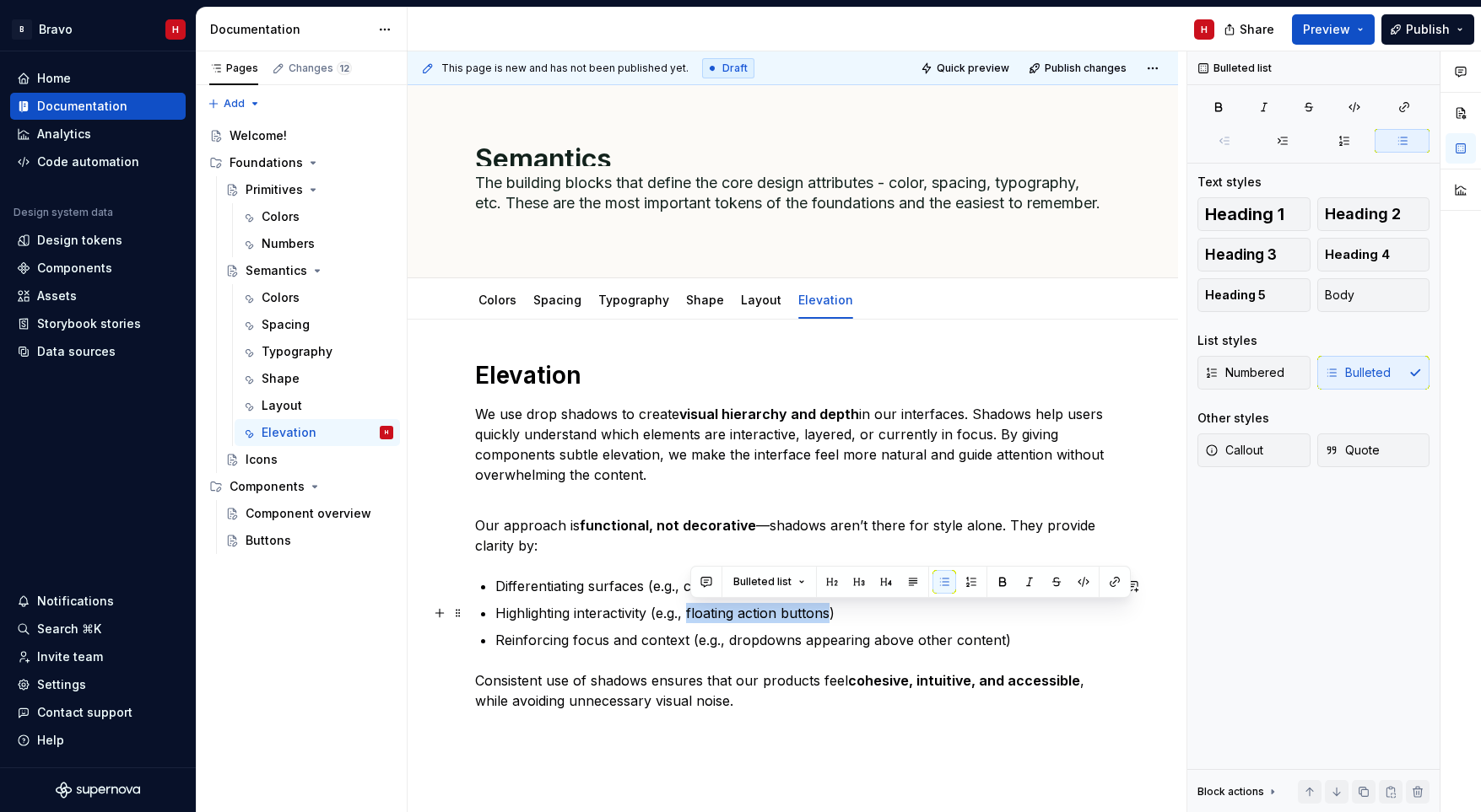
drag, startPoint x: 833, startPoint y: 614, endPoint x: 689, endPoint y: 612, distance: 144.0
click at [689, 612] on p "Highlighting interactivity (e.g., floating action buttons)" at bounding box center [802, 613] width 615 height 20
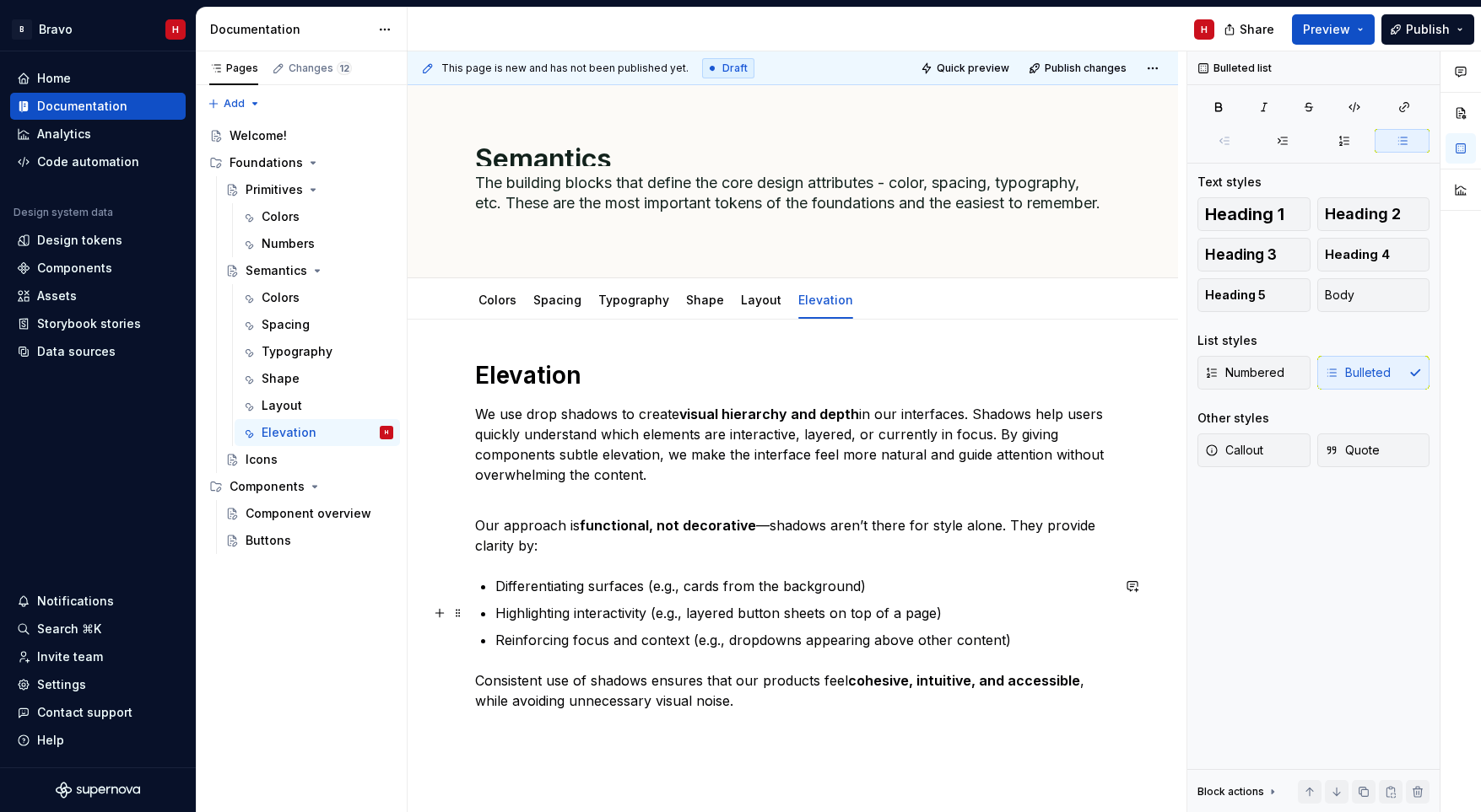
click at [726, 617] on p "Highlighting interactivity (e.g., layered button sheets on top of a page)" at bounding box center [802, 613] width 615 height 20
click at [879, 699] on p "Consistent use of shadows ensures that our products feel cohesive, intuitive, a…" at bounding box center [793, 690] width 635 height 41
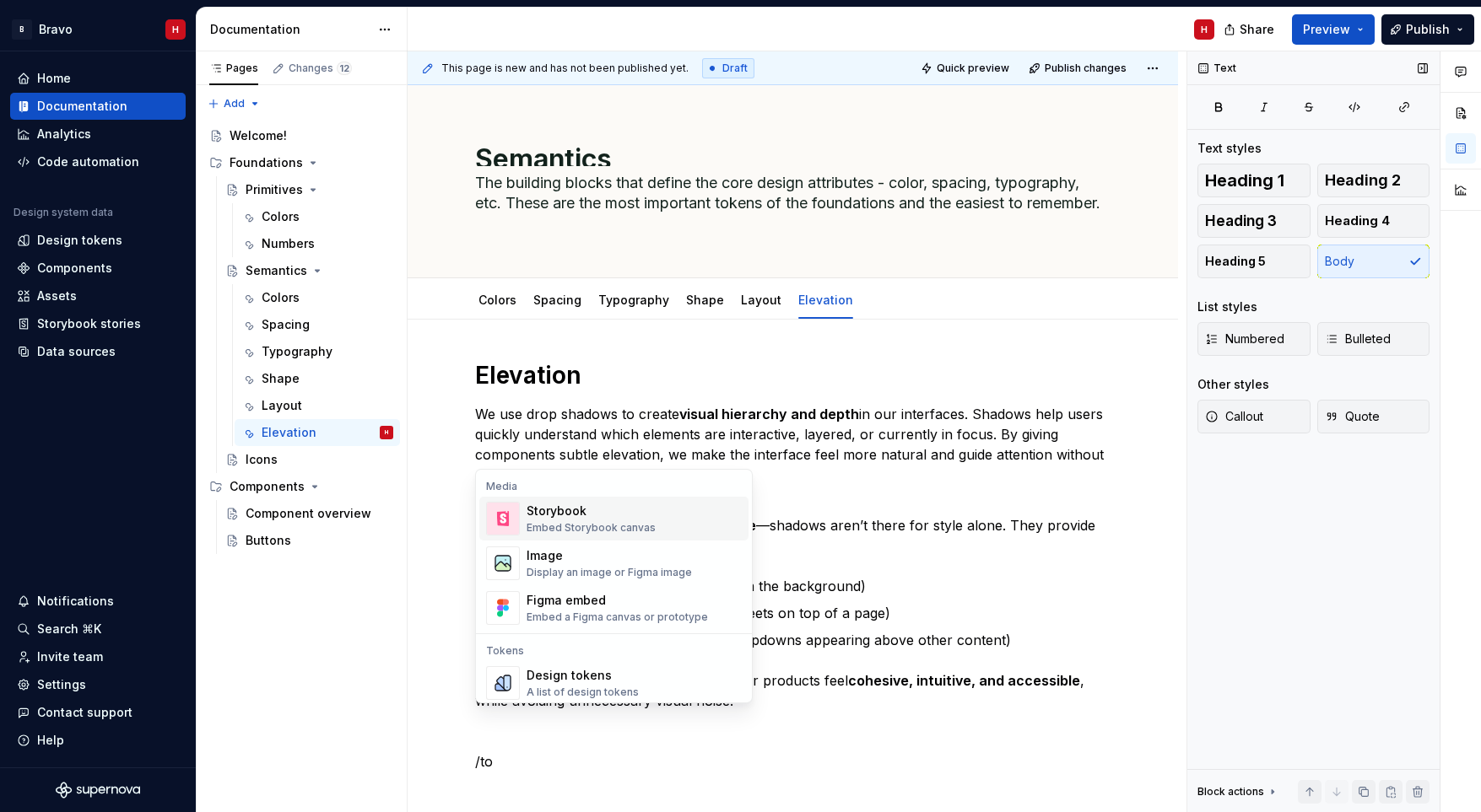
scroll to position [42, 0]
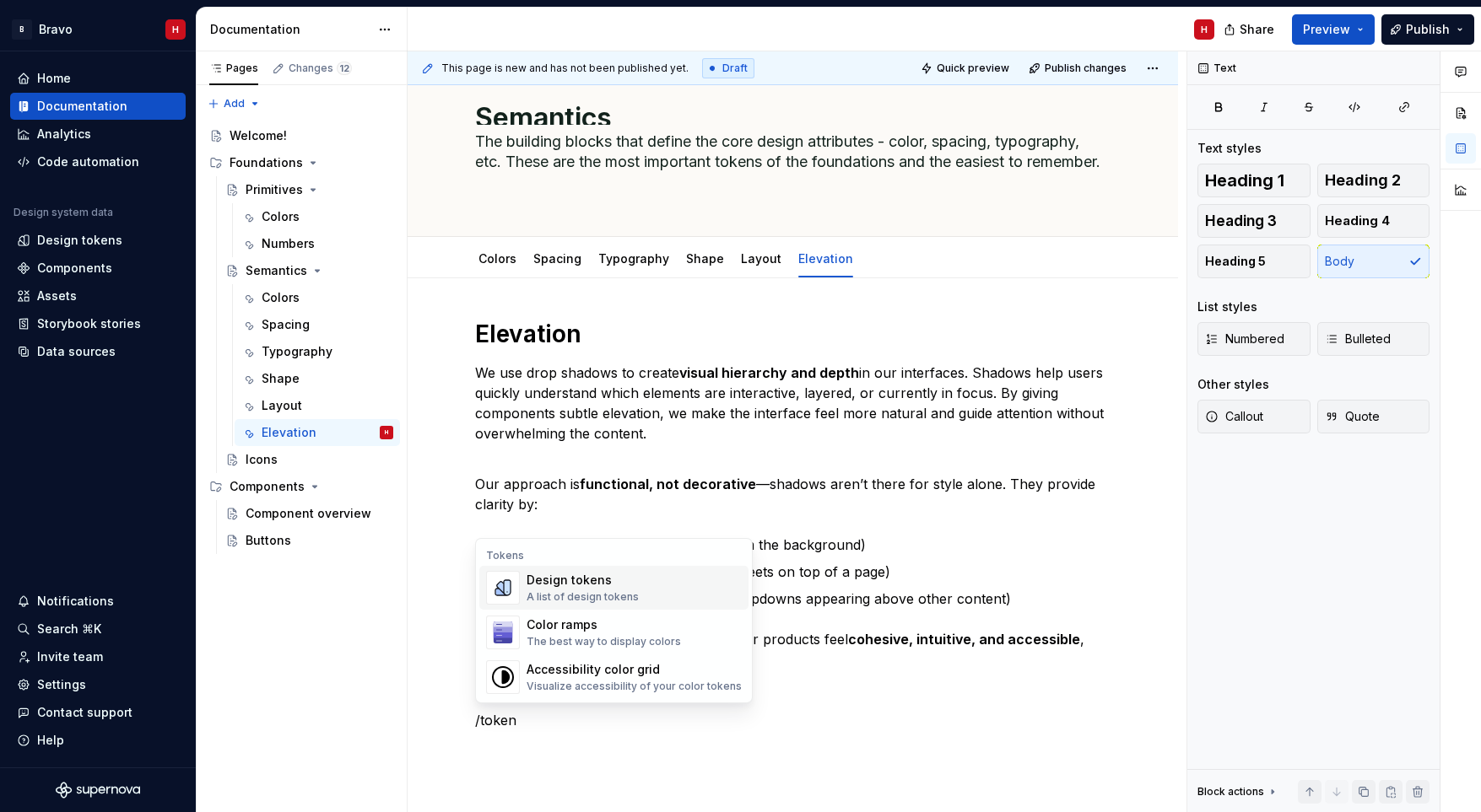
click at [565, 589] on div "Design tokens A list of design tokens" at bounding box center [583, 587] width 112 height 32
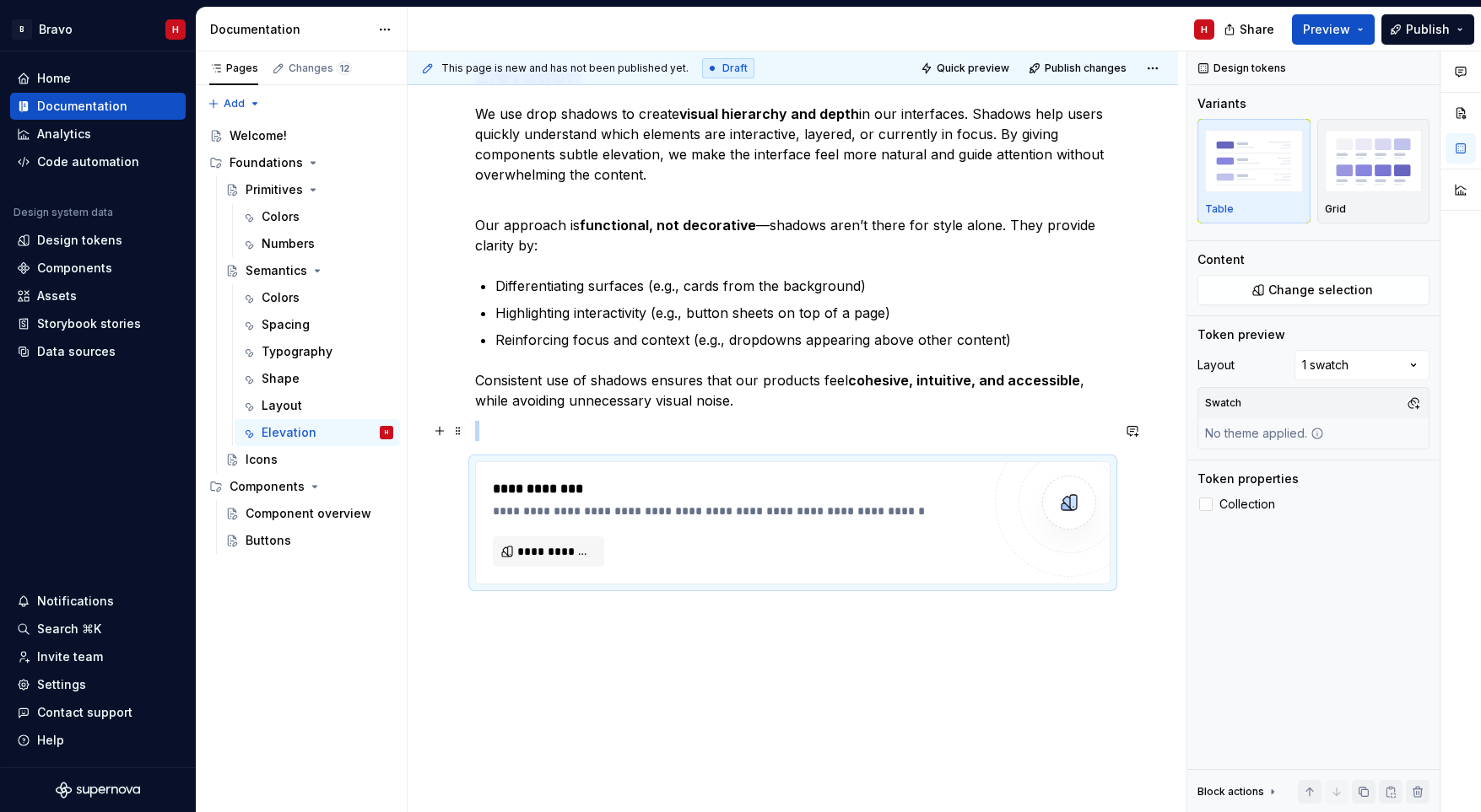
scroll to position [335, 0]
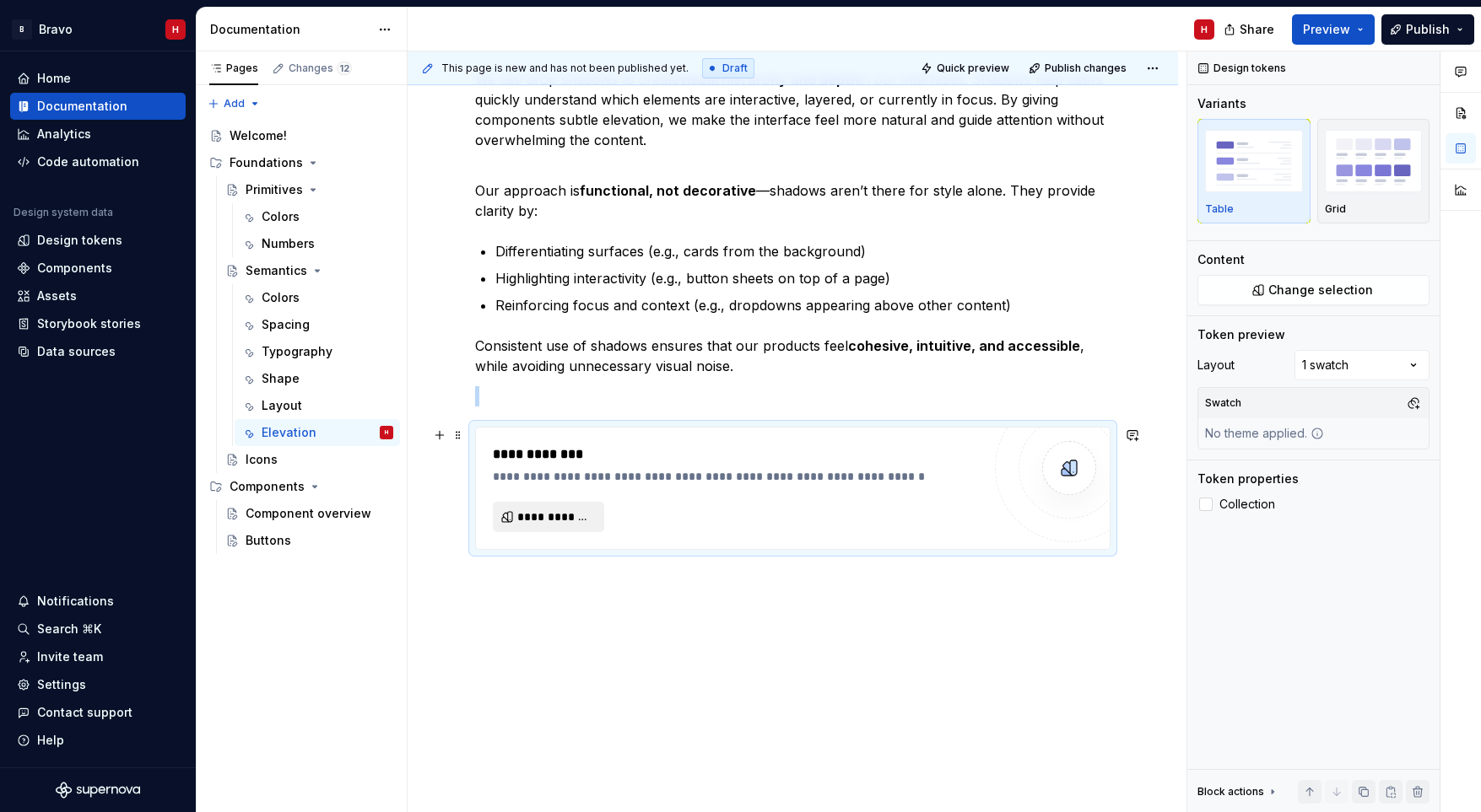
click at [577, 522] on span "**********" at bounding box center [555, 516] width 76 height 17
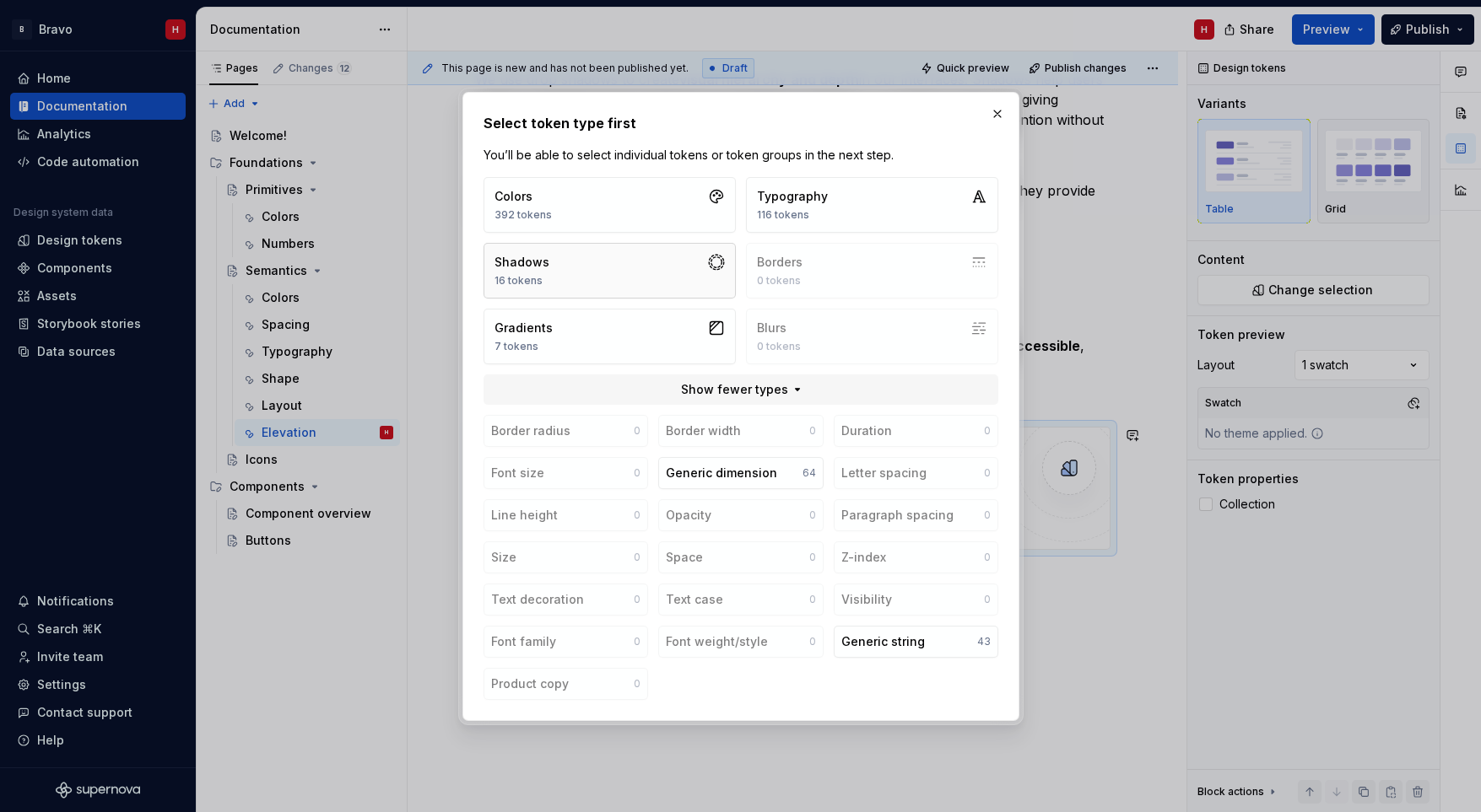
click at [546, 267] on button "Shadows 16 tokens" at bounding box center [609, 271] width 252 height 56
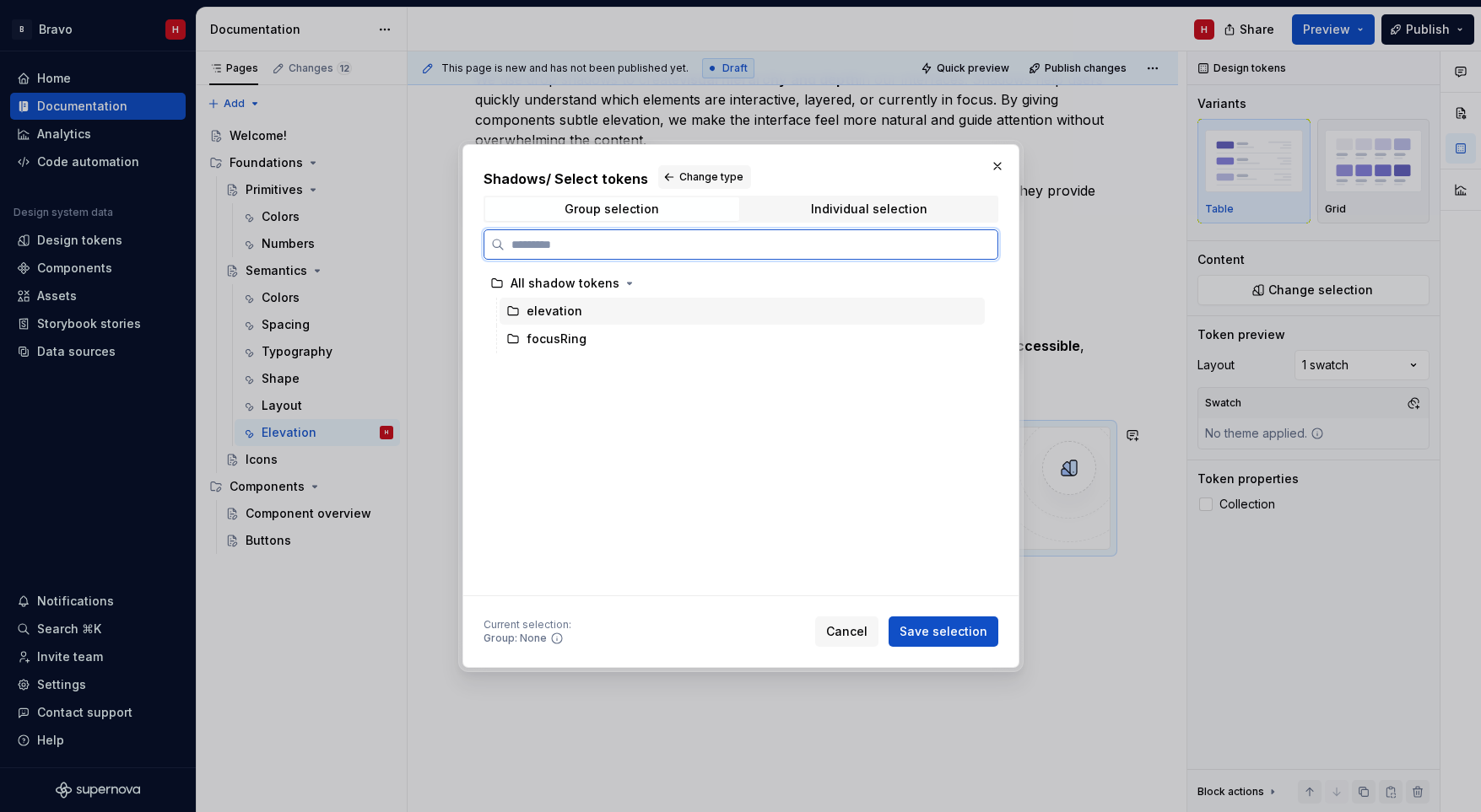
click at [555, 316] on div "elevation" at bounding box center [555, 311] width 56 height 17
click at [584, 336] on div "focusRing" at bounding box center [742, 339] width 485 height 27
click at [595, 318] on div "elevation" at bounding box center [742, 311] width 485 height 27
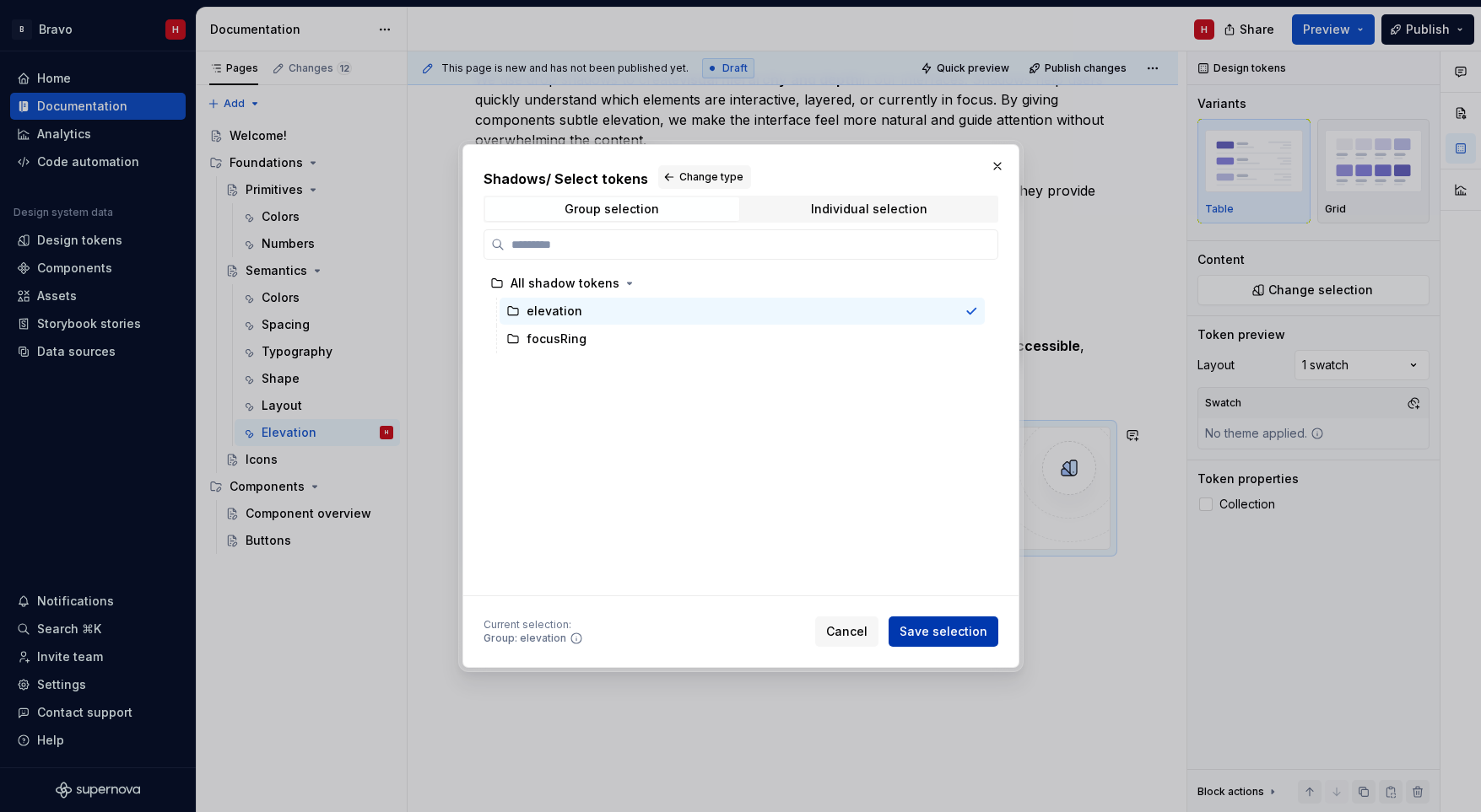
click at [932, 632] on span "Save selection" at bounding box center [943, 631] width 88 height 17
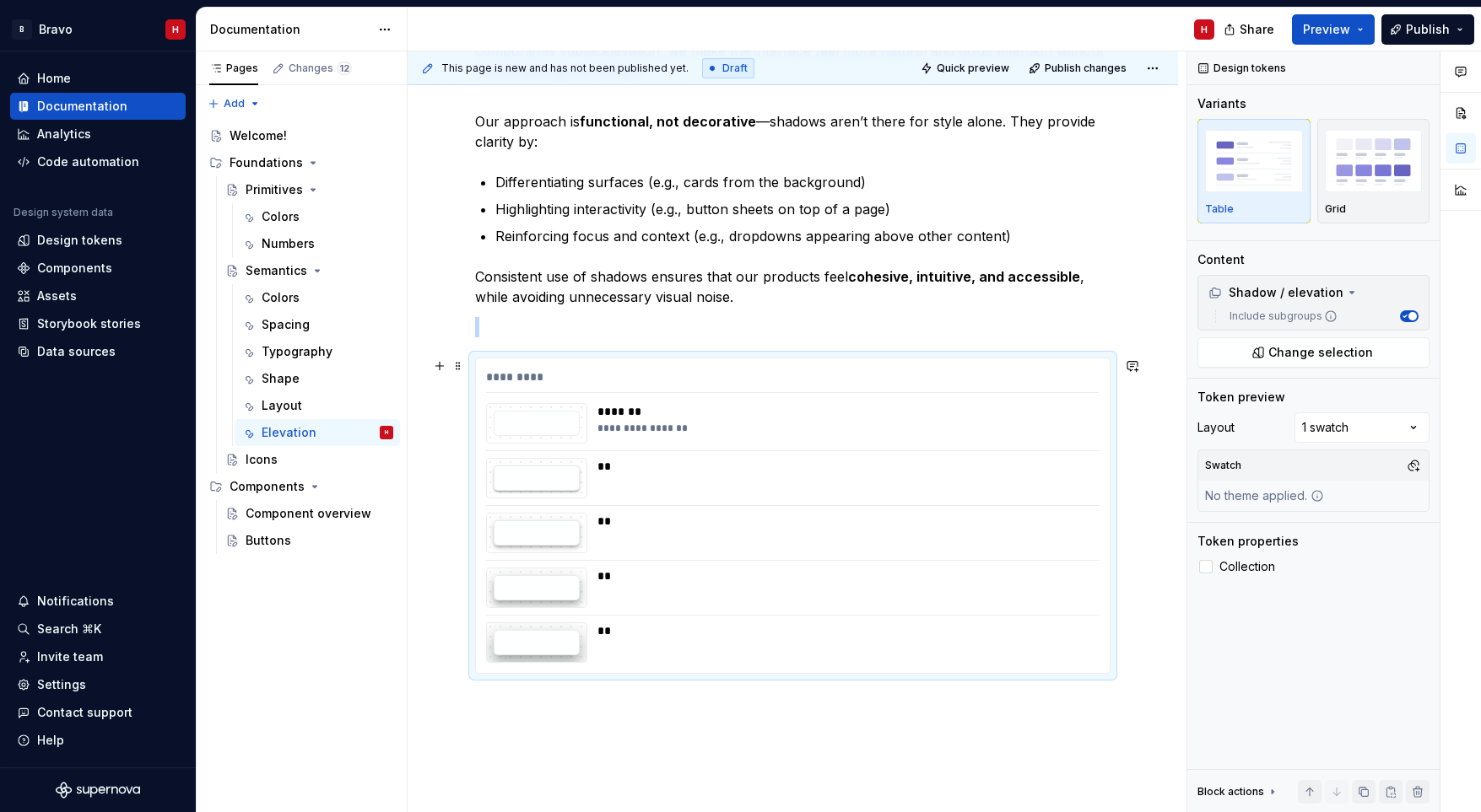
scroll to position [430, 0]
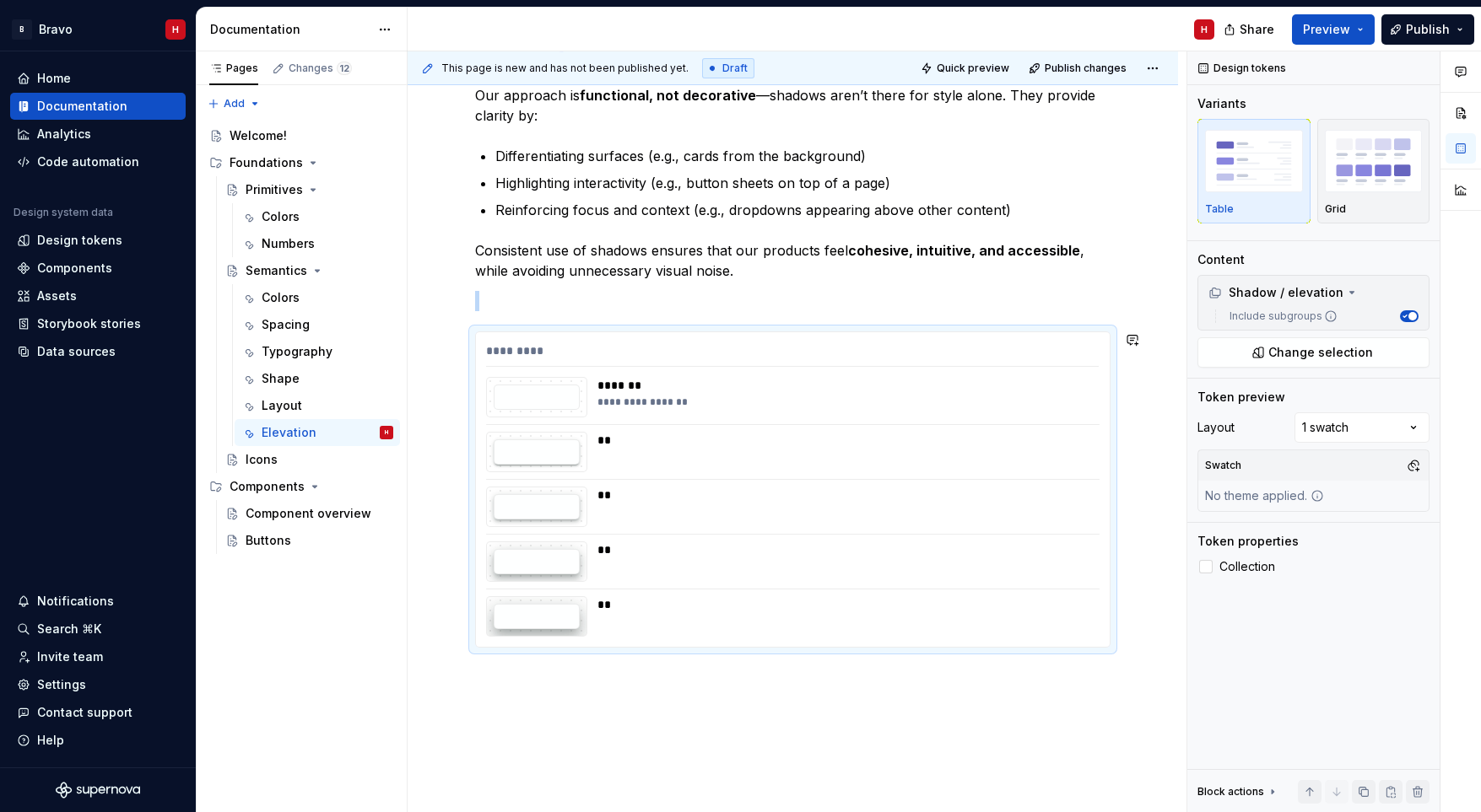
click at [828, 713] on div "**********" at bounding box center [793, 401] width 771 height 1022
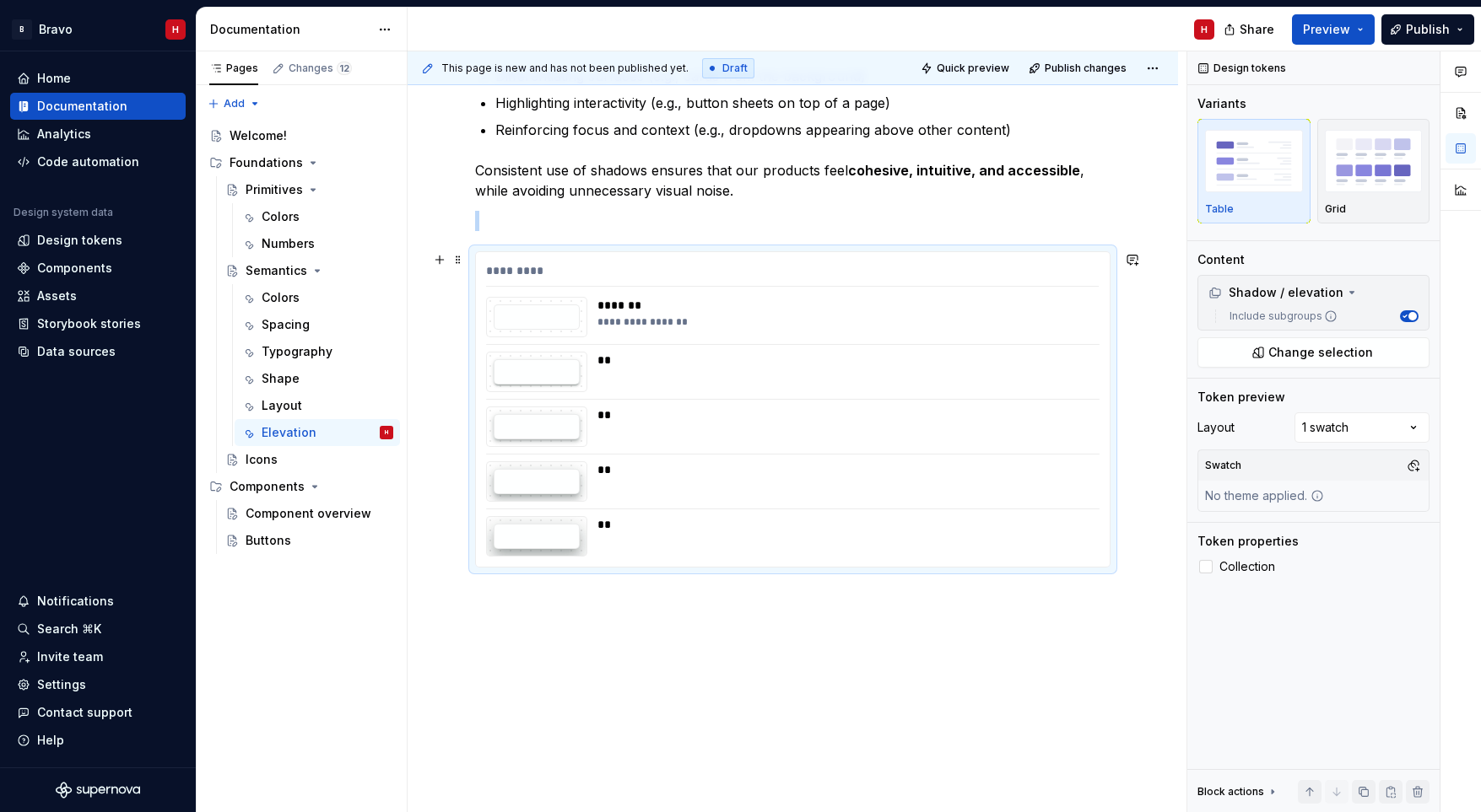
scroll to position [529, 0]
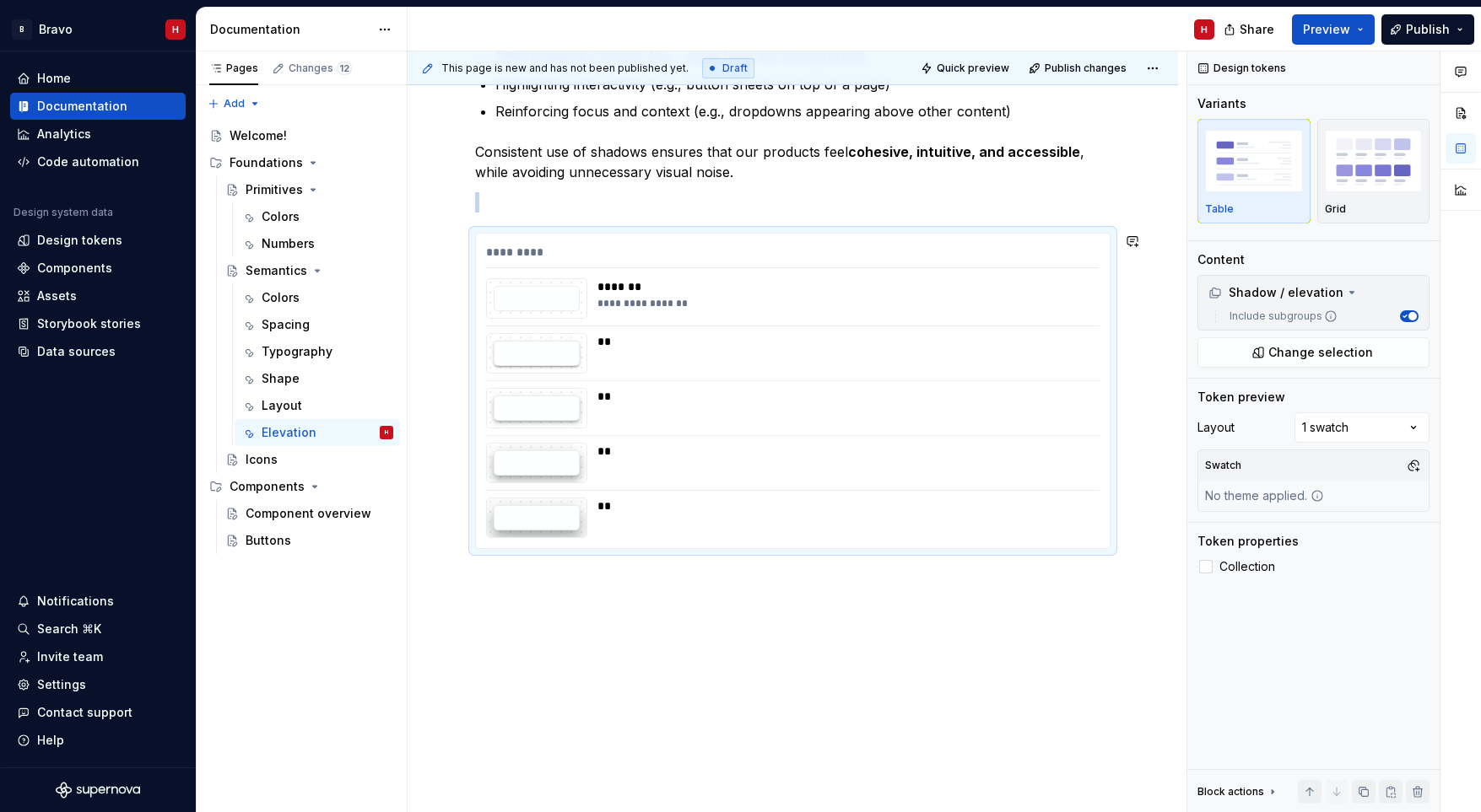
click at [567, 598] on div "**********" at bounding box center [793, 302] width 771 height 1022
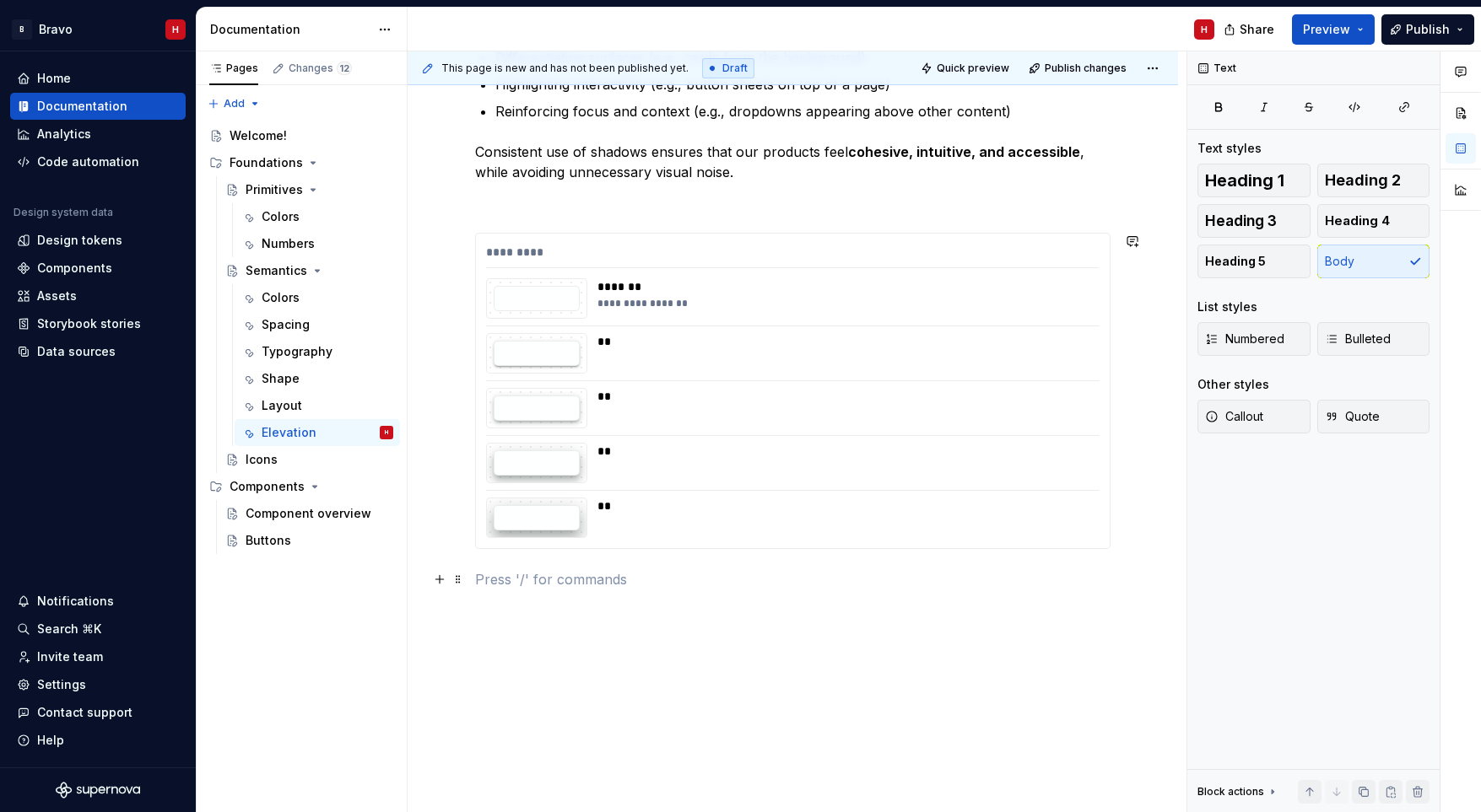
click at [496, 579] on p at bounding box center [793, 580] width 635 height 20
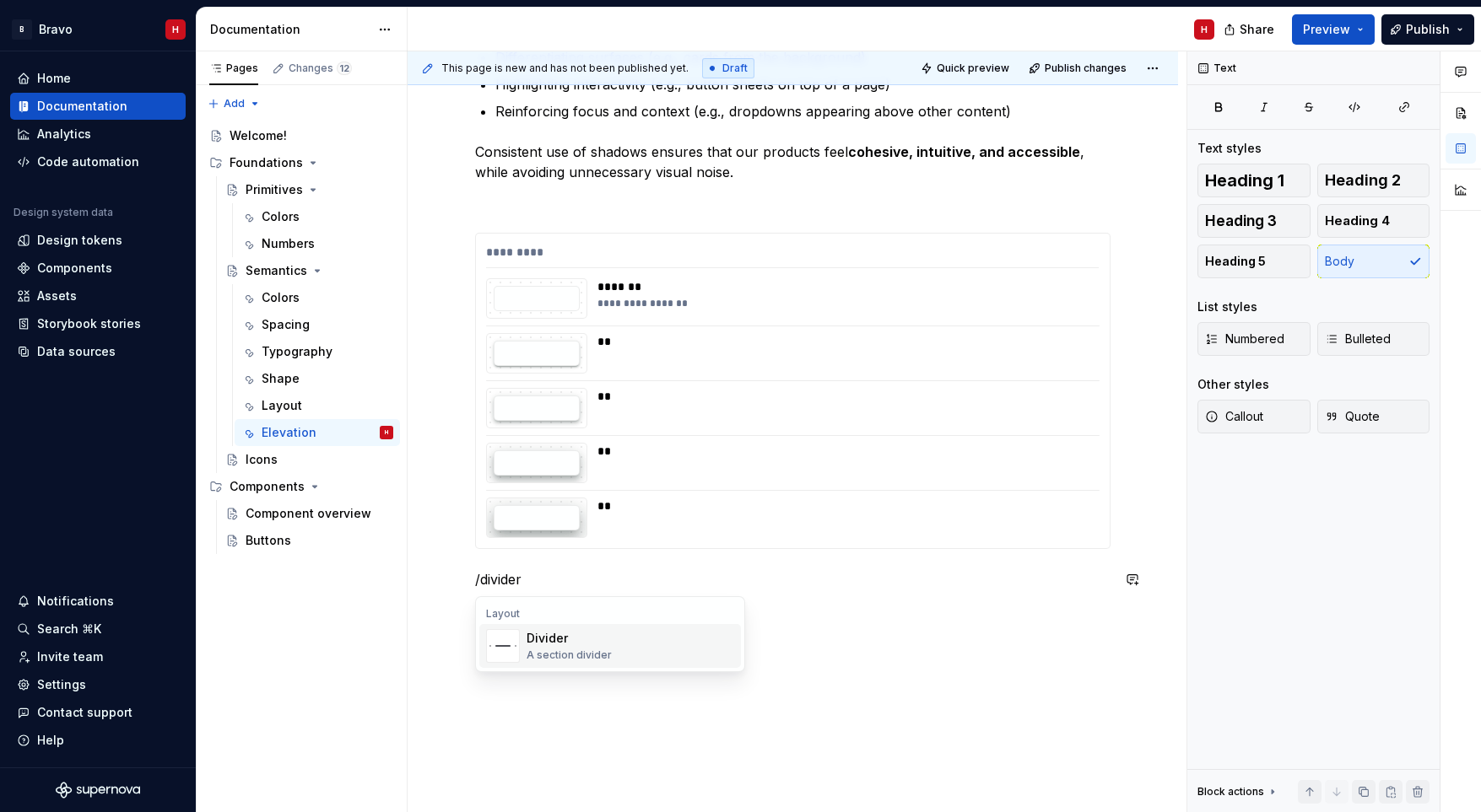
click at [523, 647] on span "Divider A section divider" at bounding box center [610, 646] width 261 height 43
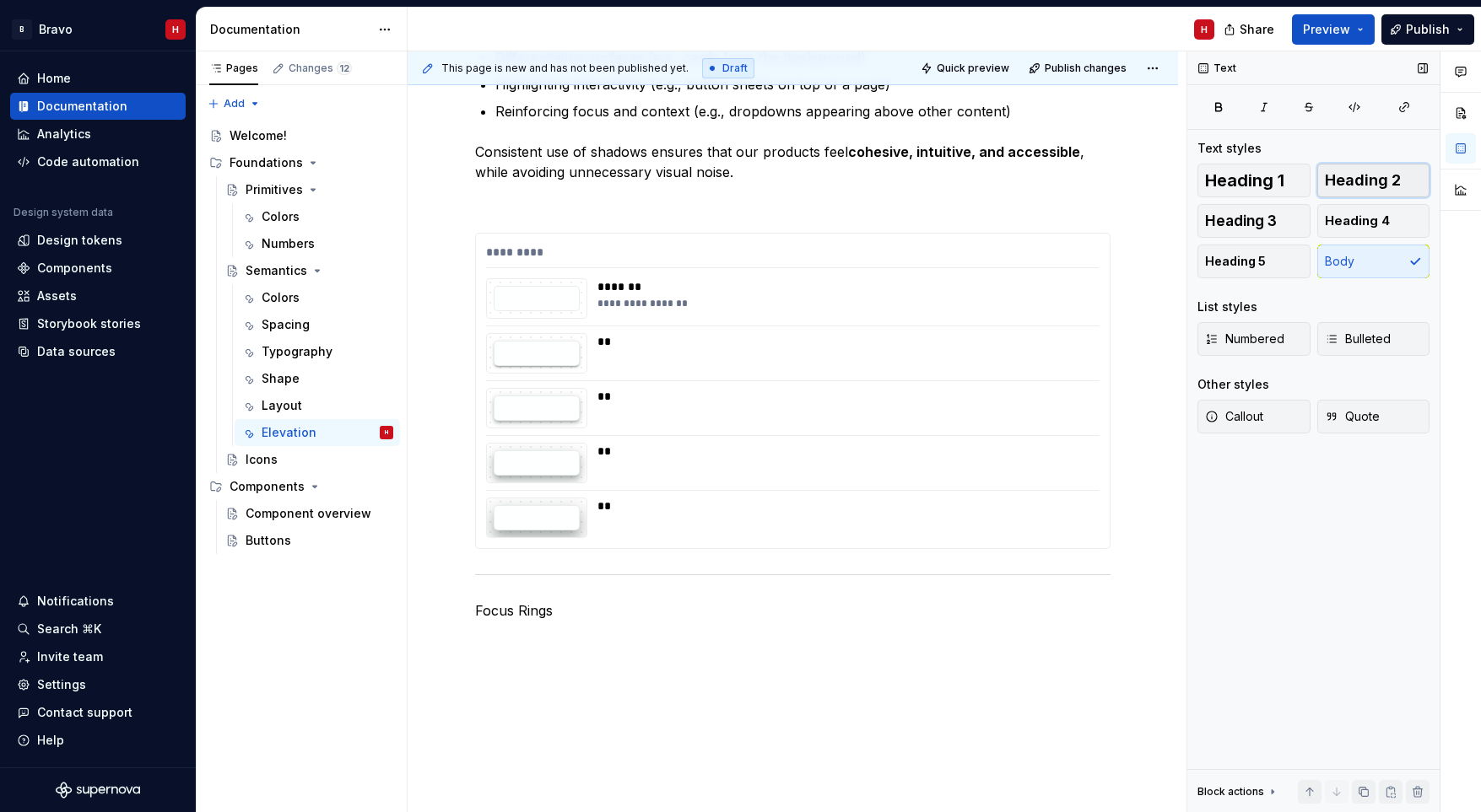
click at [1347, 187] on span "Heading 2" at bounding box center [1362, 180] width 76 height 17
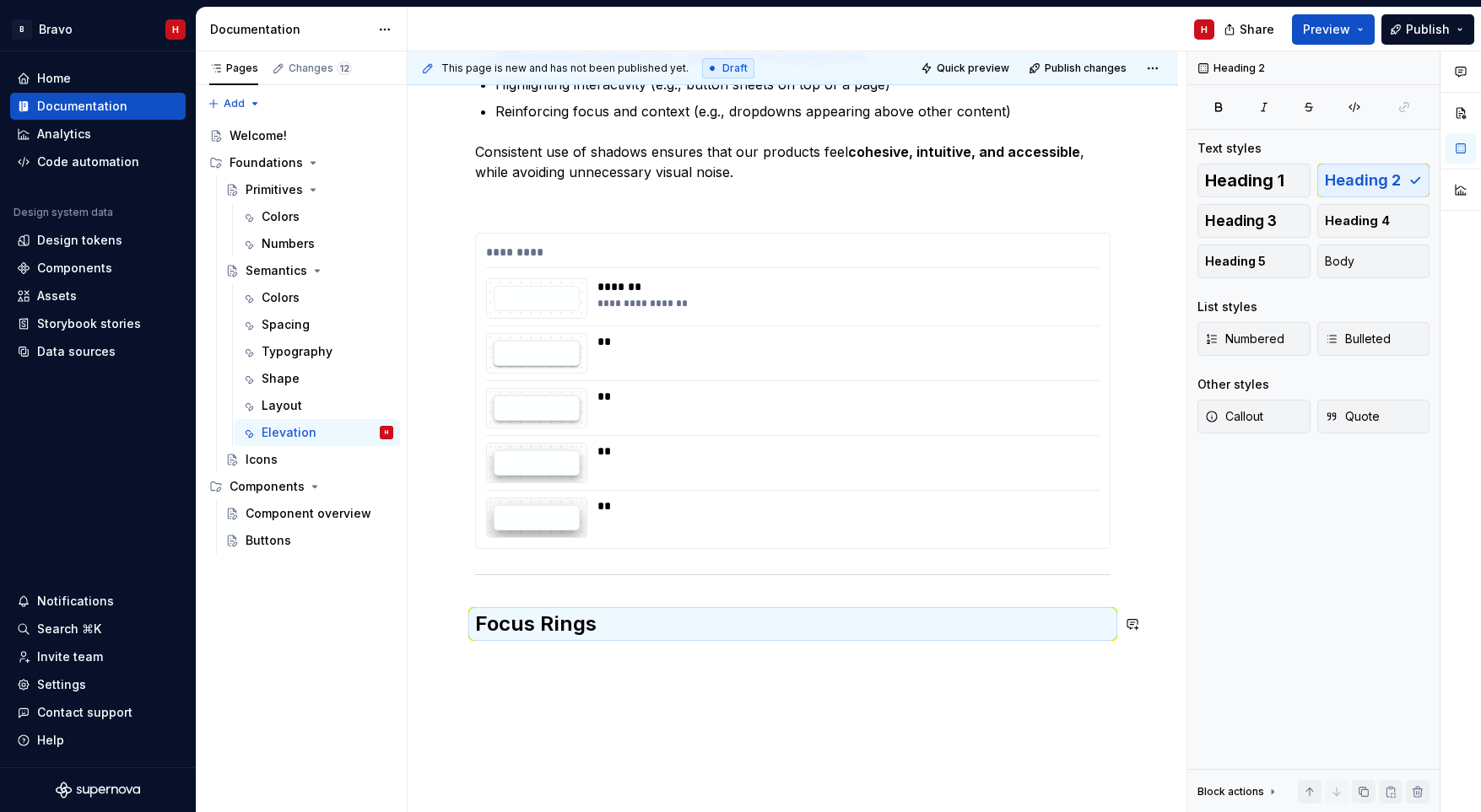
click at [658, 662] on div "**********" at bounding box center [793, 346] width 771 height 1110
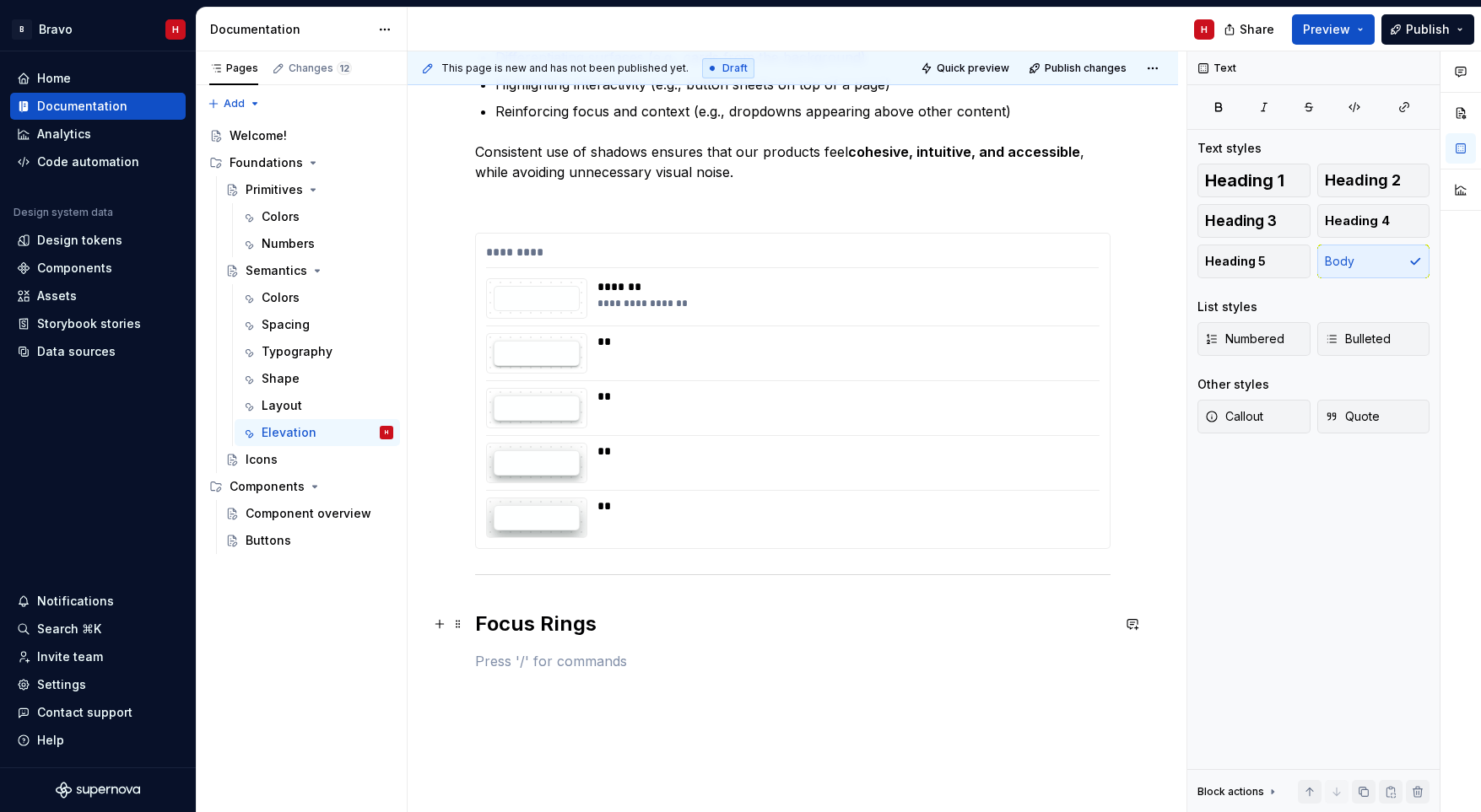
click at [589, 624] on h2 "Focus Rings" at bounding box center [793, 624] width 635 height 27
click at [555, 644] on div "**********" at bounding box center [793, 250] width 635 height 840
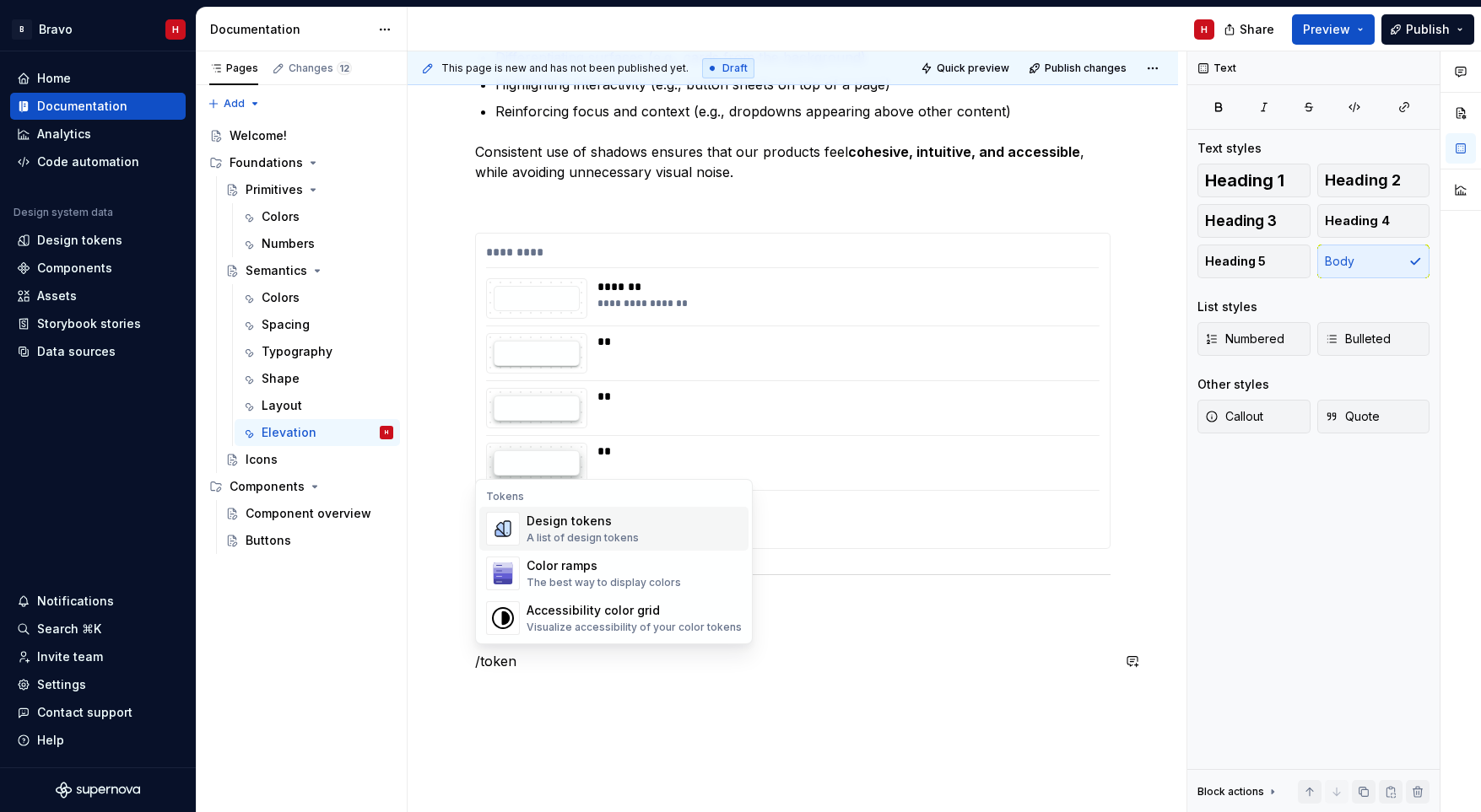
click at [575, 533] on div "A list of design tokens" at bounding box center [583, 538] width 112 height 14
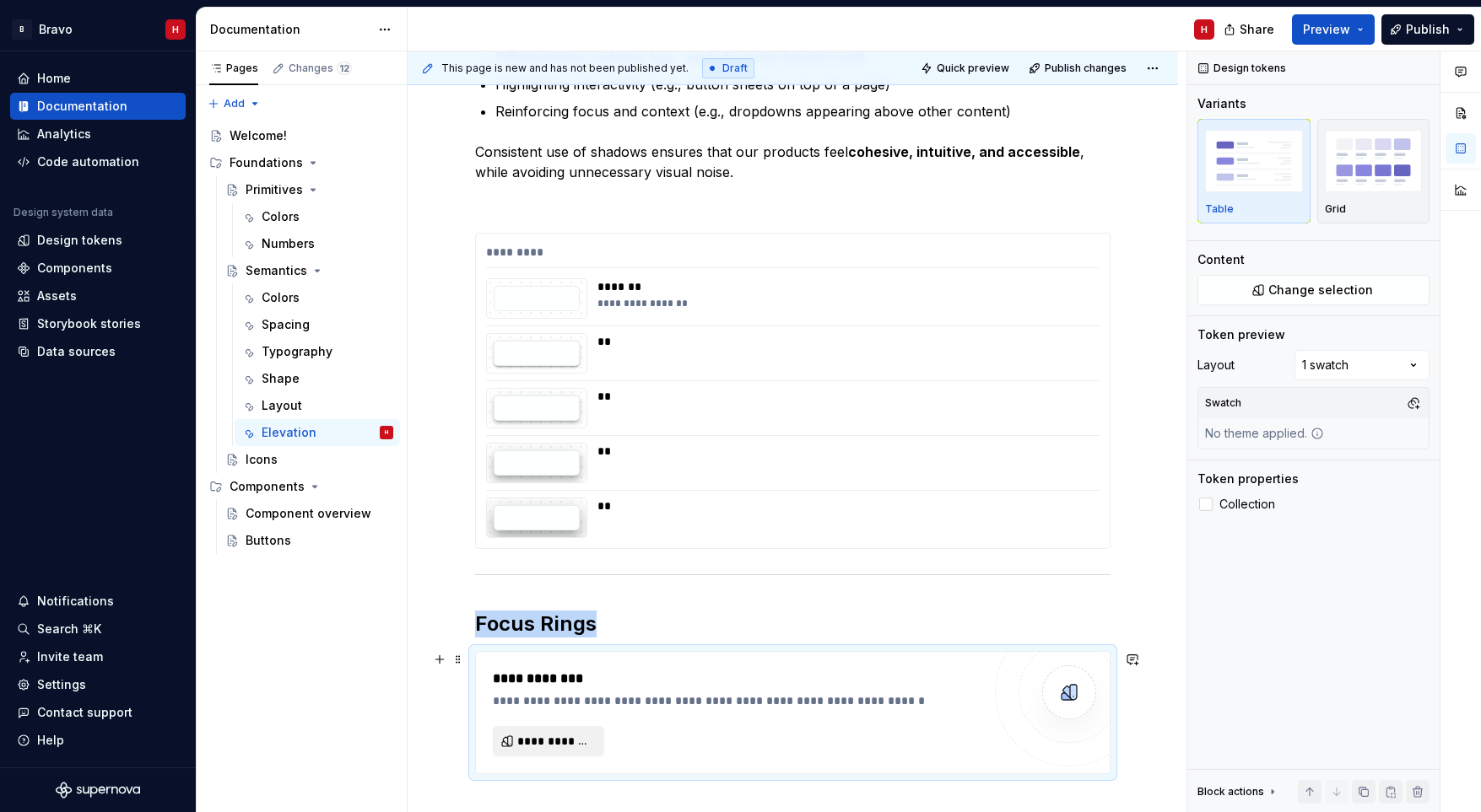
click at [577, 740] on span "**********" at bounding box center [555, 741] width 76 height 17
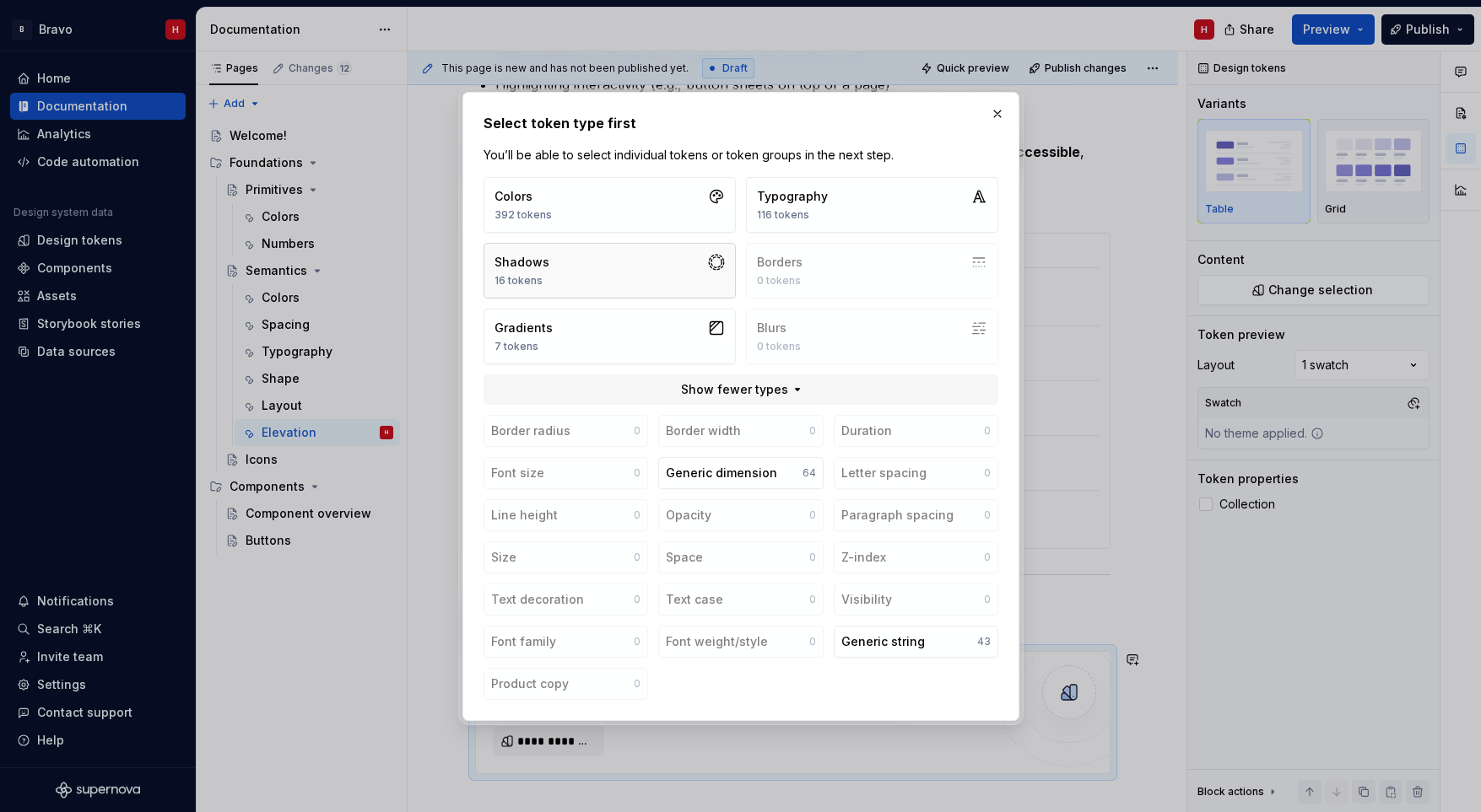
click at [581, 252] on button "Shadows 16 tokens" at bounding box center [609, 271] width 252 height 56
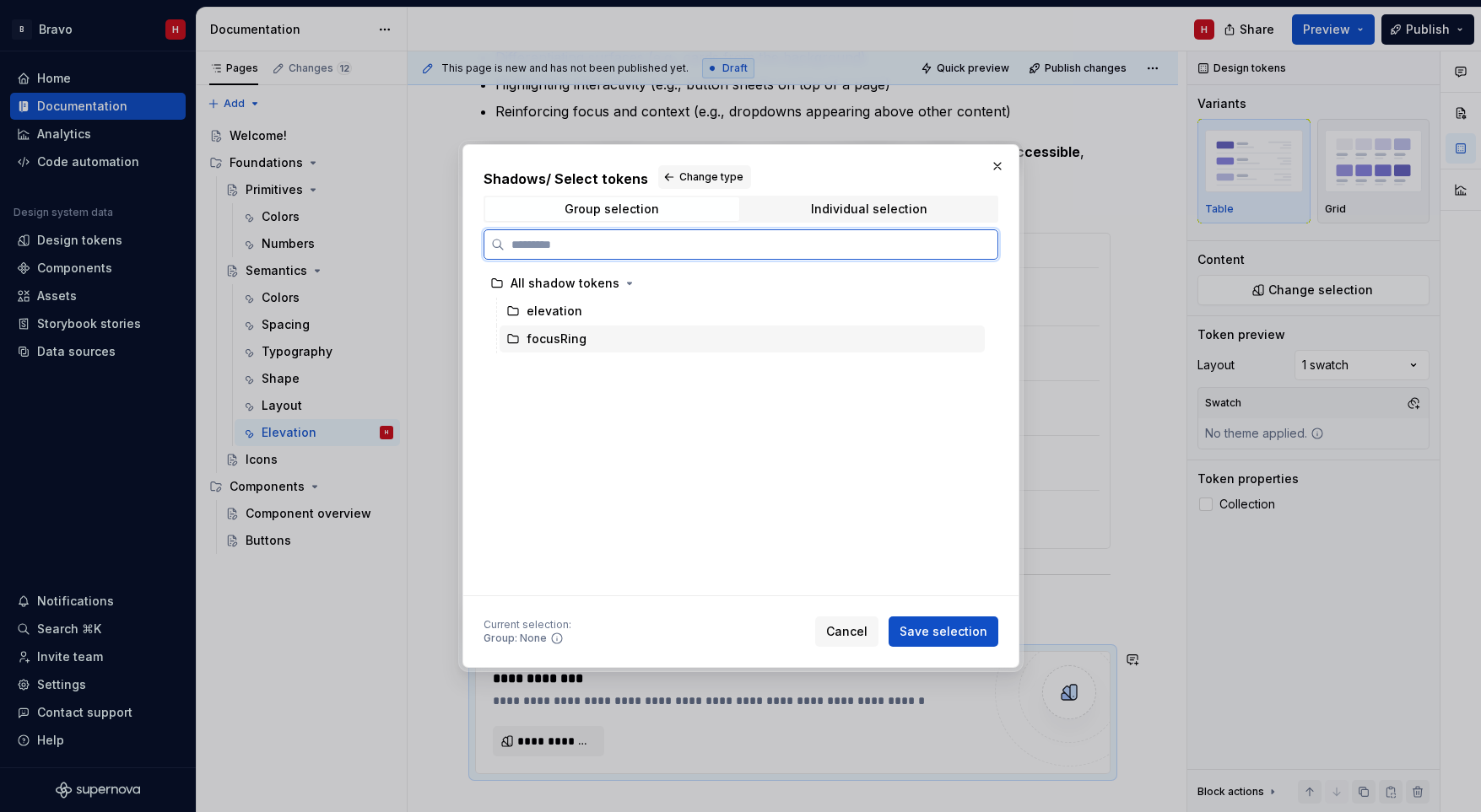
click at [545, 339] on div "focusRing" at bounding box center [556, 339] width 60 height 17
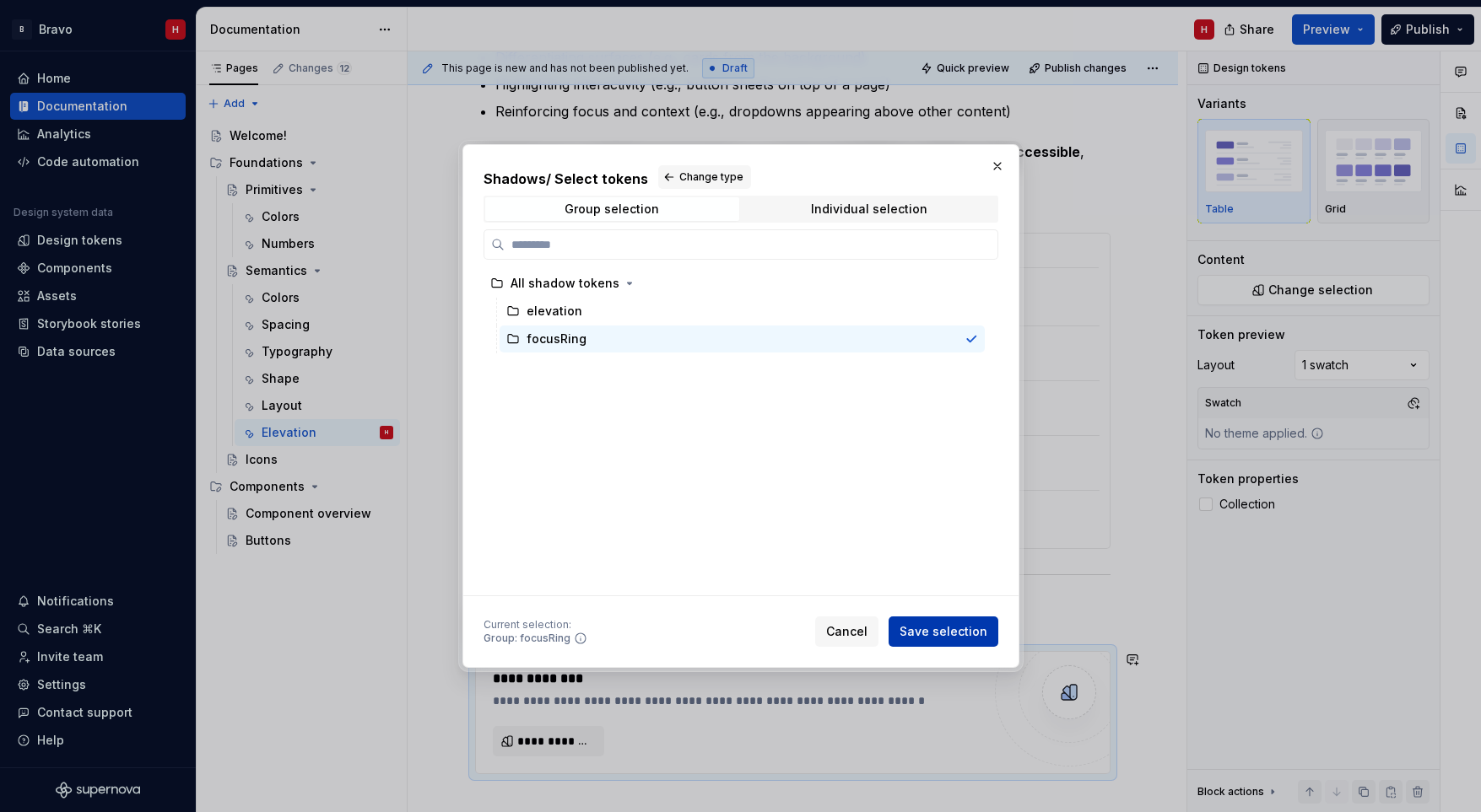
click at [940, 623] on span "Save selection" at bounding box center [943, 631] width 88 height 17
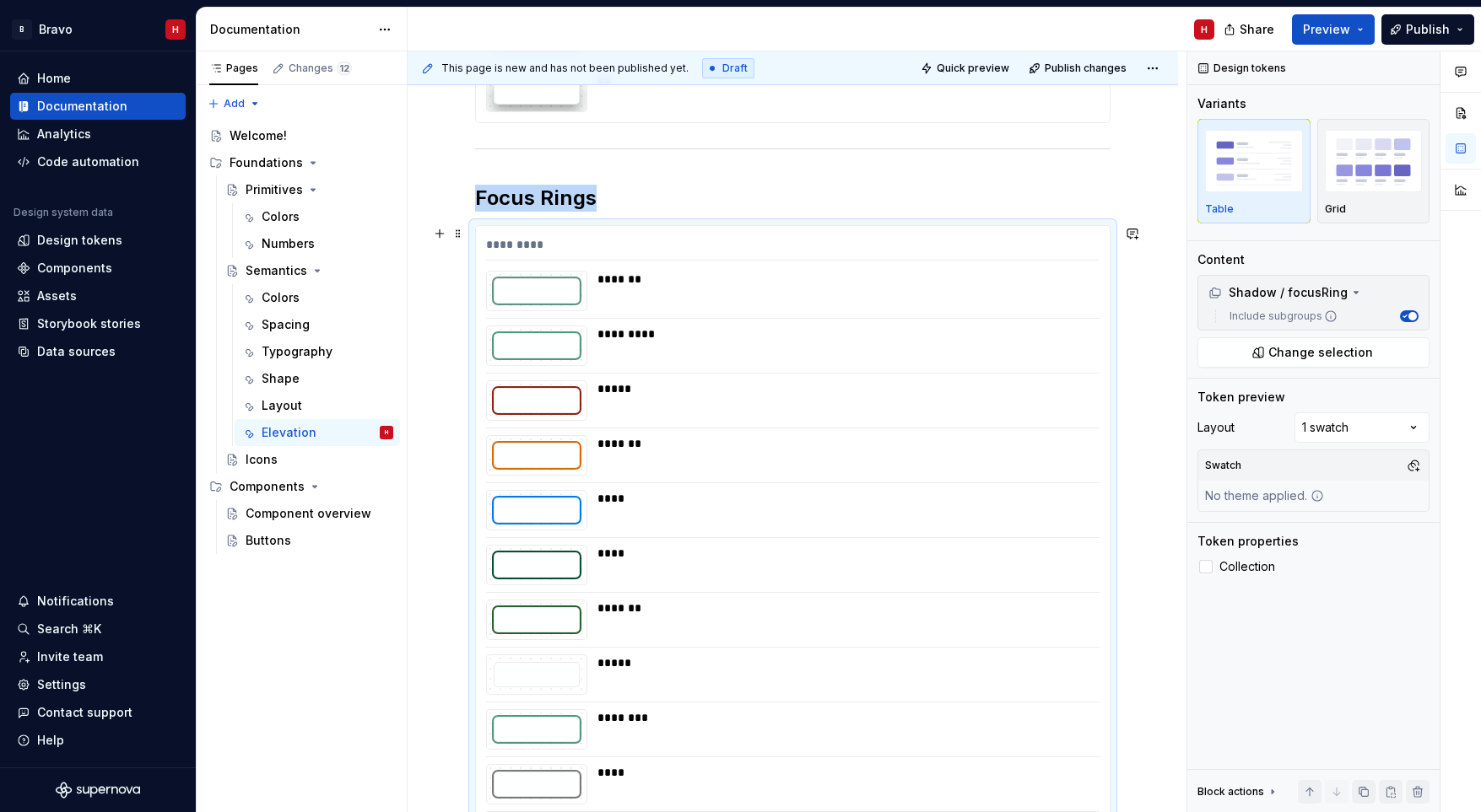
scroll to position [918, 0]
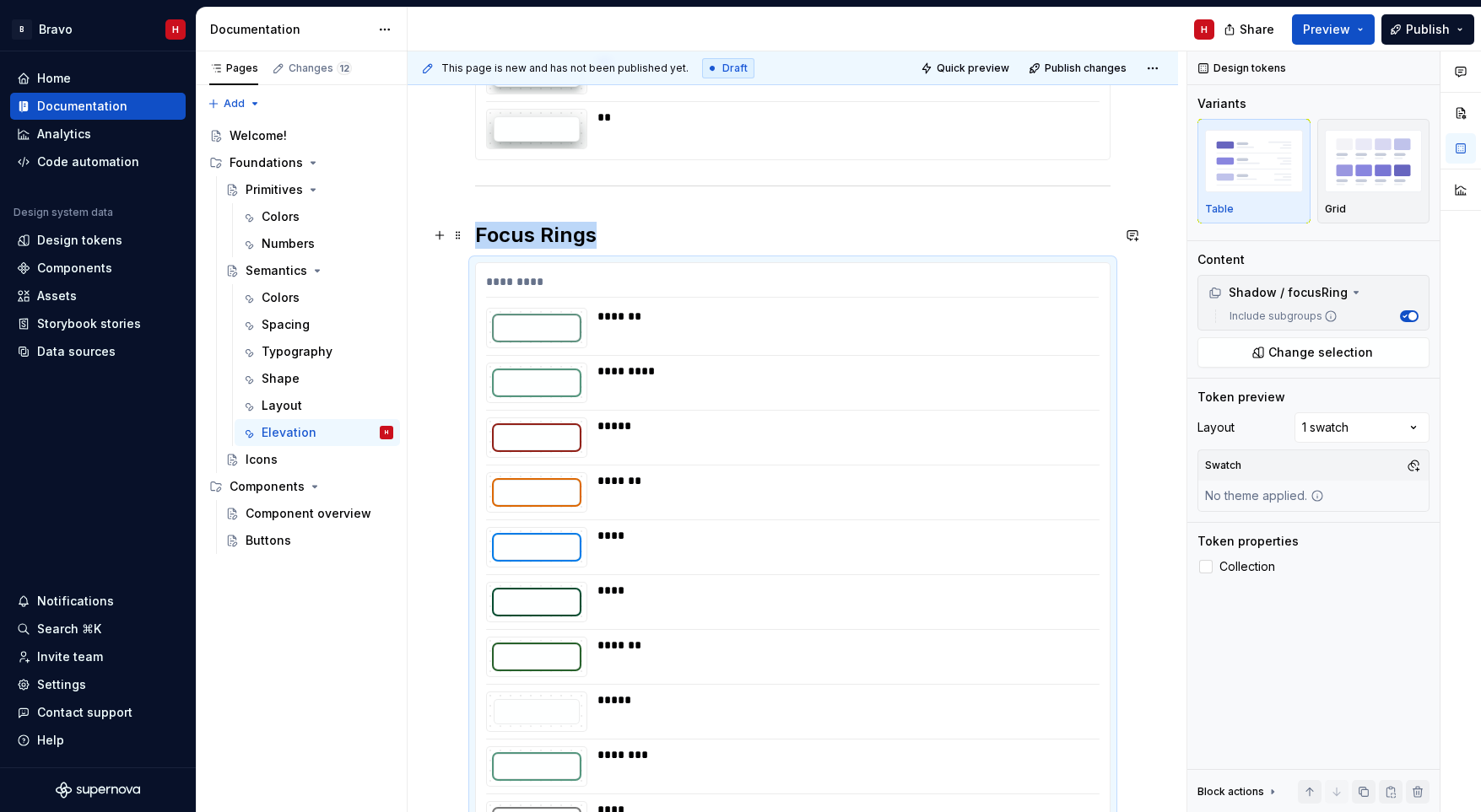
click at [632, 241] on h2 "Focus Rings" at bounding box center [793, 235] width 635 height 27
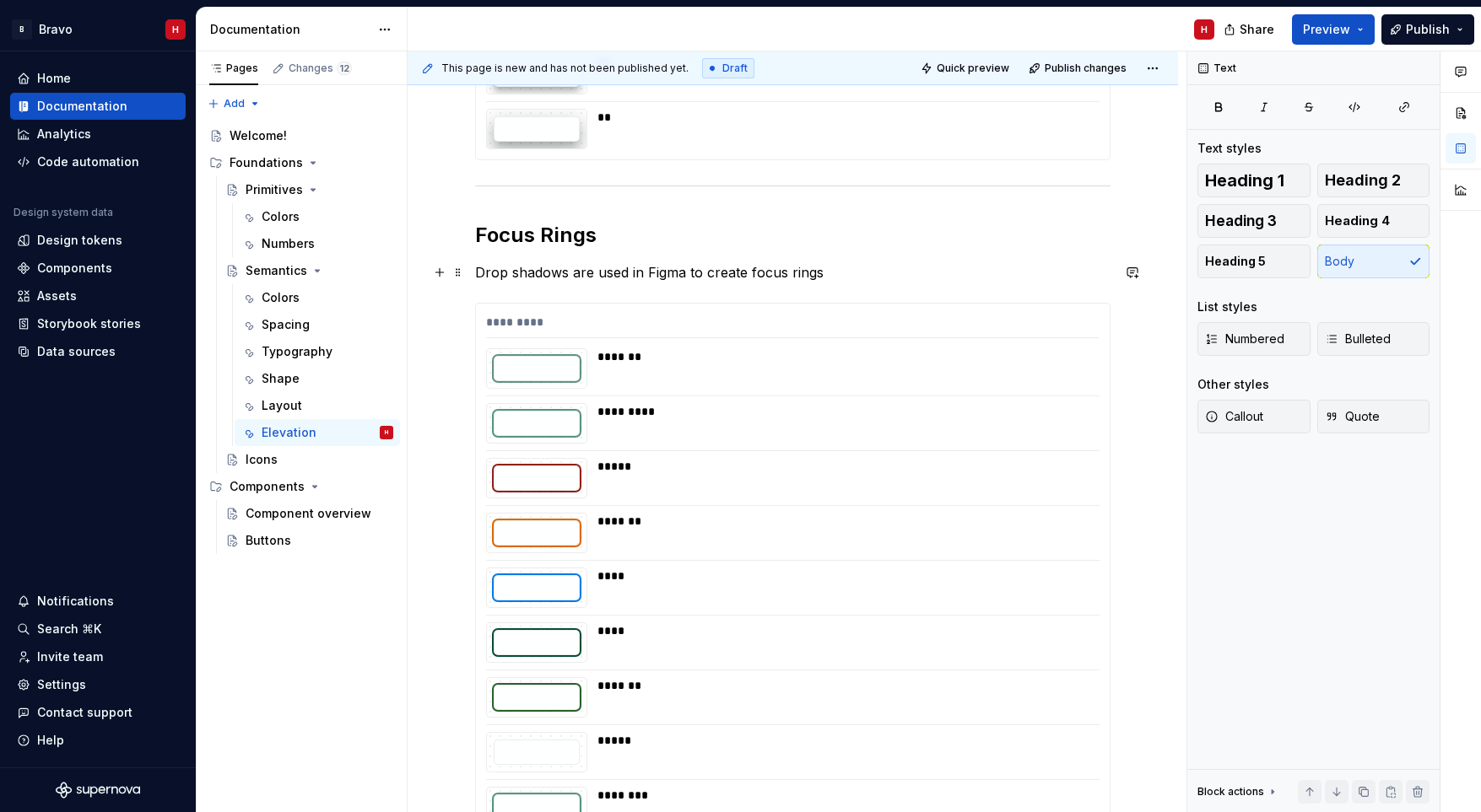
click at [688, 274] on p "Drop shadows are used in Figma to create focus rings" at bounding box center [793, 272] width 635 height 20
click at [990, 274] on p "Drop shadows are used in Figma with solid colour tokens to create focus rings" at bounding box center [793, 272] width 635 height 20
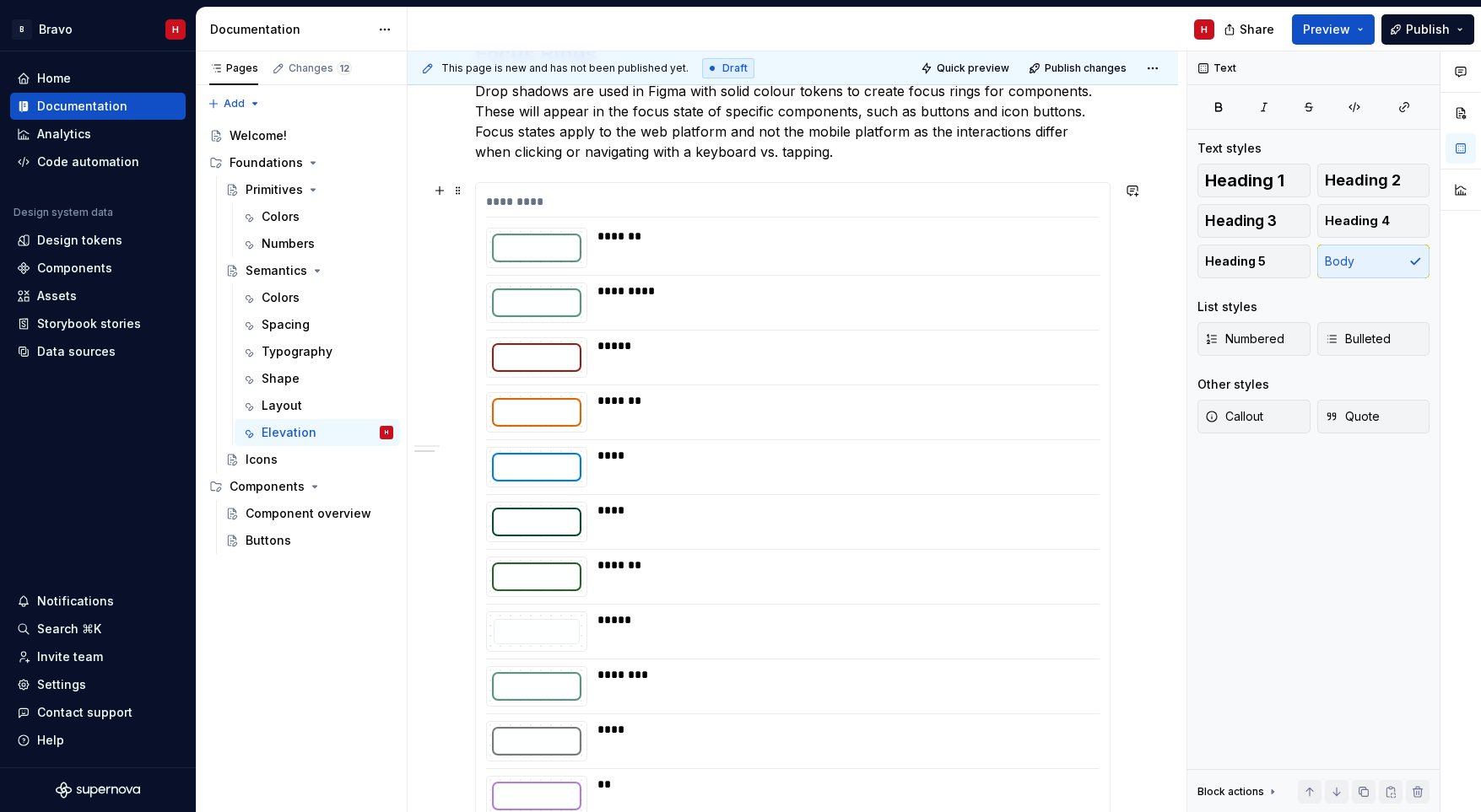
scroll to position [1154, 0]
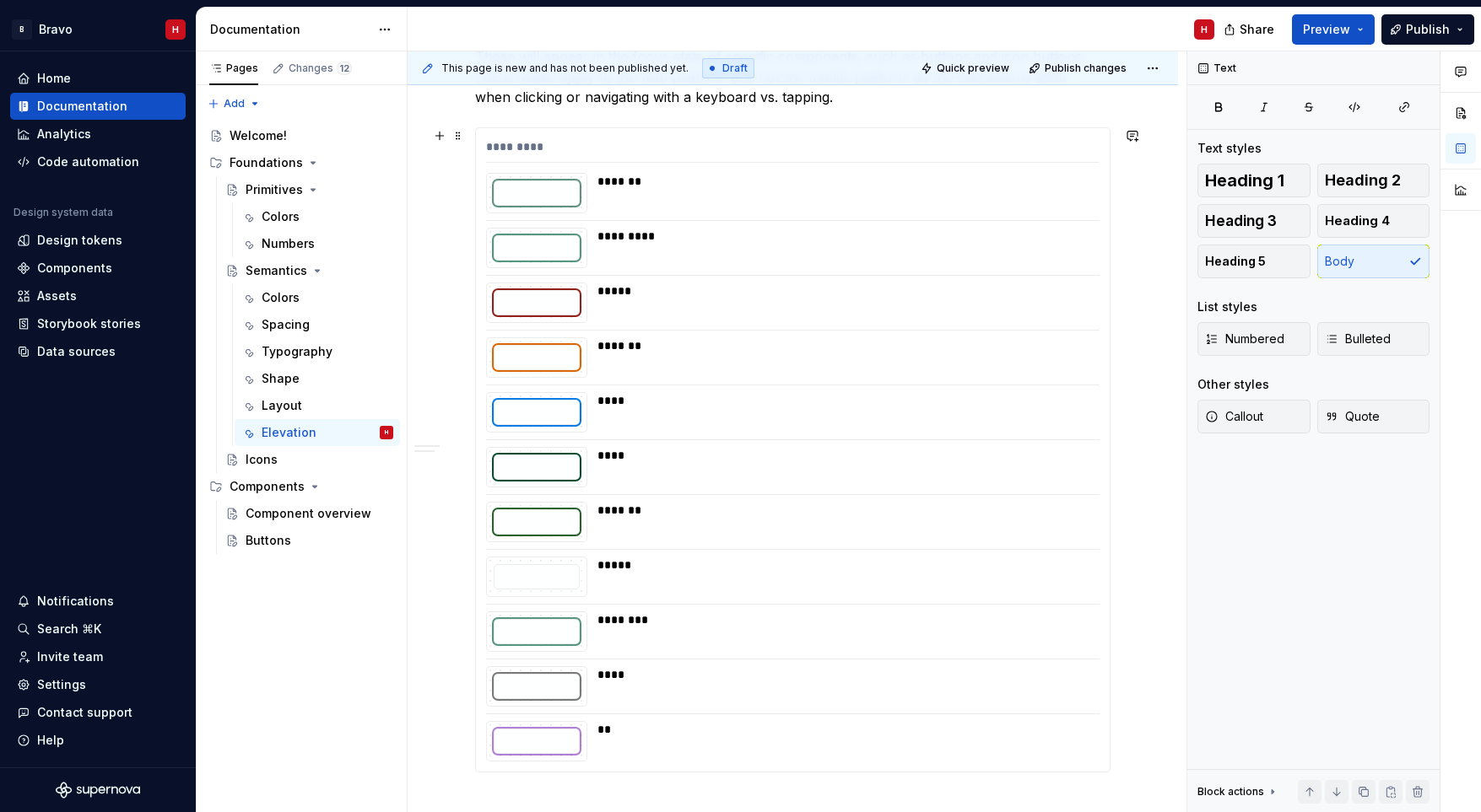
click at [692, 736] on div "**" at bounding box center [842, 729] width 491 height 17
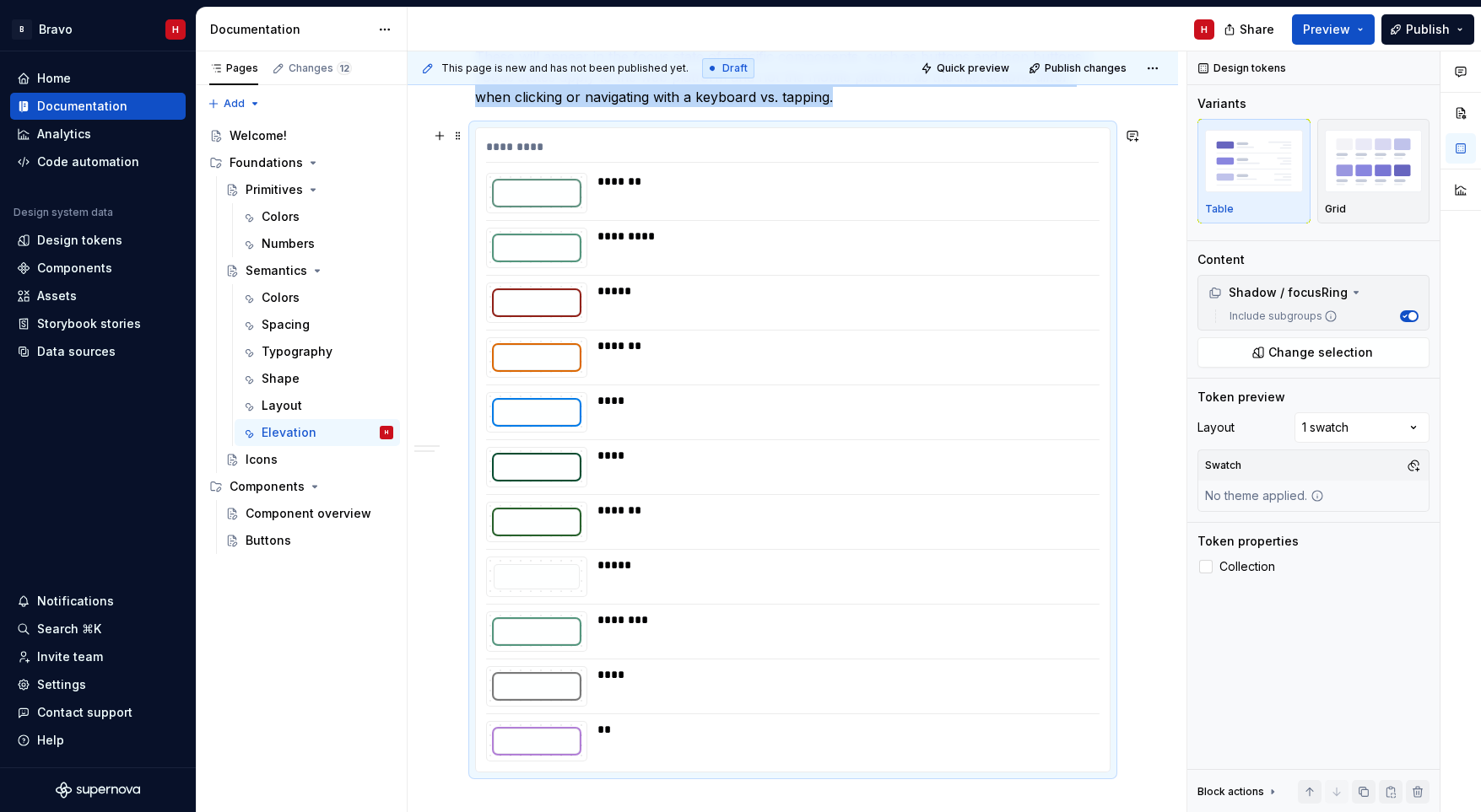
type textarea "*"
click at [1366, 351] on span "Change selection" at bounding box center [1321, 353] width 105 height 17
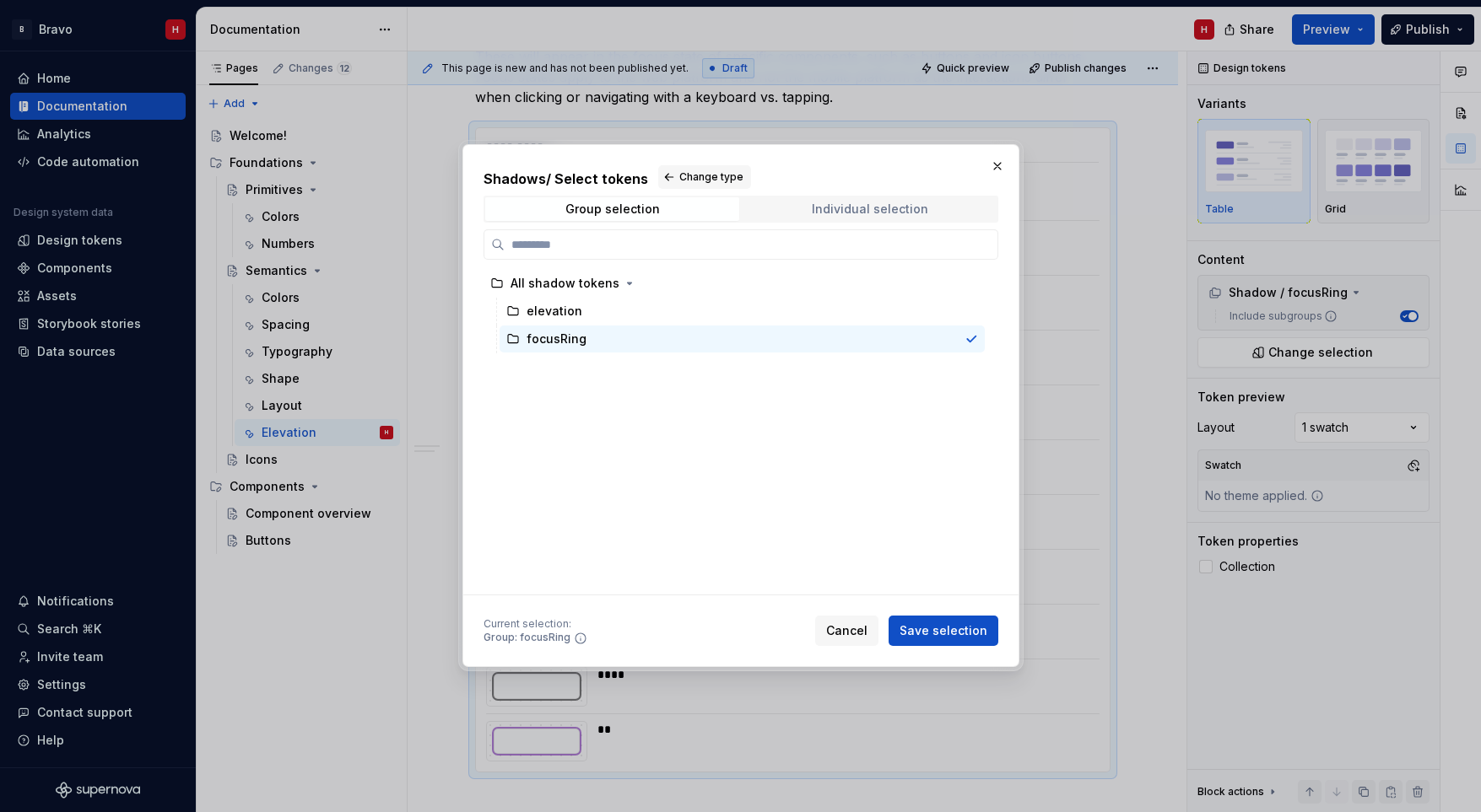
click at [876, 208] on div "Individual selection" at bounding box center [869, 209] width 117 height 14
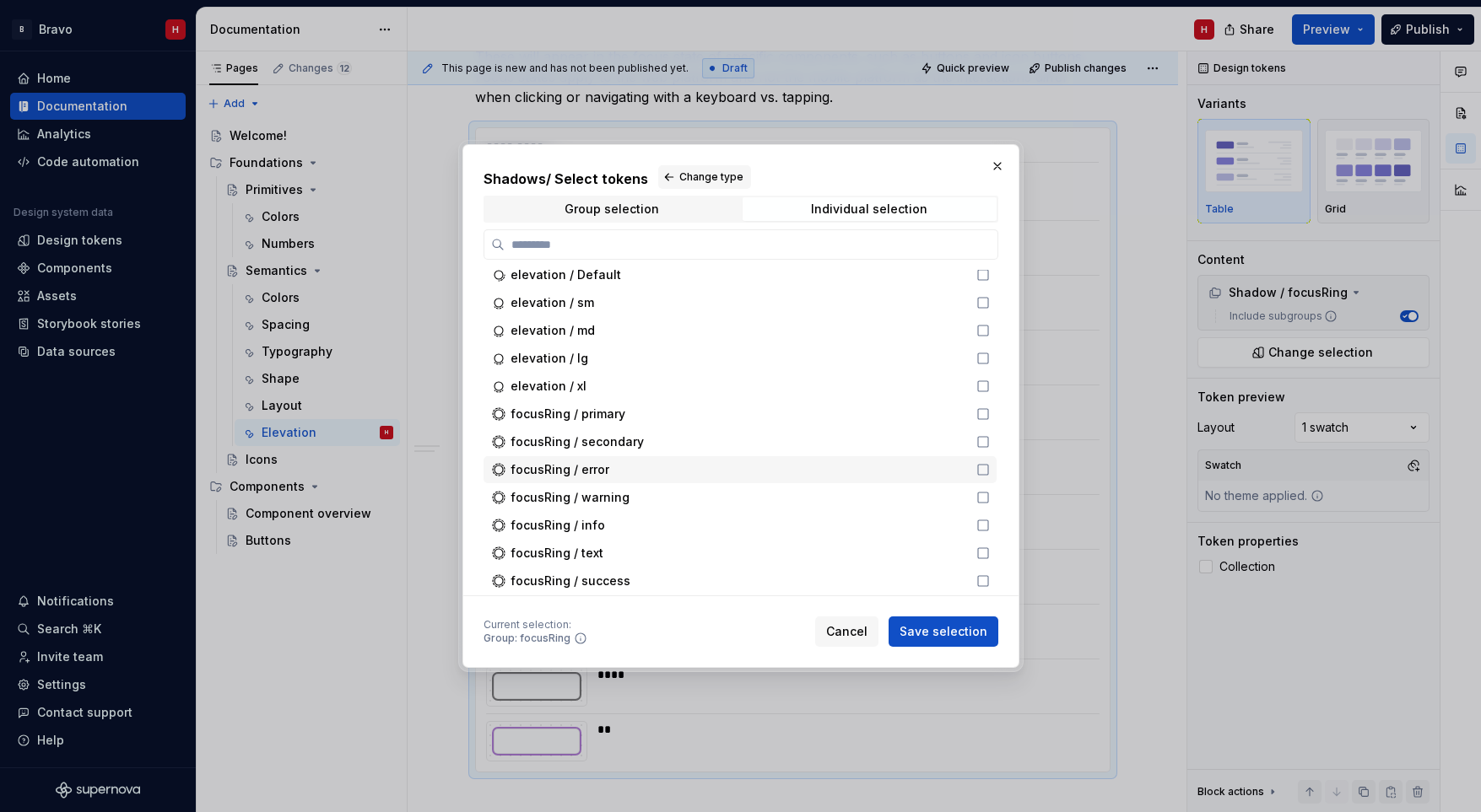
scroll to position [0, 0]
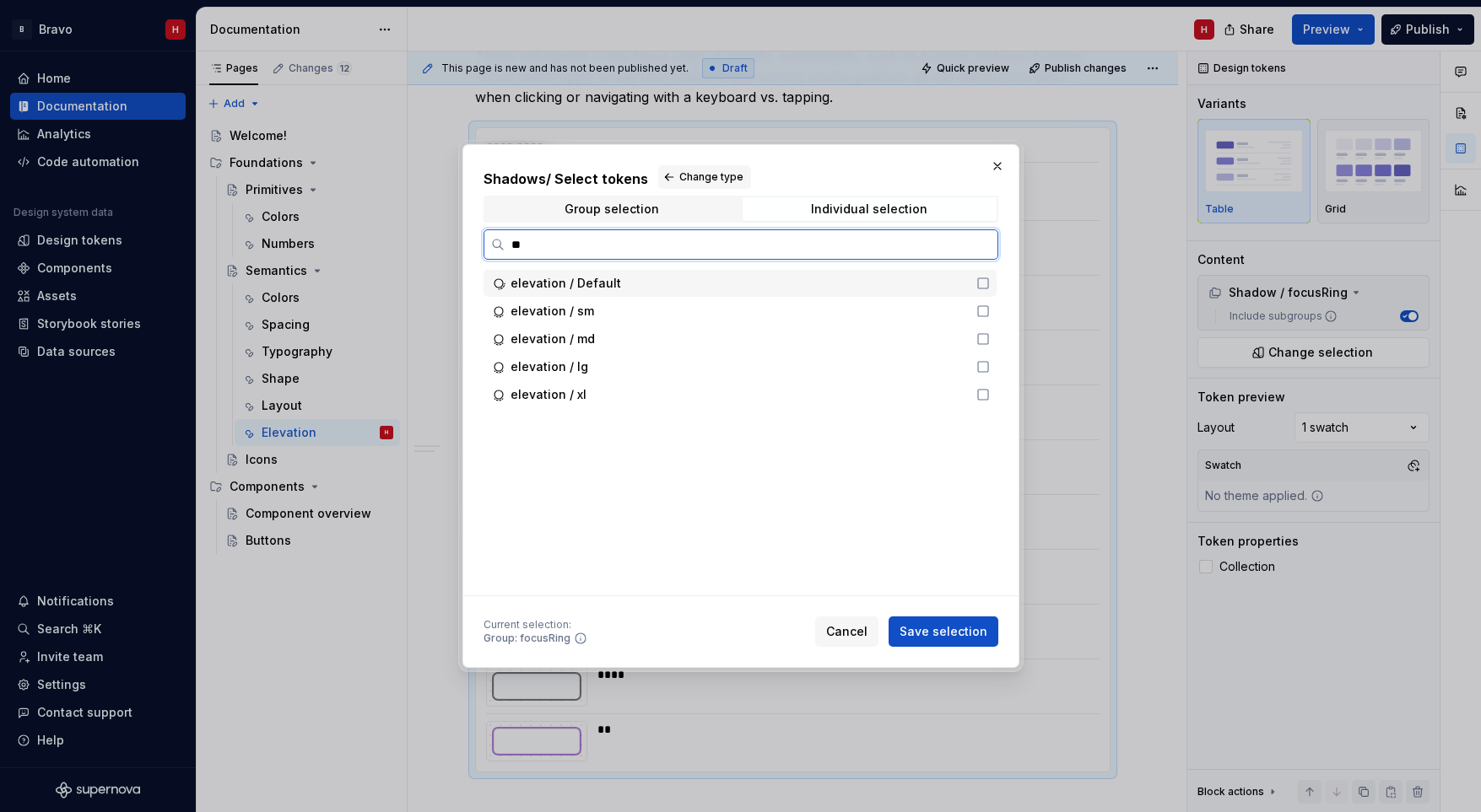
type input "*"
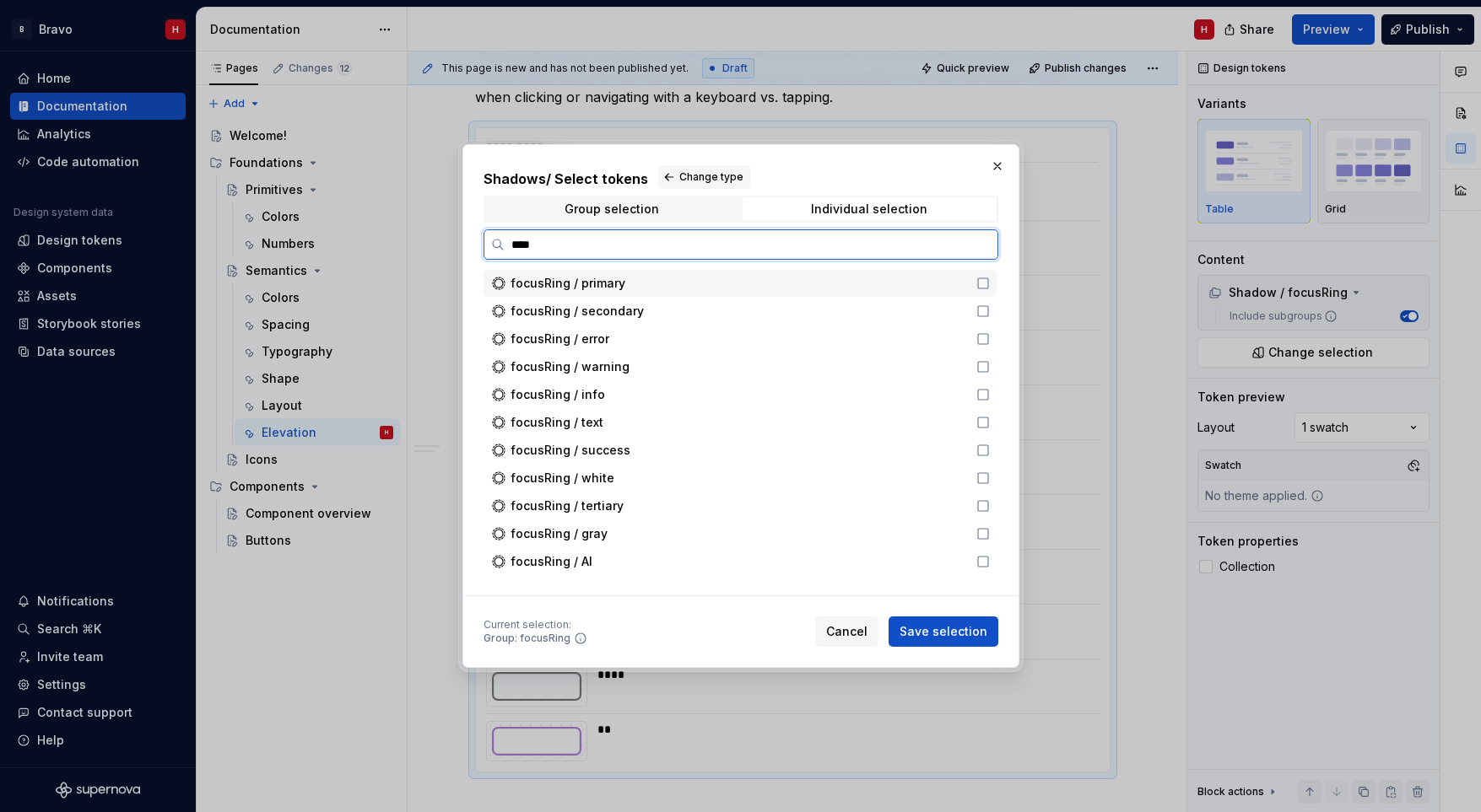
type input "*****"
drag, startPoint x: 983, startPoint y: 281, endPoint x: 985, endPoint y: 309, distance: 28.1
click at [983, 281] on icon at bounding box center [983, 283] width 14 height 14
click at [983, 315] on icon at bounding box center [983, 311] width 14 height 14
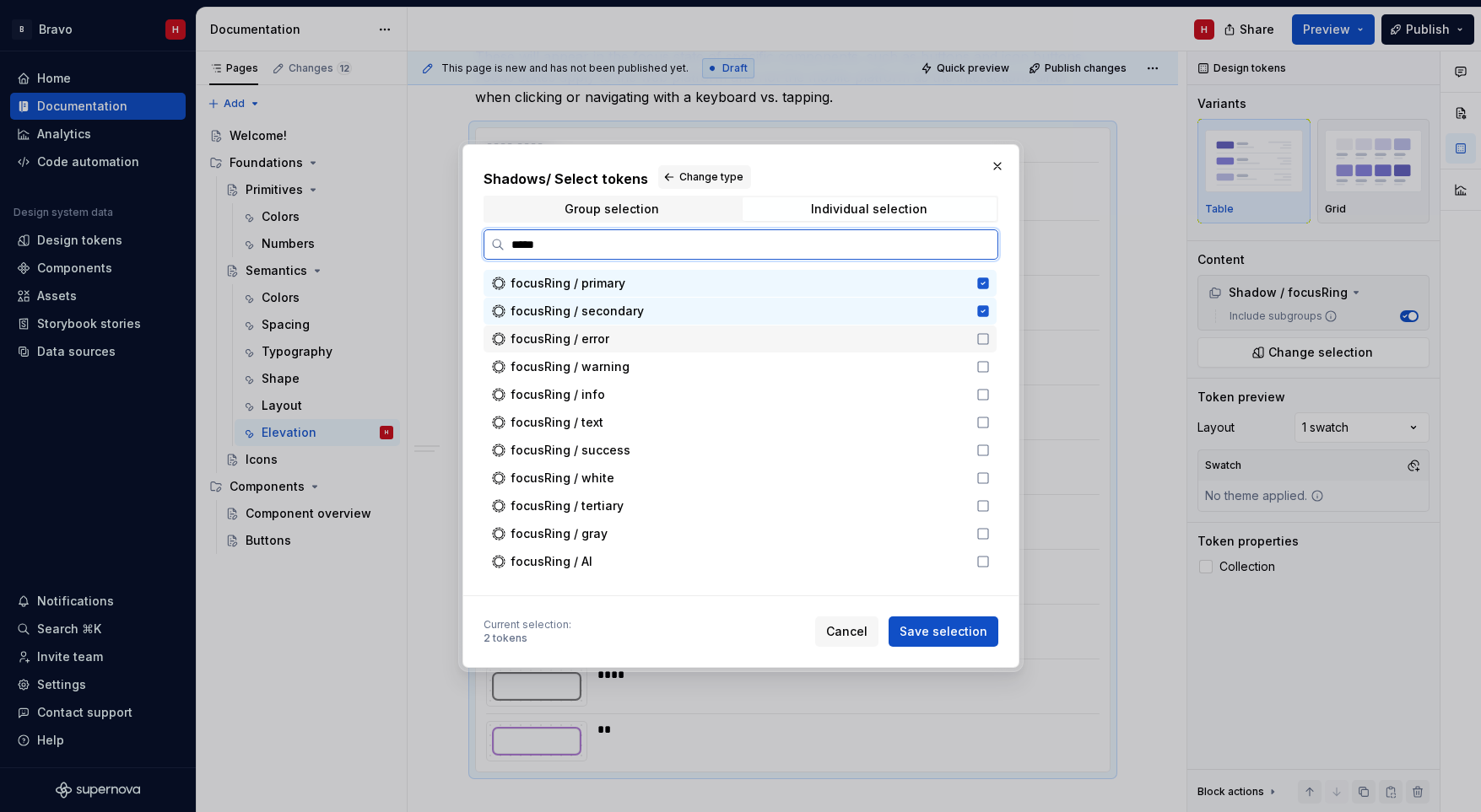
click at [984, 339] on icon at bounding box center [983, 338] width 14 height 14
click at [983, 364] on icon at bounding box center [983, 366] width 14 height 14
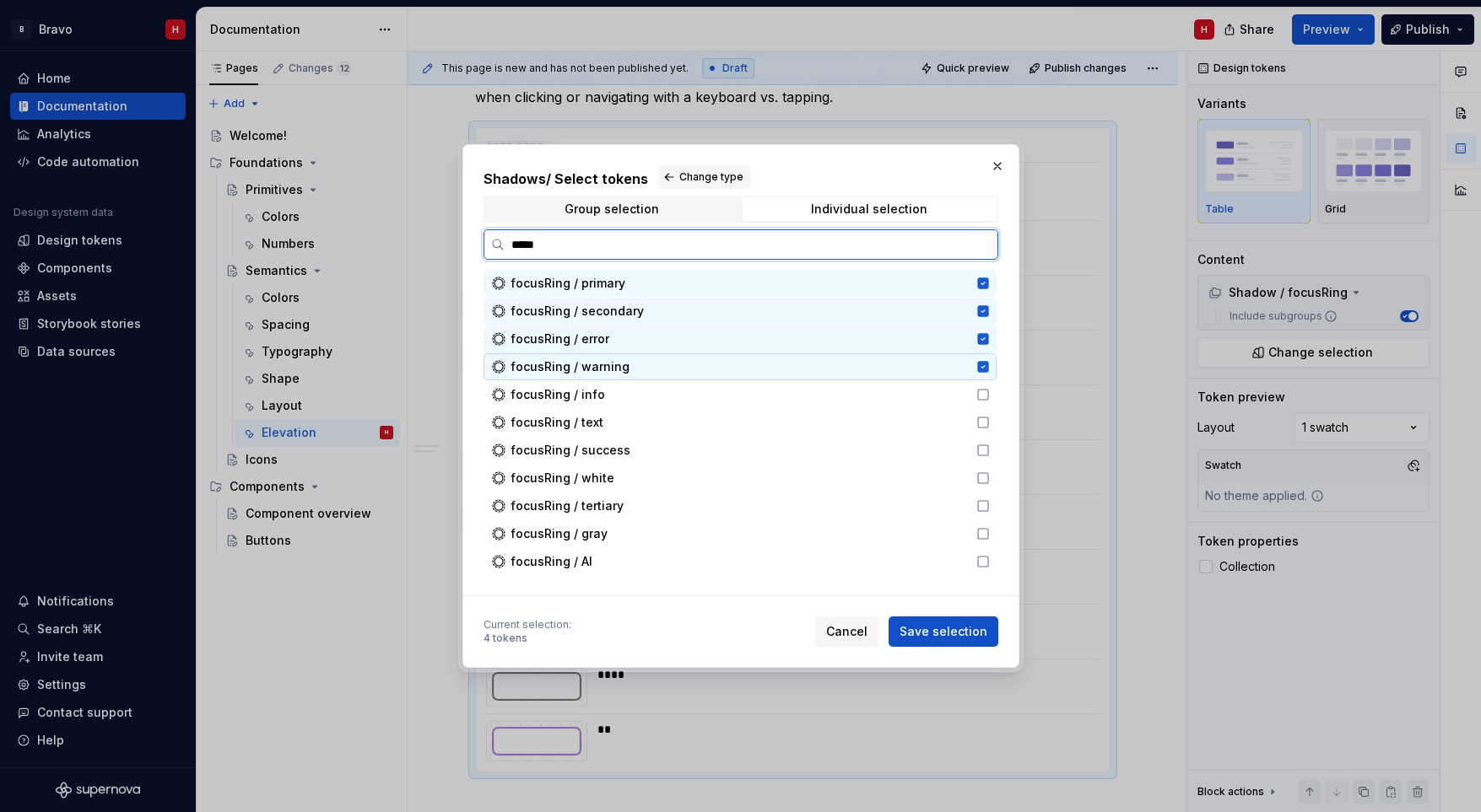
click at [981, 390] on icon at bounding box center [983, 394] width 10 height 10
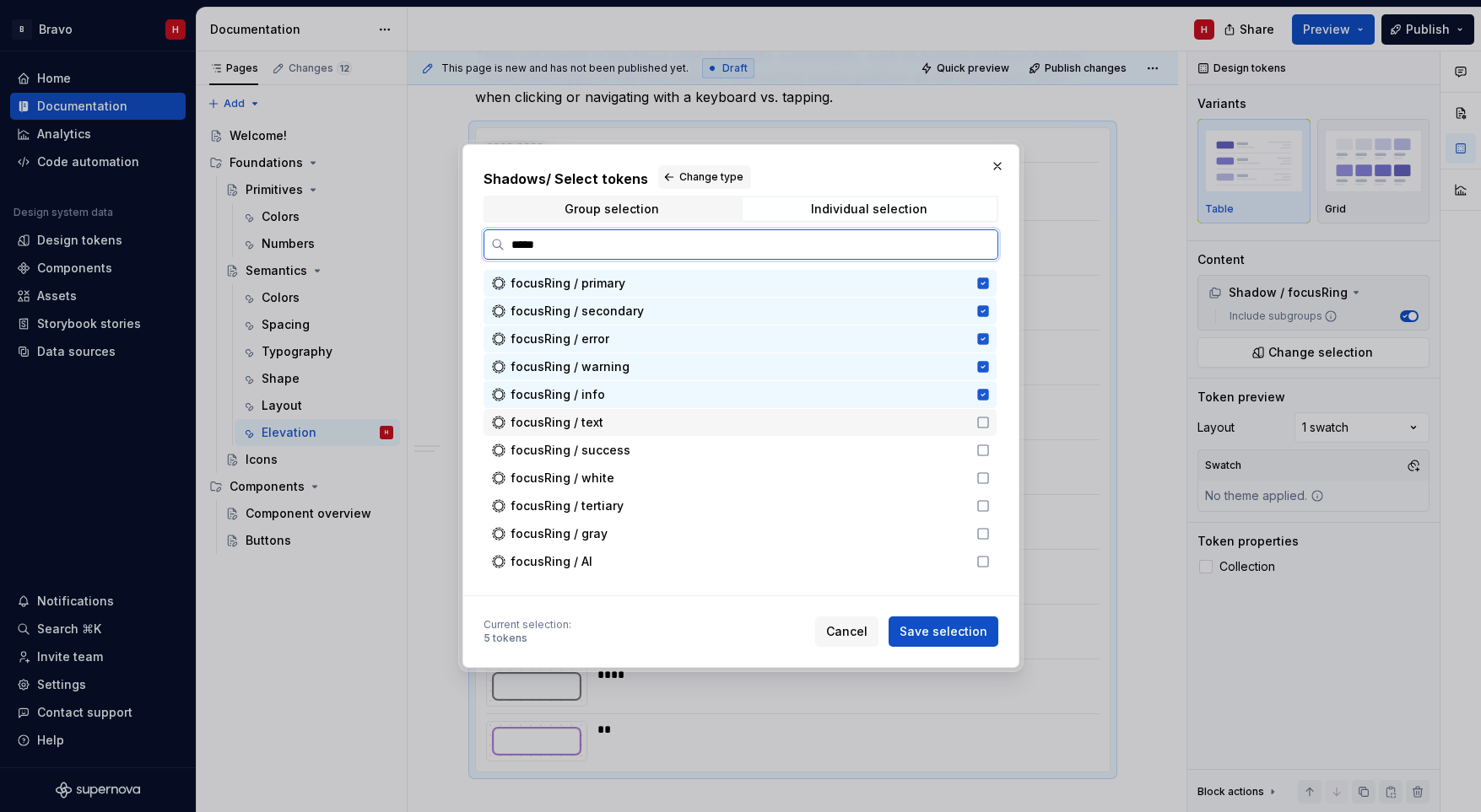
click at [981, 419] on icon at bounding box center [983, 422] width 14 height 14
click at [979, 444] on icon at bounding box center [983, 450] width 14 height 14
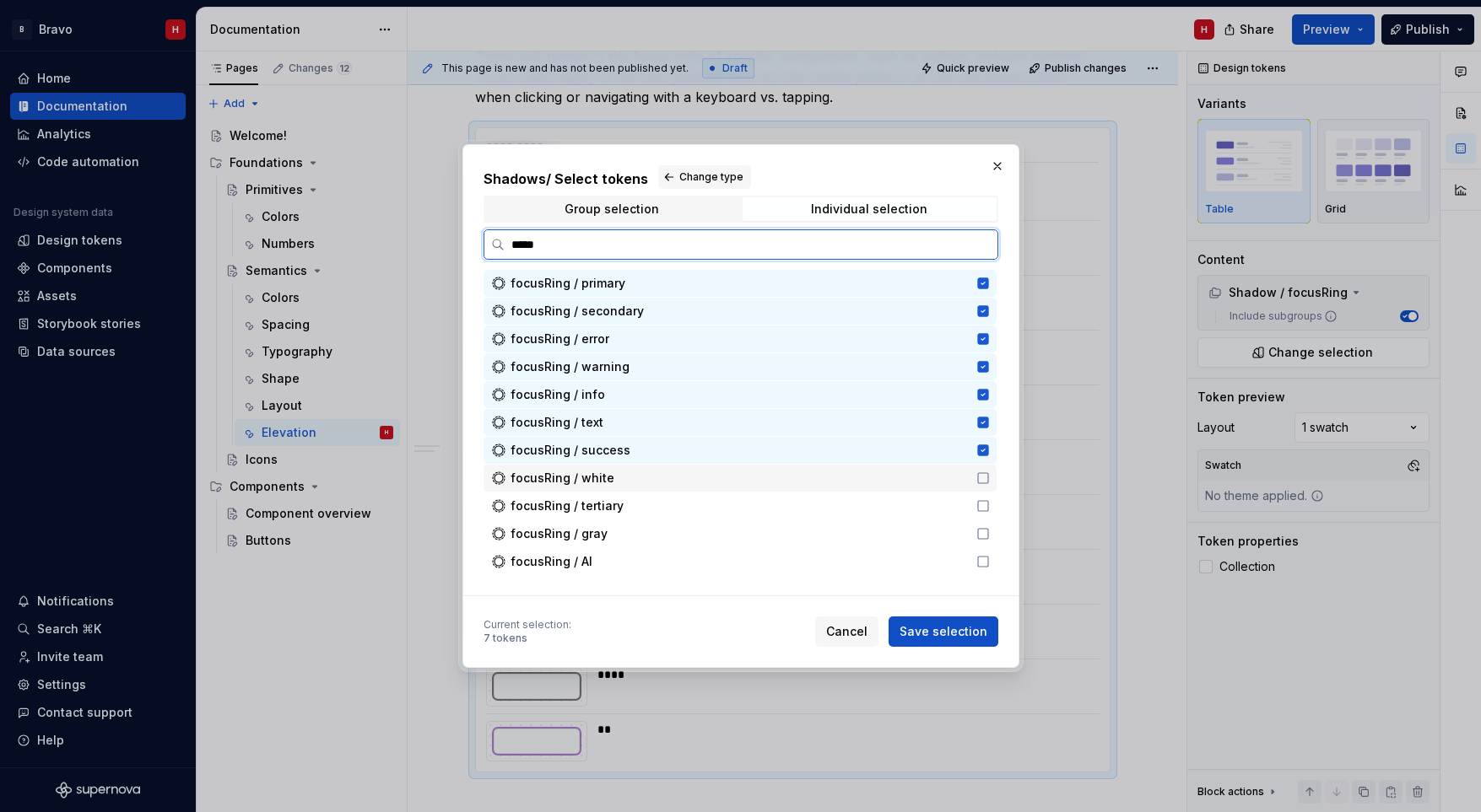
click at [978, 483] on icon at bounding box center [983, 477] width 10 height 10
click at [980, 502] on icon at bounding box center [983, 505] width 14 height 14
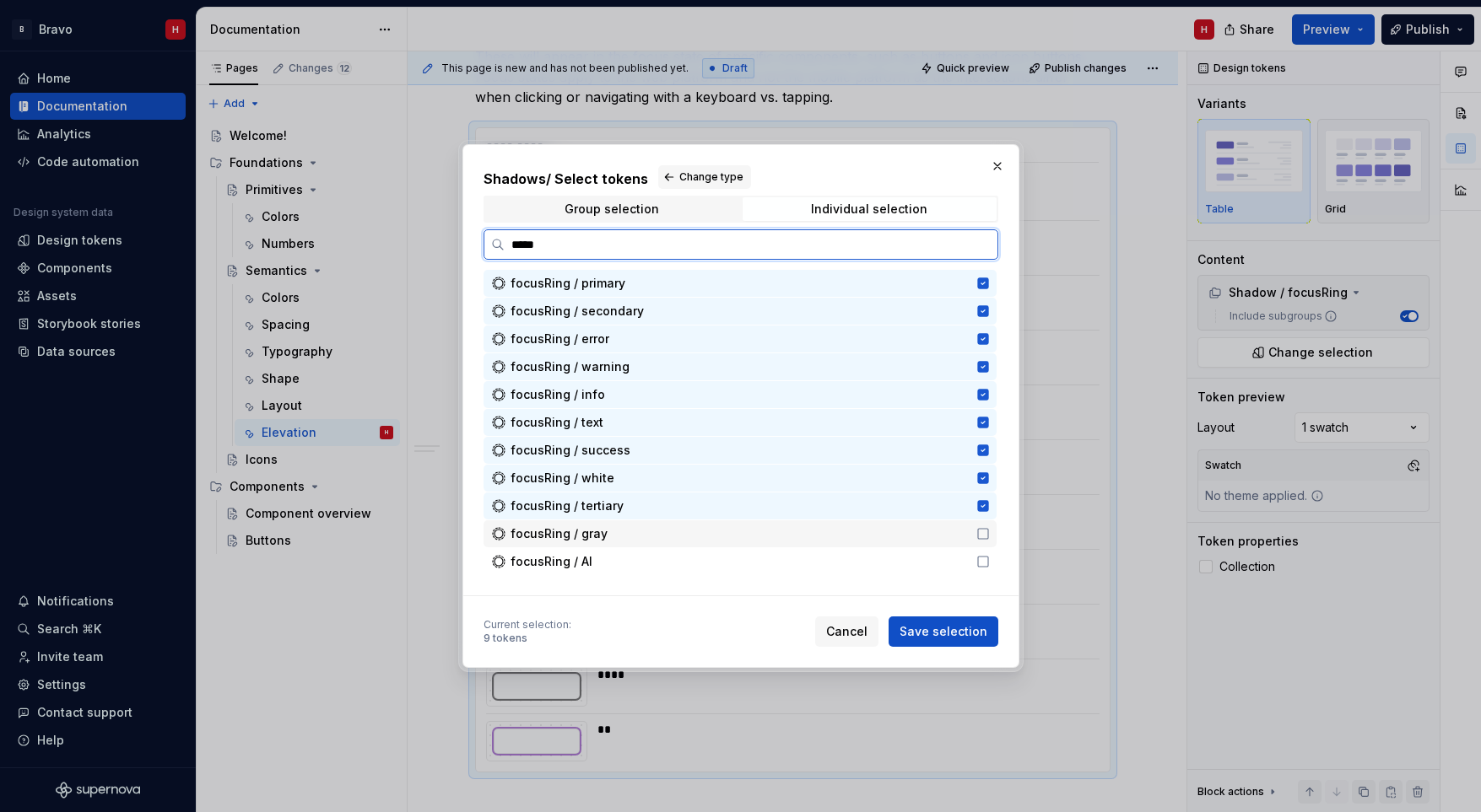
click at [982, 544] on div "focusRing / gray" at bounding box center [739, 533] width 513 height 27
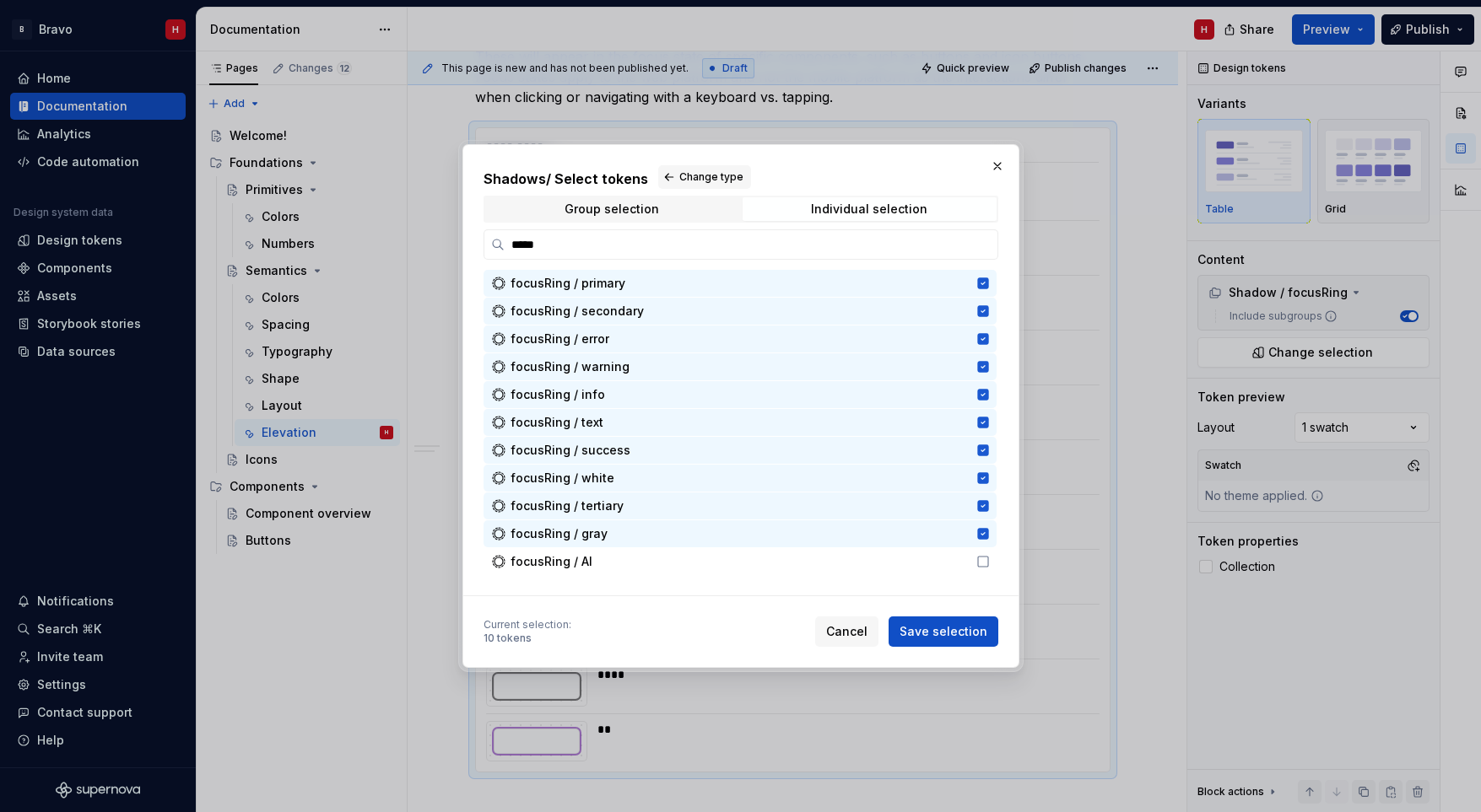
click at [964, 632] on span "Save selection" at bounding box center [943, 631] width 88 height 17
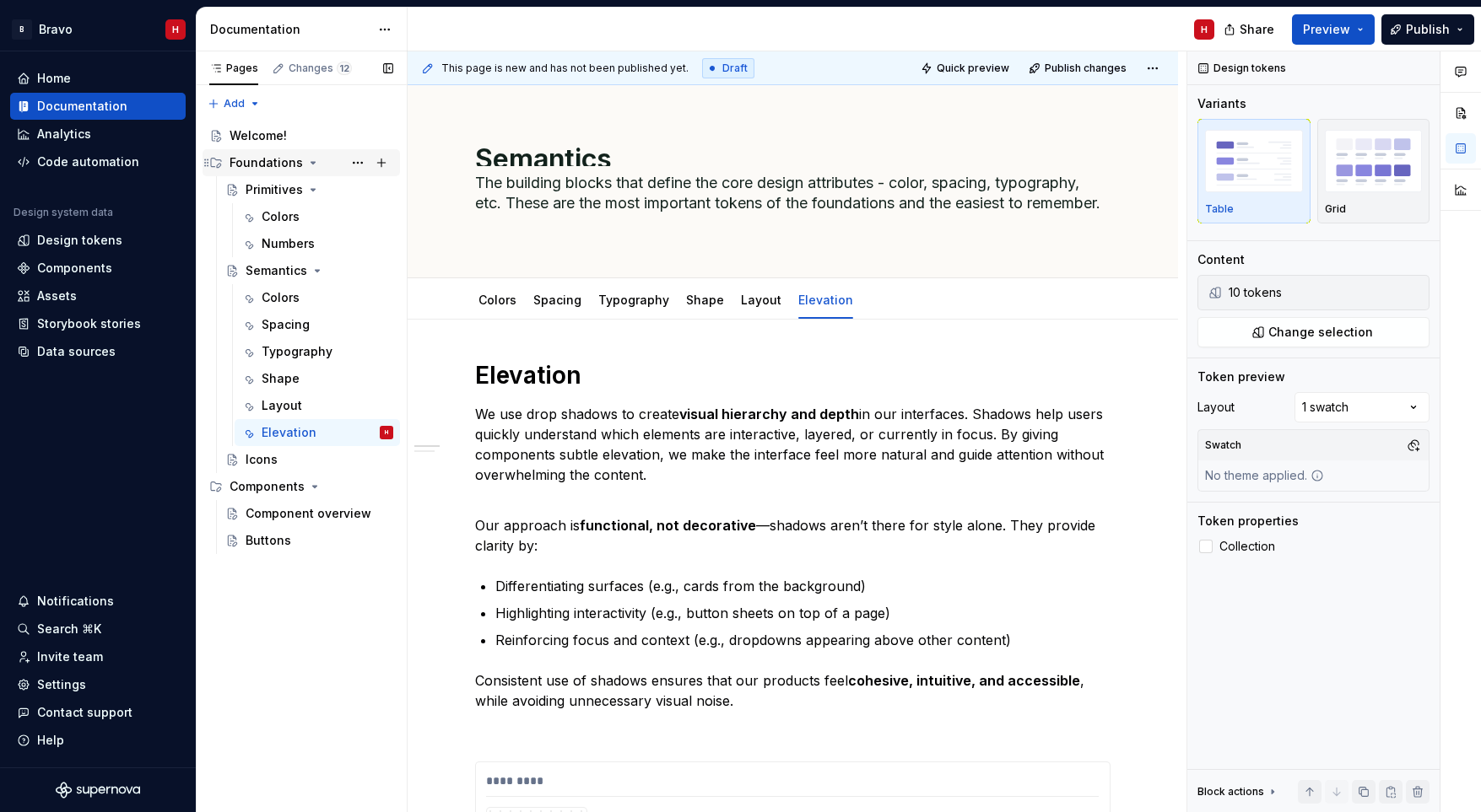
click at [261, 155] on div "Foundations" at bounding box center [266, 163] width 73 height 17
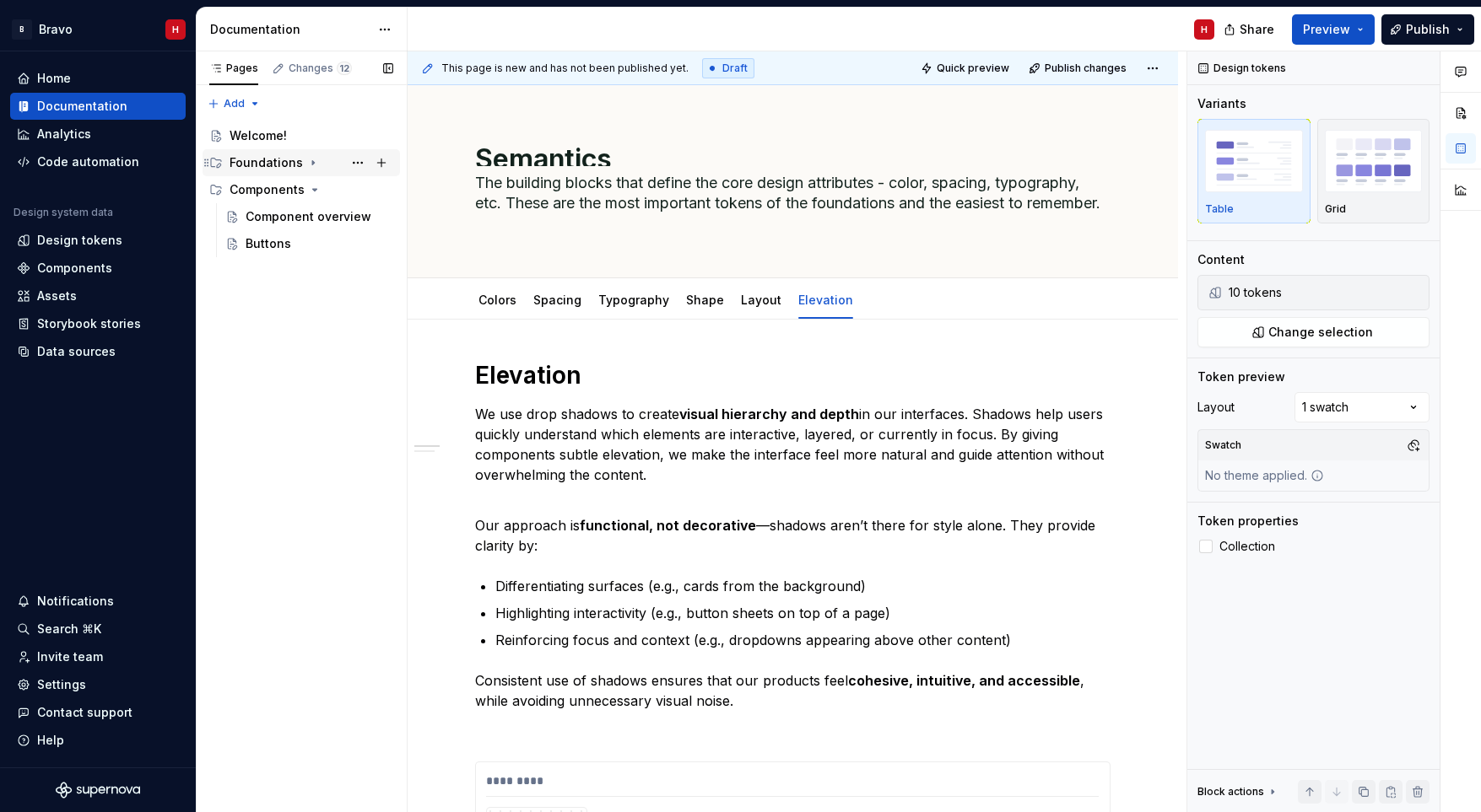
click at [261, 155] on div "Foundations" at bounding box center [266, 163] width 73 height 17
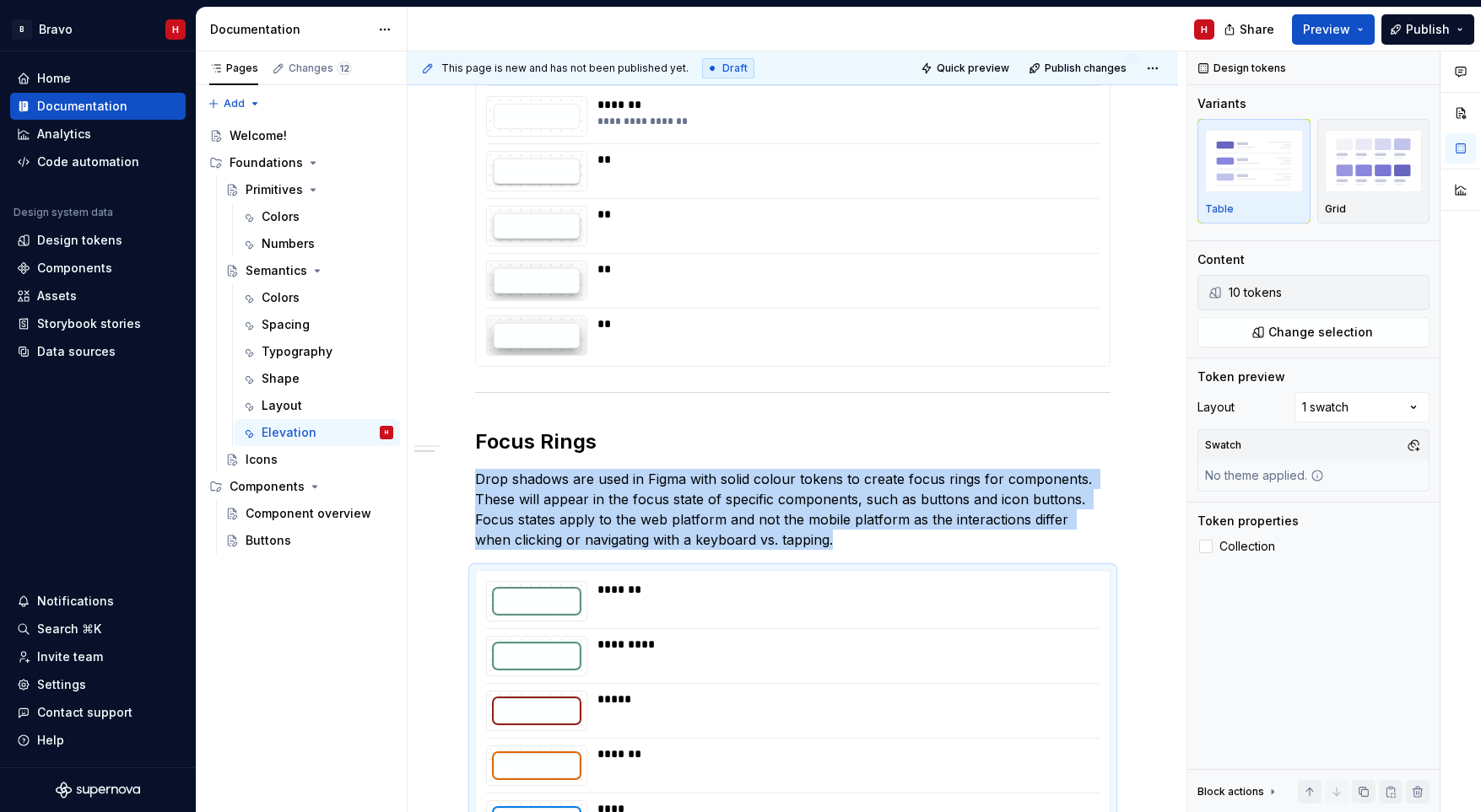
scroll to position [1222, 0]
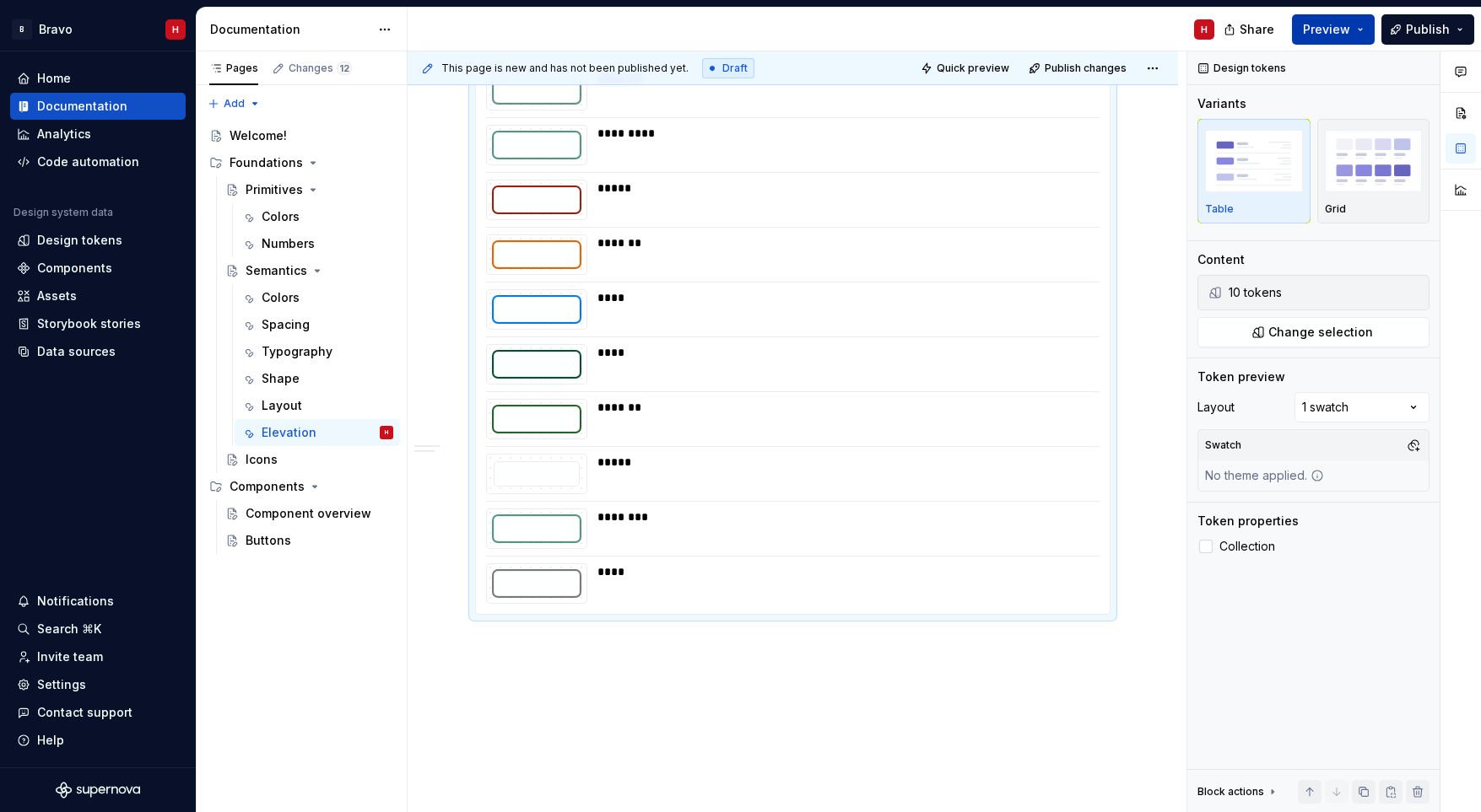
click at [1361, 28] on button "Preview" at bounding box center [1333, 30] width 82 height 31
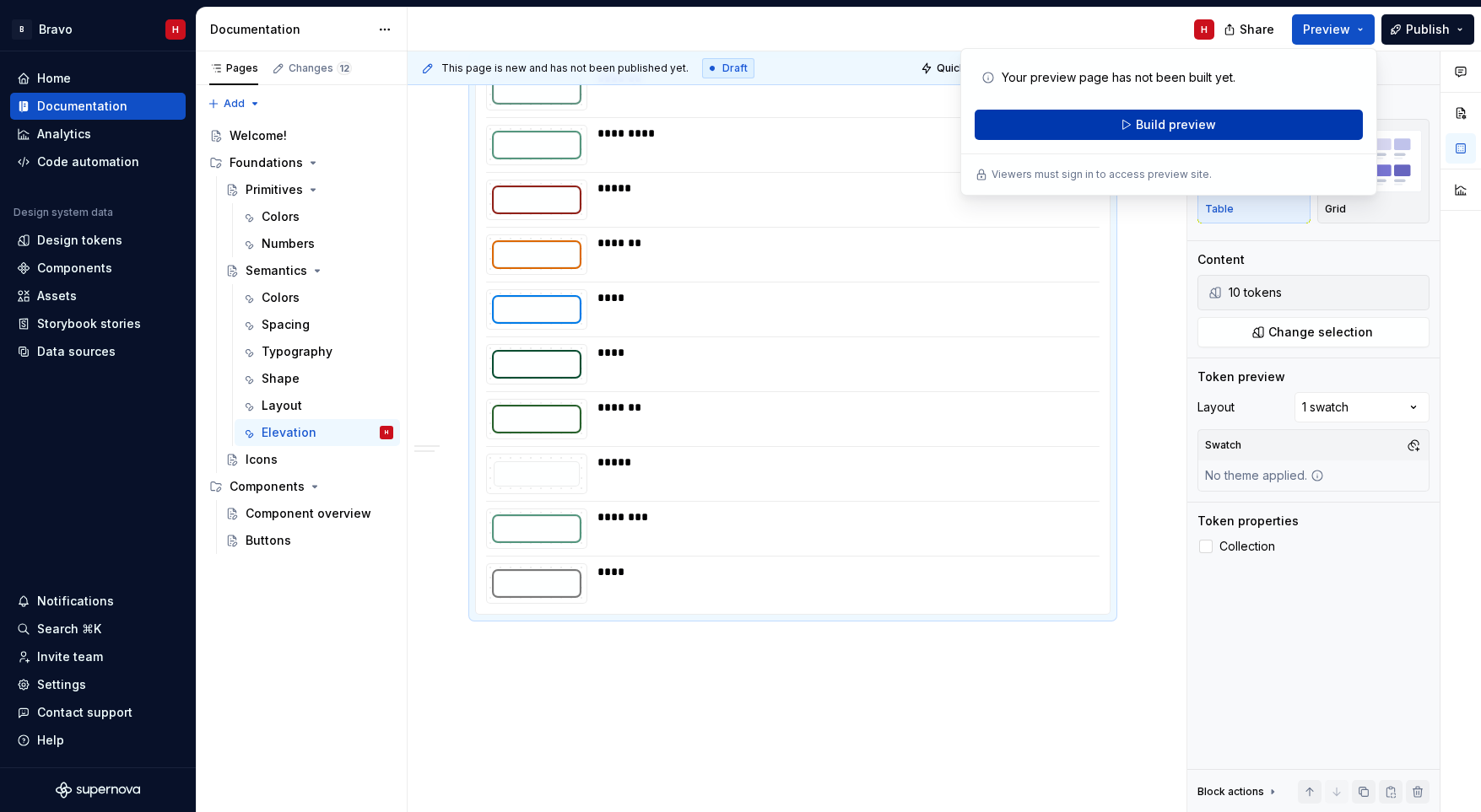
click at [1211, 131] on span "Build preview" at bounding box center [1175, 125] width 81 height 17
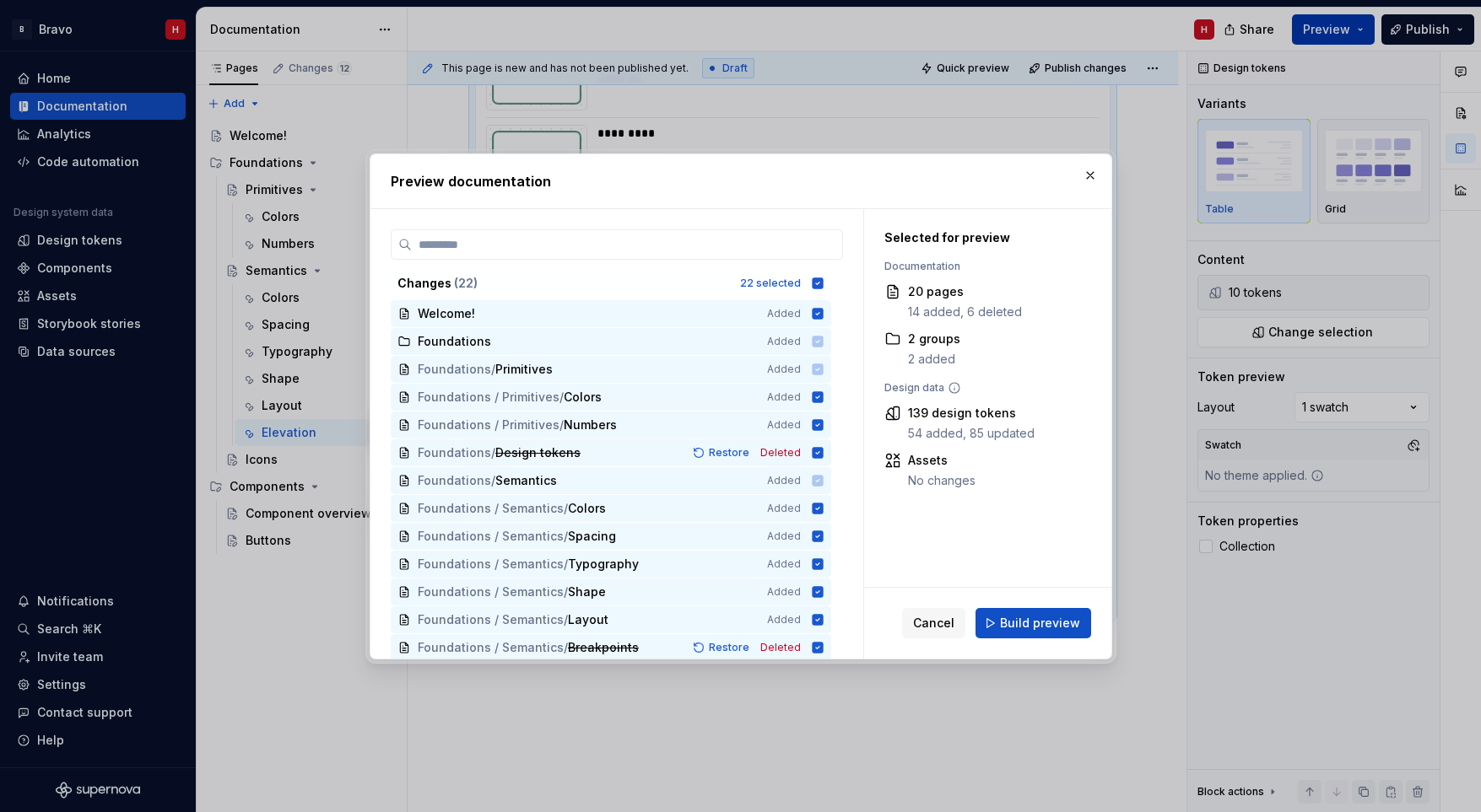
click at [1087, 169] on button "button" at bounding box center [1090, 175] width 24 height 24
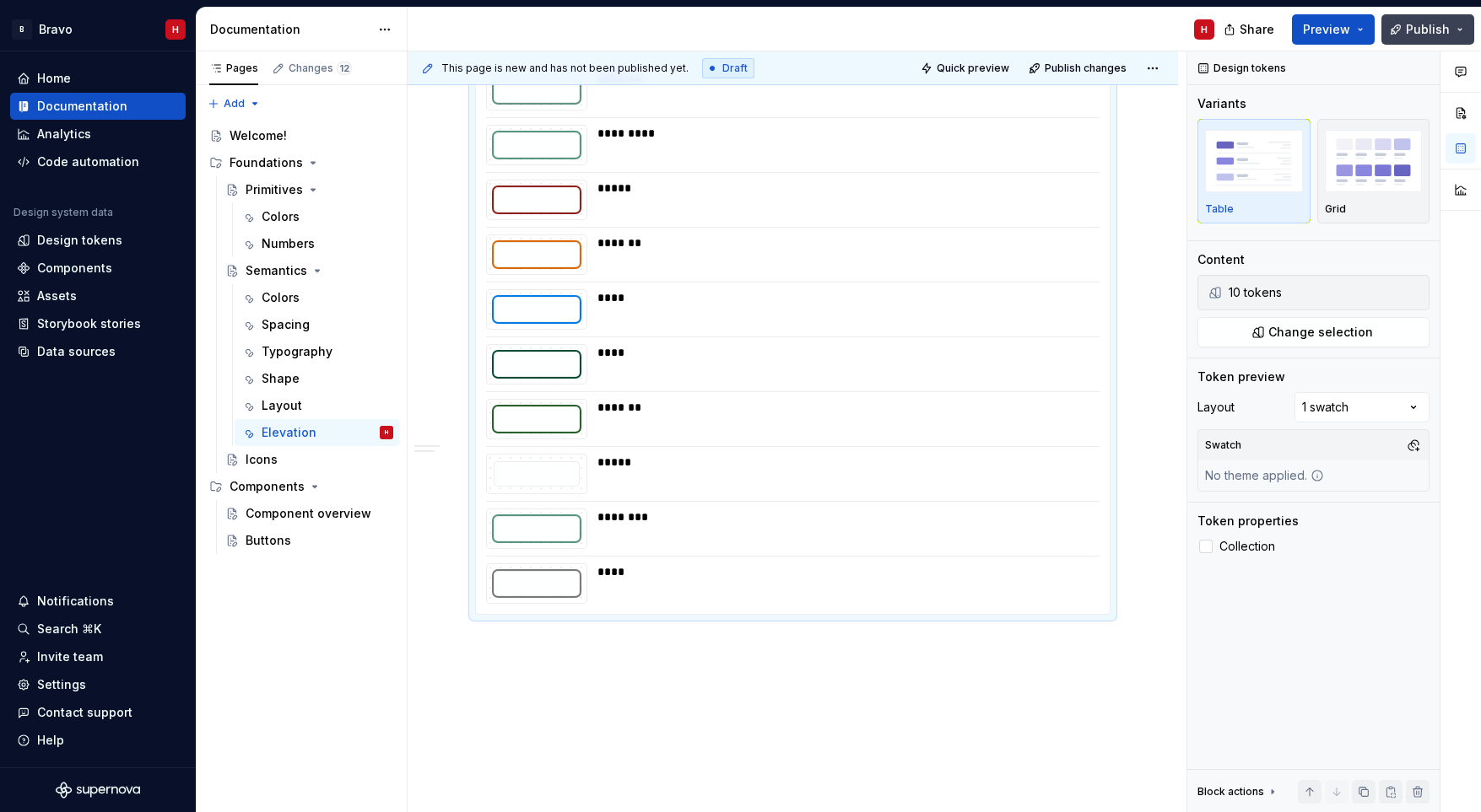
click at [1447, 31] on span "Publish" at bounding box center [1428, 29] width 43 height 17
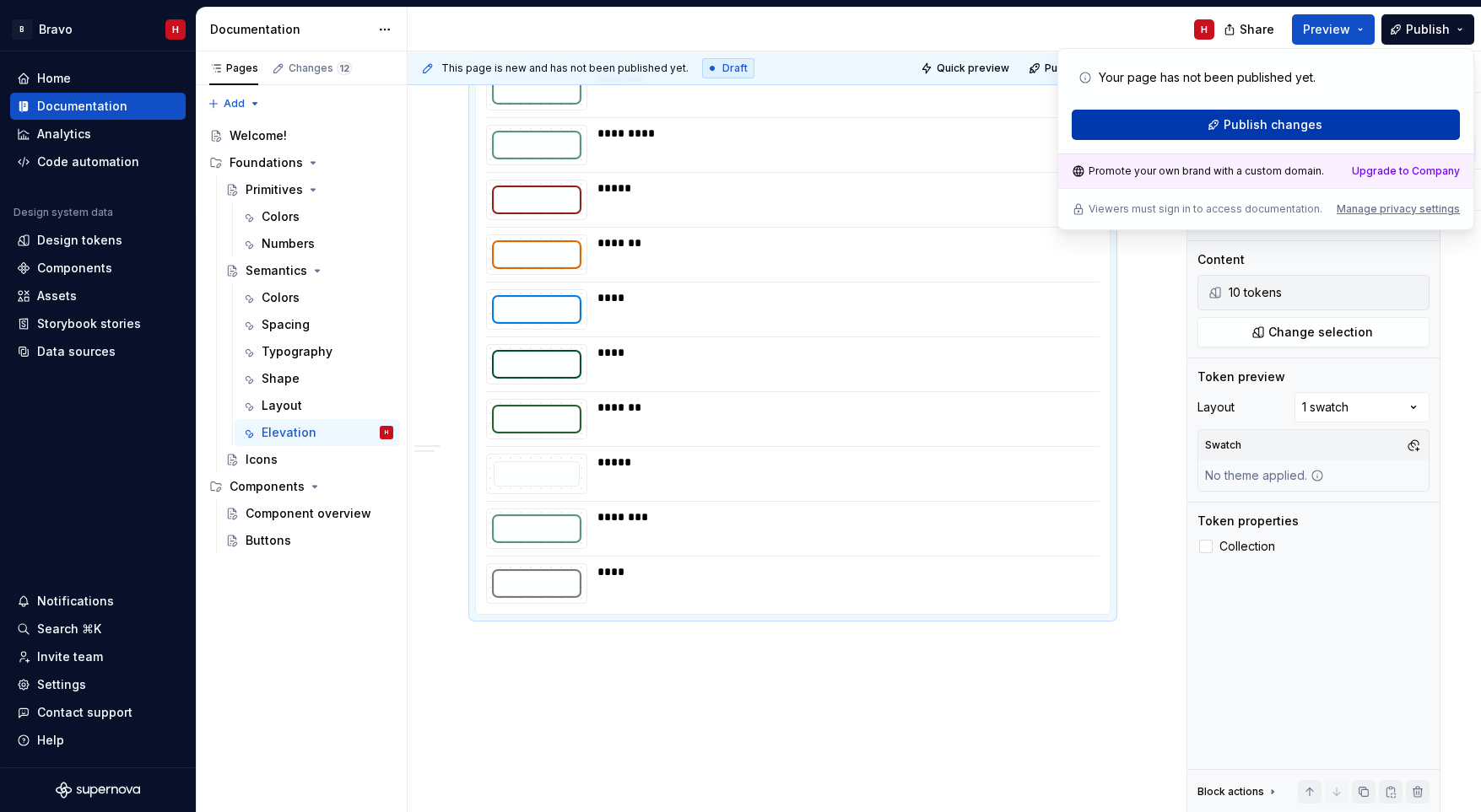
click at [1320, 121] on button "Publish changes" at bounding box center [1265, 125] width 388 height 31
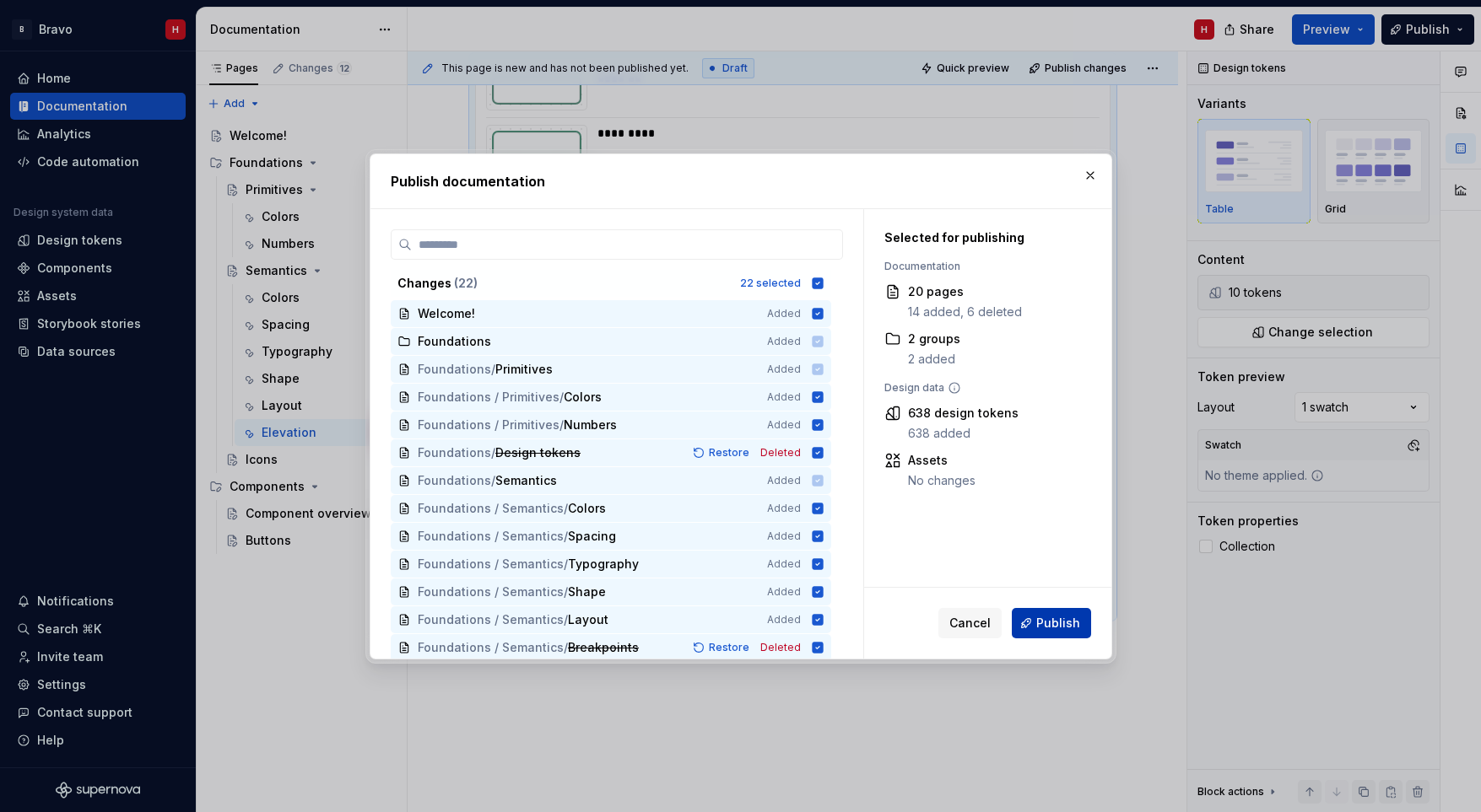
click at [1040, 632] on button "Publish" at bounding box center [1051, 623] width 80 height 31
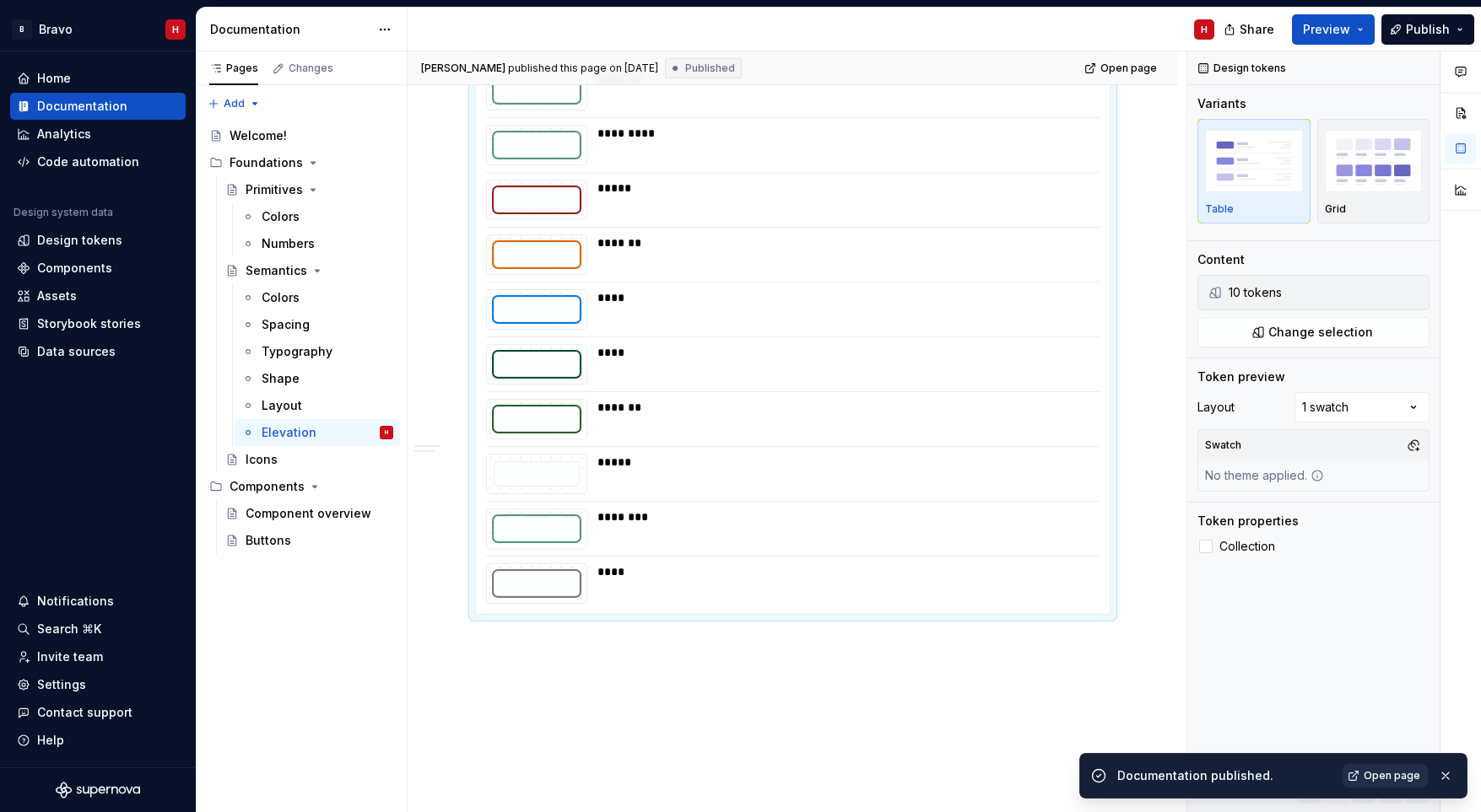
click at [1380, 778] on span "Open page" at bounding box center [1391, 776] width 56 height 14
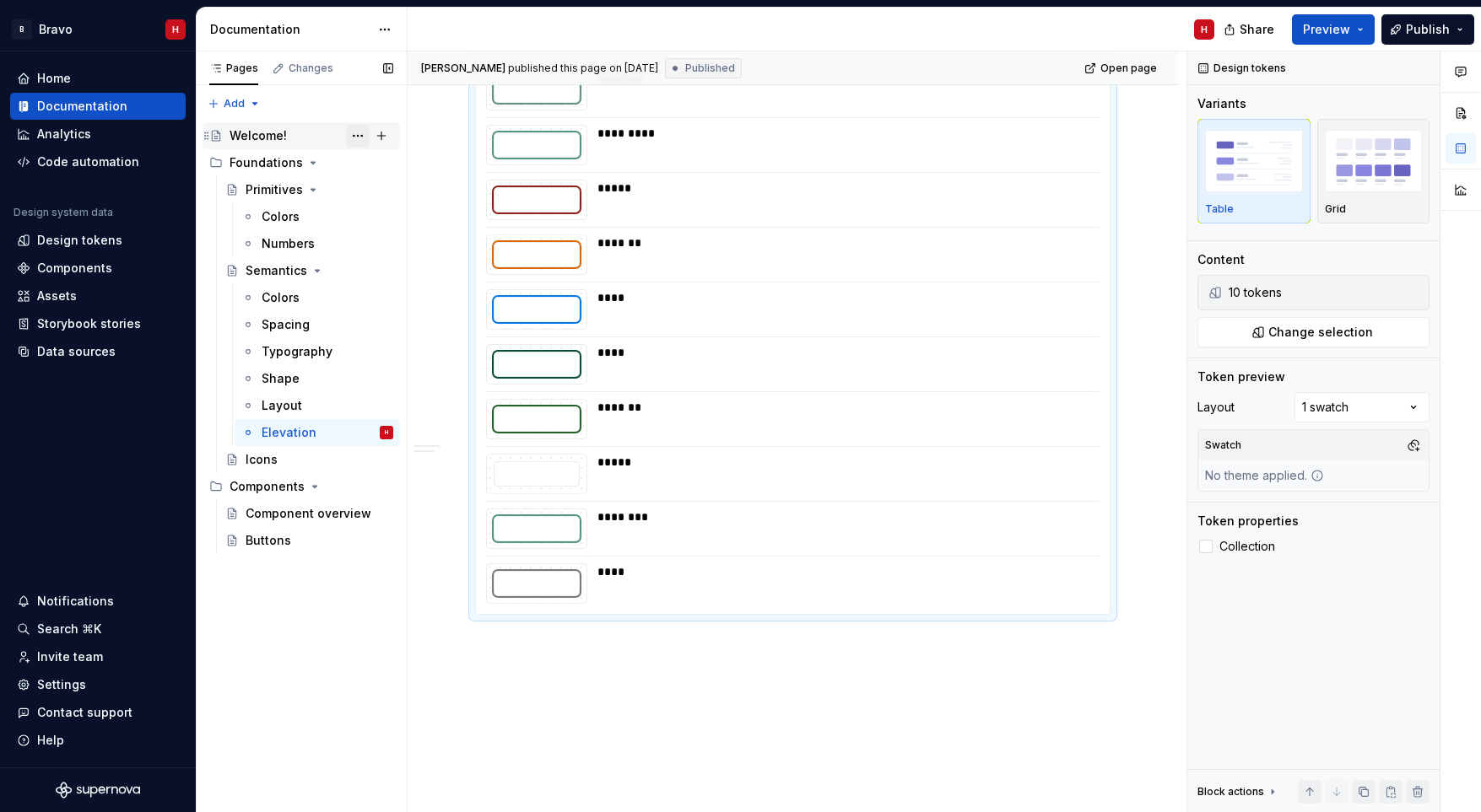
click at [353, 133] on button "Page tree" at bounding box center [357, 136] width 24 height 24
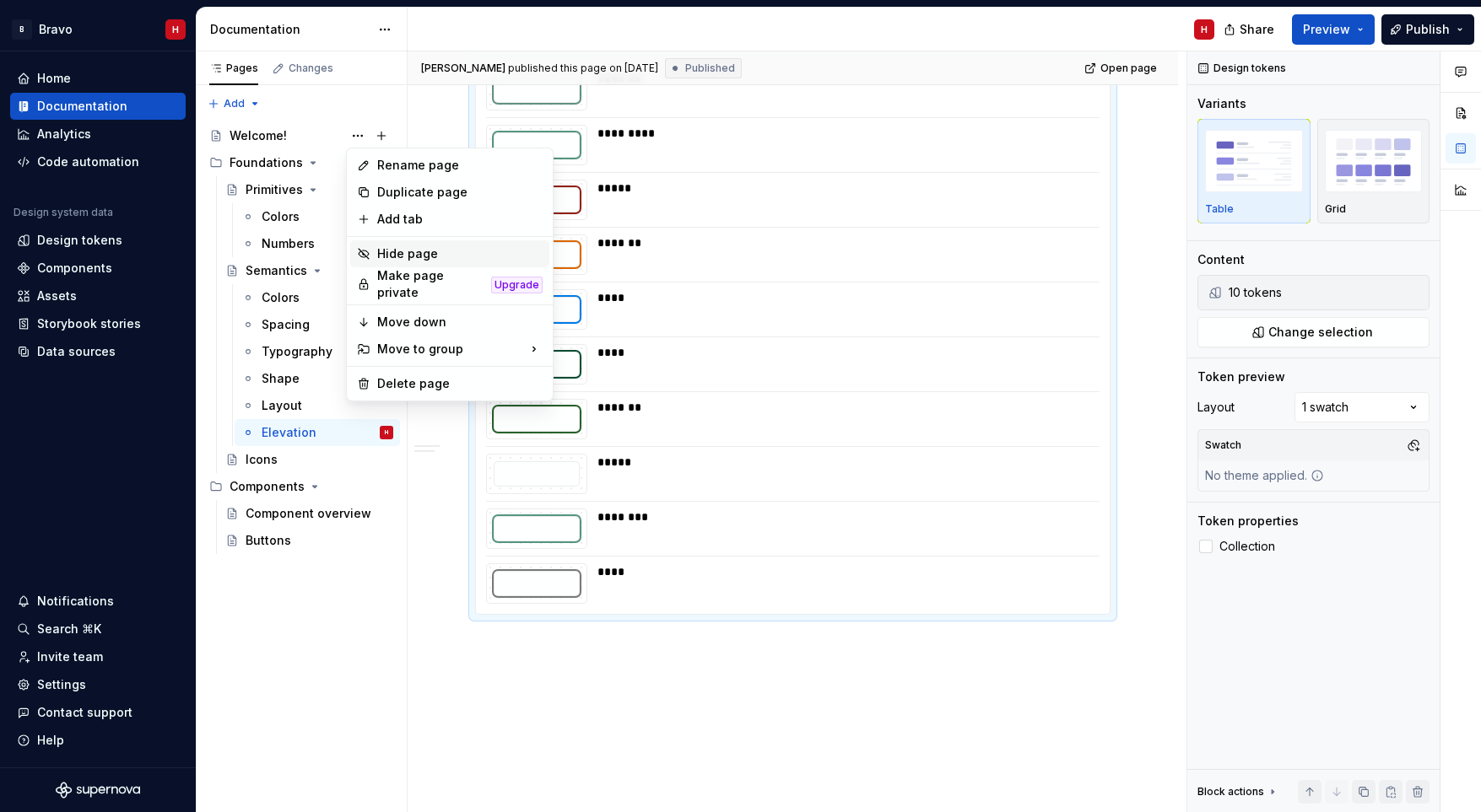
click at [420, 251] on div "Hide page" at bounding box center [460, 253] width 166 height 17
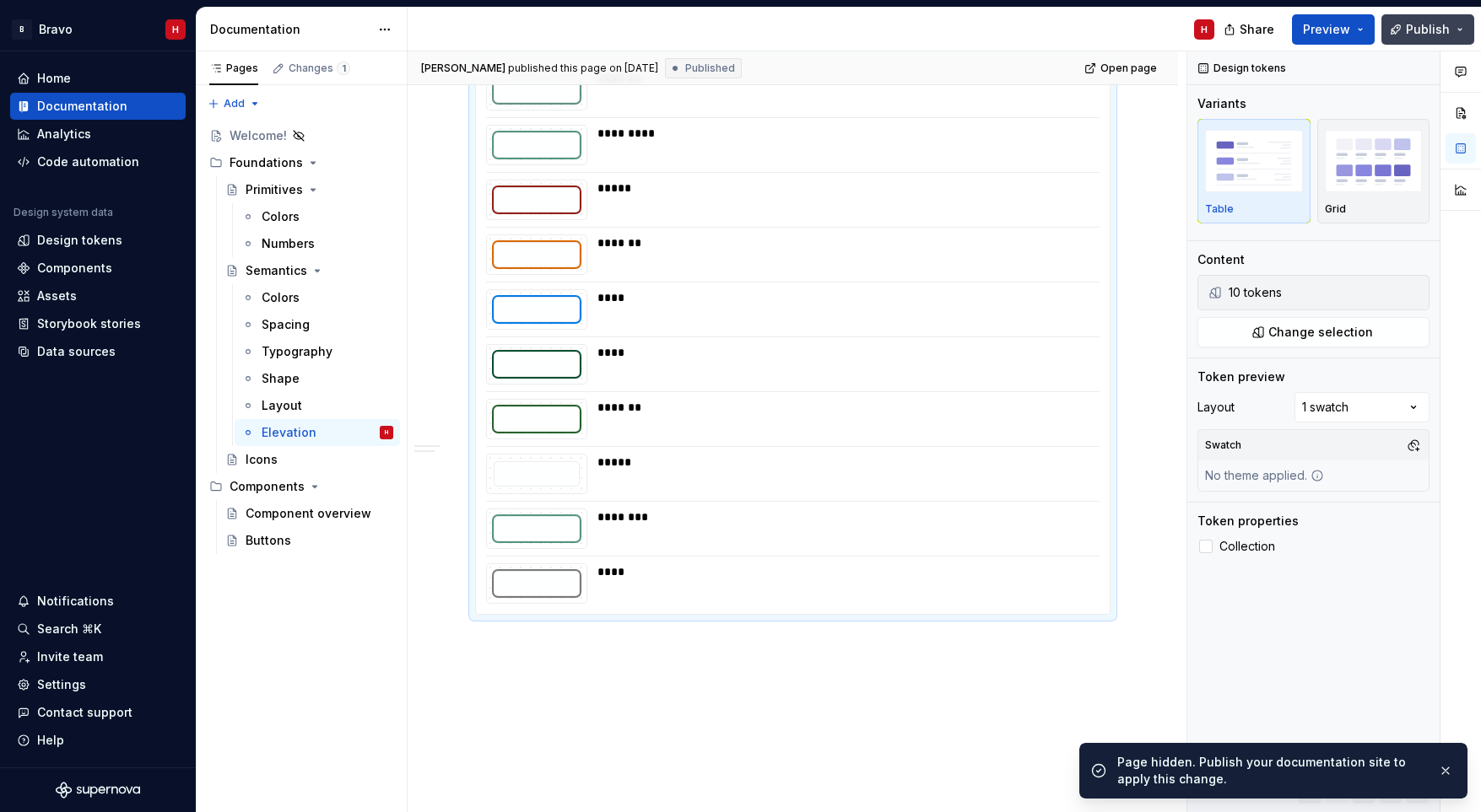
click at [1425, 29] on span "Publish" at bounding box center [1428, 29] width 43 height 17
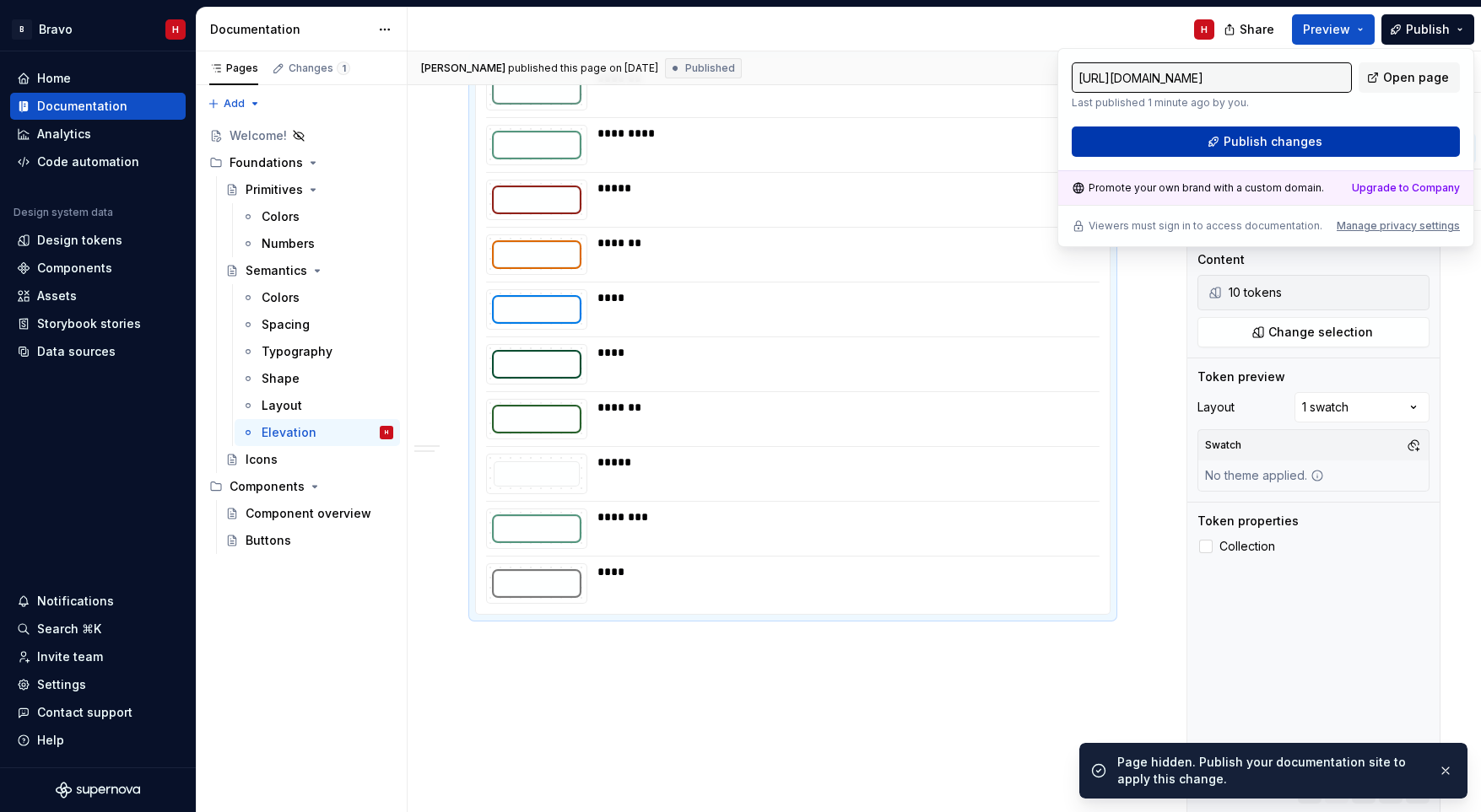
click at [1285, 138] on span "Publish changes" at bounding box center [1272, 141] width 99 height 17
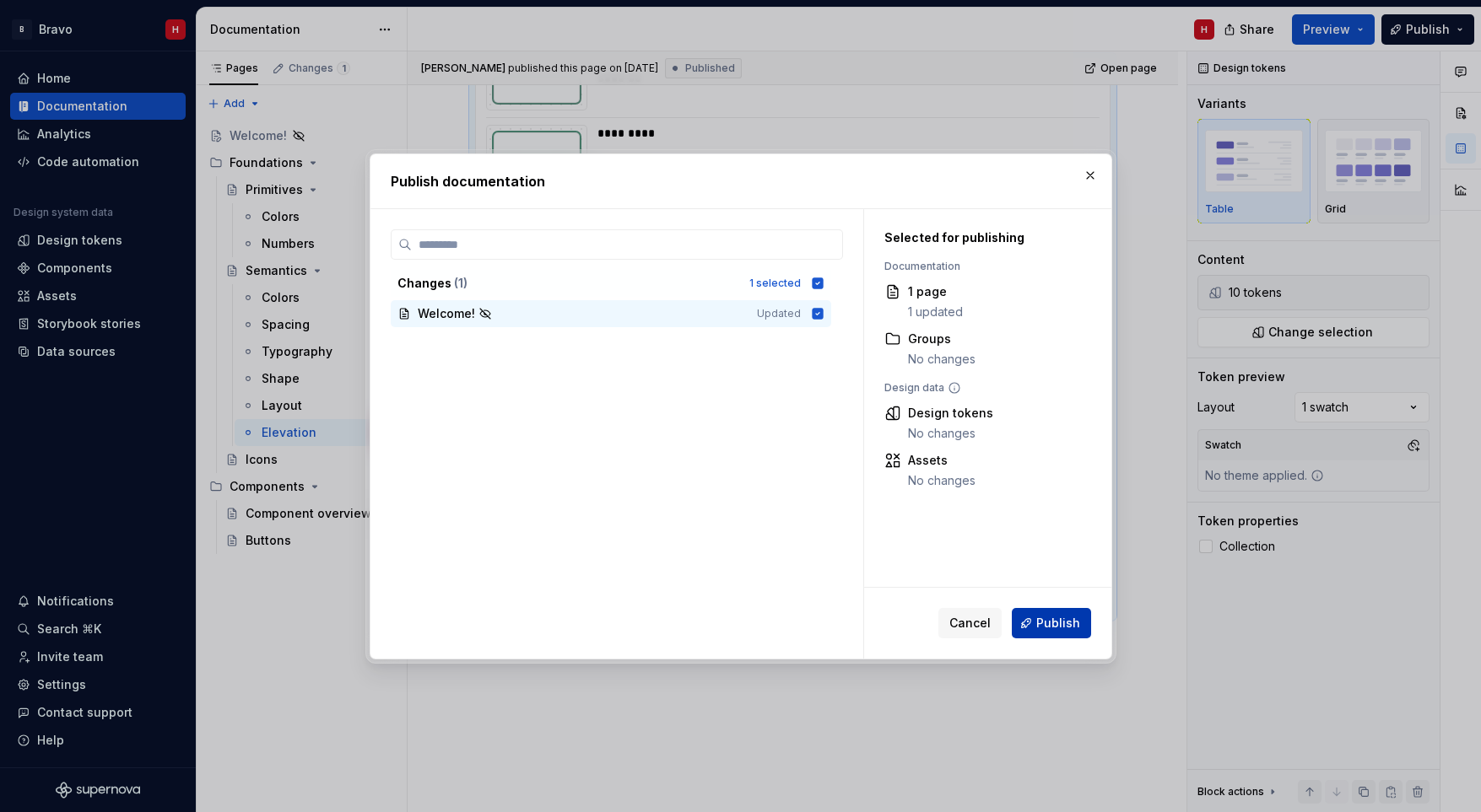
click at [1074, 618] on span "Publish" at bounding box center [1058, 623] width 43 height 17
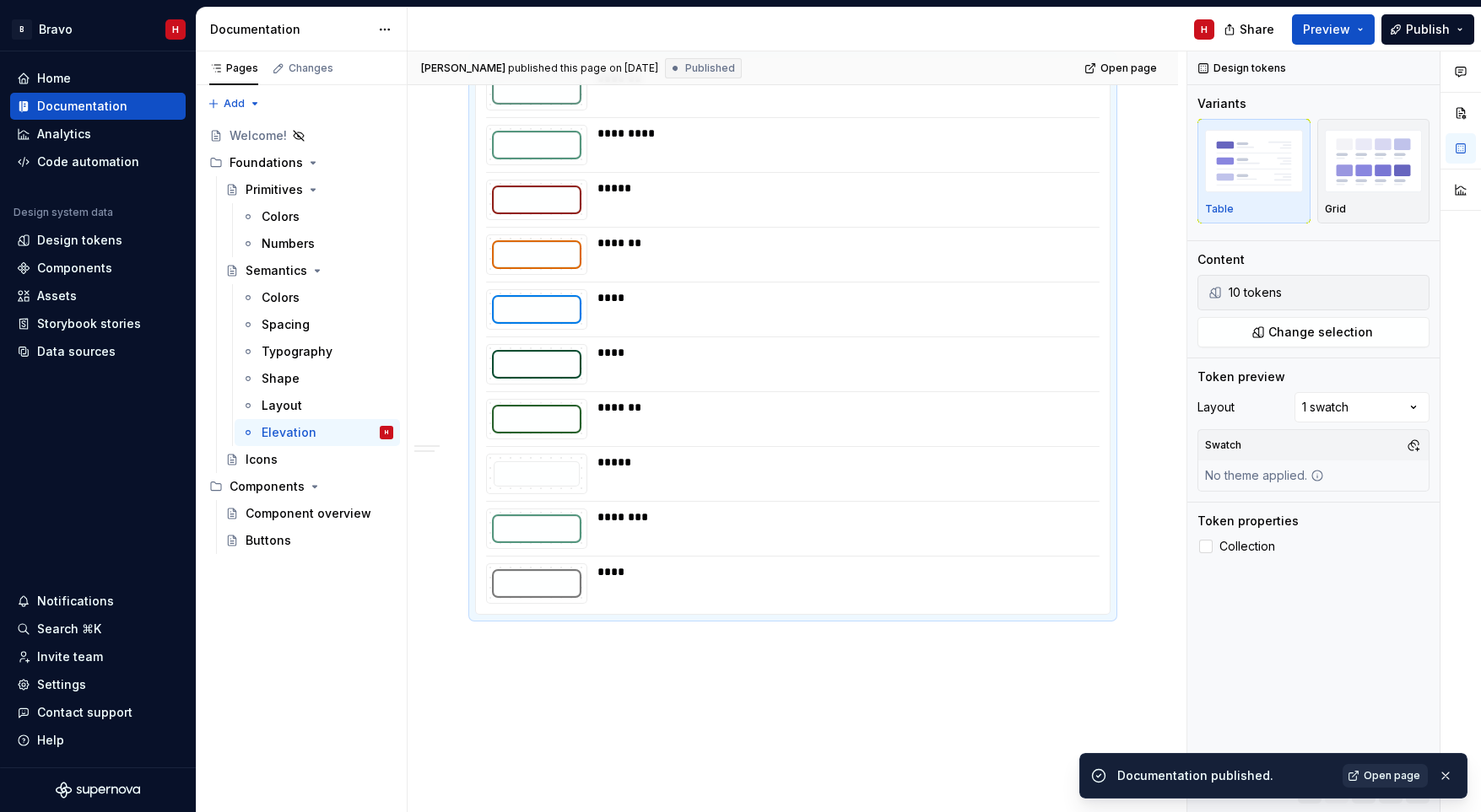
click at [1388, 777] on span "Open page" at bounding box center [1391, 776] width 56 height 14
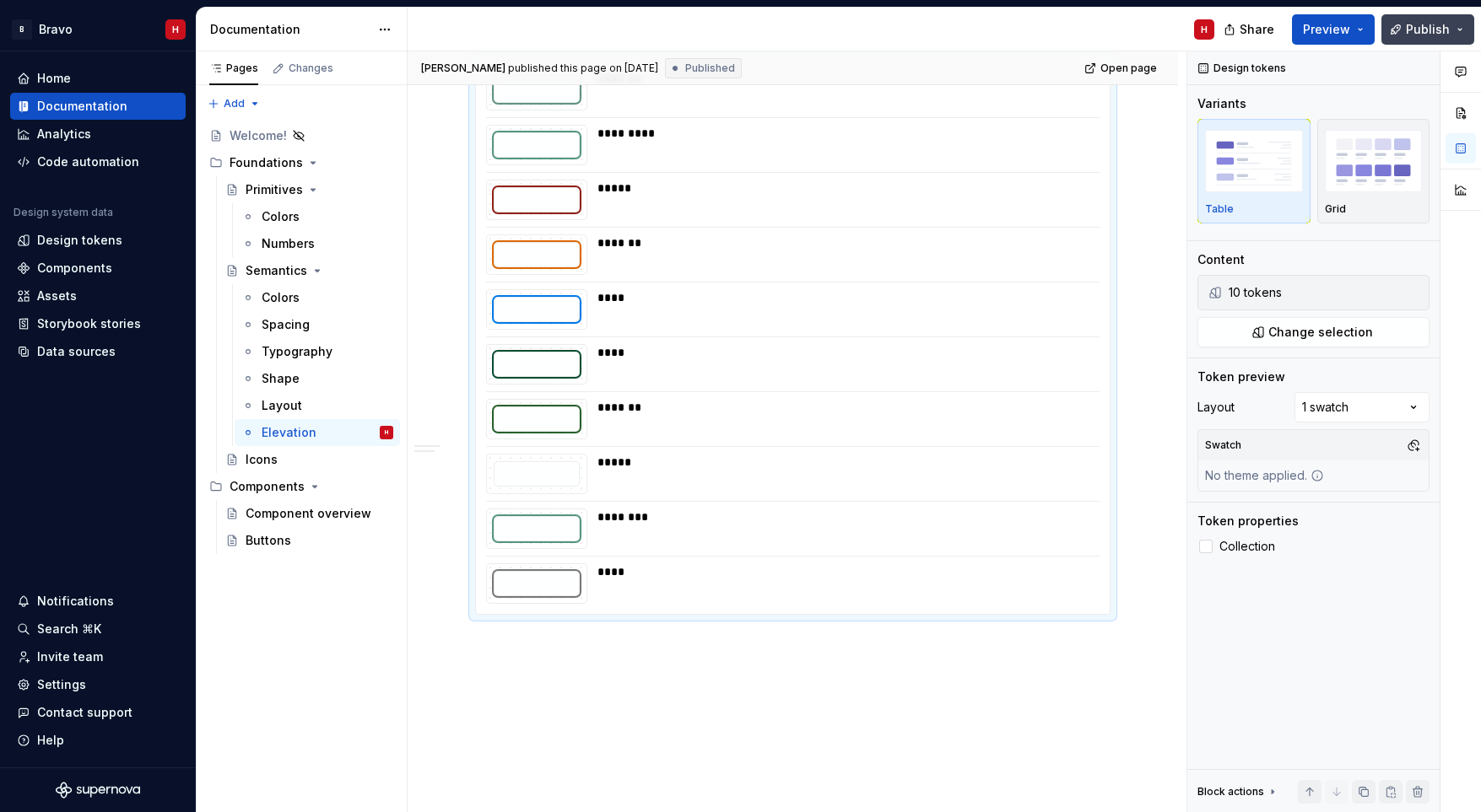
click at [1460, 29] on button "Publish" at bounding box center [1428, 30] width 93 height 31
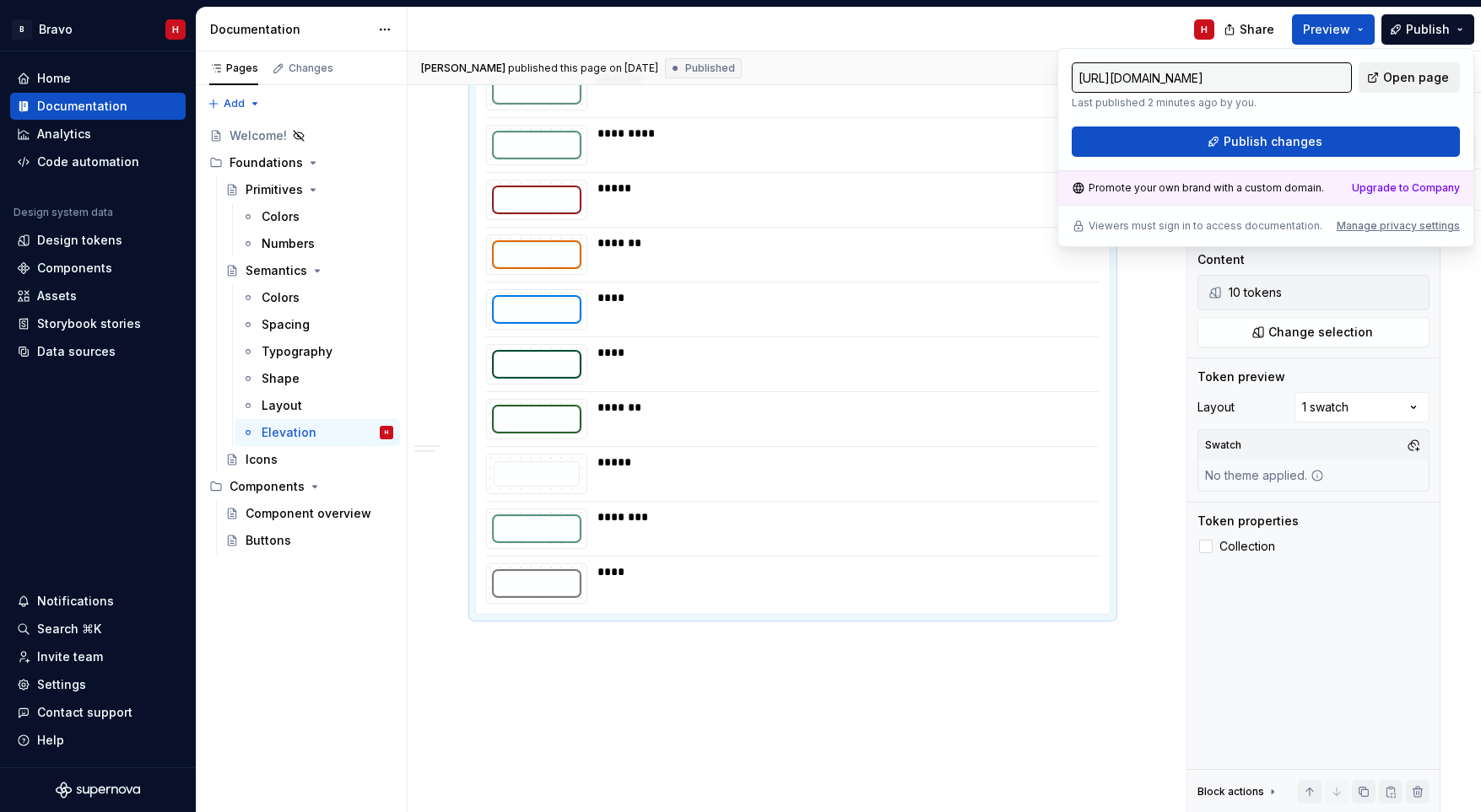
click at [1436, 74] on span "Open page" at bounding box center [1416, 77] width 66 height 17
type textarea "*"
